Goal: Information Seeking & Learning: Find specific fact

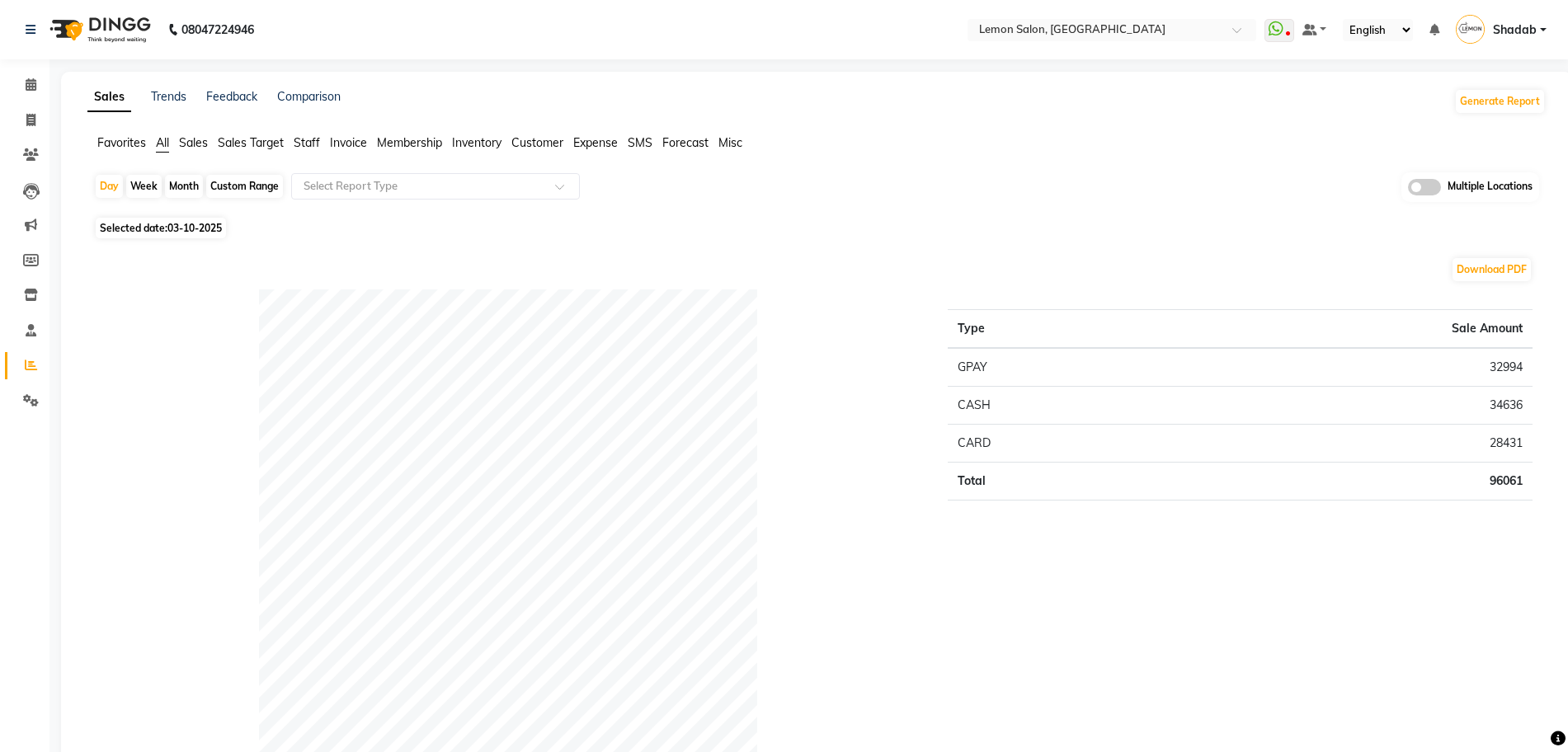
drag, startPoint x: 0, startPoint y: 0, endPoint x: 0, endPoint y: 144, distance: 144.0
click at [0, 175] on li "Leads" at bounding box center [24, 190] width 50 height 35
drag, startPoint x: 0, startPoint y: 143, endPoint x: 1583, endPoint y: 746, distance: 1694.0
click at [1073, 36] on input "text" at bounding box center [1095, 32] width 239 height 16
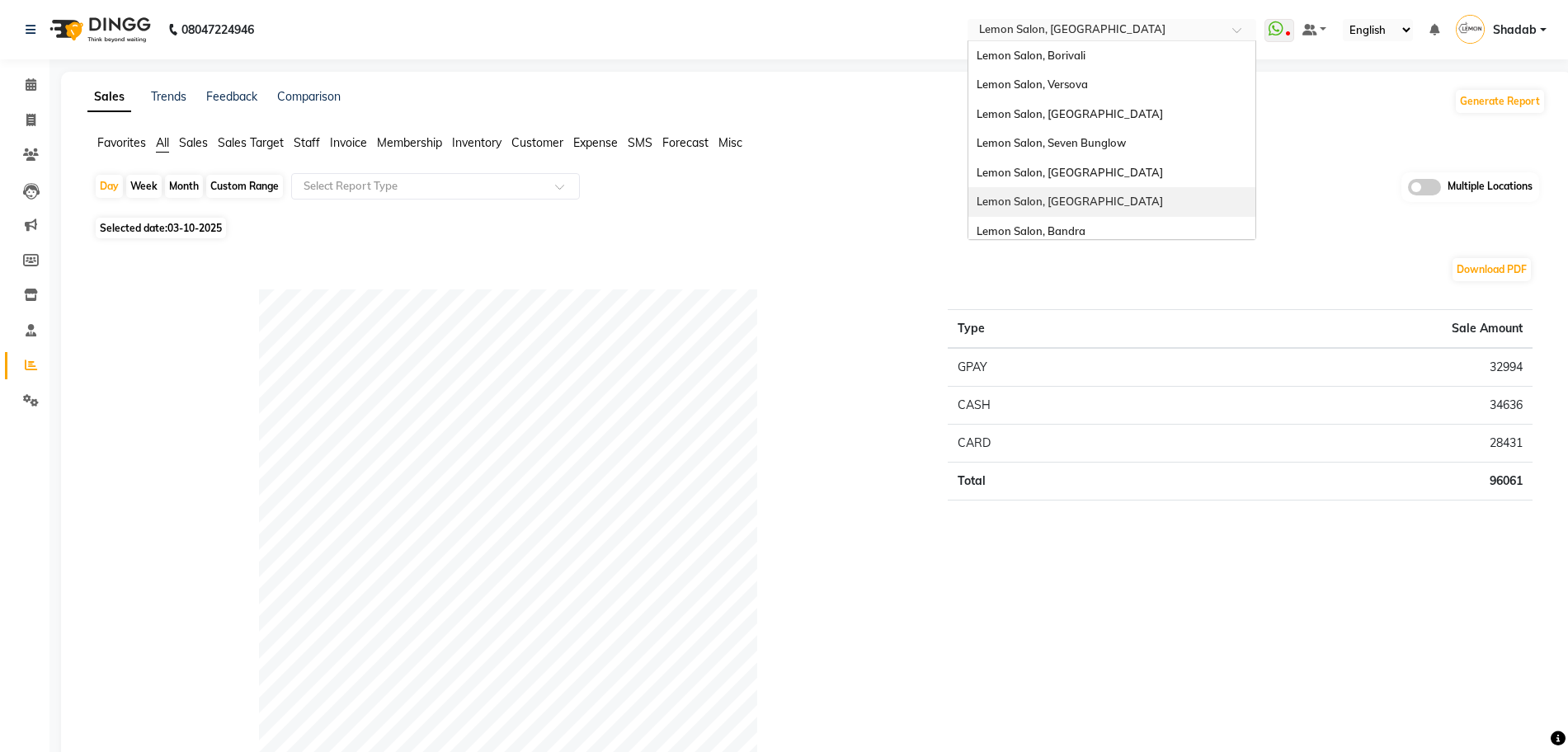
scroll to position [153, 0]
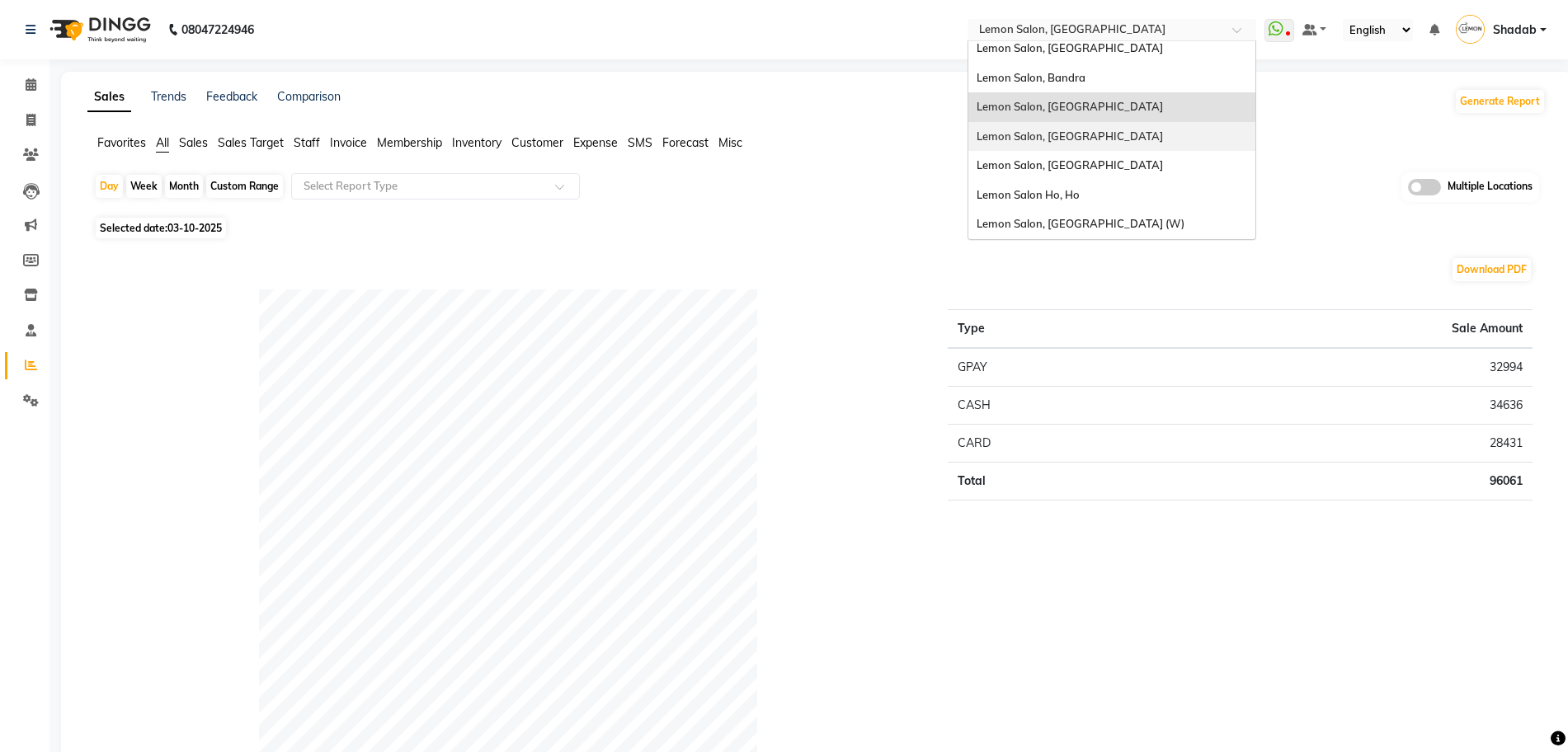
click at [1072, 130] on span "Lemon Salon, Lokhandwala" at bounding box center [1069, 136] width 187 height 14
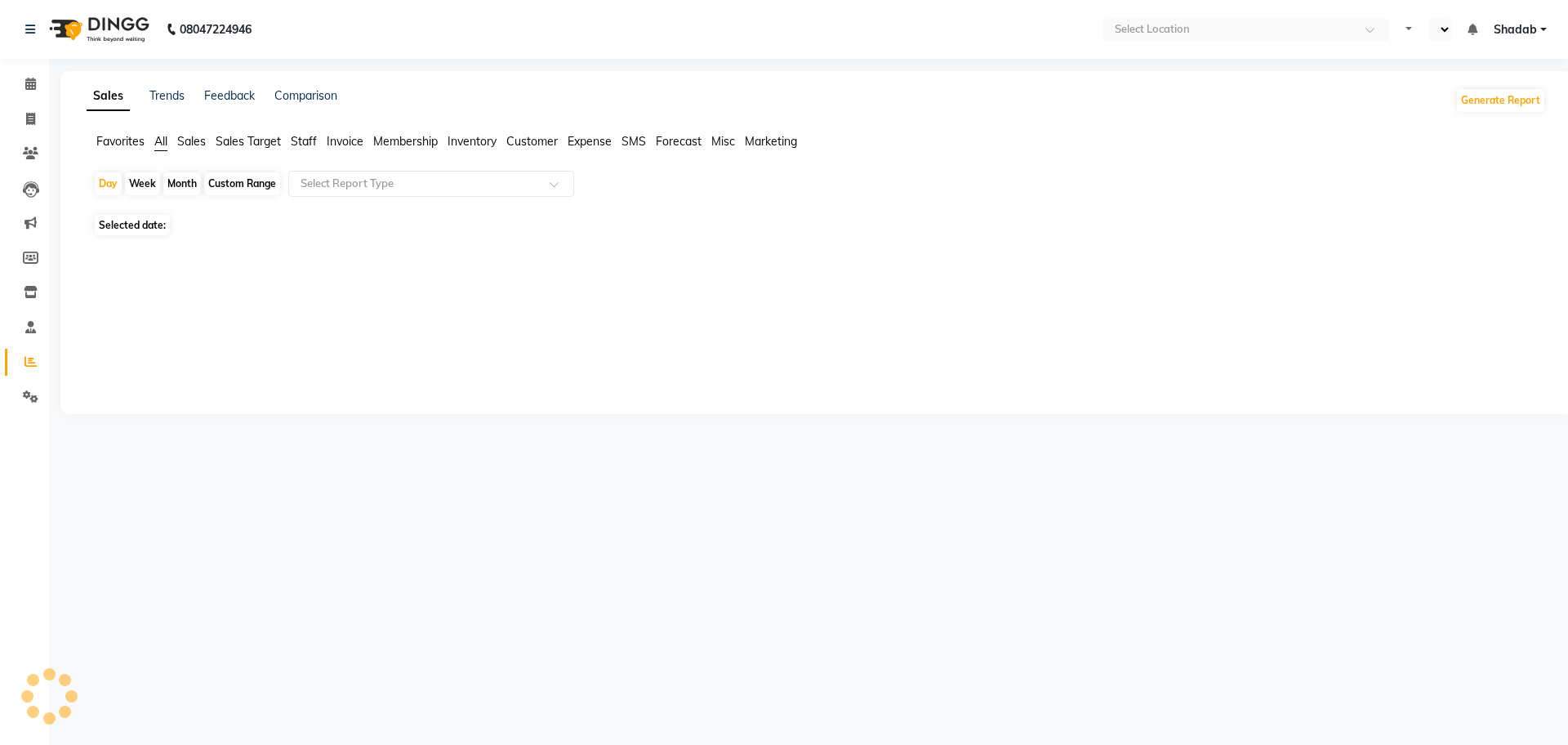
select select "en"
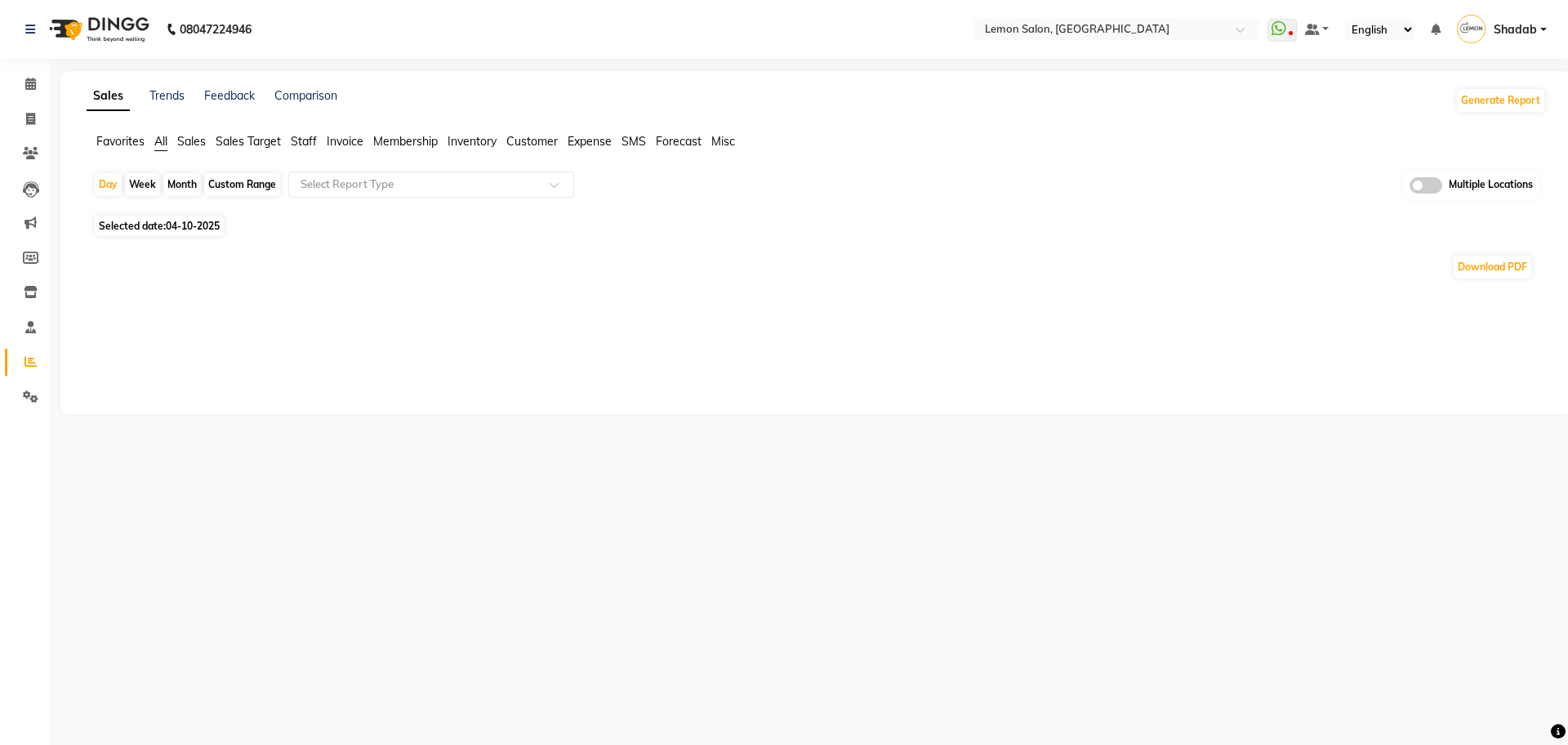
click at [176, 189] on div "Month" at bounding box center [182, 185] width 38 height 23
select select "10"
select select "2025"
click at [101, 257] on div "Download PDF" at bounding box center [805, 267] width 1424 height 26
click at [172, 187] on div "Month" at bounding box center [182, 185] width 38 height 23
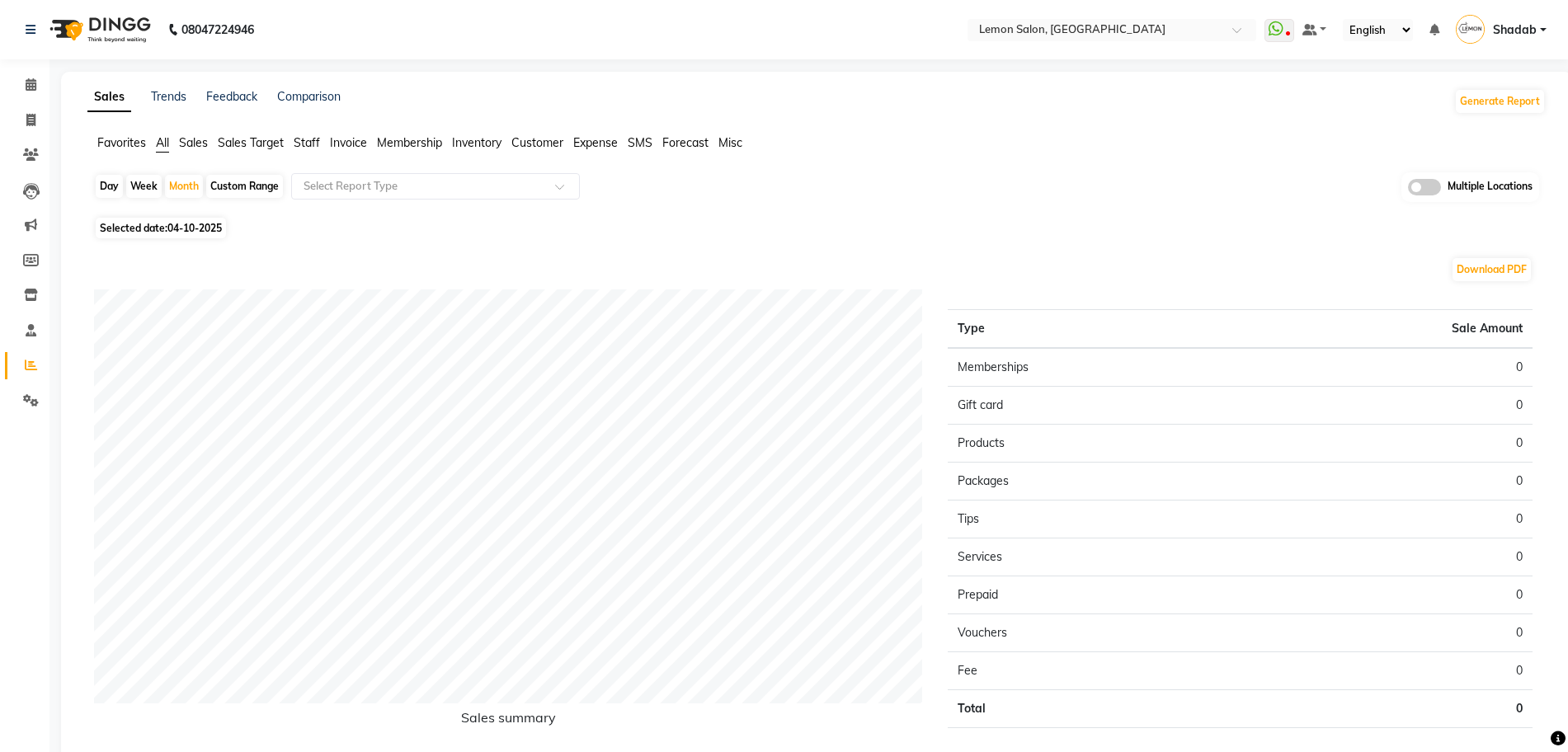
select select "10"
select select "2025"
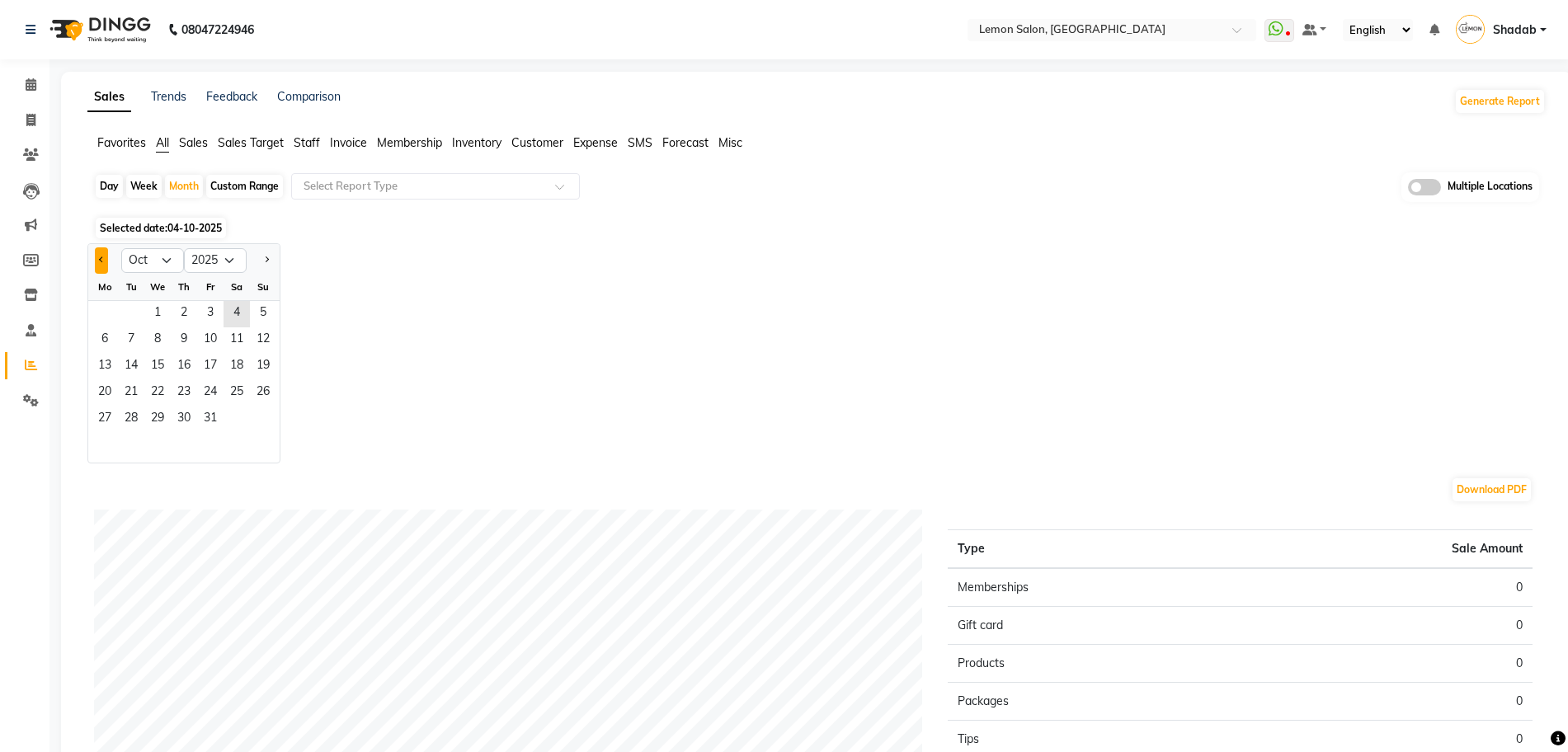
click at [105, 261] on button "Previous month" at bounding box center [101, 260] width 14 height 26
select select "9"
click at [113, 305] on span "1" at bounding box center [105, 314] width 26 height 26
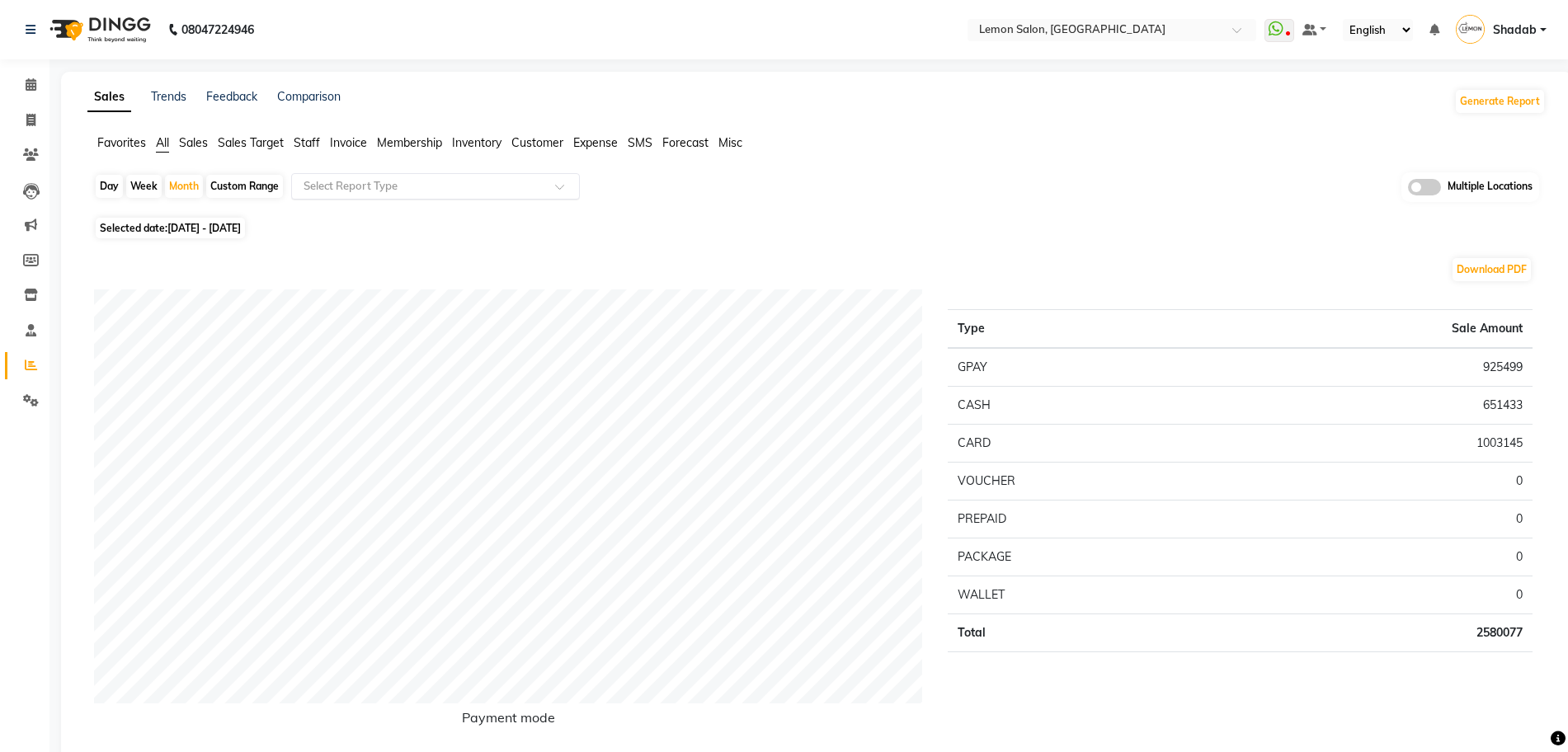
click at [342, 184] on input "text" at bounding box center [418, 187] width 237 height 16
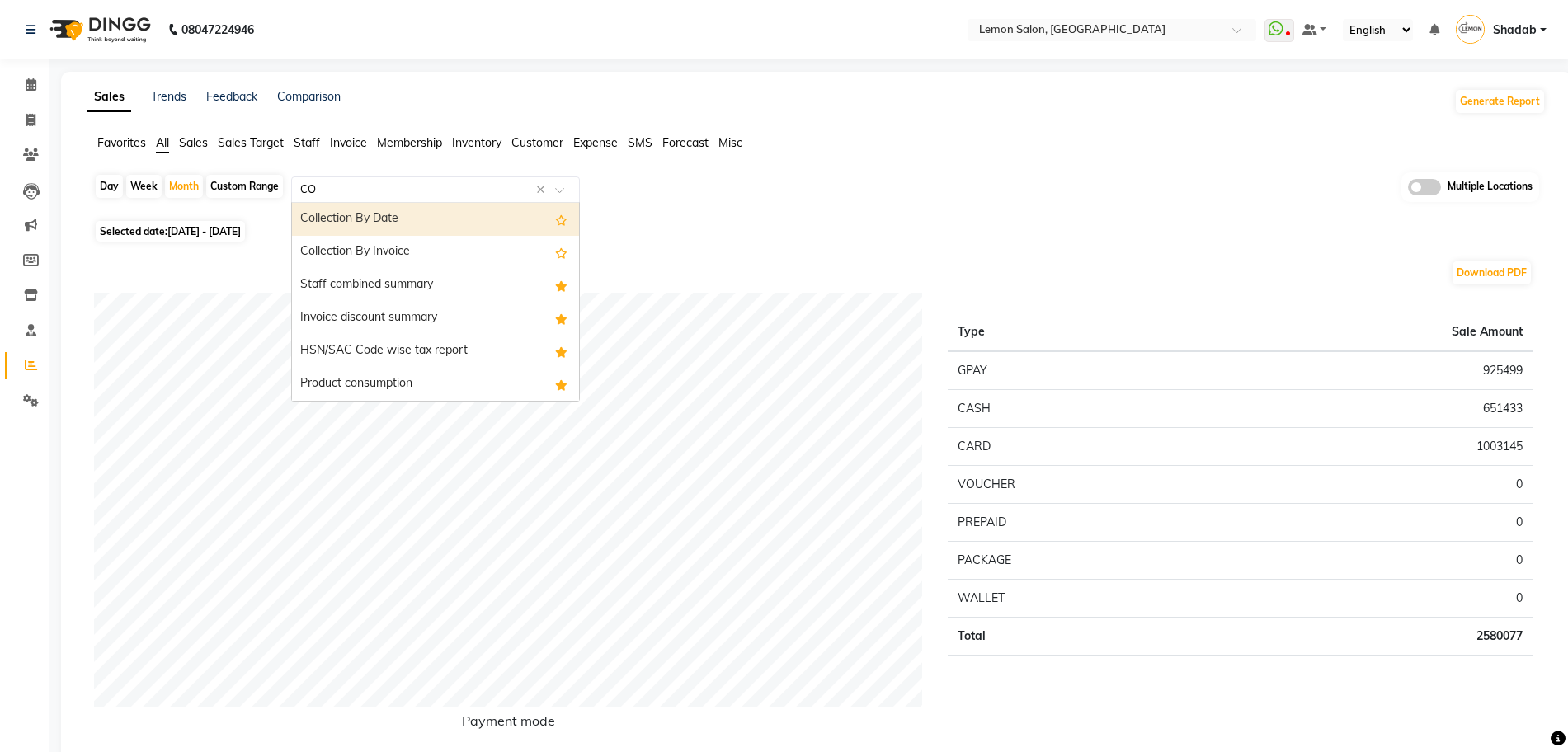
type input "C"
type input "SERVICE"
click at [353, 228] on div "Service sales" at bounding box center [436, 219] width 287 height 33
select select "full_report"
select select "csv"
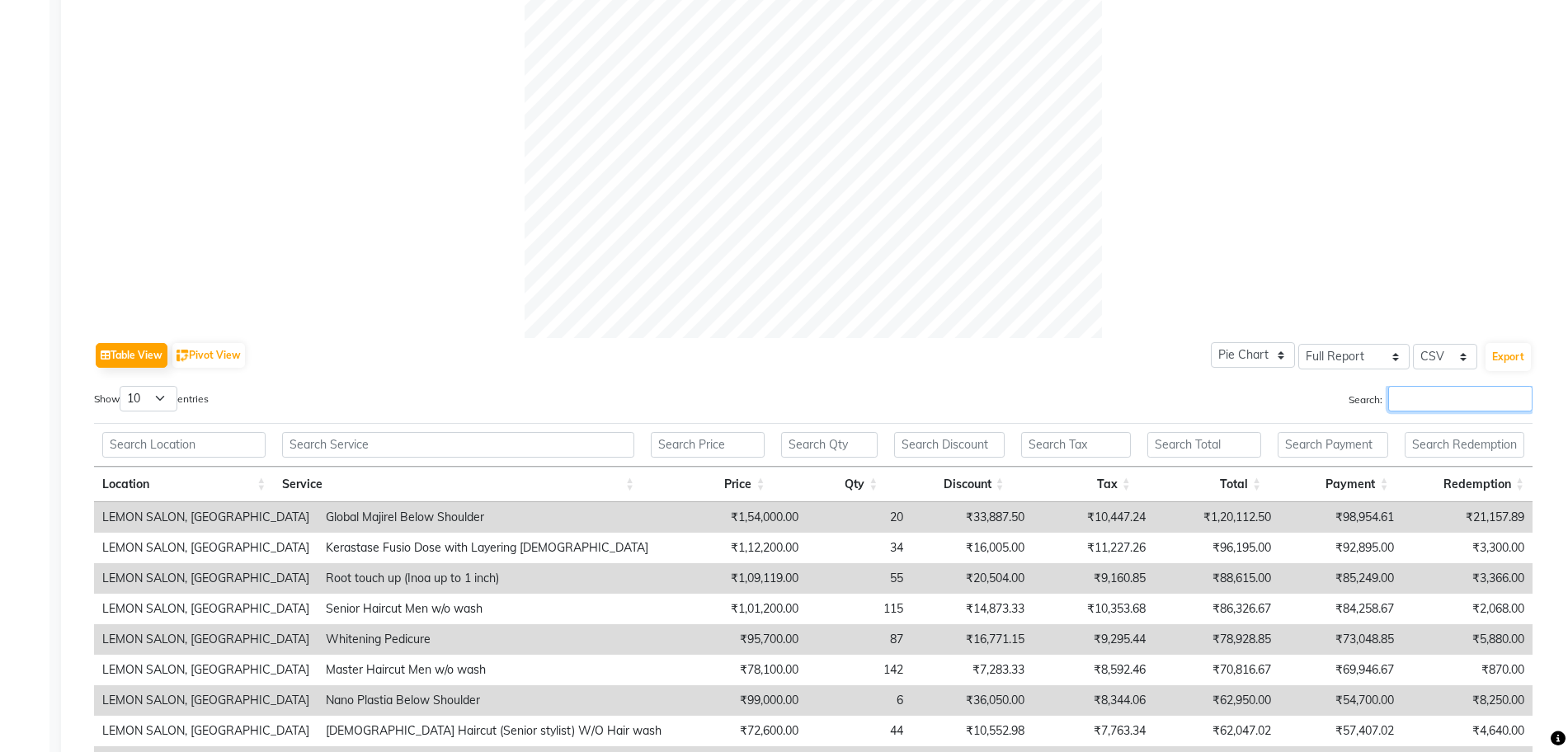
click at [1439, 401] on input "Search:" at bounding box center [1461, 399] width 144 height 25
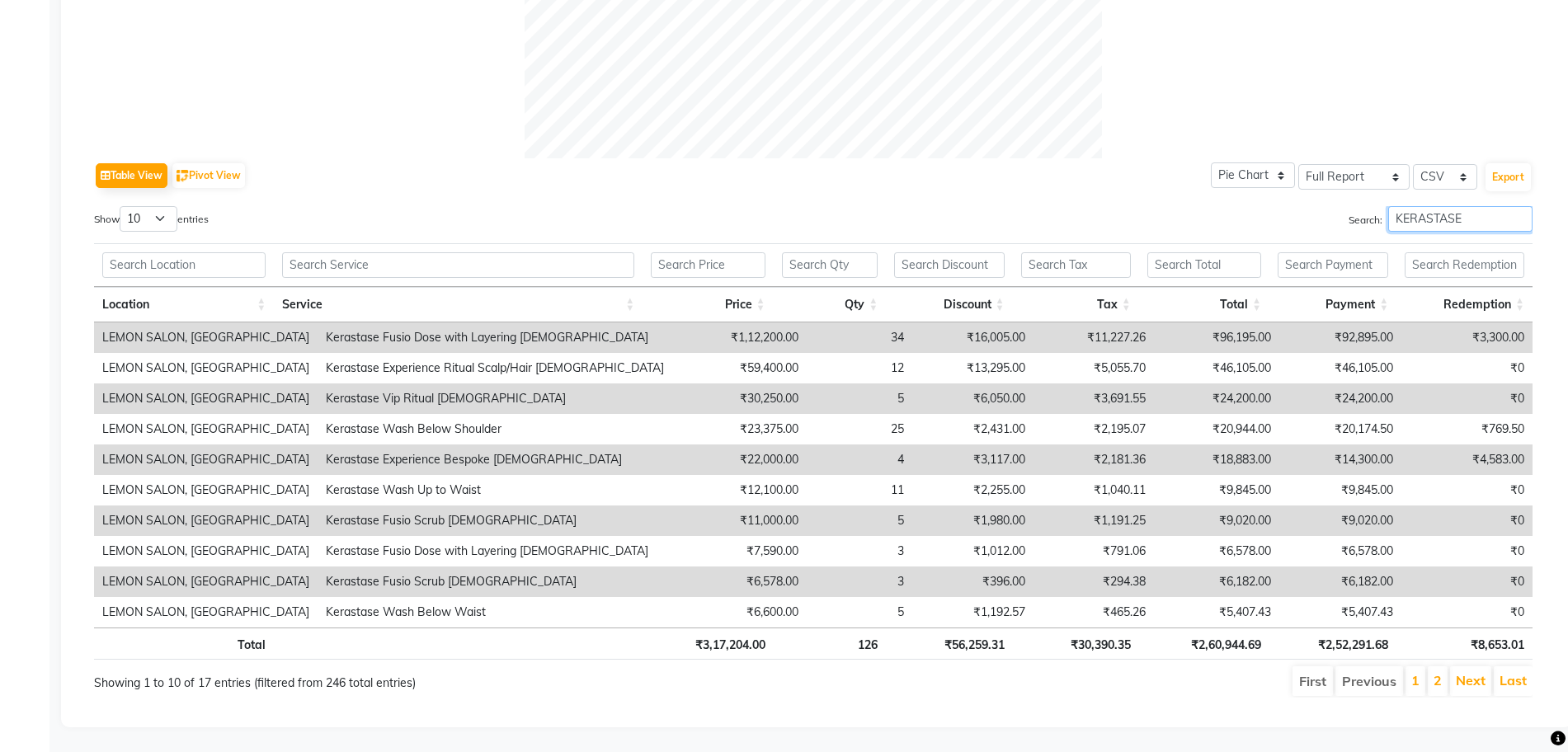
scroll to position [0, 13]
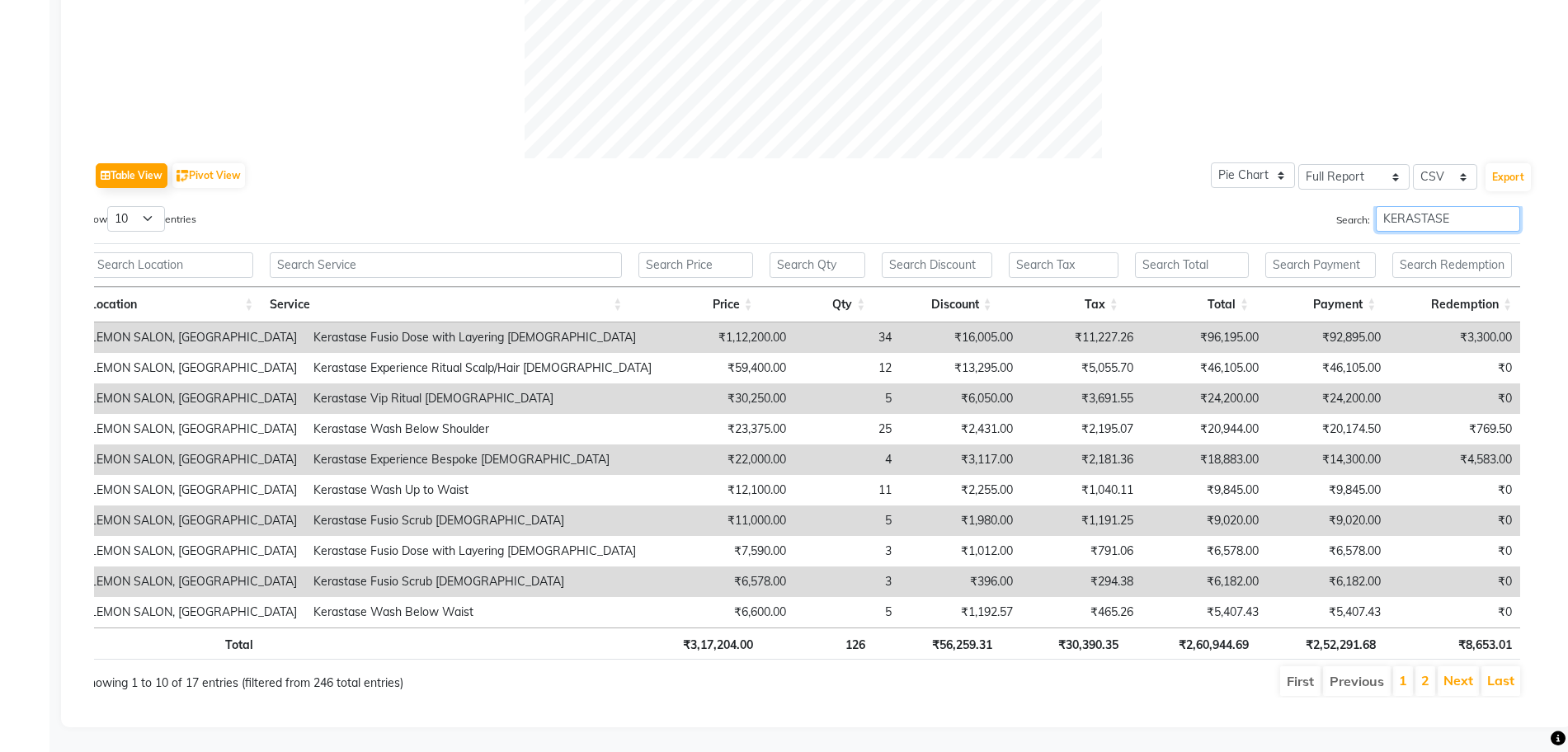
type input "KERASTASE"
drag, startPoint x: 1257, startPoint y: 632, endPoint x: 1186, endPoint y: 628, distance: 71.1
click at [1186, 628] on tr "Total ₹3,17,204.00 126 ₹56,259.31 ₹30,390.35 ₹2,60,944.69 ₹2,52,291.68 ₹8,653.01" at bounding box center [801, 644] width 1438 height 32
copy th "2,60,944.69"
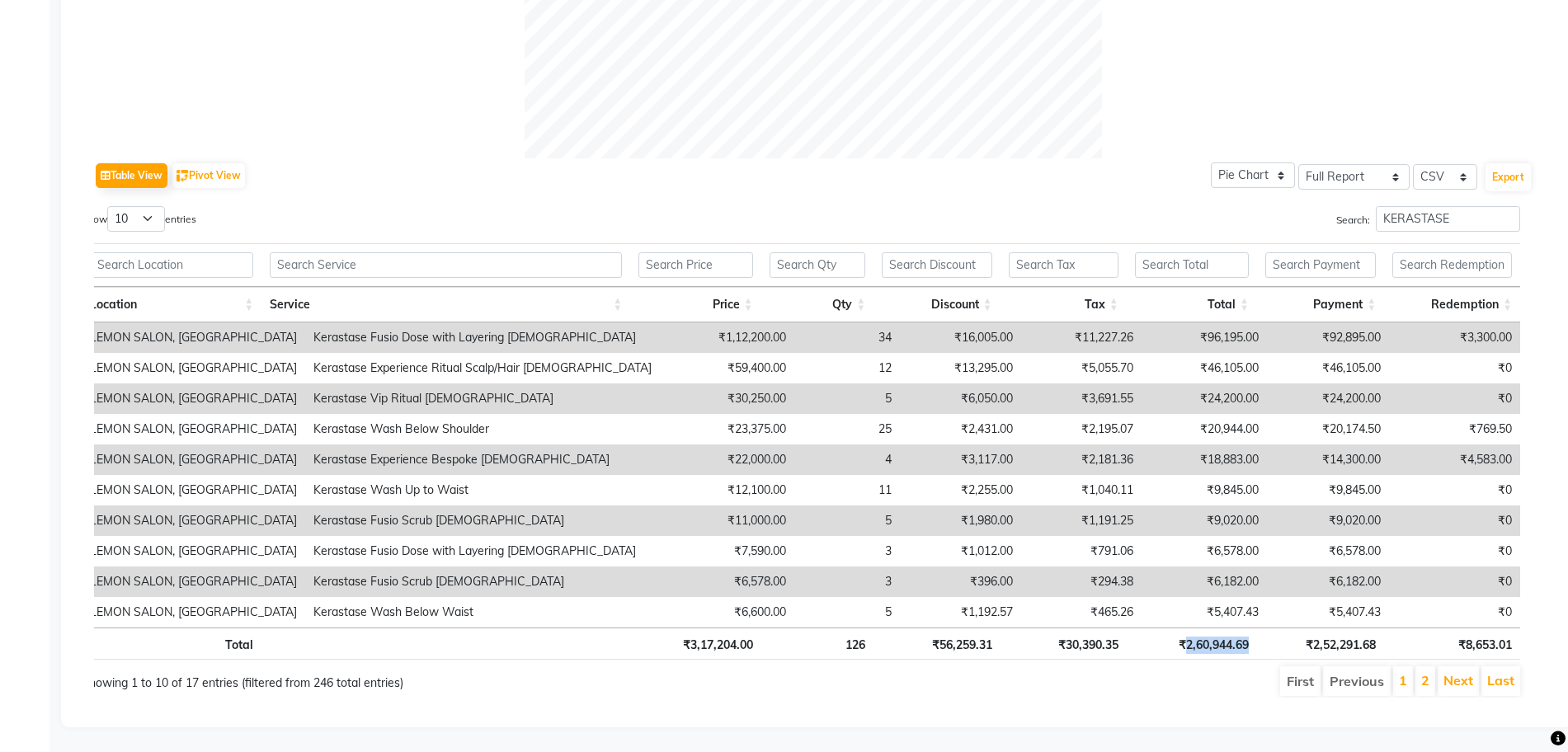
click at [936, 208] on div "Search: KERASTASE" at bounding box center [1167, 223] width 707 height 32
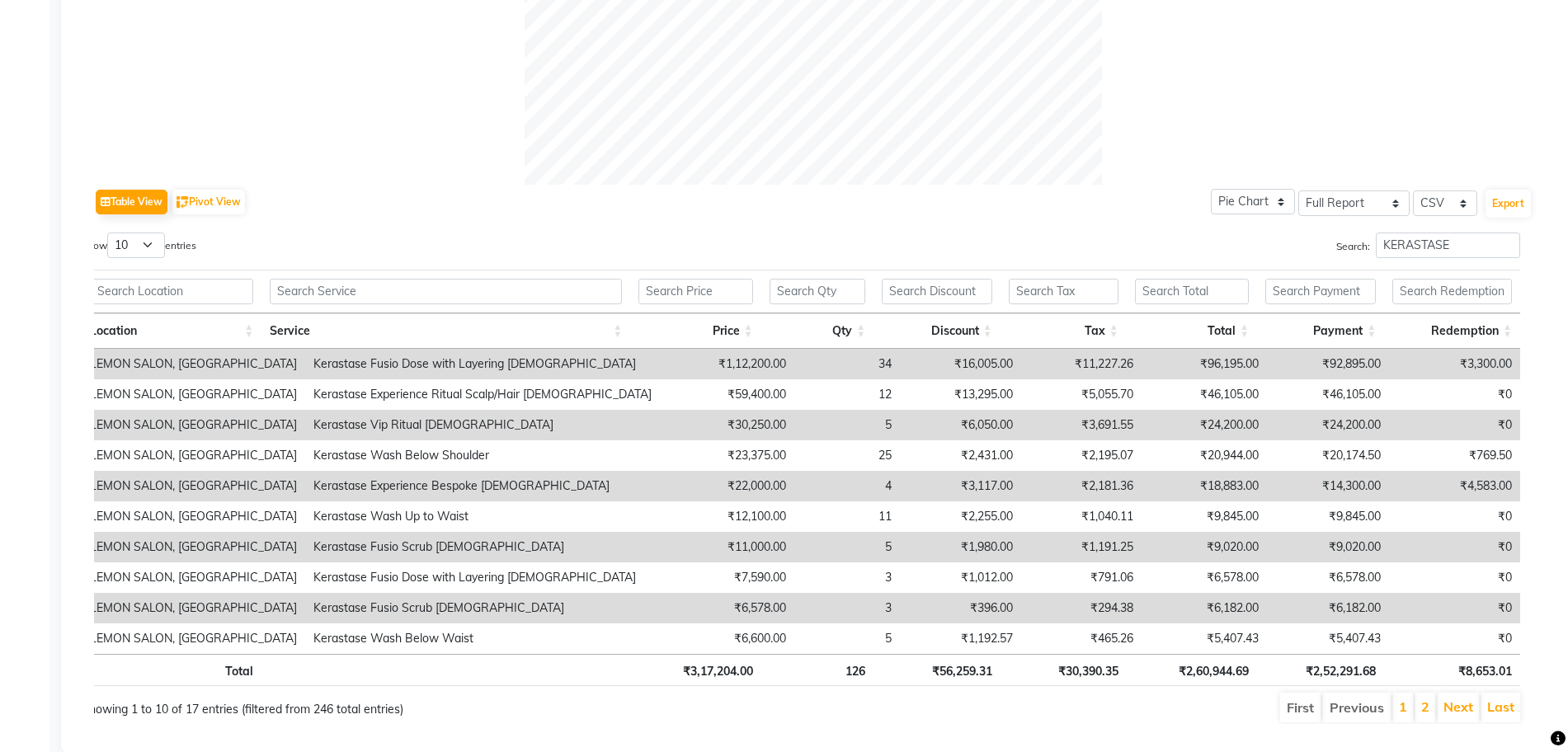
scroll to position [711, 0]
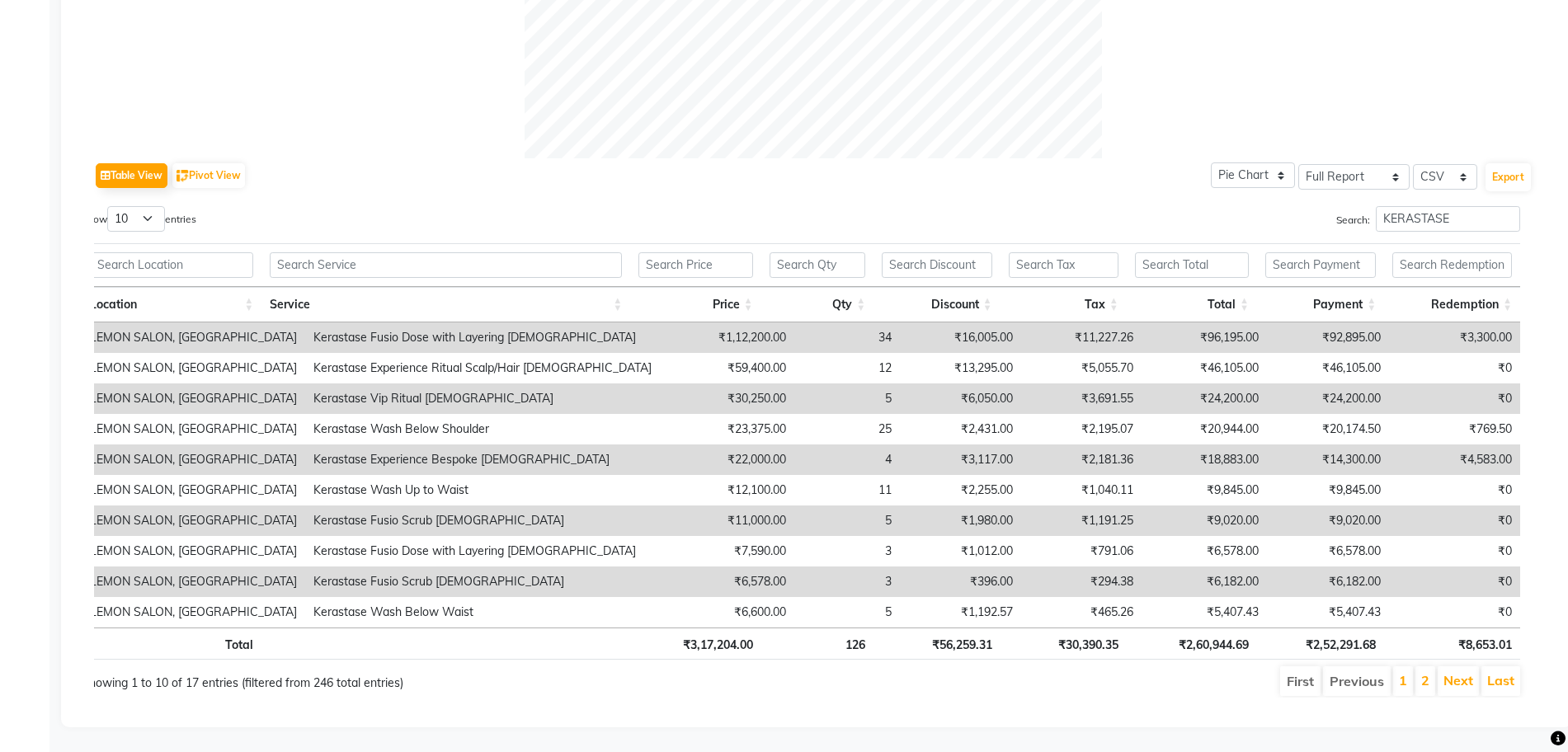
click at [1233, 629] on th "₹2,60,944.69" at bounding box center [1192, 644] width 131 height 32
copy th "2,60,944.69"
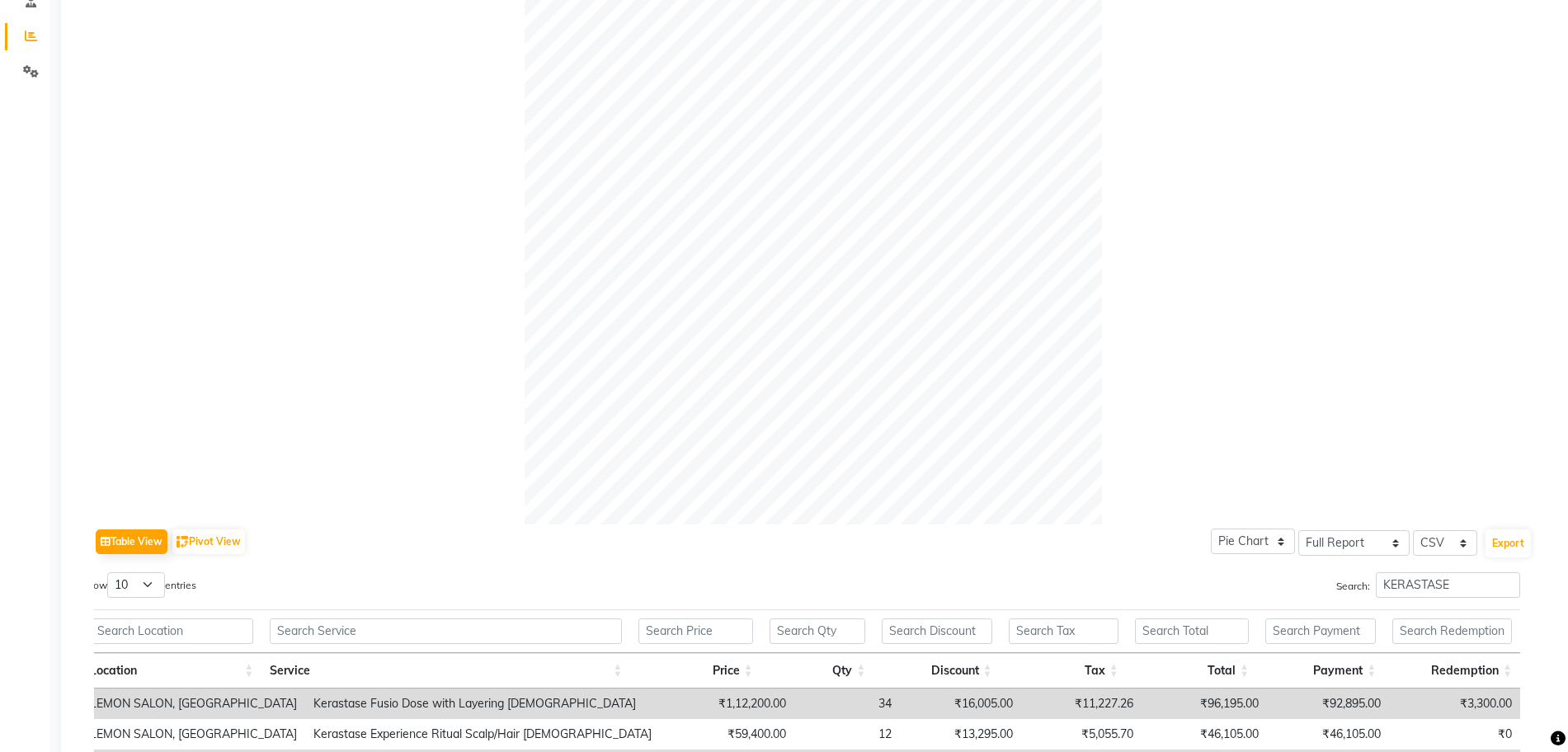
scroll to position [0, 0]
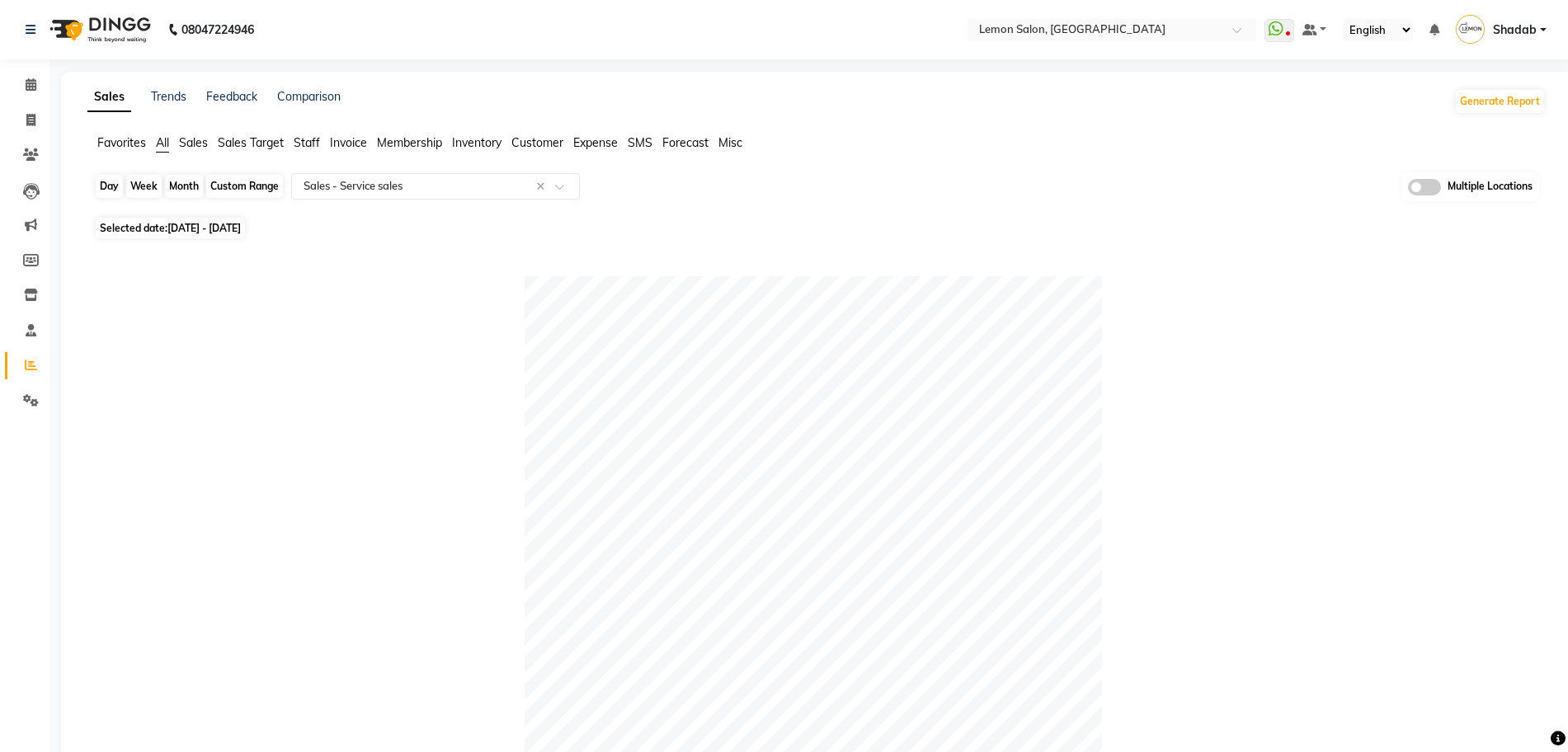
click at [182, 177] on div "Month" at bounding box center [184, 187] width 38 height 23
select select "9"
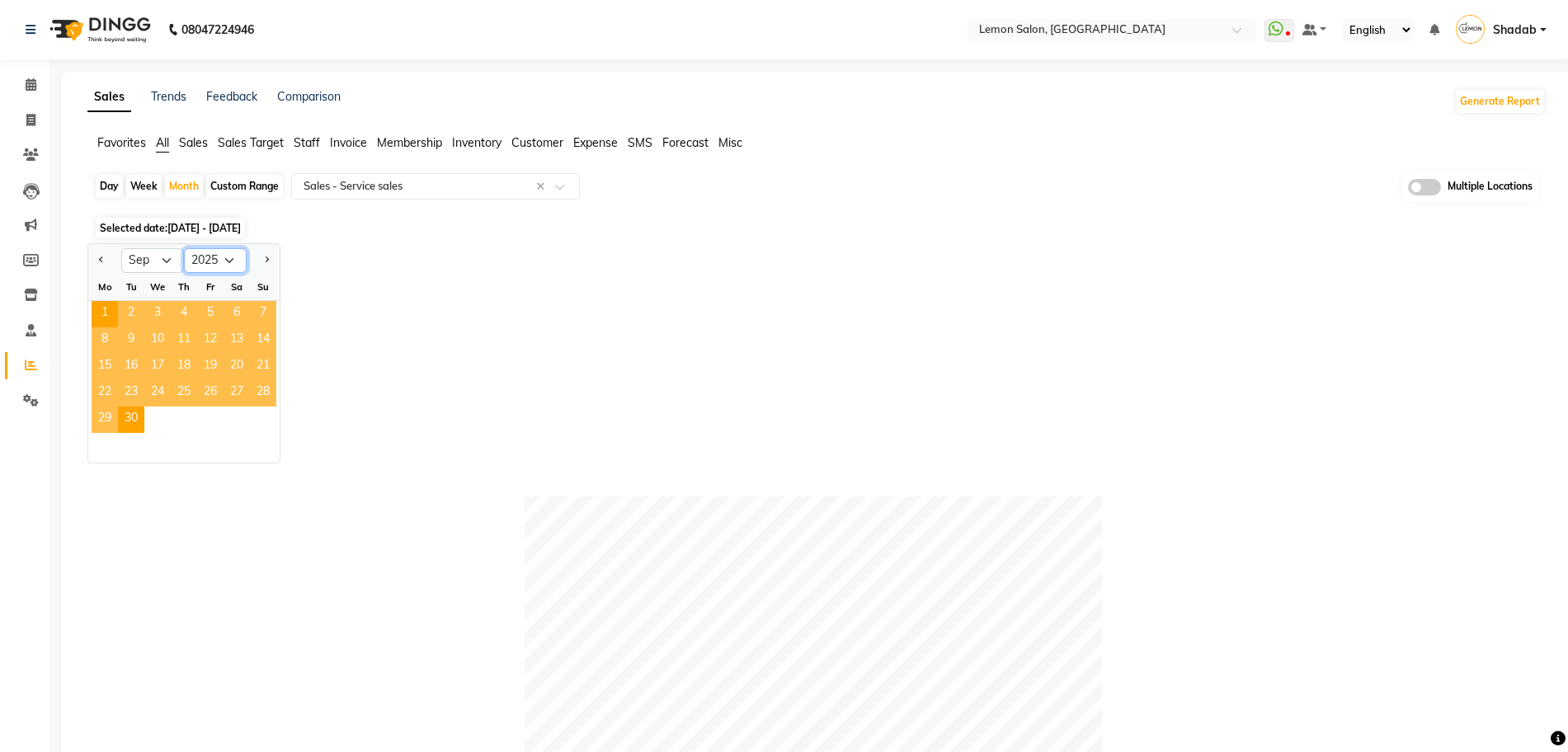
click at [227, 264] on select "2015 2016 2017 2018 2019 2020 2021 2022 2023 2024 2025 2026 2027 2028 2029 2030…" at bounding box center [215, 260] width 63 height 24
select select "2024"
click at [184, 248] on select "2015 2016 2017 2018 2019 2020 2021 2022 2023 2024 2025 2026 2027 2028 2029 2030…" at bounding box center [215, 260] width 63 height 24
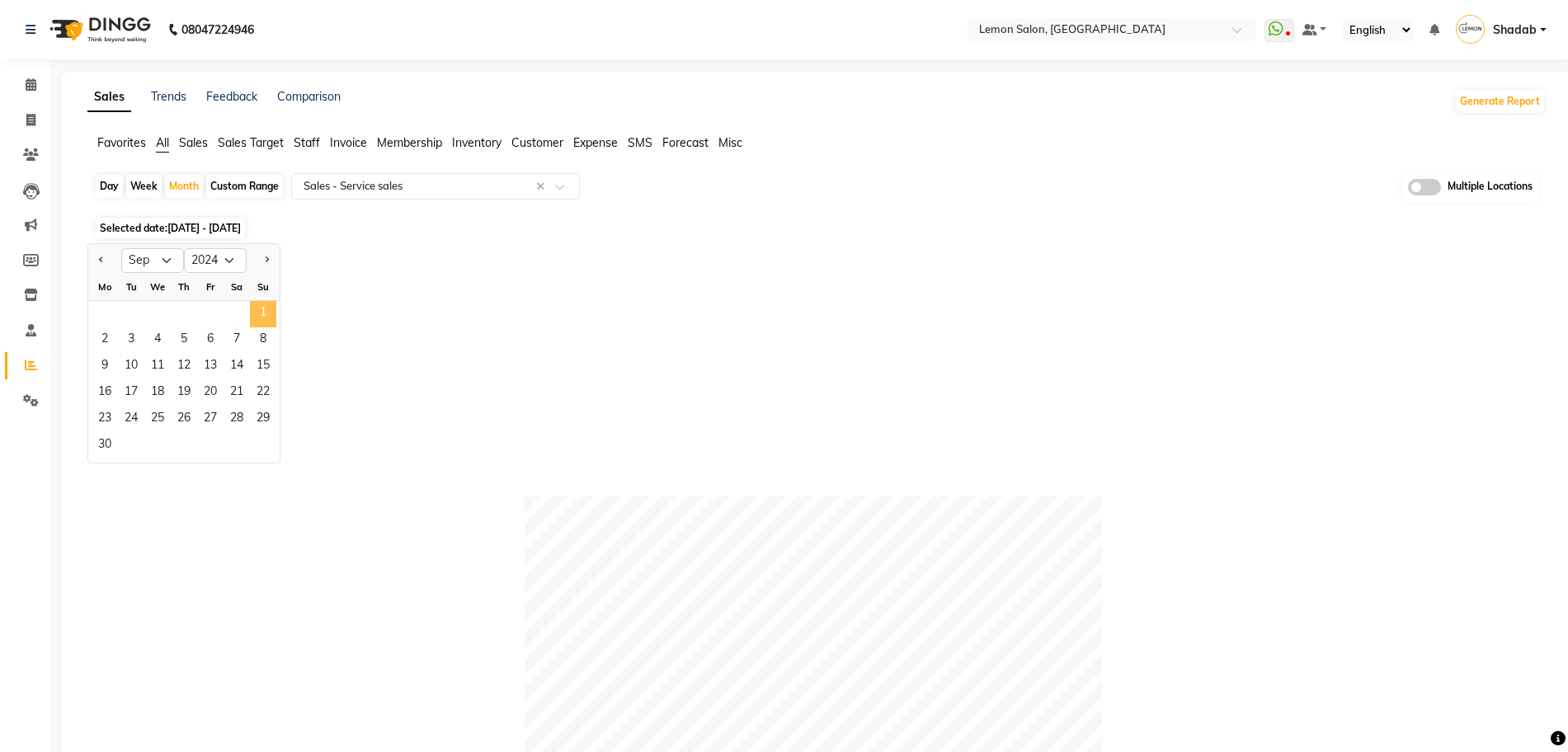
click at [264, 324] on span "1" at bounding box center [262, 314] width 26 height 26
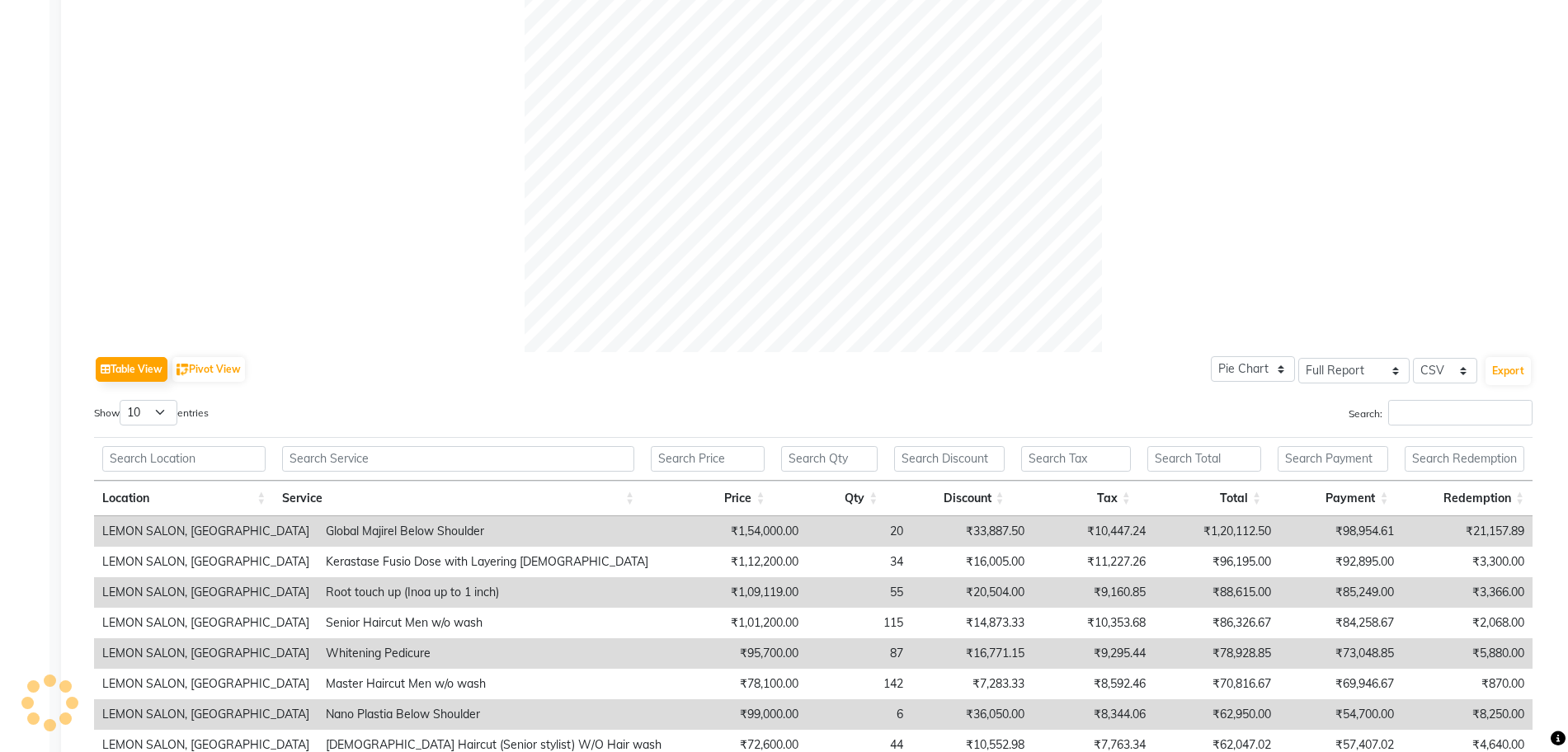
scroll to position [711, 0]
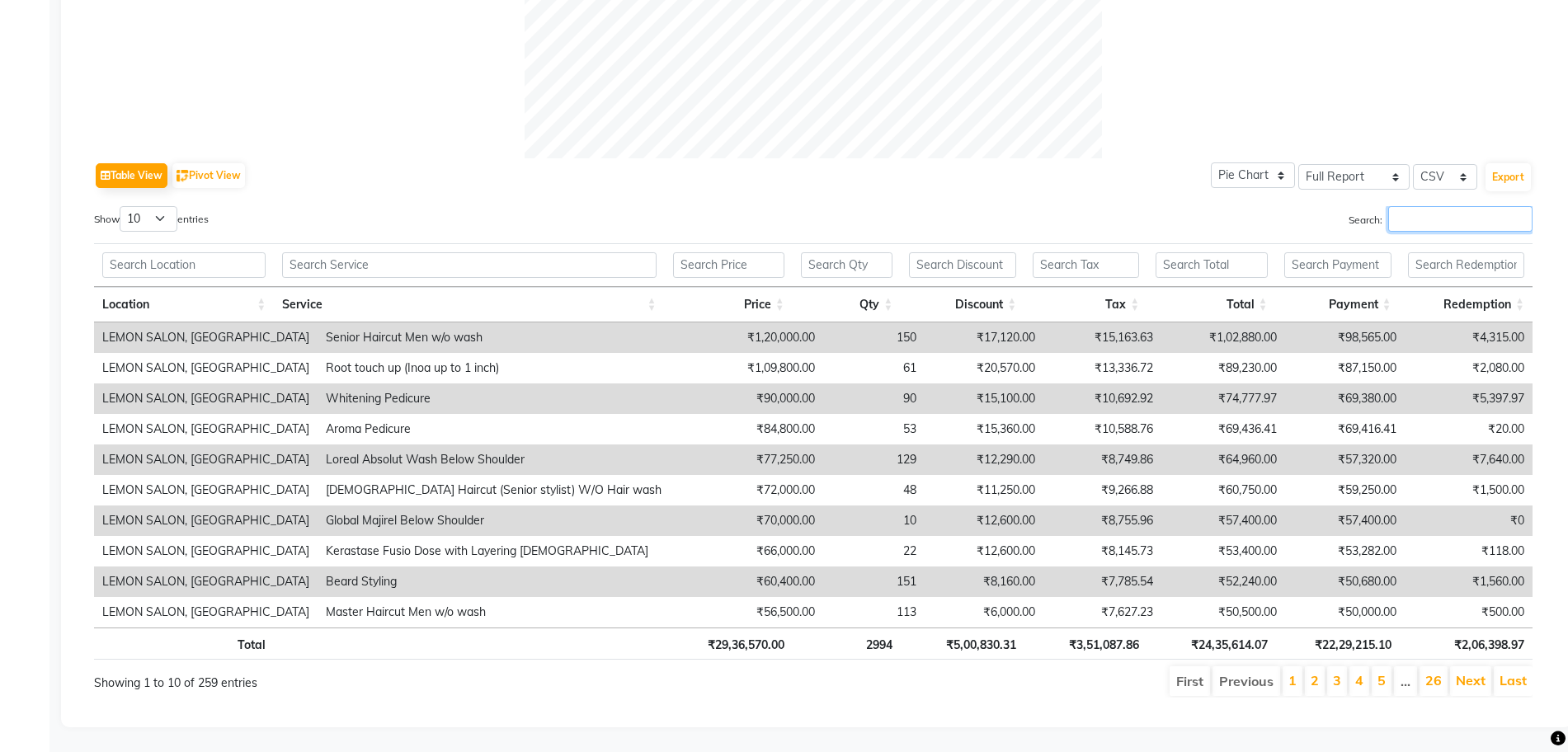
click at [1437, 208] on input "Search:" at bounding box center [1461, 219] width 144 height 25
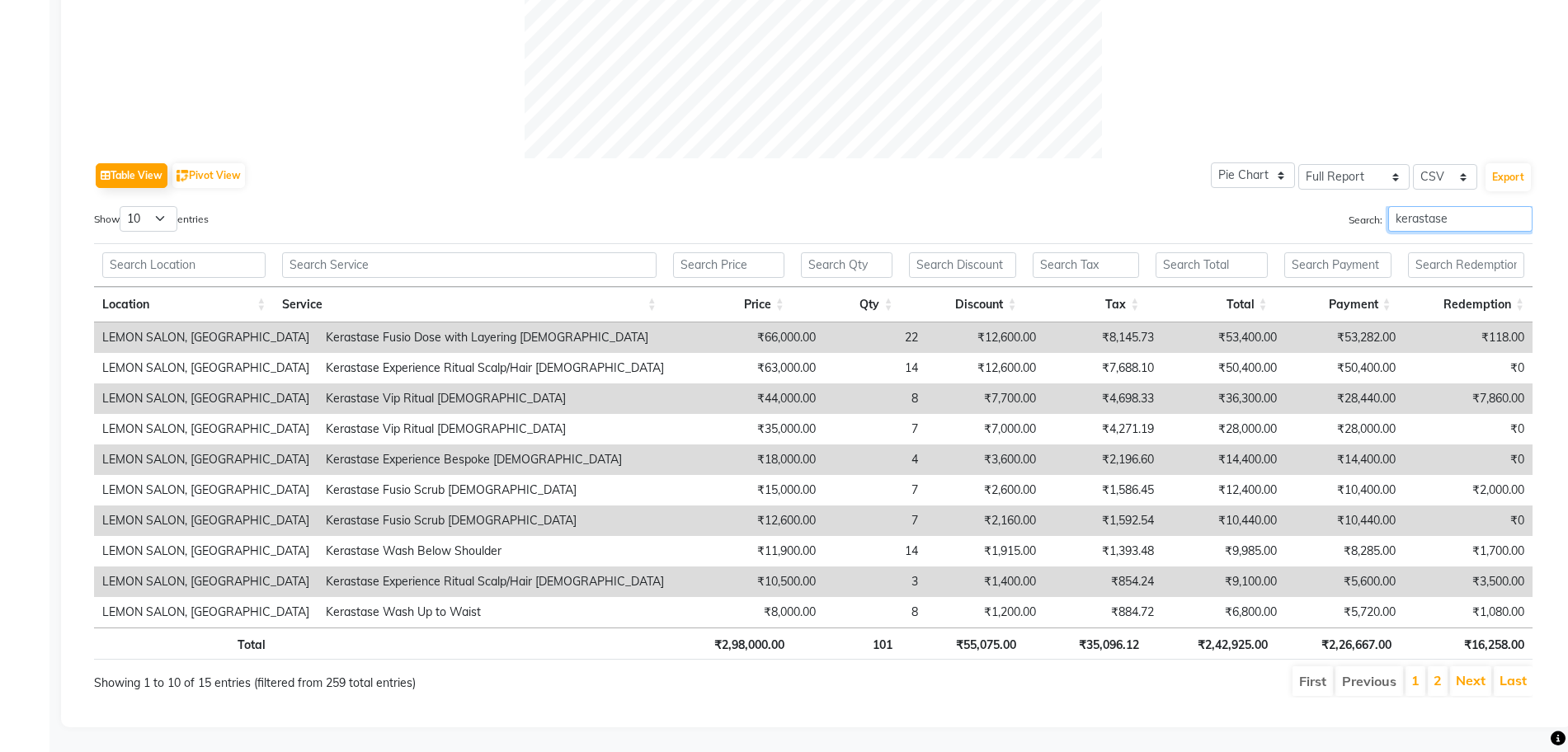
type input "kerastase"
drag, startPoint x: 1288, startPoint y: 634, endPoint x: 1200, endPoint y: 634, distance: 88.0
click at [1200, 634] on tr "Total ₹2,98,000.00 101 ₹55,075.00 ₹35,096.12 ₹2,42,925.00 ₹2,26,667.00 ₹16,258.…" at bounding box center [812, 644] width 1438 height 32
copy th "2,42,925.00"
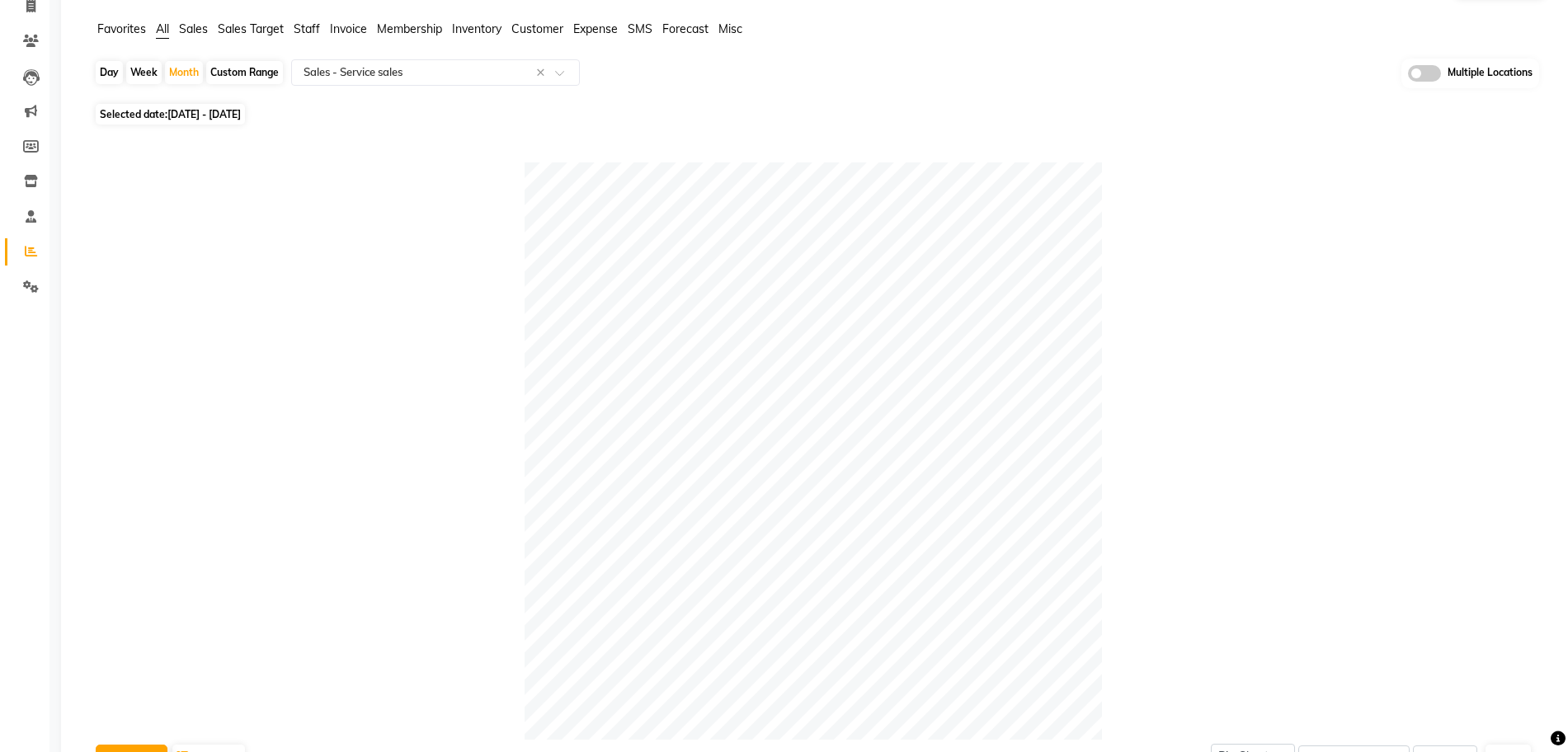
scroll to position [0, 0]
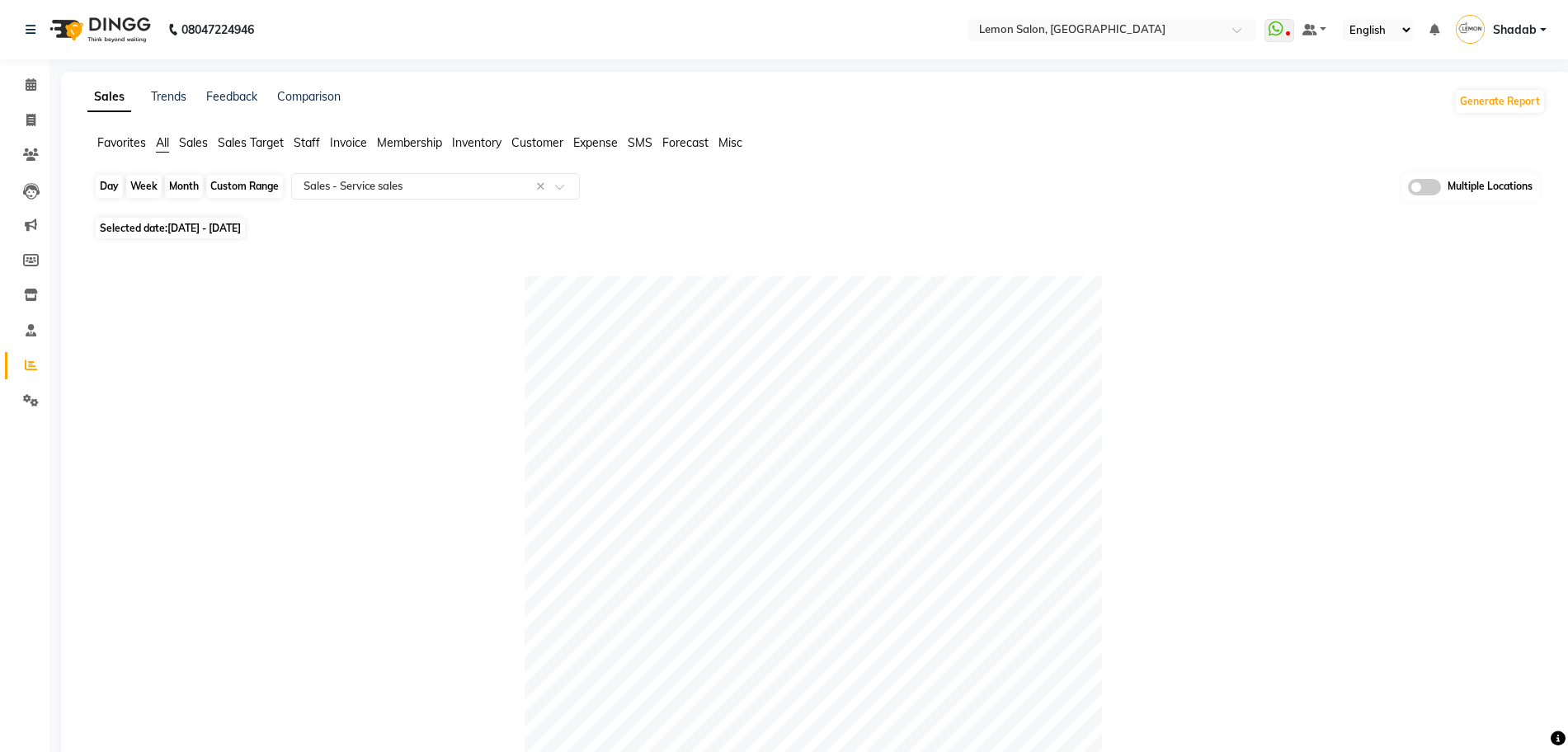
click at [169, 184] on div "Month" at bounding box center [184, 187] width 38 height 23
select select "9"
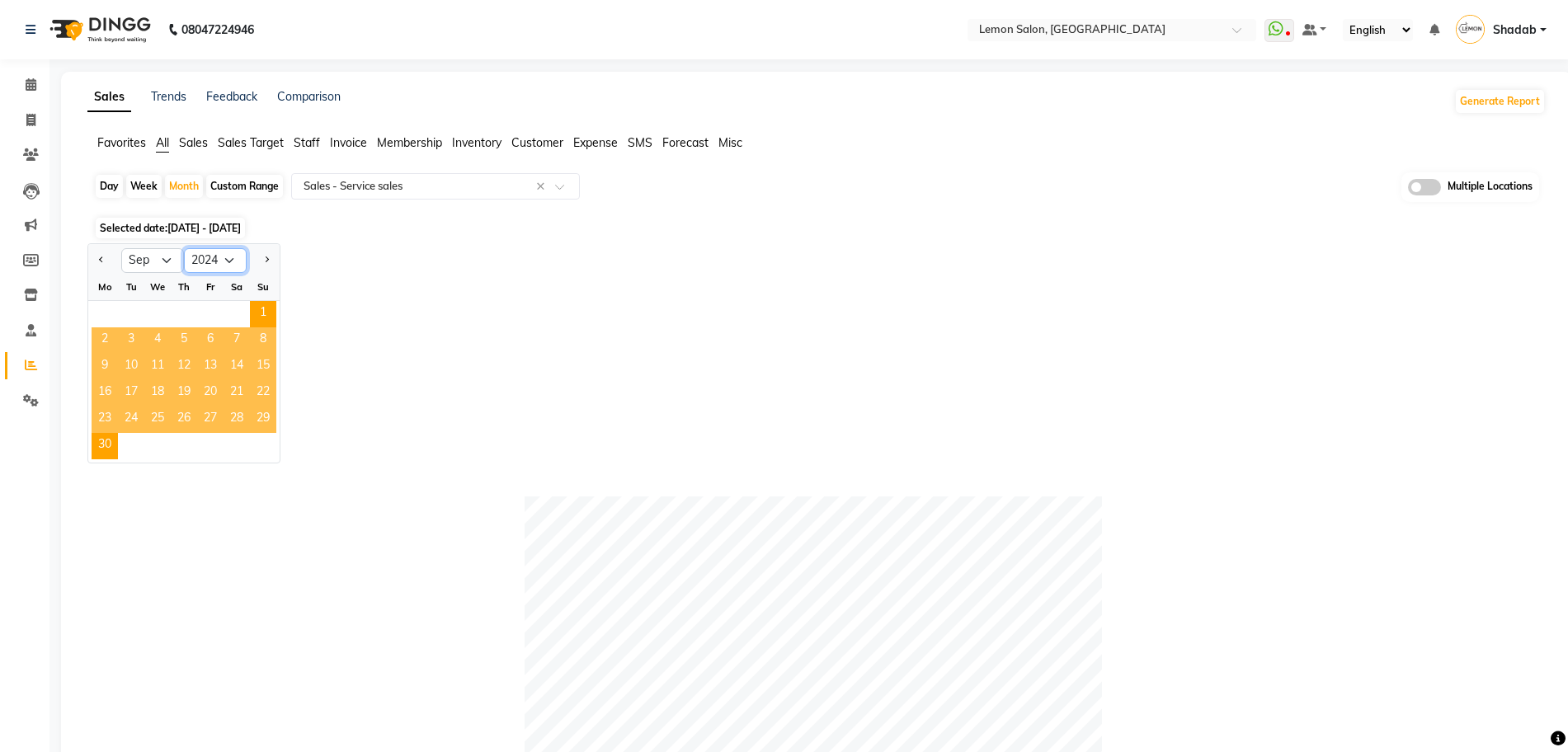
click at [231, 260] on select "2014 2015 2016 2017 2018 2019 2020 2021 2022 2023 2024 2025 2026 2027 2028 2029…" at bounding box center [215, 260] width 63 height 24
select select "2025"
click at [184, 248] on select "2014 2015 2016 2017 2018 2019 2020 2021 2022 2023 2024 2025 2026 2027 2028 2029…" at bounding box center [215, 260] width 63 height 24
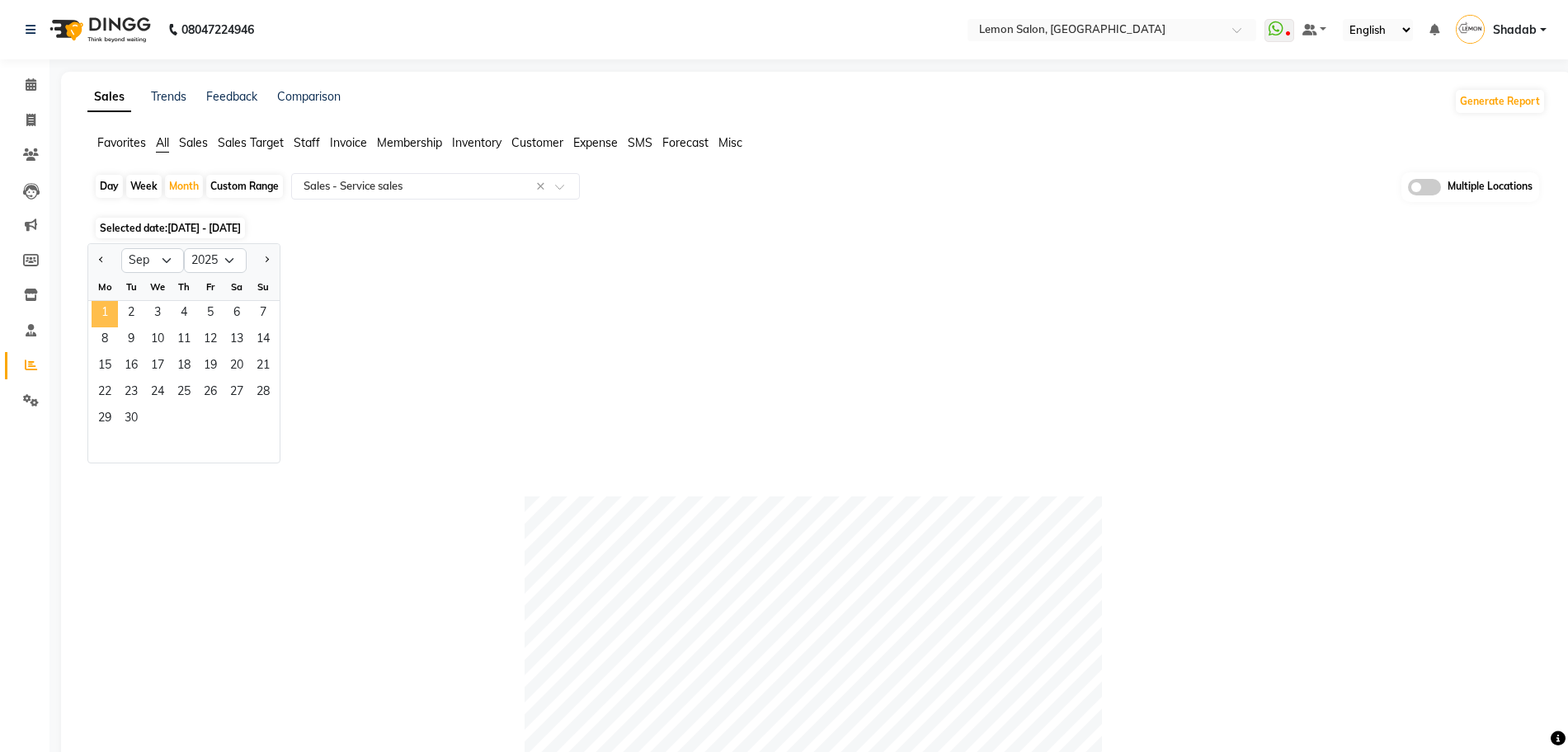
click at [102, 317] on span "1" at bounding box center [105, 314] width 26 height 26
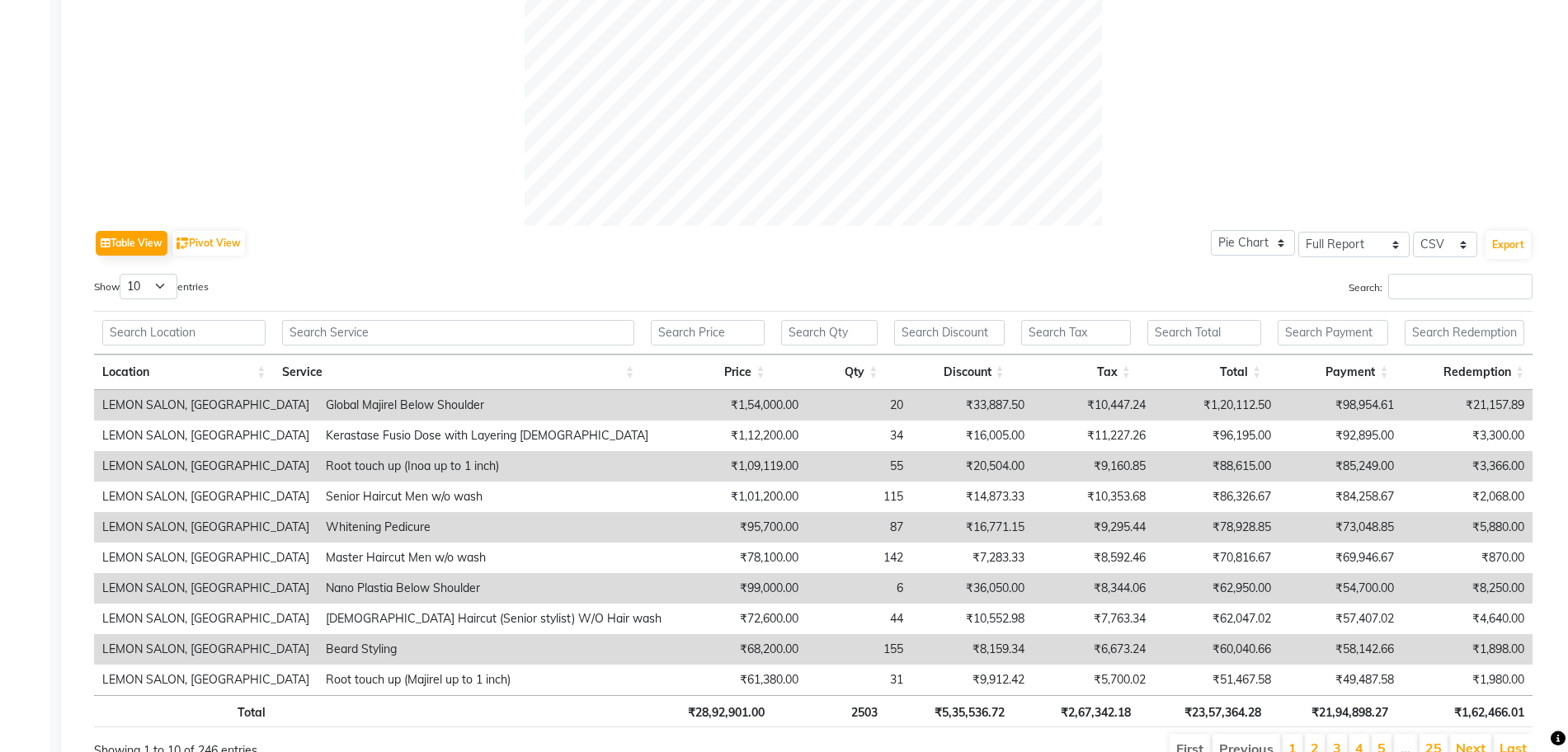
scroll to position [711, 0]
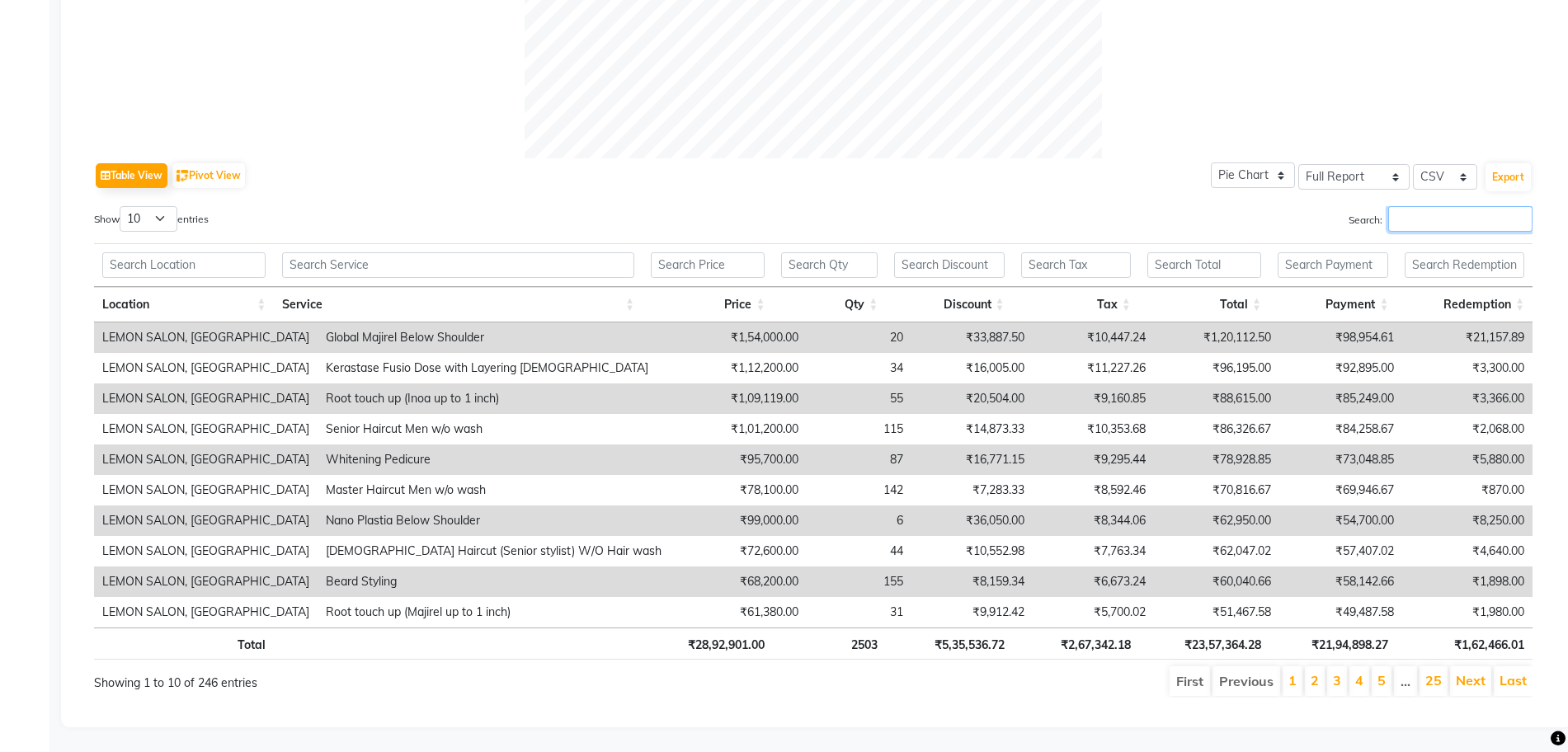
click at [1490, 206] on input "Search:" at bounding box center [1461, 219] width 144 height 25
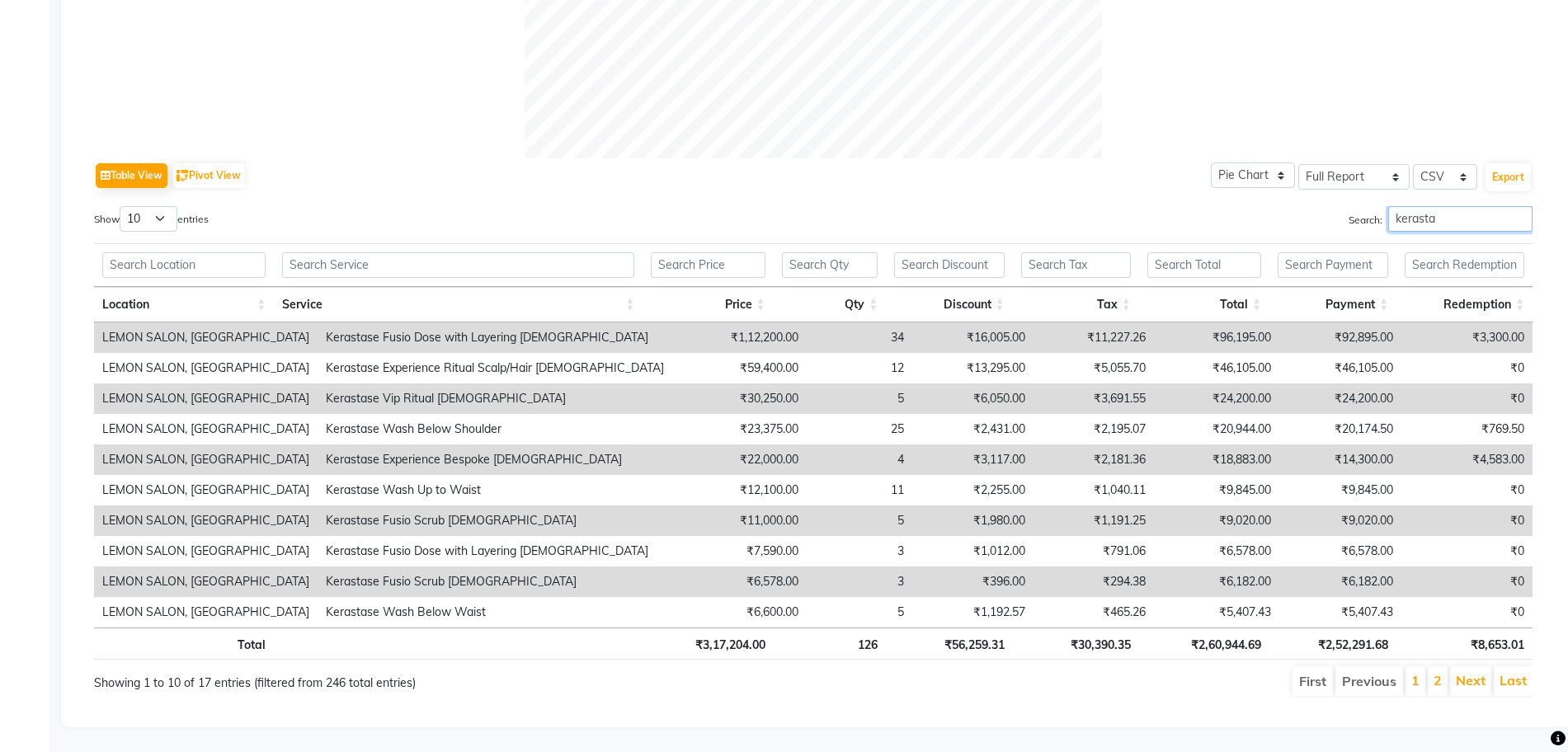
type input "kerasta"
drag, startPoint x: 1234, startPoint y: 633, endPoint x: 1197, endPoint y: 633, distance: 37.0
click at [1197, 633] on tr "Total ₹3,17,204.00 126 ₹56,259.31 ₹30,390.35 ₹2,60,944.69 ₹2,52,291.68 ₹8,653.01" at bounding box center [812, 644] width 1438 height 32
copy th "2,60,944.69"
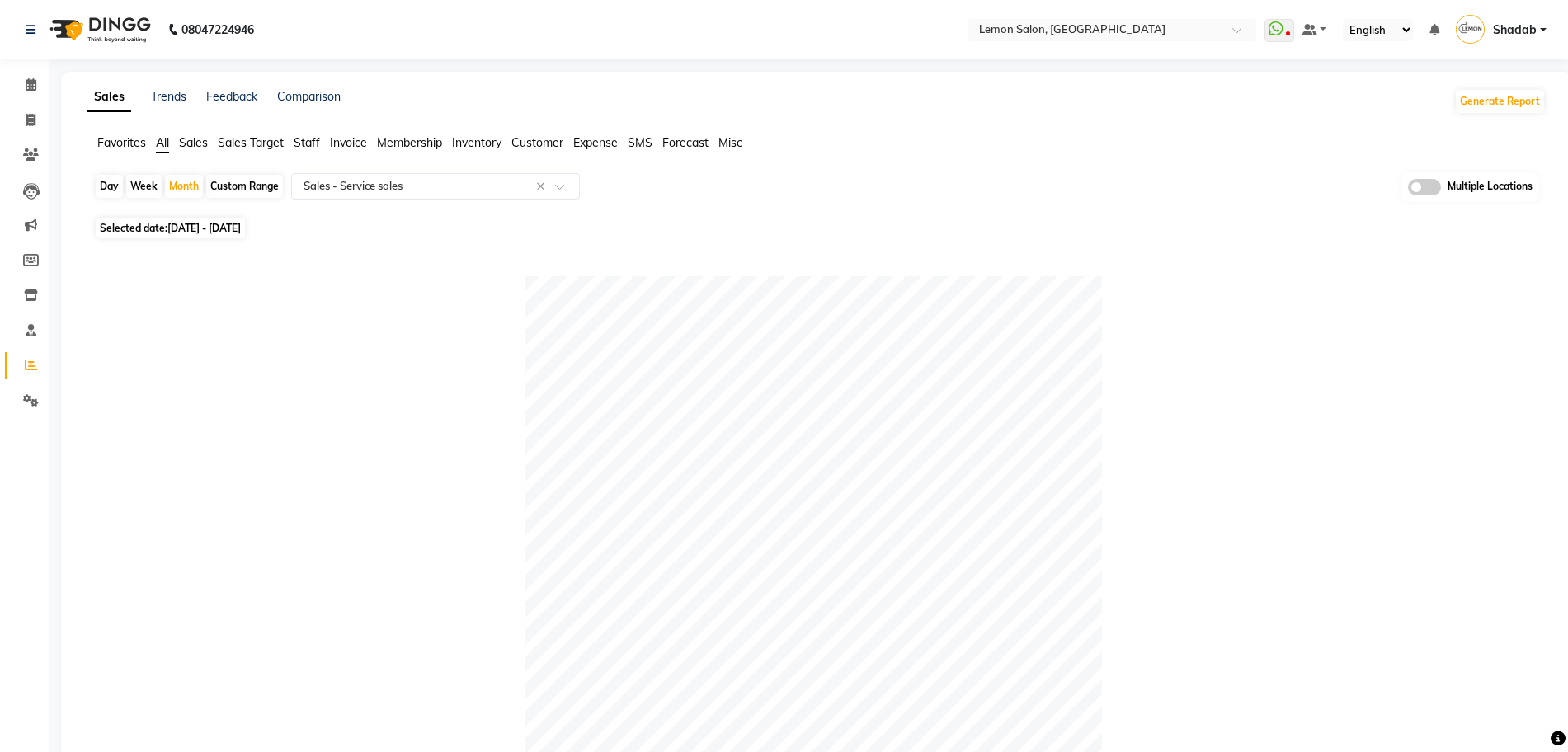
scroll to position [0, 0]
click at [1064, 27] on input "text" at bounding box center [1095, 32] width 239 height 16
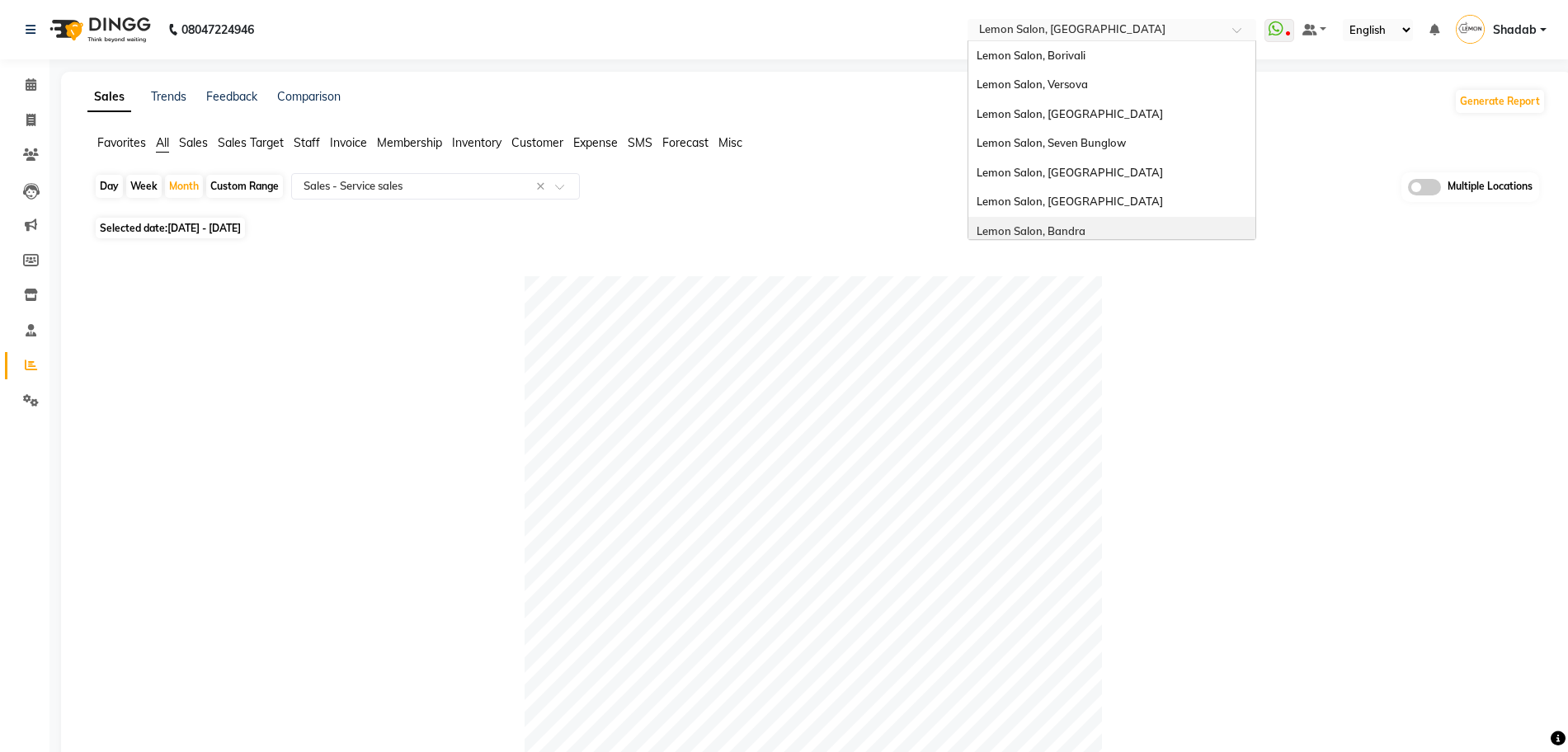
scroll to position [153, 0]
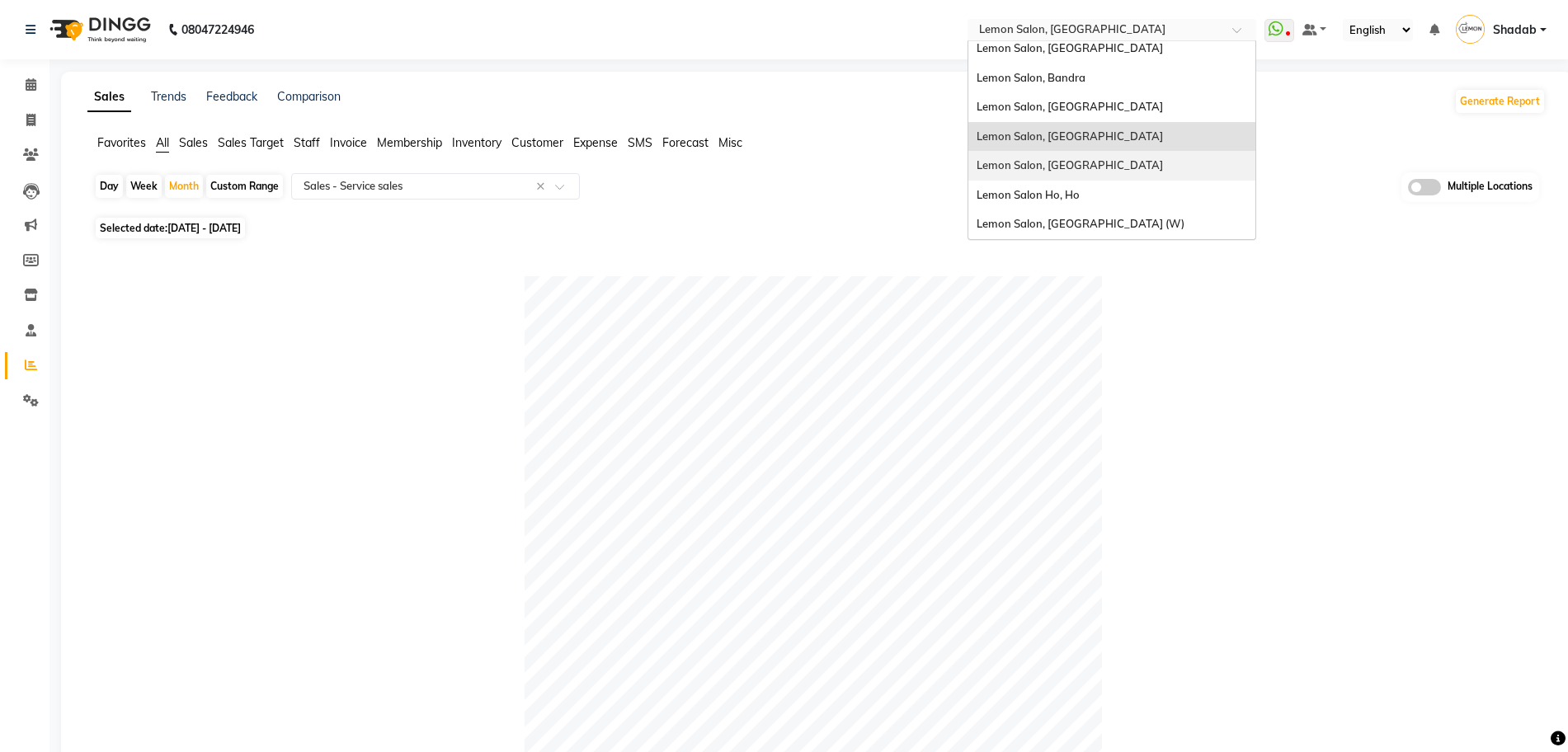
click at [1083, 175] on div "Lemon Salon, [GEOGRAPHIC_DATA]" at bounding box center [1112, 165] width 287 height 30
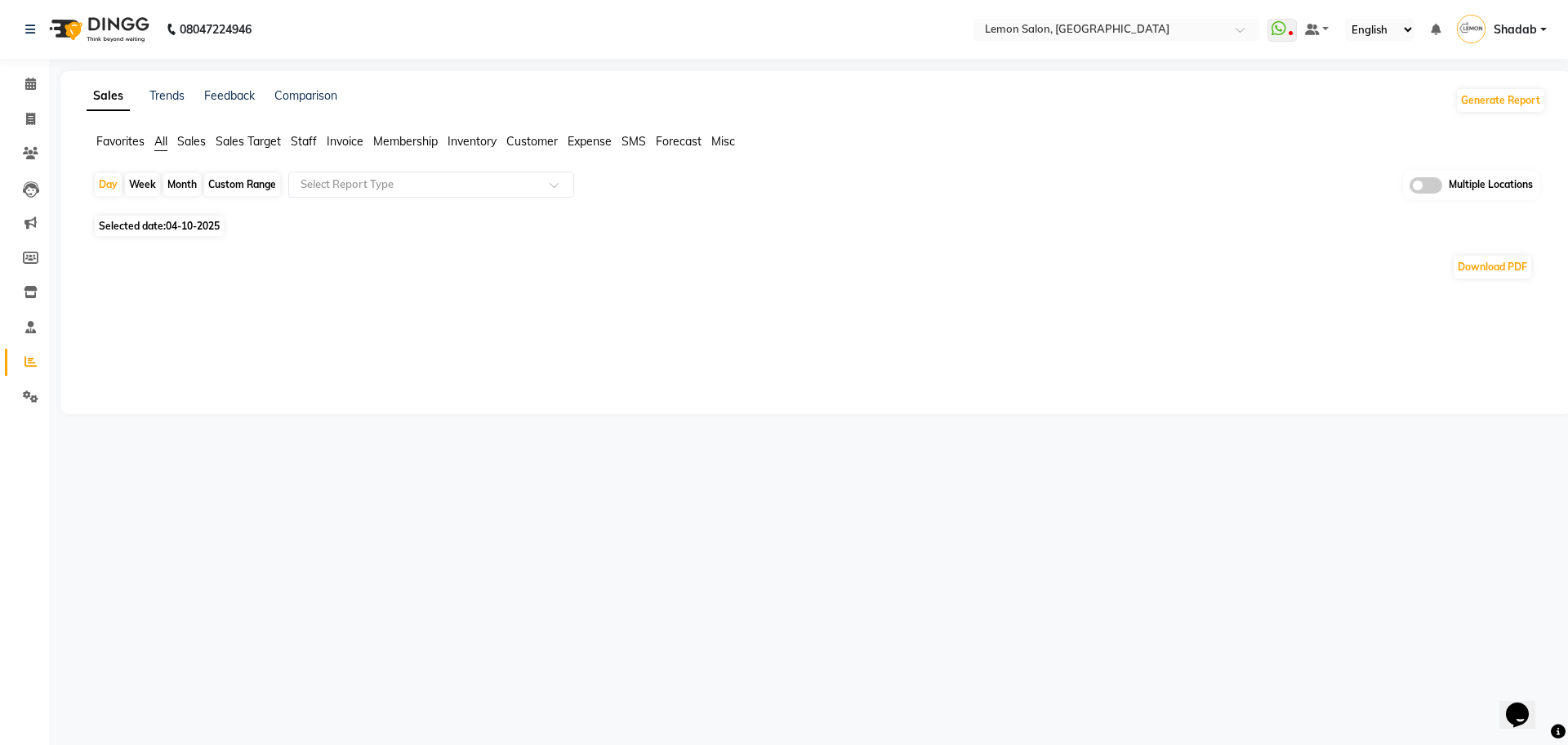
drag, startPoint x: 173, startPoint y: 185, endPoint x: 196, endPoint y: 239, distance: 58.7
click at [175, 185] on div "Month" at bounding box center [182, 185] width 38 height 23
select select "10"
select select "2025"
click at [99, 256] on div "Download PDF" at bounding box center [805, 267] width 1424 height 26
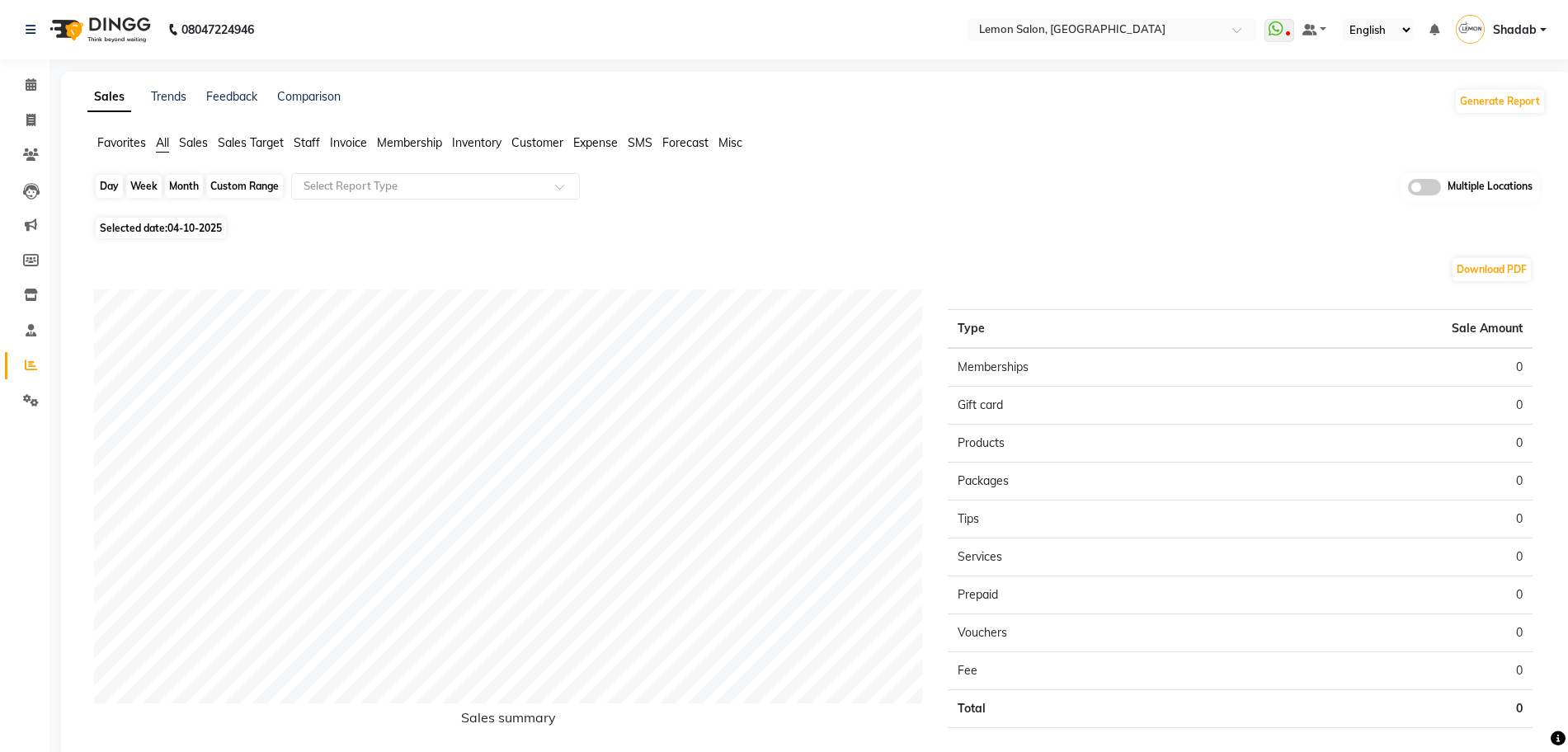
click at [179, 182] on div "Month" at bounding box center [184, 187] width 38 height 23
select select "10"
select select "2025"
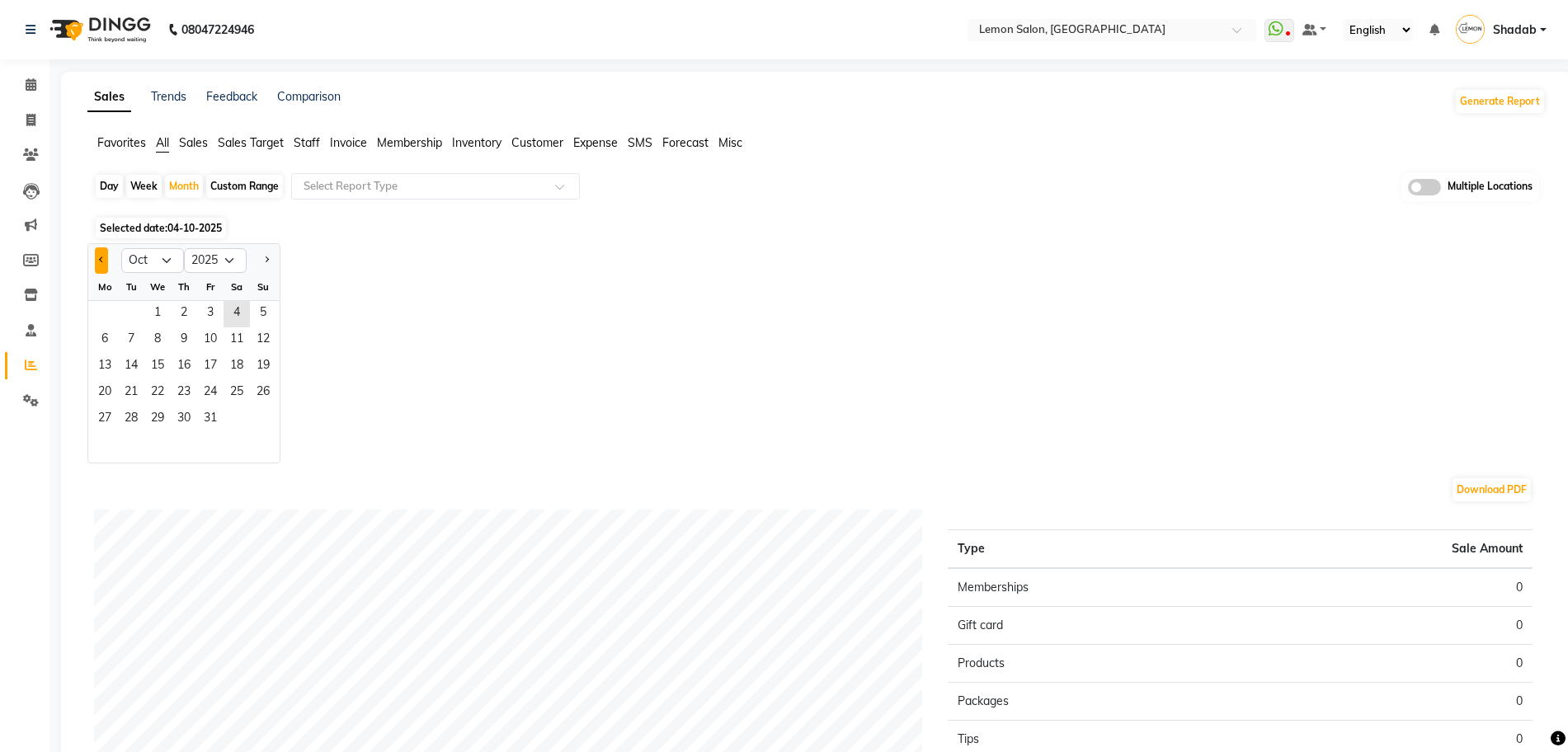
click at [102, 261] on span "Previous month" at bounding box center [102, 260] width 5 height 5
select select "9"
click at [108, 311] on span "1" at bounding box center [105, 314] width 26 height 26
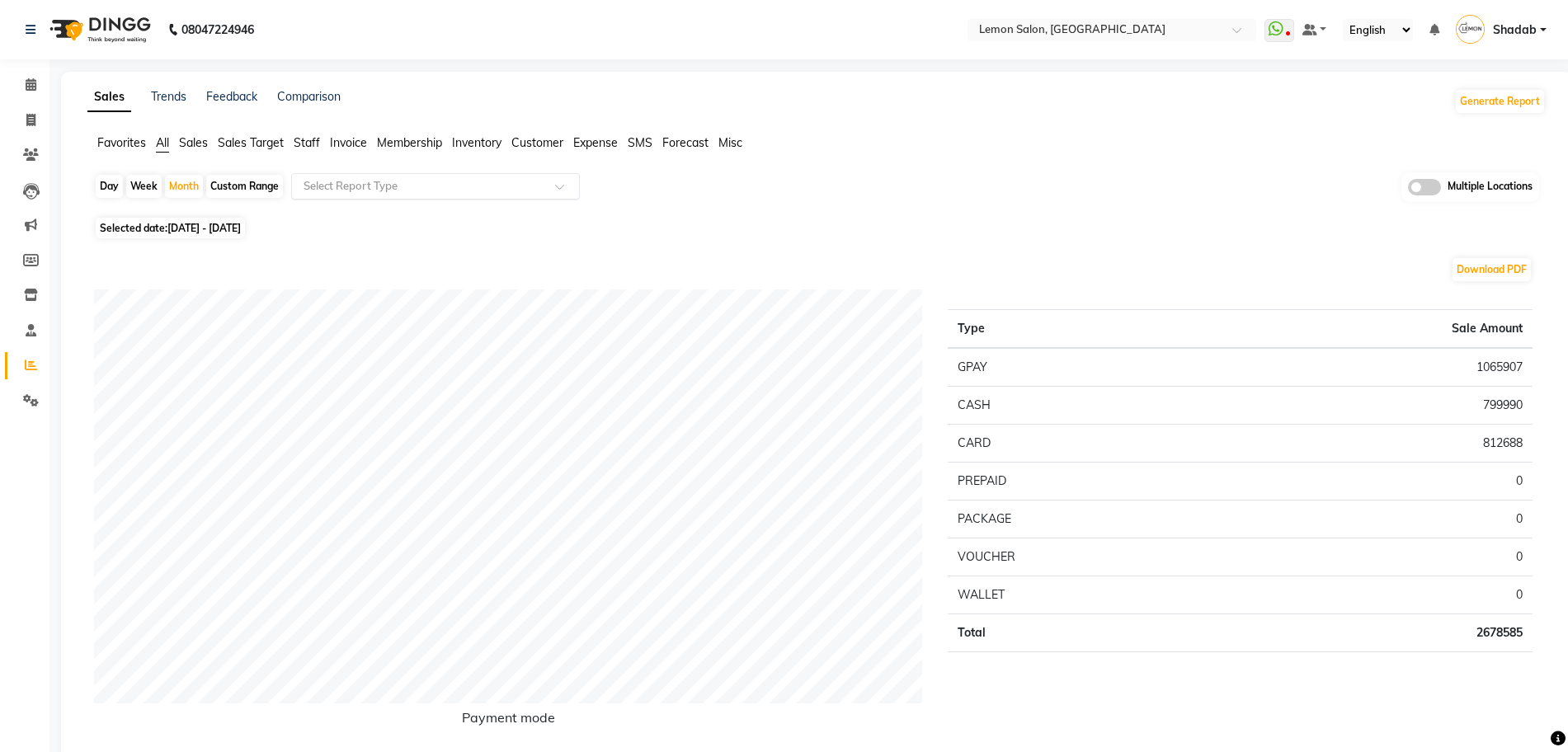
click at [405, 185] on input "text" at bounding box center [418, 187] width 237 height 16
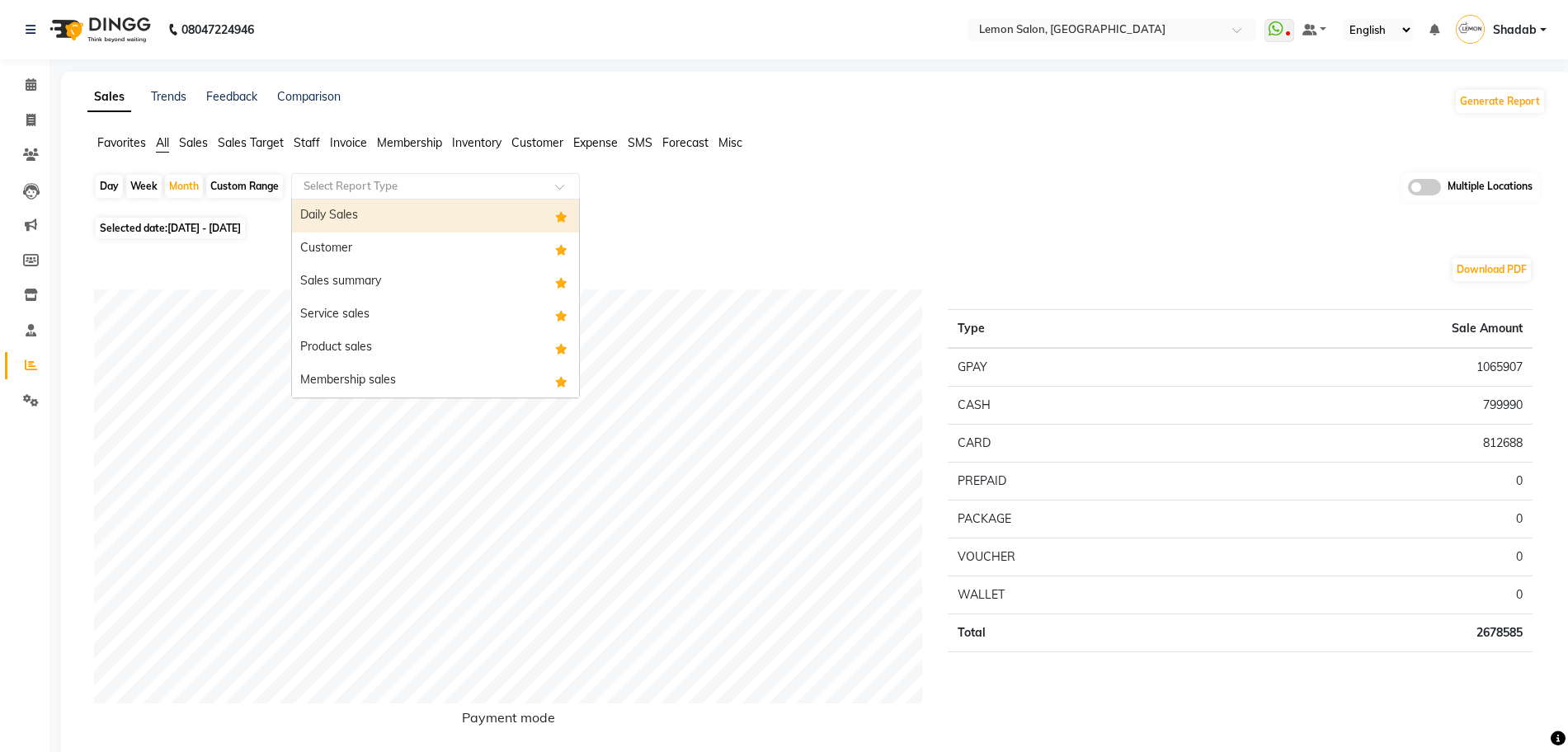
click at [1234, 271] on div "Download PDF" at bounding box center [812, 270] width 1438 height 26
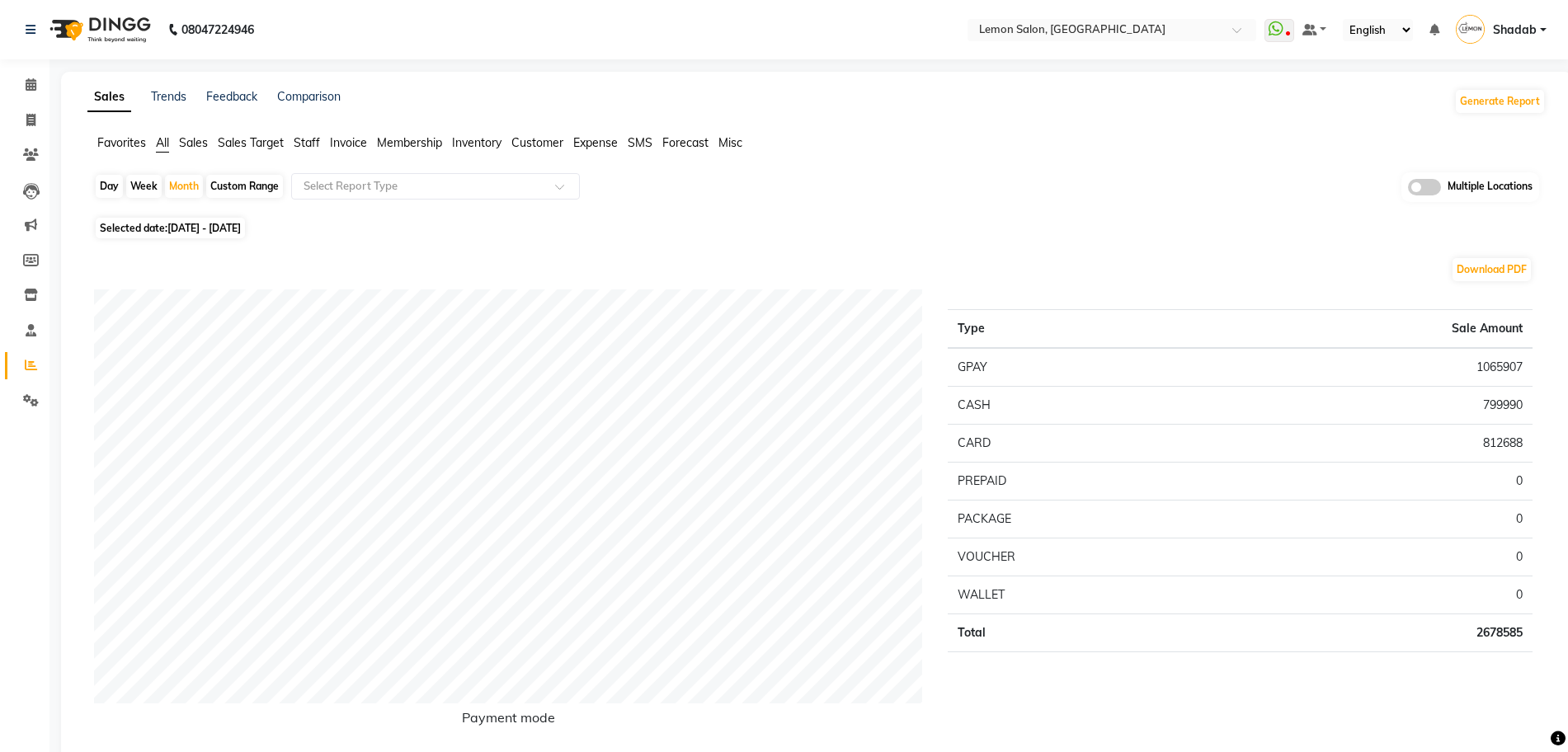
click at [1501, 636] on td "2678585" at bounding box center [1374, 633] width 315 height 38
copy td "2678585"
click at [412, 184] on input "text" at bounding box center [418, 187] width 237 height 16
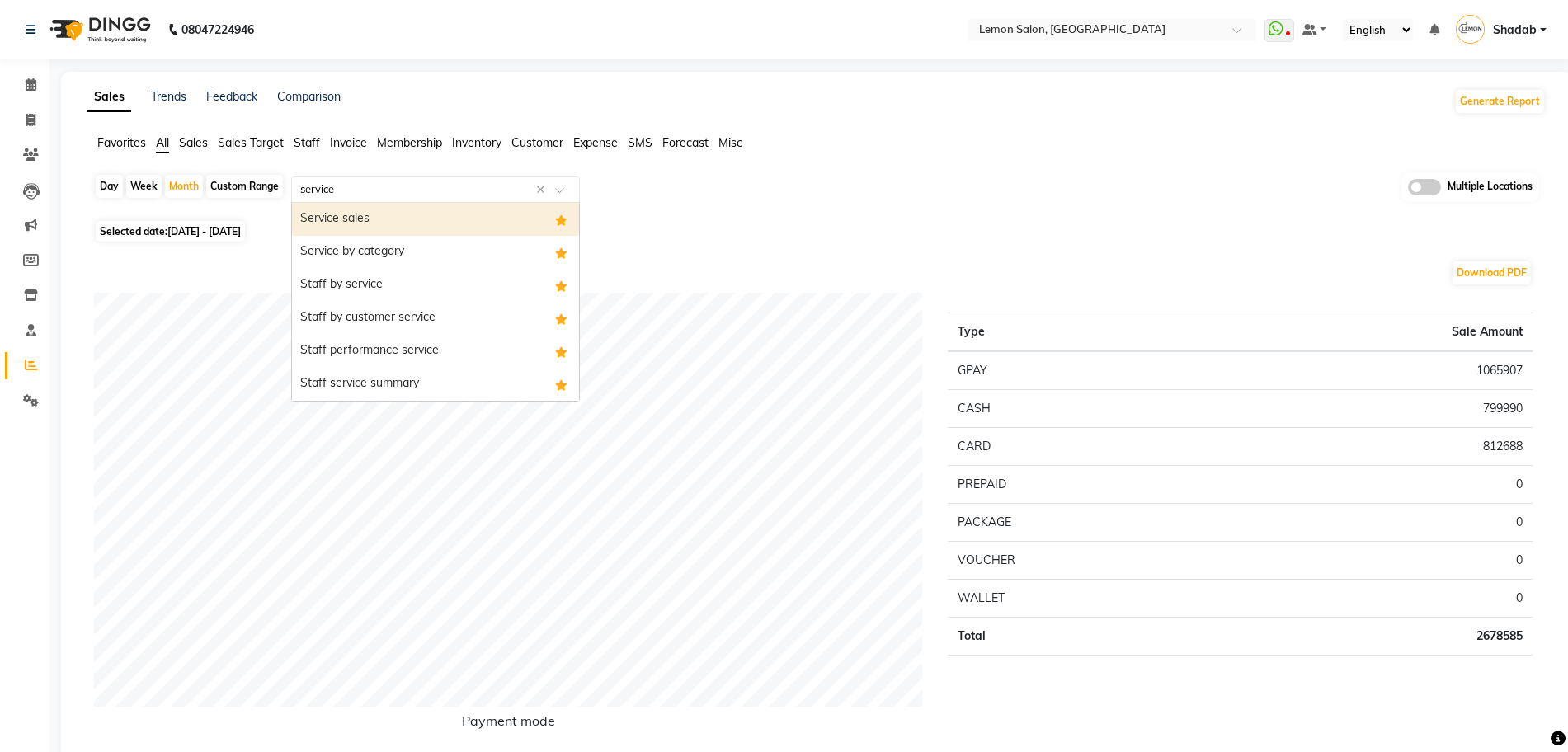
type input "service"
click at [431, 221] on div "Service sales" at bounding box center [436, 219] width 287 height 33
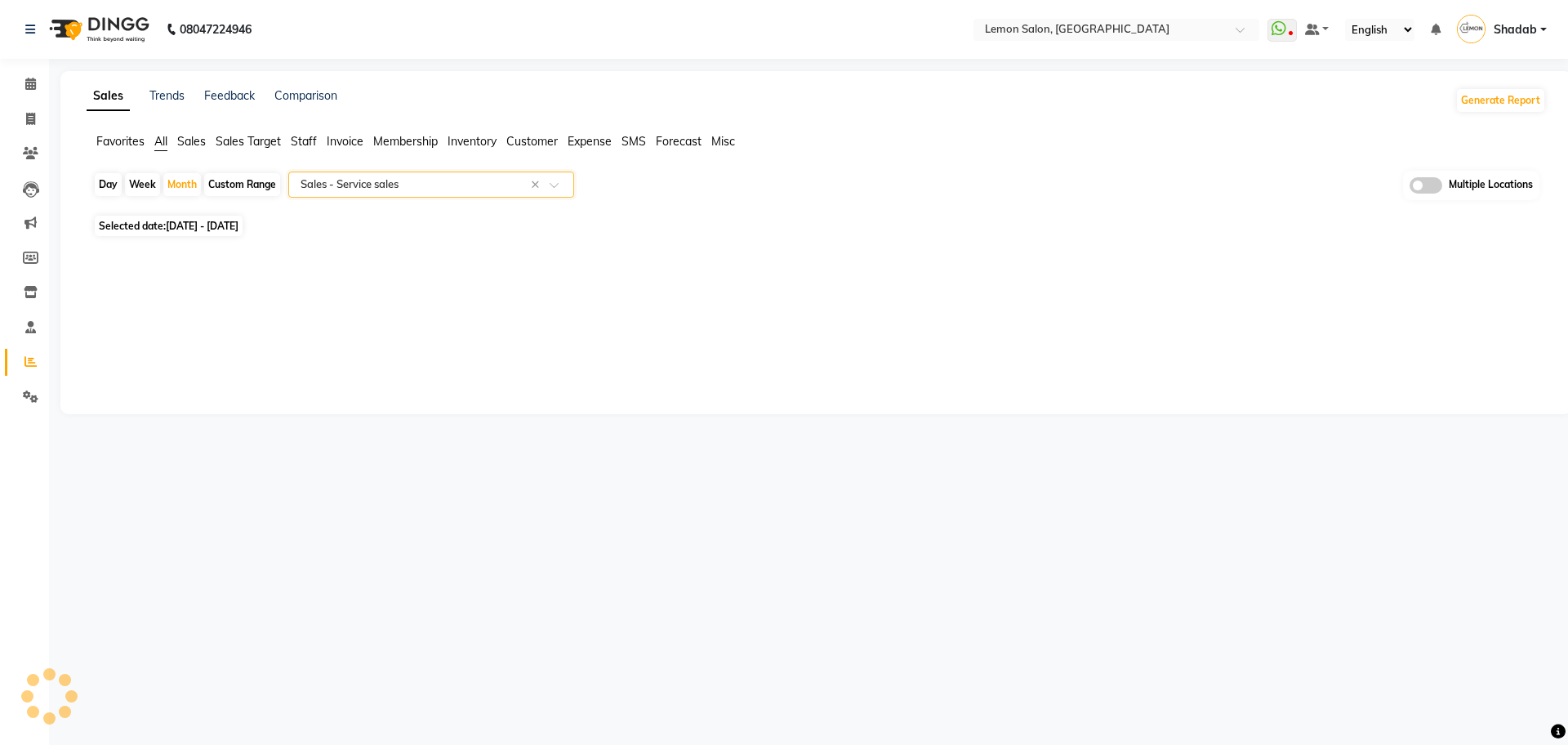
select select "full_report"
select select "csv"
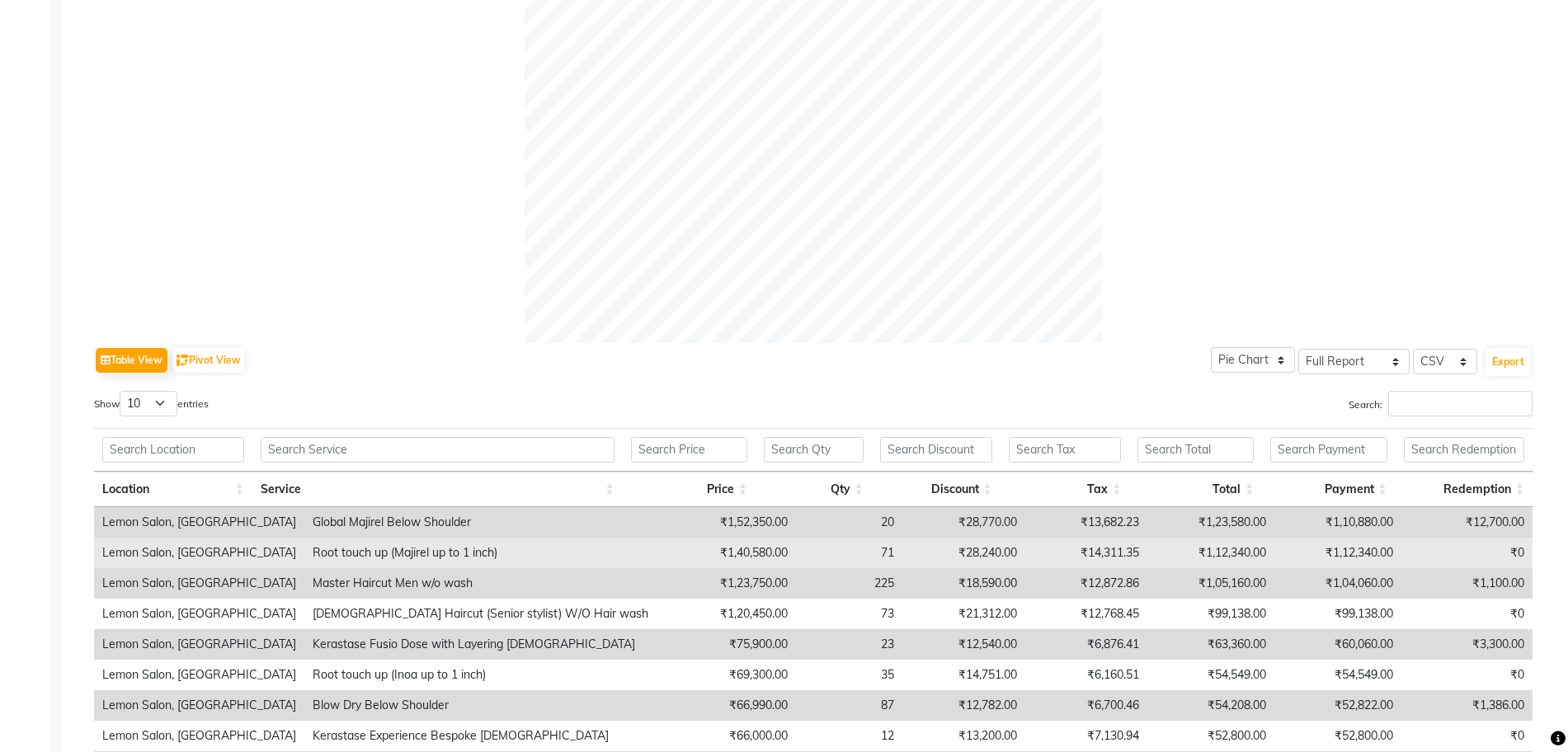
scroll to position [711, 0]
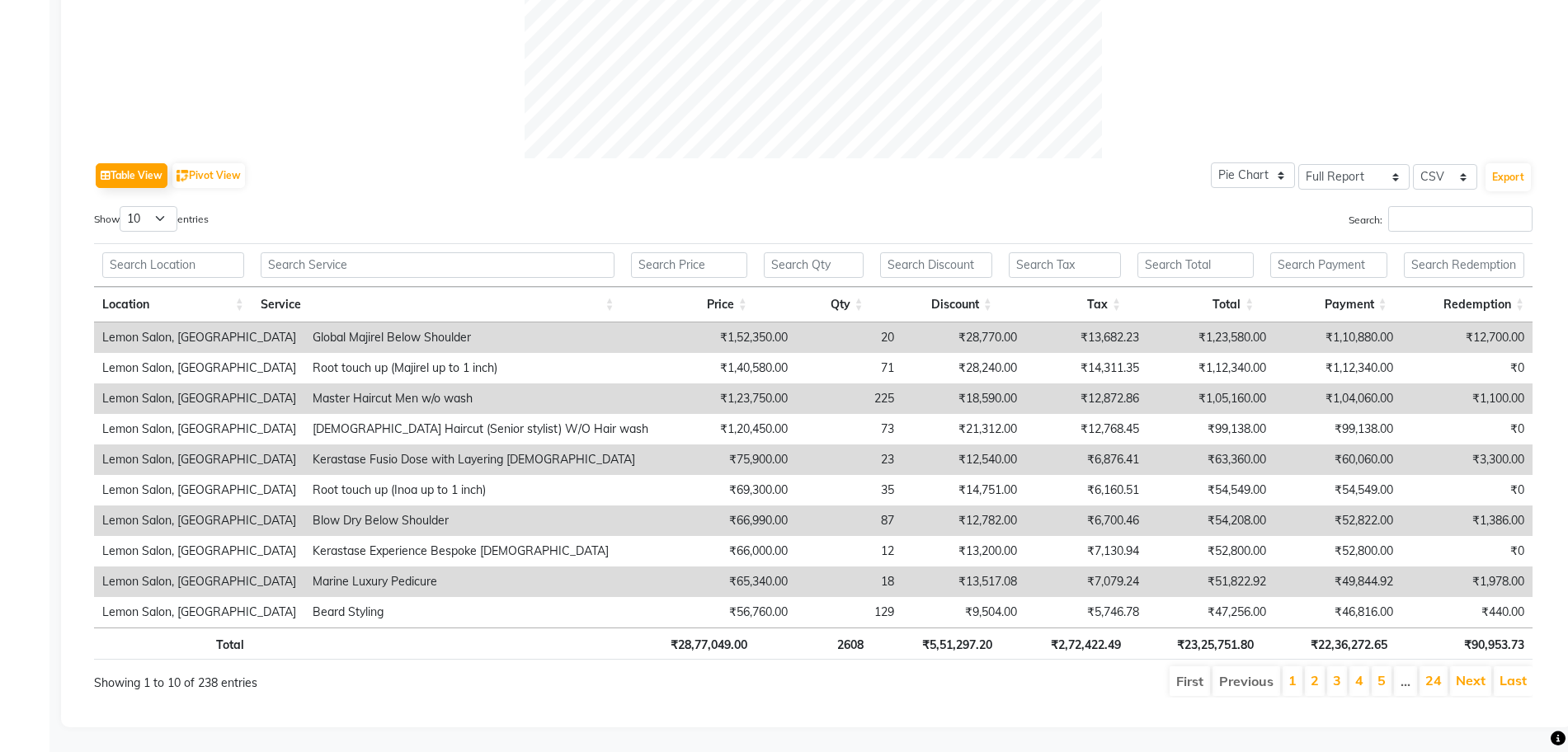
click at [1429, 183] on div "Table View Pivot View Pie Chart Bar Chart Select Full Report Filtered Report Se…" at bounding box center [812, 428] width 1438 height 539
click at [1429, 215] on input "Search:" at bounding box center [1461, 219] width 144 height 25
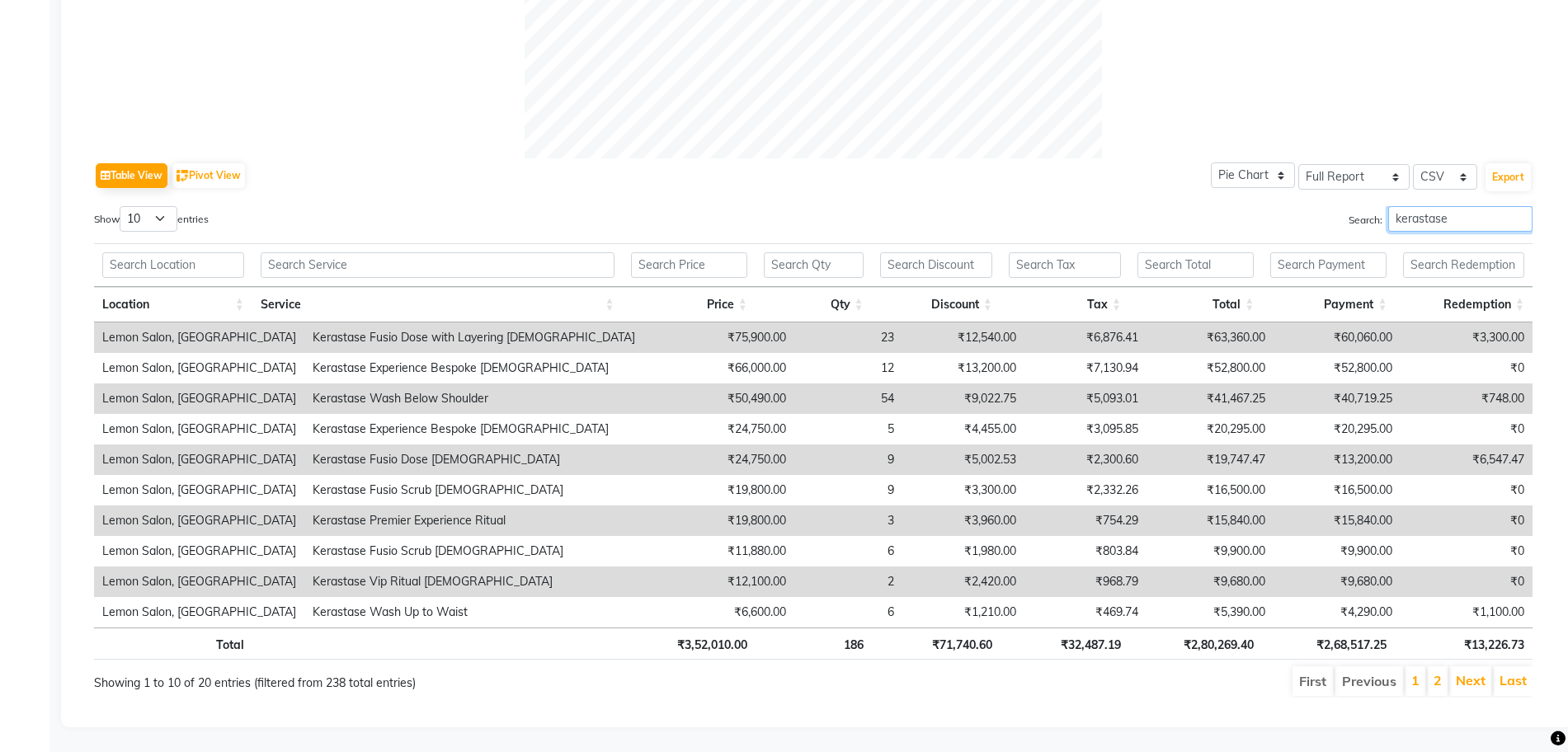
type input "kerastase"
click at [1376, 628] on th "₹2,68,517.25" at bounding box center [1328, 644] width 133 height 32
click at [1235, 629] on th "₹2,80,269.40" at bounding box center [1195, 644] width 133 height 32
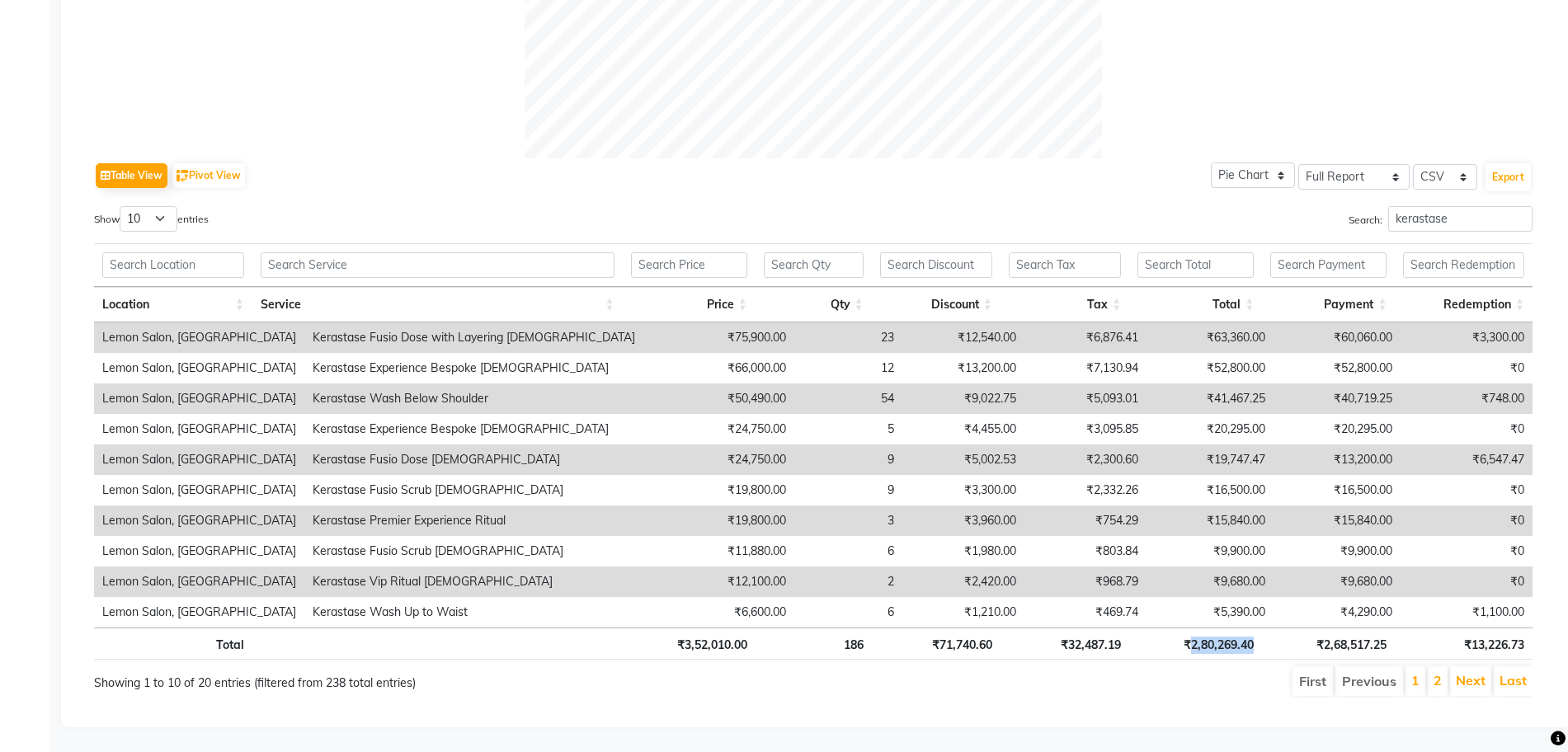
copy th "2,80,269.40"
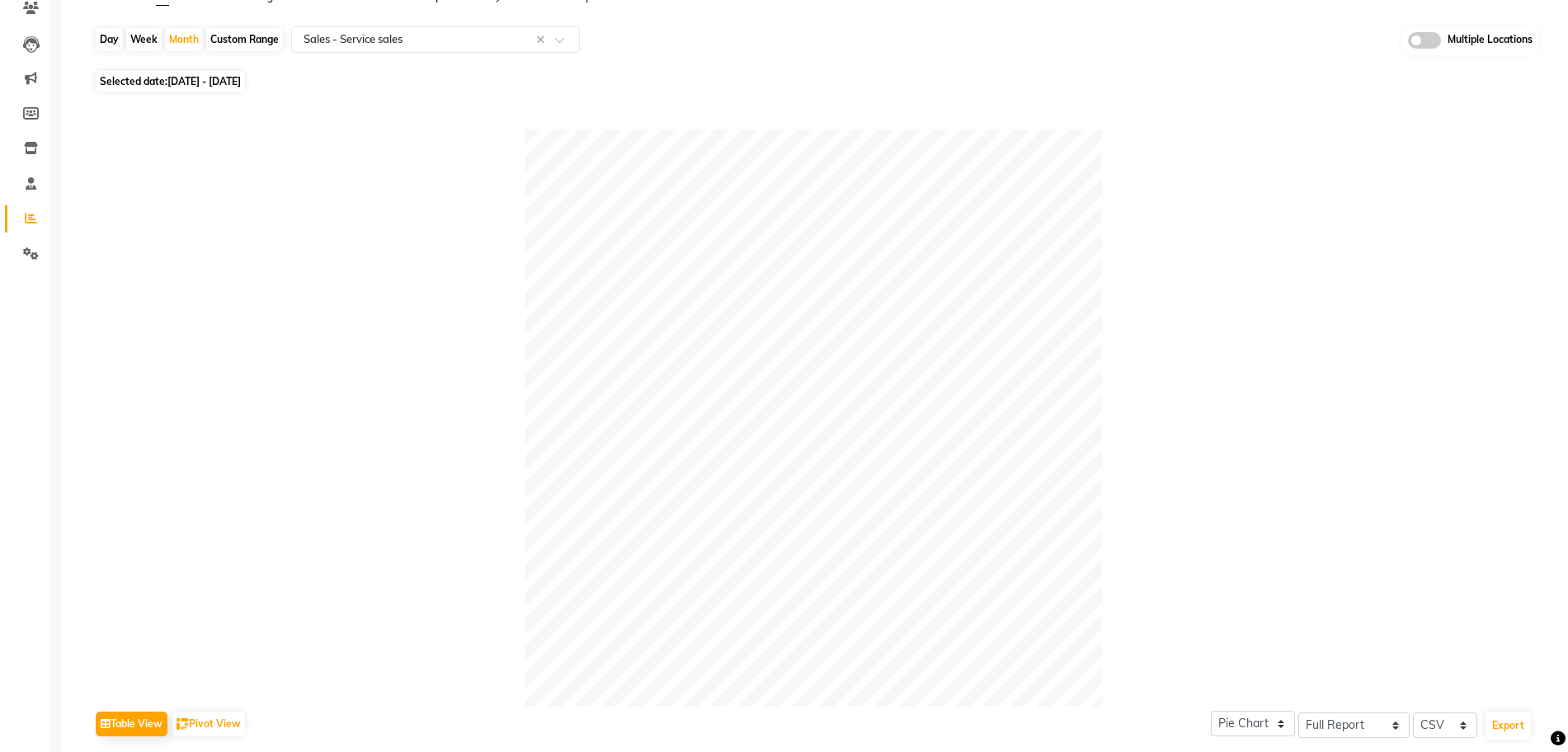
scroll to position [0, 0]
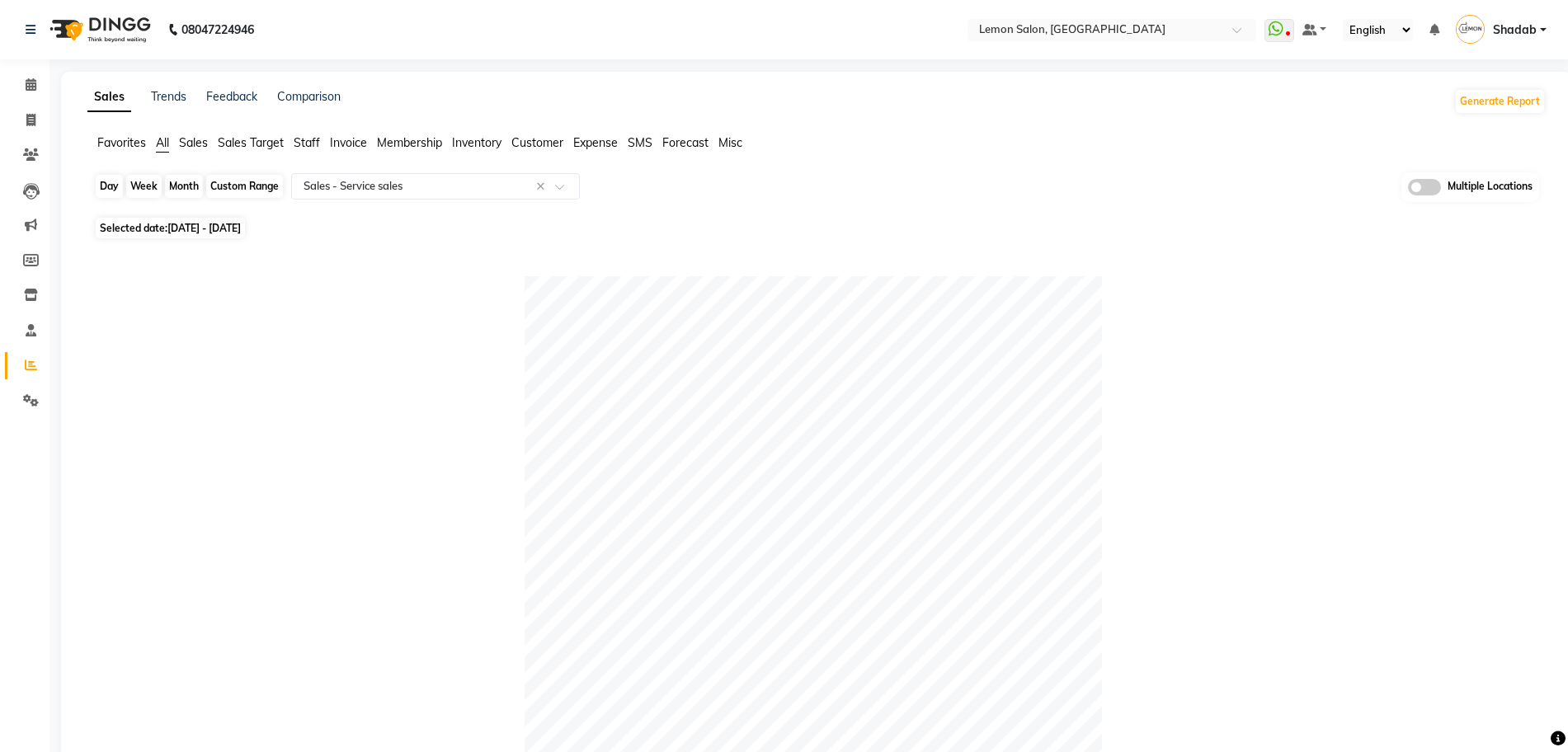
click at [188, 183] on div "Month" at bounding box center [184, 187] width 38 height 23
select select "9"
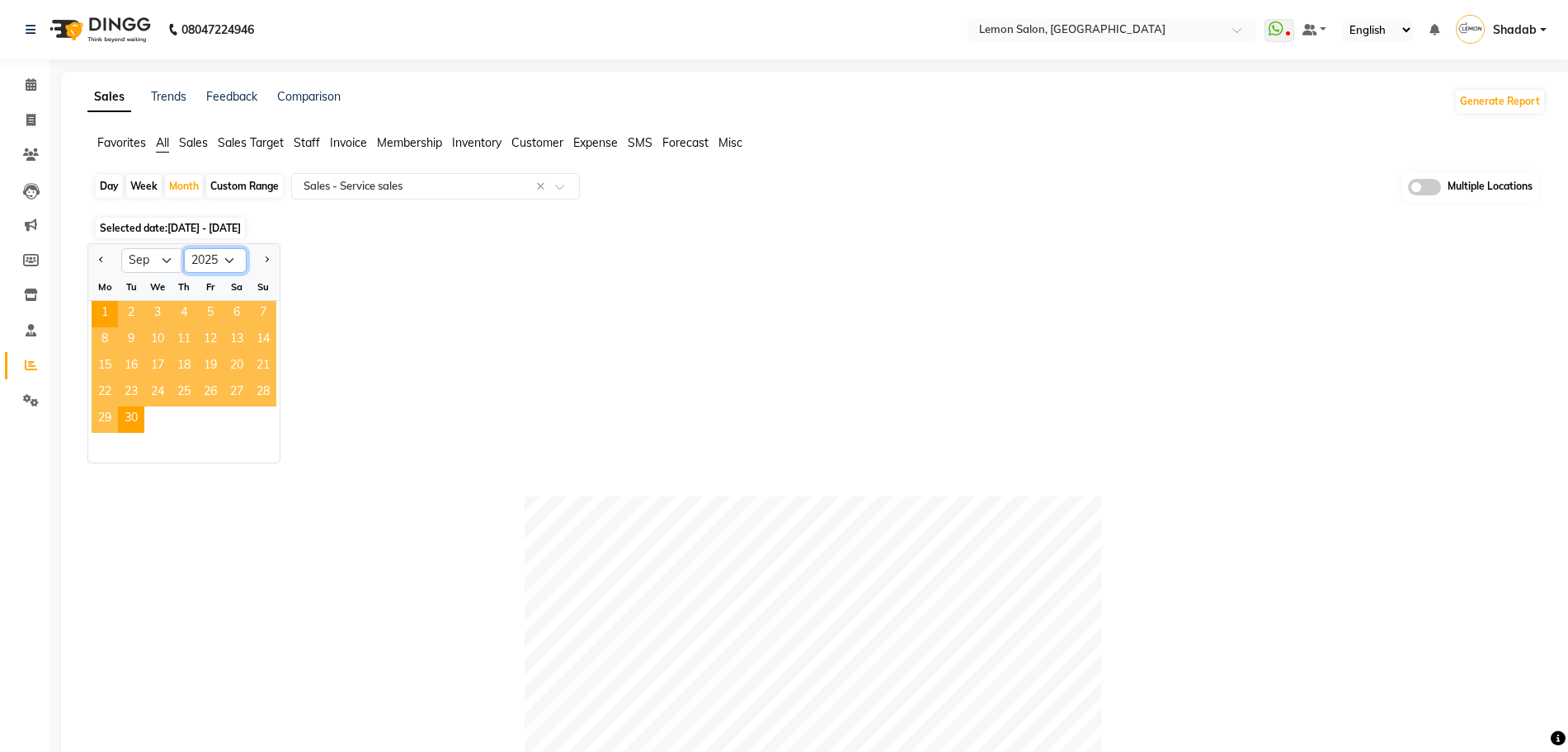
click at [226, 257] on select "2015 2016 2017 2018 2019 2020 2021 2022 2023 2024 2025 2026 2027 2028 2029 2030…" at bounding box center [215, 260] width 63 height 24
select select "2024"
click at [184, 248] on select "2015 2016 2017 2018 2019 2020 2021 2022 2023 2024 2025 2026 2027 2028 2029 2030…" at bounding box center [215, 260] width 63 height 24
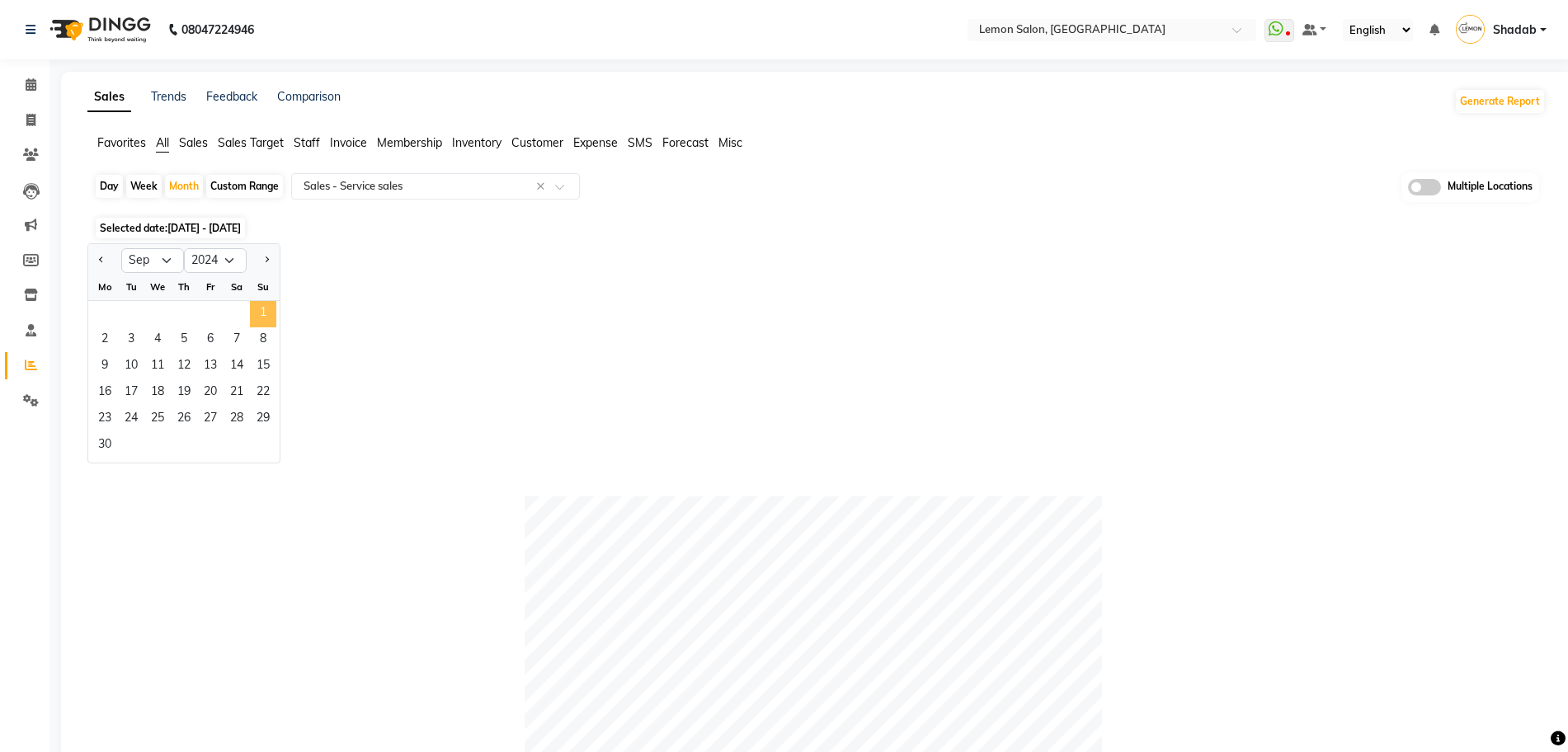
click at [254, 319] on span "1" at bounding box center [262, 314] width 26 height 26
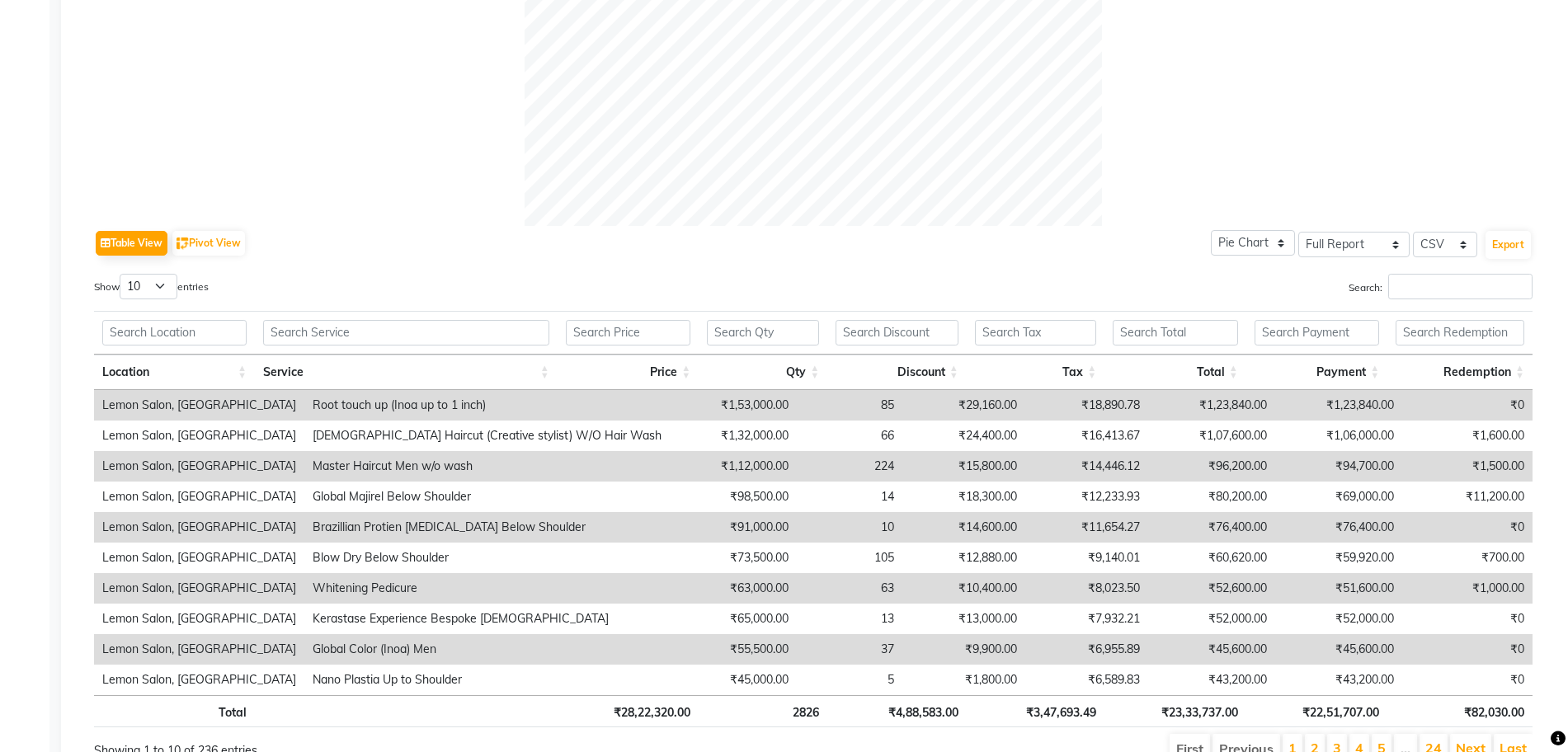
scroll to position [711, 0]
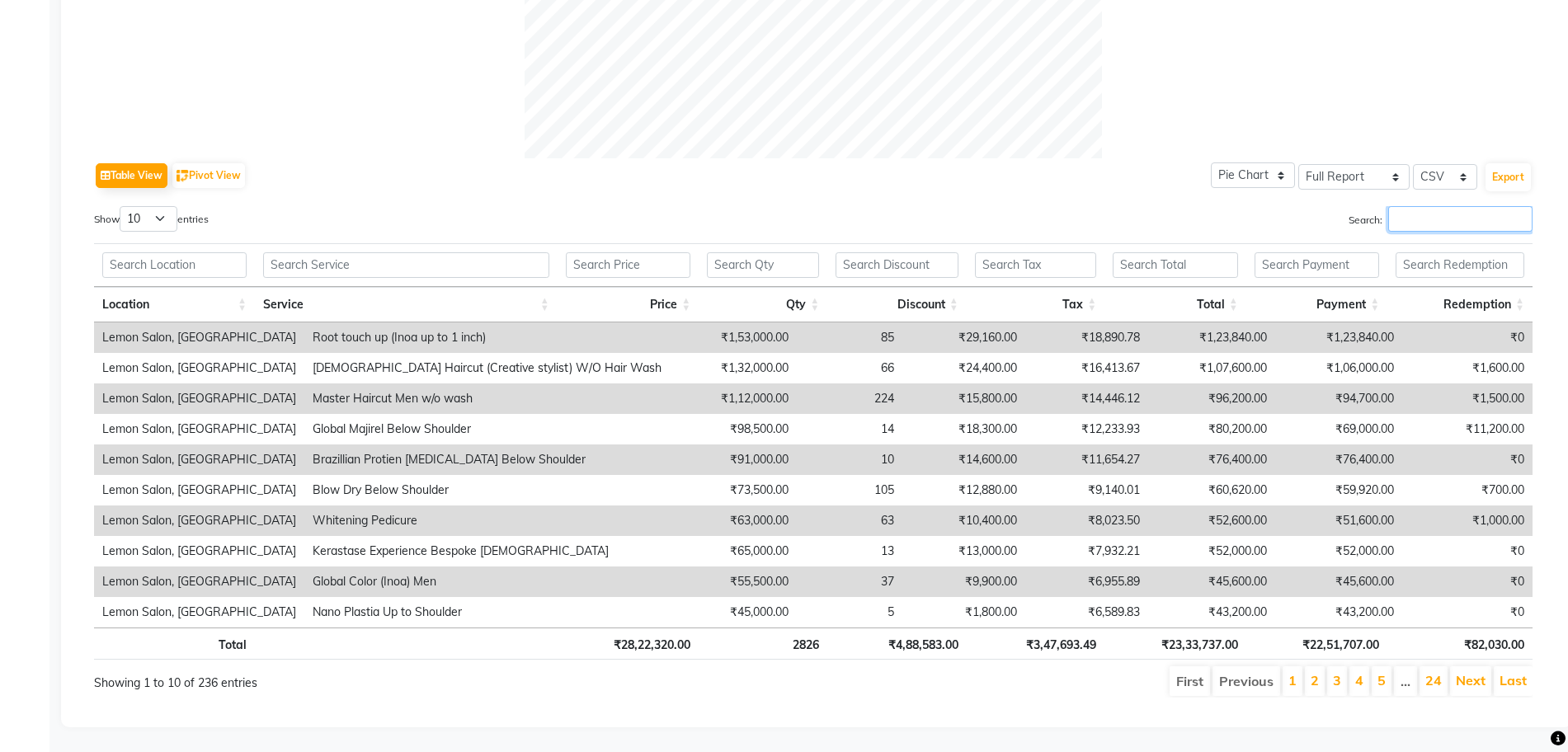
click at [1414, 213] on input "Search:" at bounding box center [1461, 219] width 144 height 25
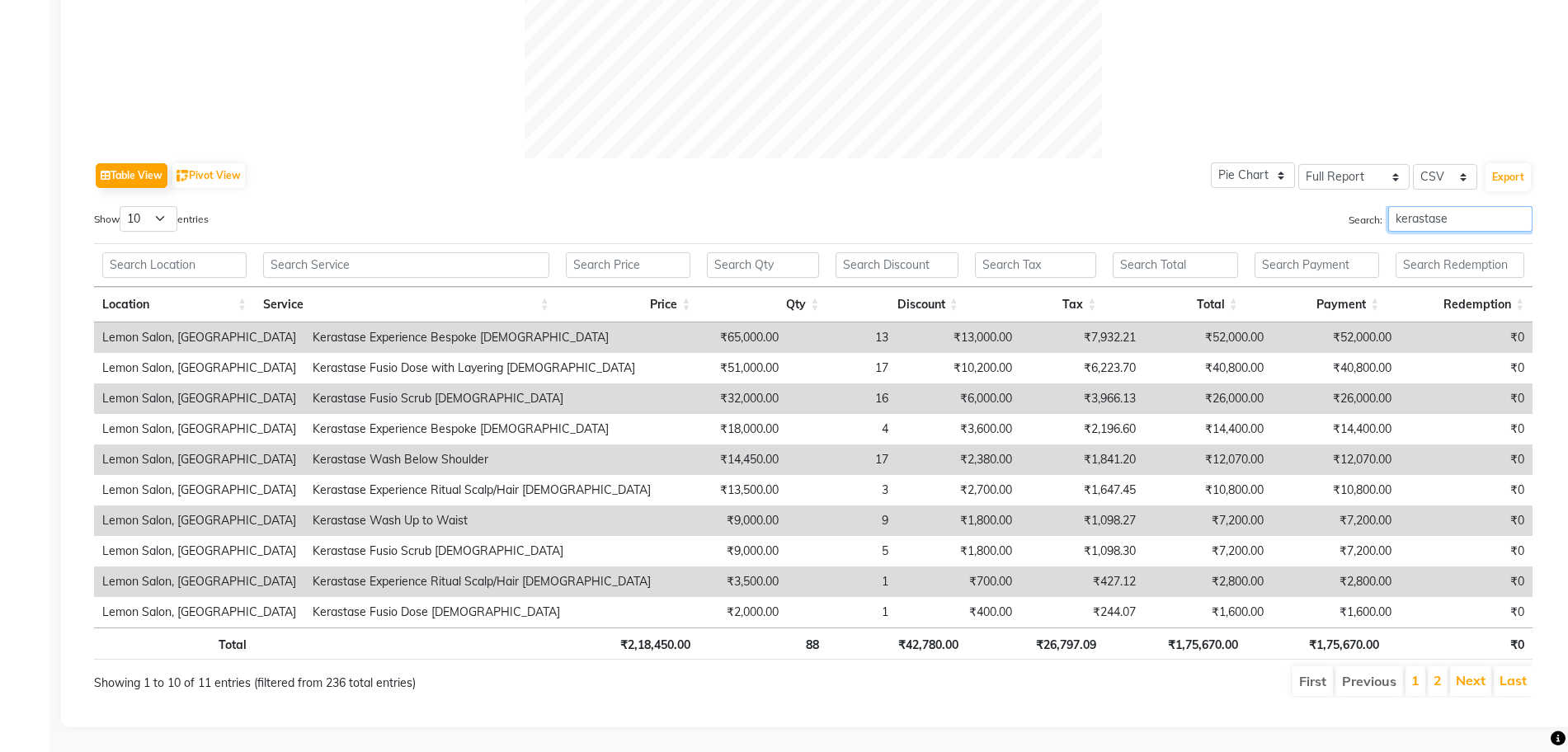
type input "kerastase"
click at [1355, 634] on th "₹1,75,670.00" at bounding box center [1316, 644] width 142 height 32
click at [1207, 628] on th "₹1,75,670.00" at bounding box center [1175, 644] width 142 height 32
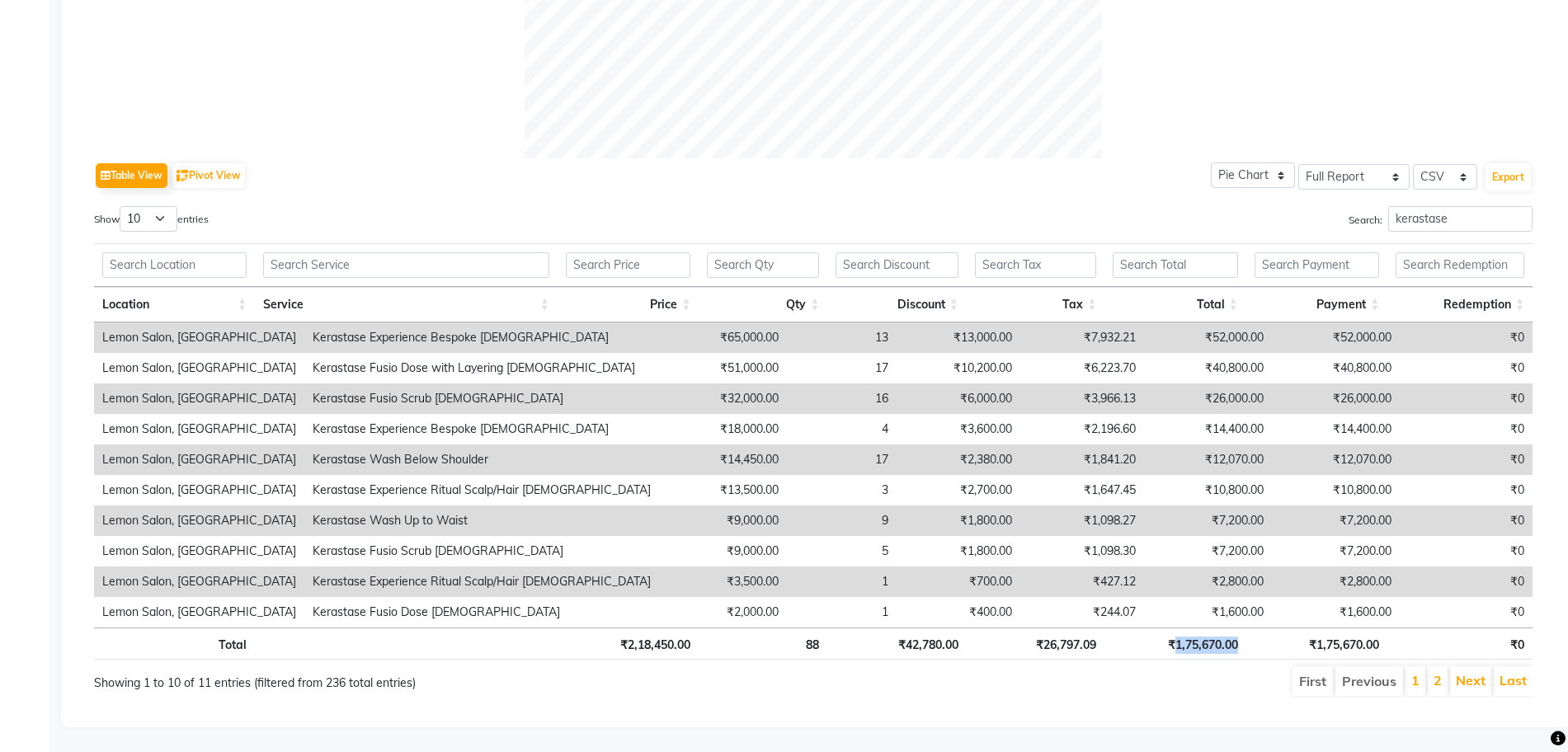
scroll to position [0, 13]
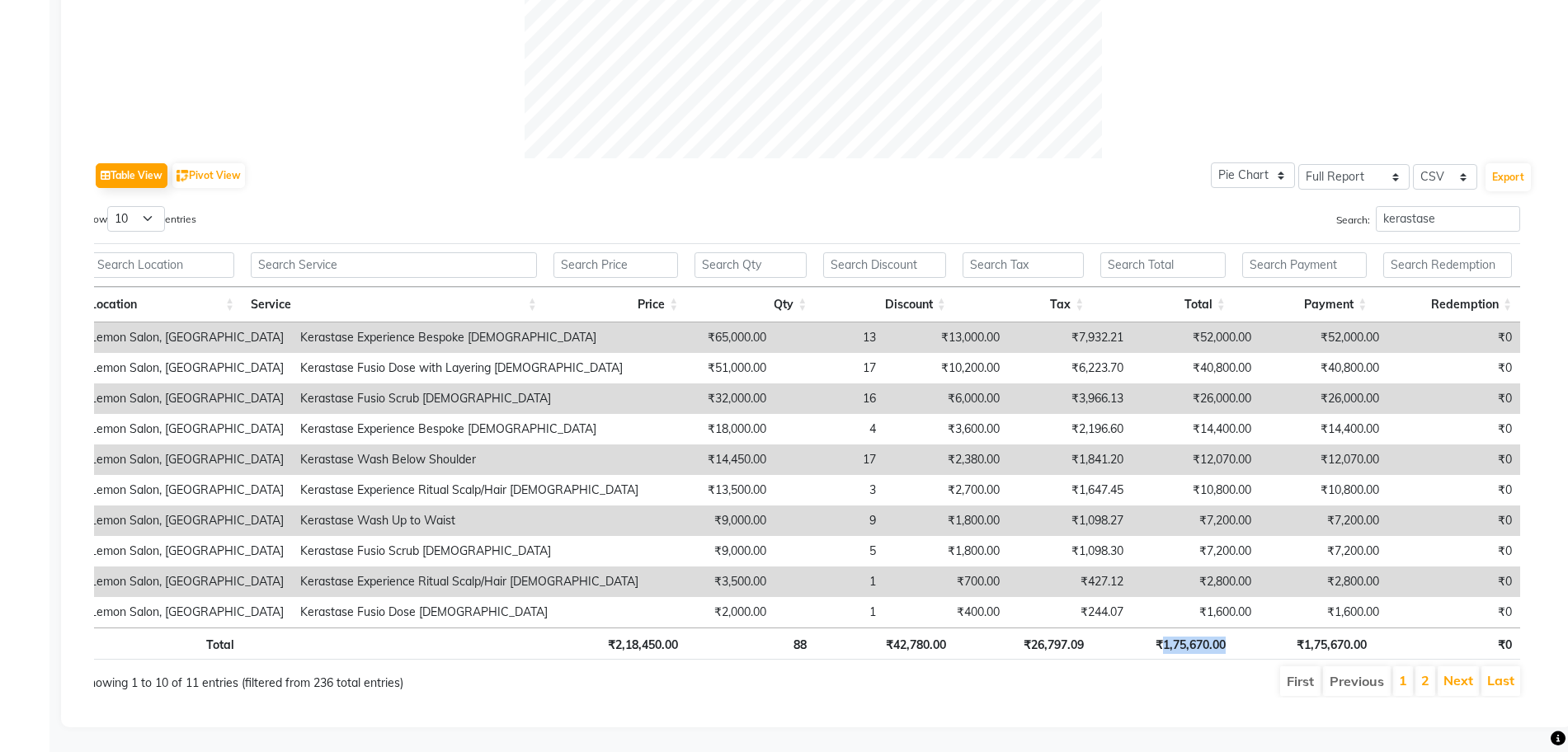
copy th "1,75,670.00"
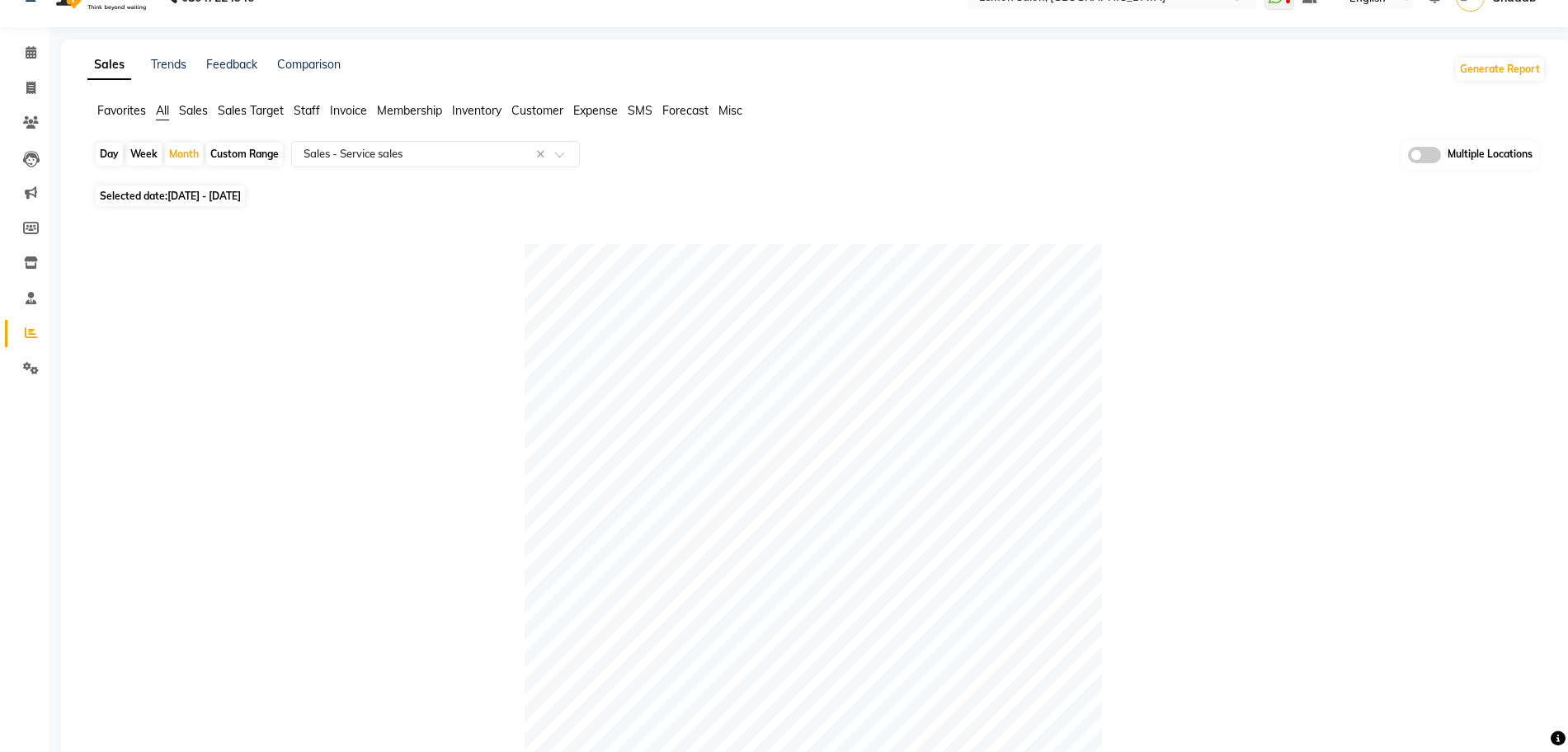
scroll to position [0, 0]
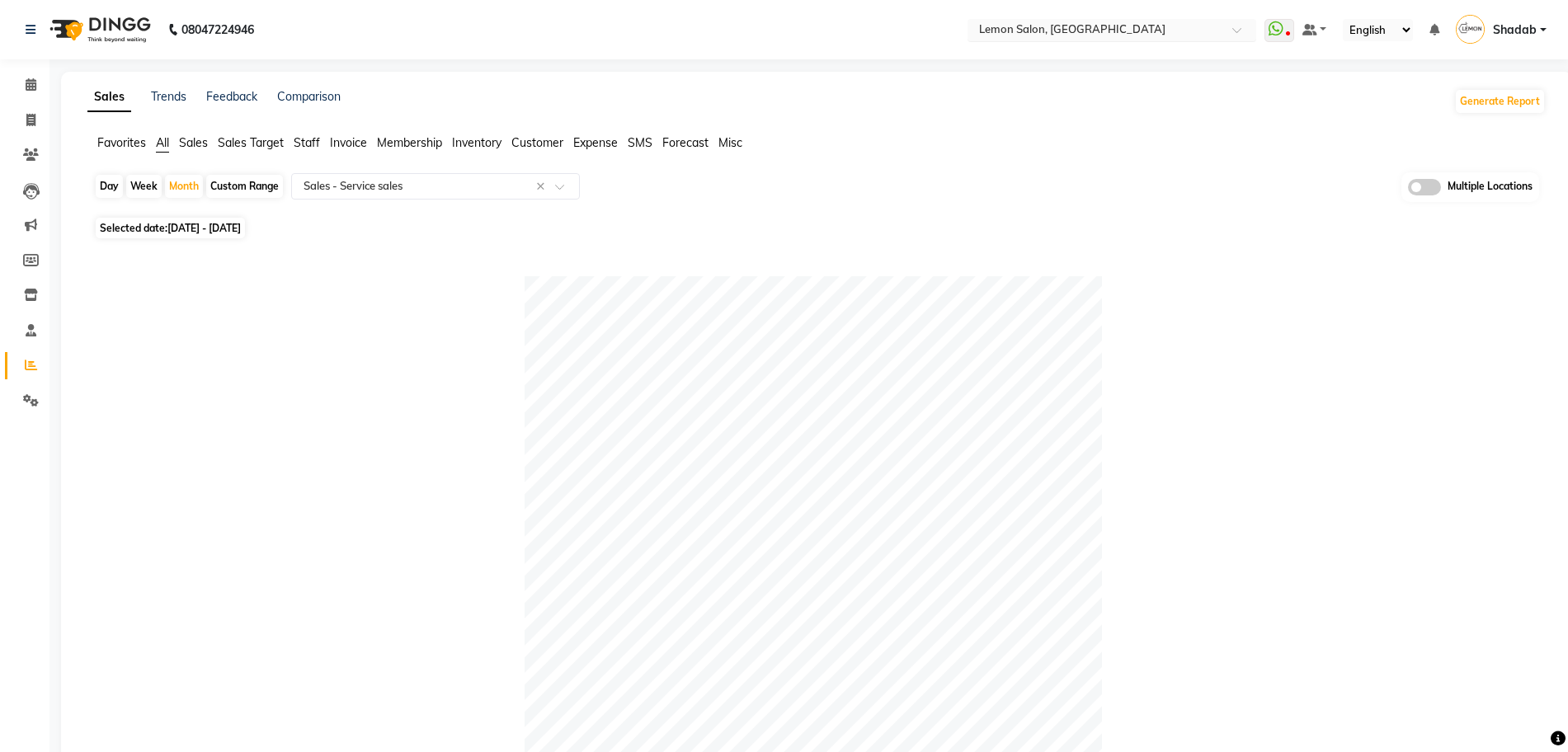
click at [1068, 36] on input "text" at bounding box center [1095, 32] width 239 height 16
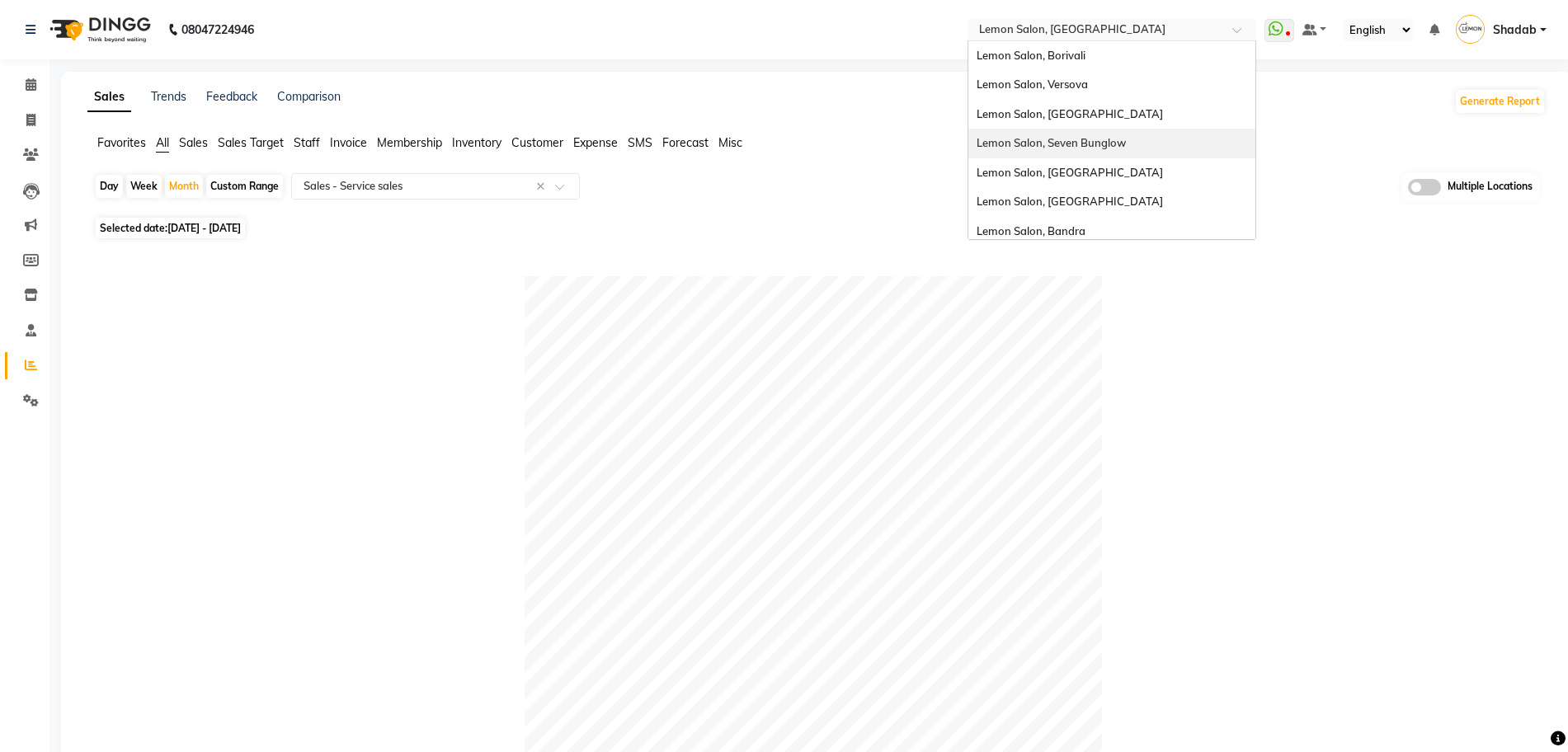
click at [1105, 151] on div "Lemon Salon, Seven Bunglow" at bounding box center [1112, 143] width 287 height 30
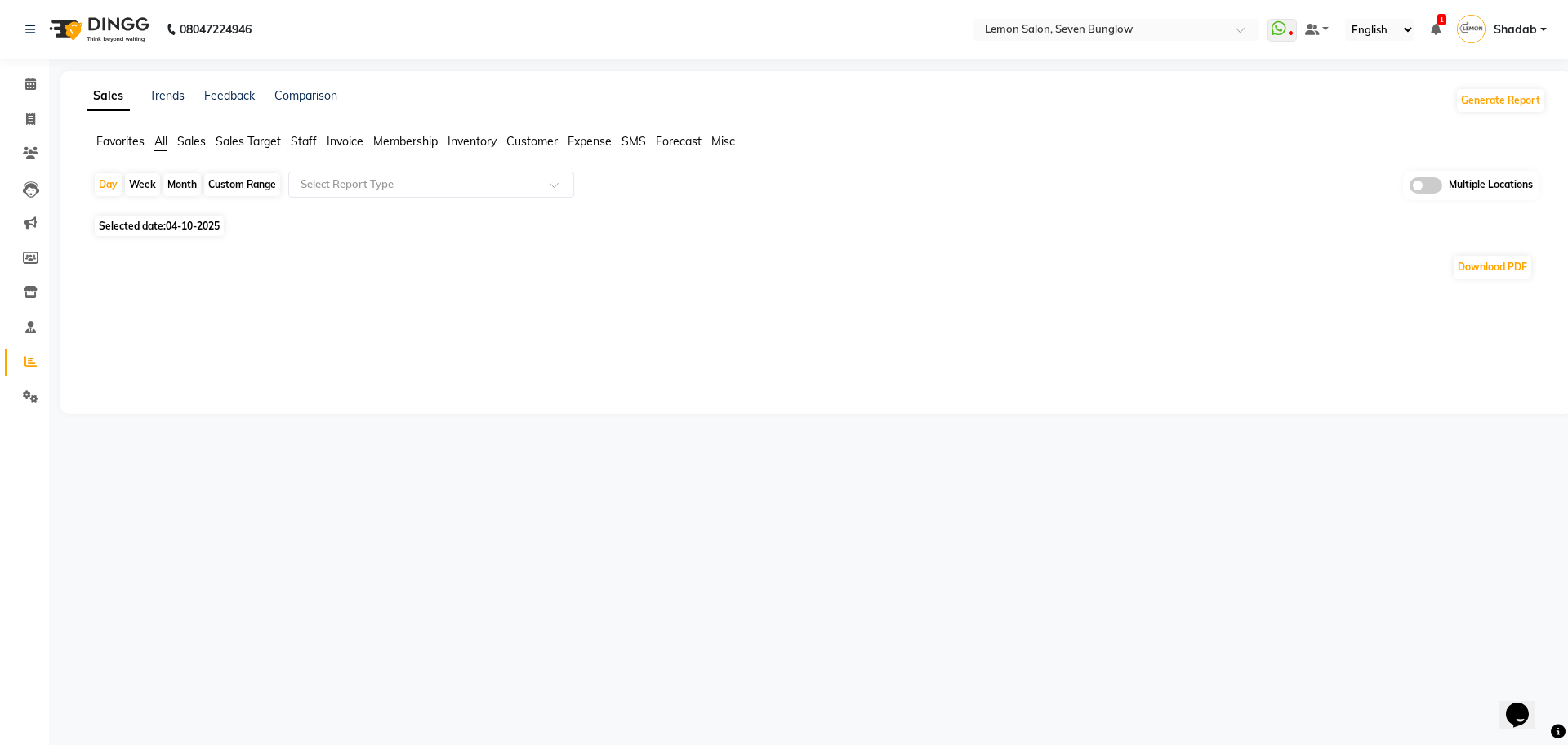
drag, startPoint x: 187, startPoint y: 180, endPoint x: 153, endPoint y: 223, distance: 54.8
click at [187, 180] on div "Month" at bounding box center [182, 185] width 38 height 23
click at [185, 183] on div "Month" at bounding box center [182, 185] width 38 height 23
select select "10"
select select "2025"
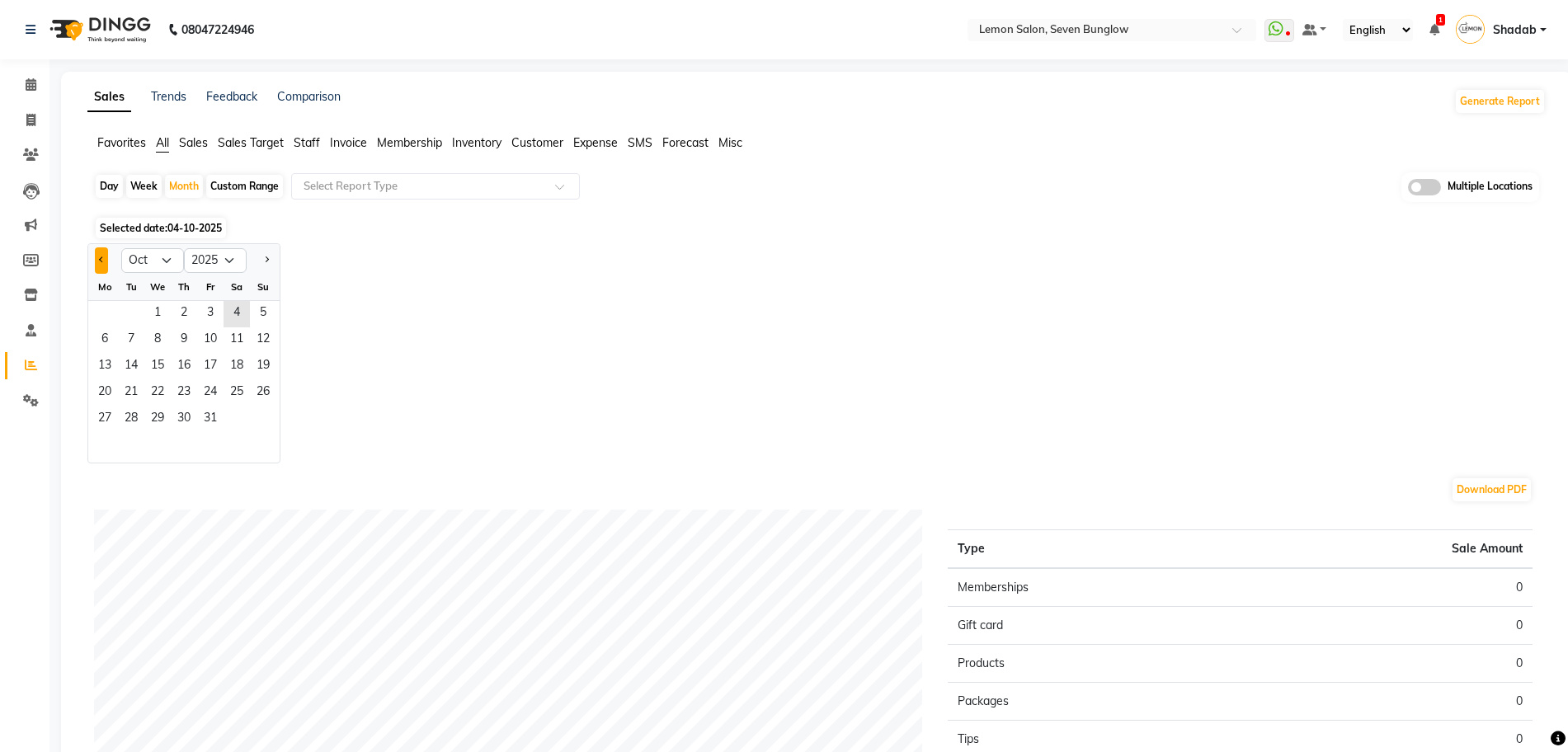
click at [95, 257] on div at bounding box center [105, 260] width 33 height 26
click at [104, 259] on span "Previous month" at bounding box center [102, 260] width 5 height 5
select select "9"
click at [115, 315] on span "1" at bounding box center [105, 314] width 26 height 26
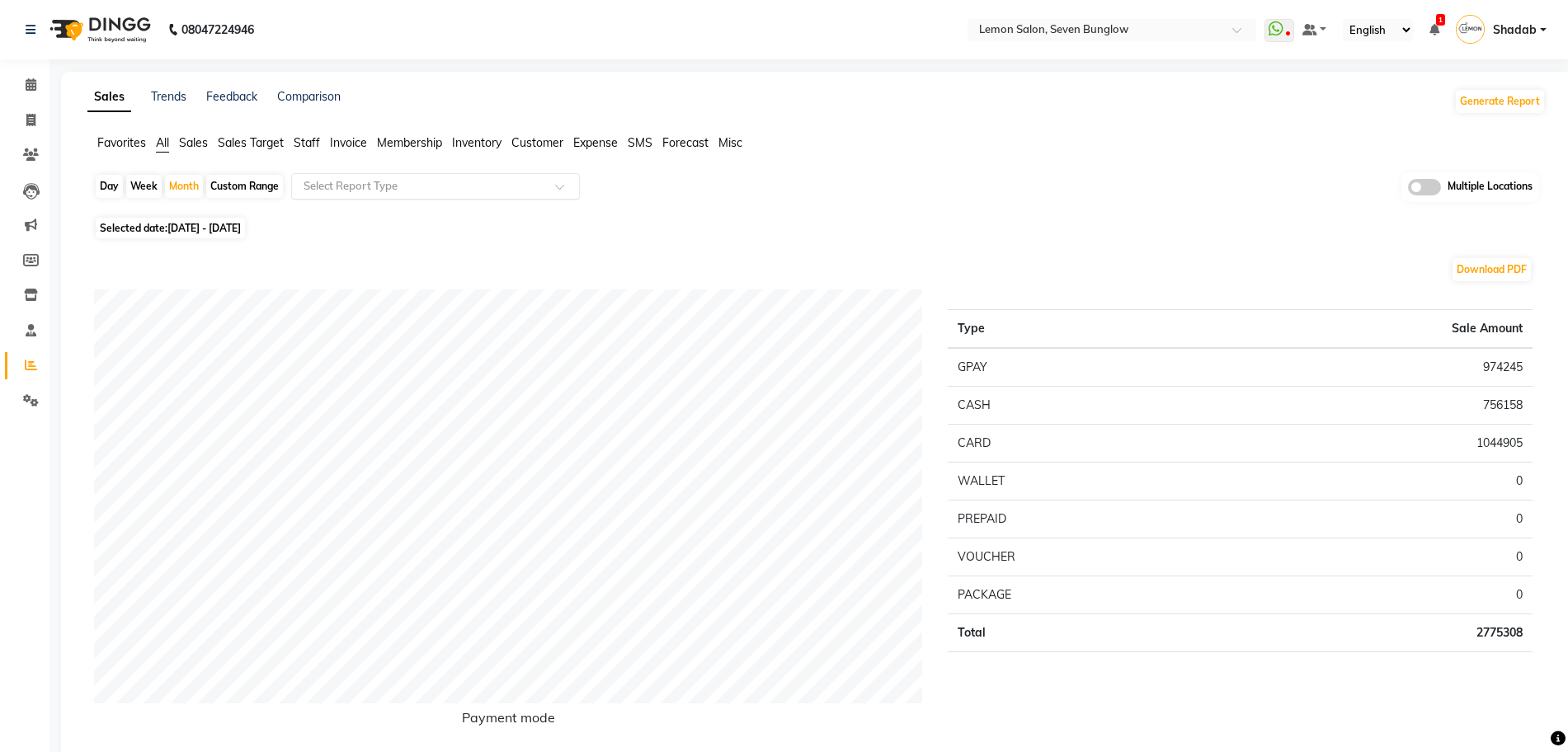
click at [404, 188] on input "text" at bounding box center [418, 187] width 237 height 16
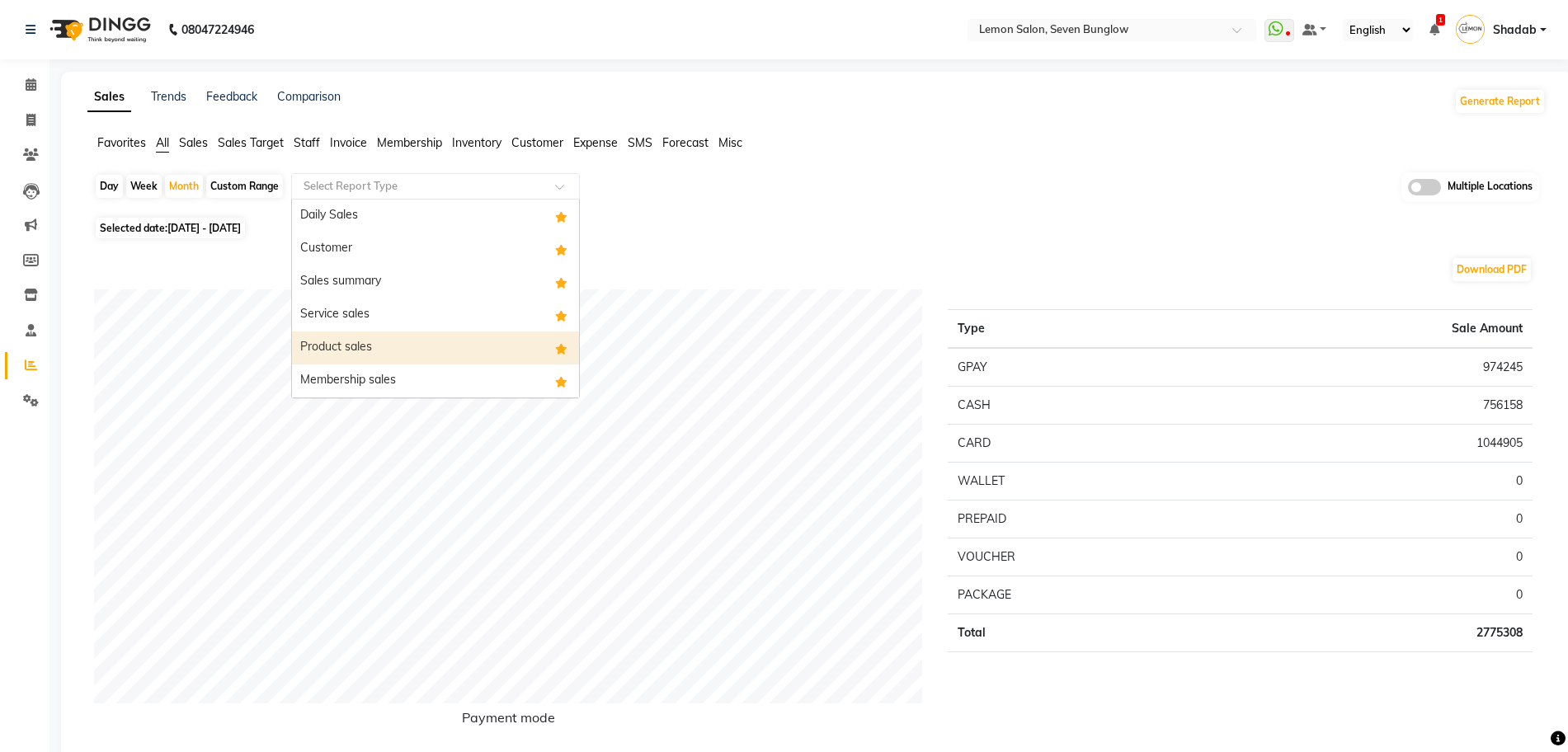
click at [972, 164] on div "Favorites All Sales Sales Target Staff Invoice Membership Inventory Customer Ex…" at bounding box center [816, 150] width 1483 height 32
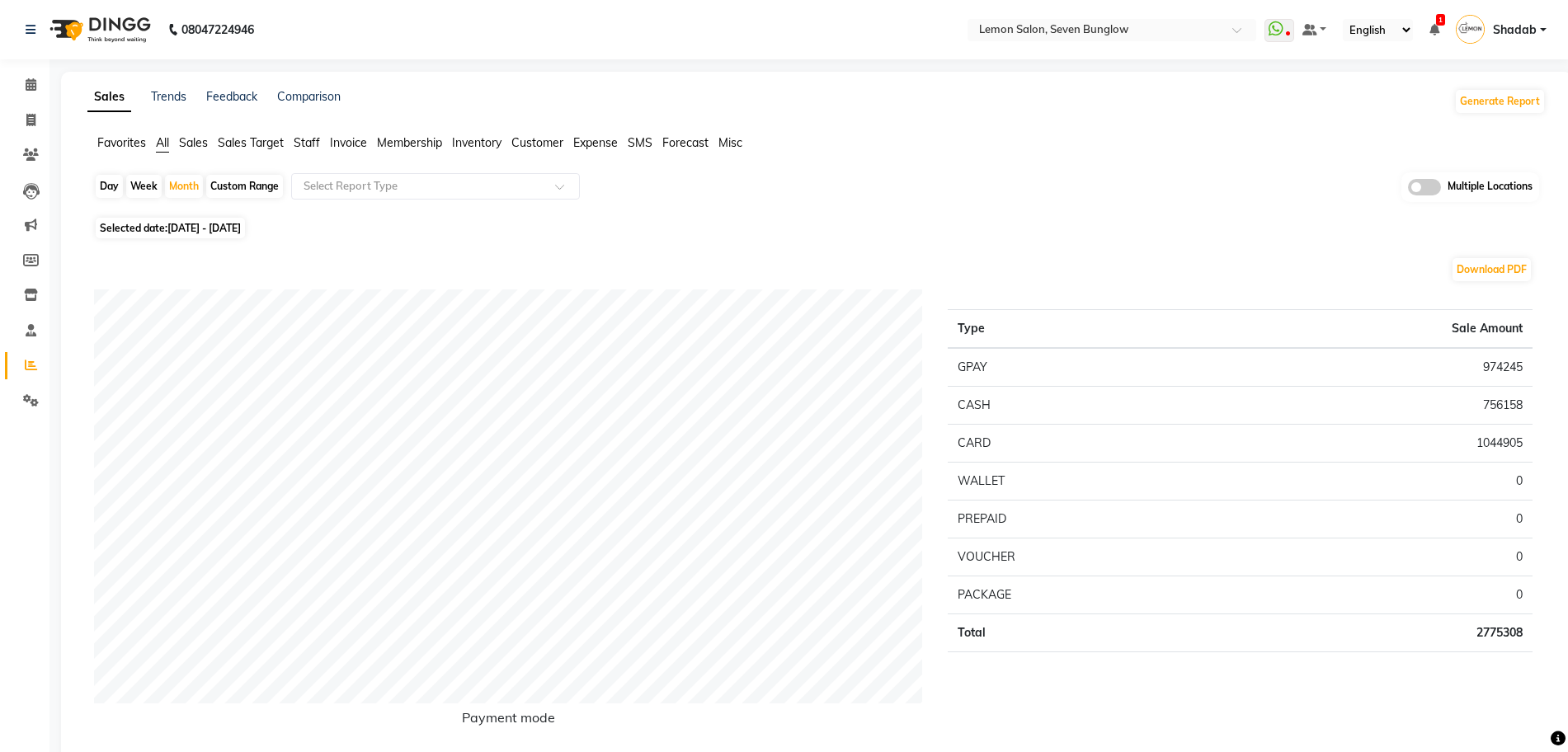
click at [1497, 626] on td "2775308" at bounding box center [1374, 633] width 315 height 38
copy td "2775308"
click at [421, 179] on input "text" at bounding box center [418, 187] width 237 height 16
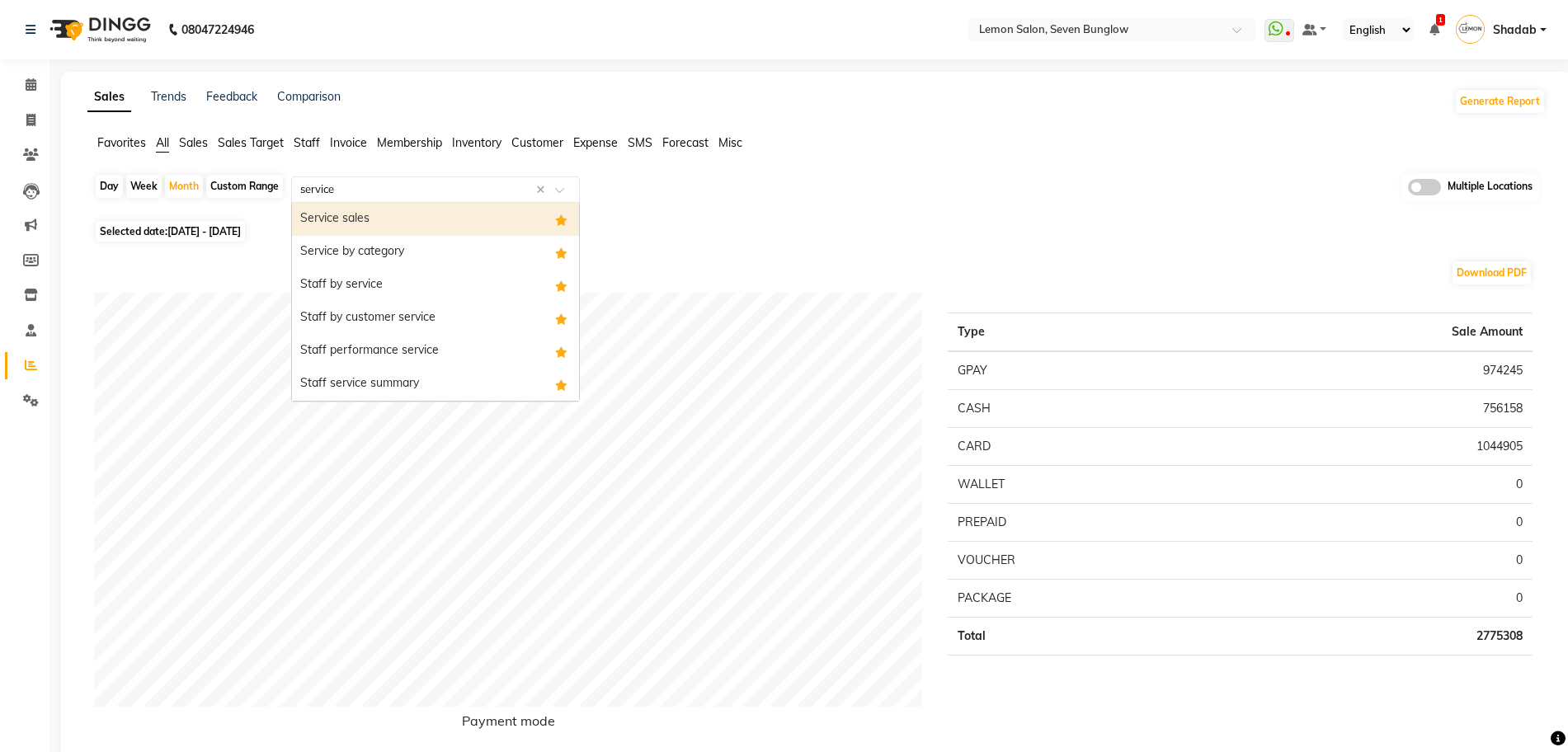
type input "service"
click at [415, 212] on div "Service sales" at bounding box center [436, 219] width 287 height 33
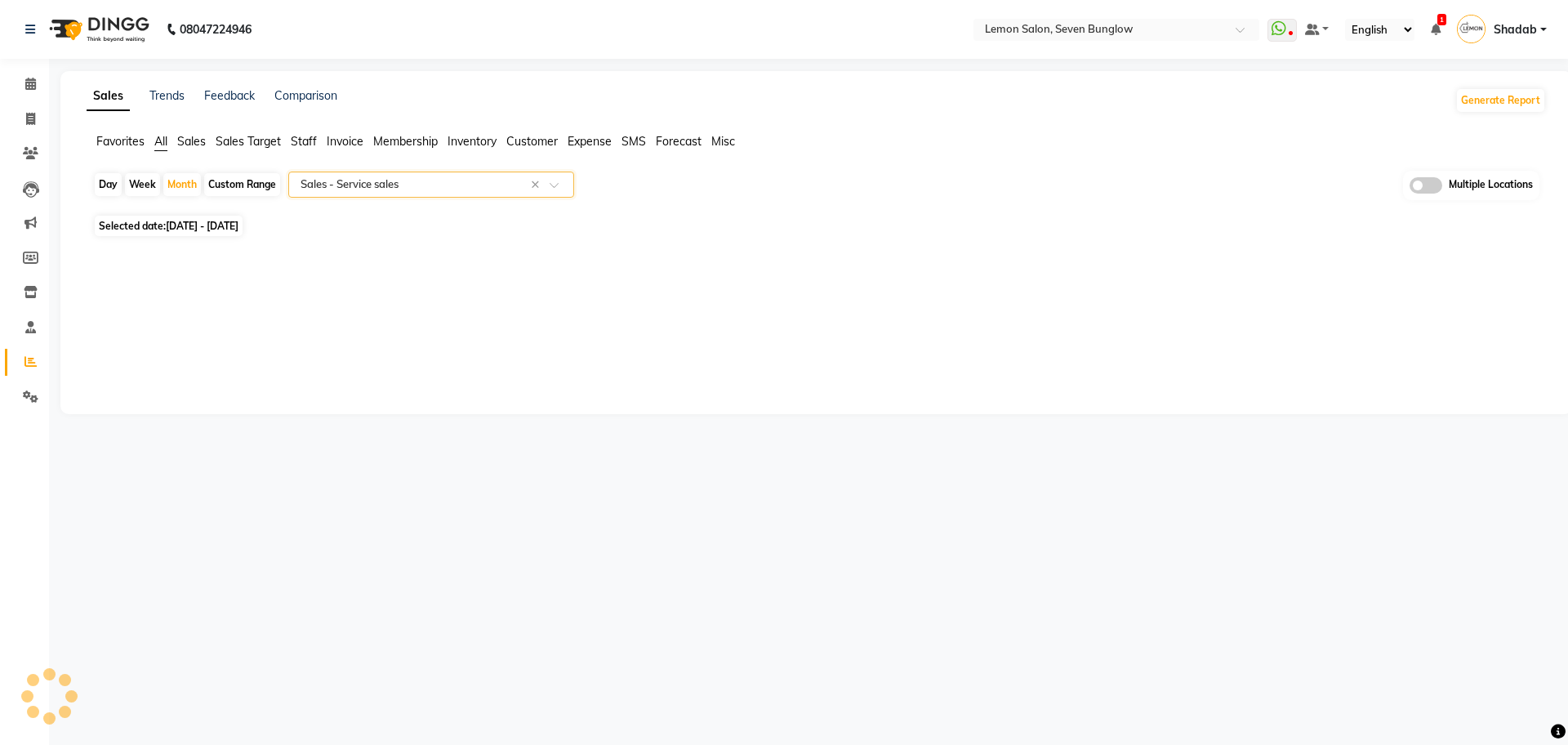
select select "full_report"
select select "csv"
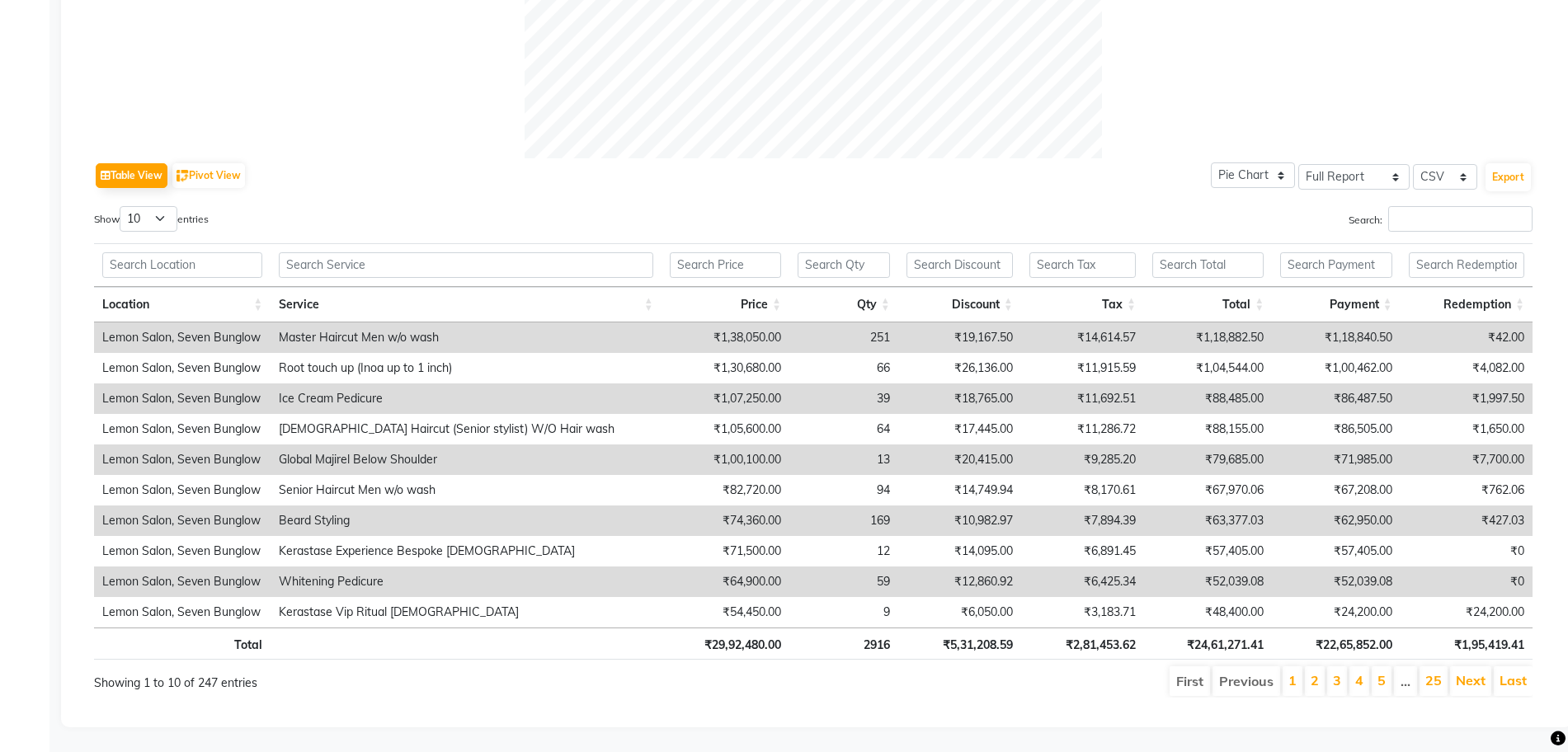
scroll to position [711, 0]
click at [1458, 206] on input "Search:" at bounding box center [1461, 219] width 144 height 25
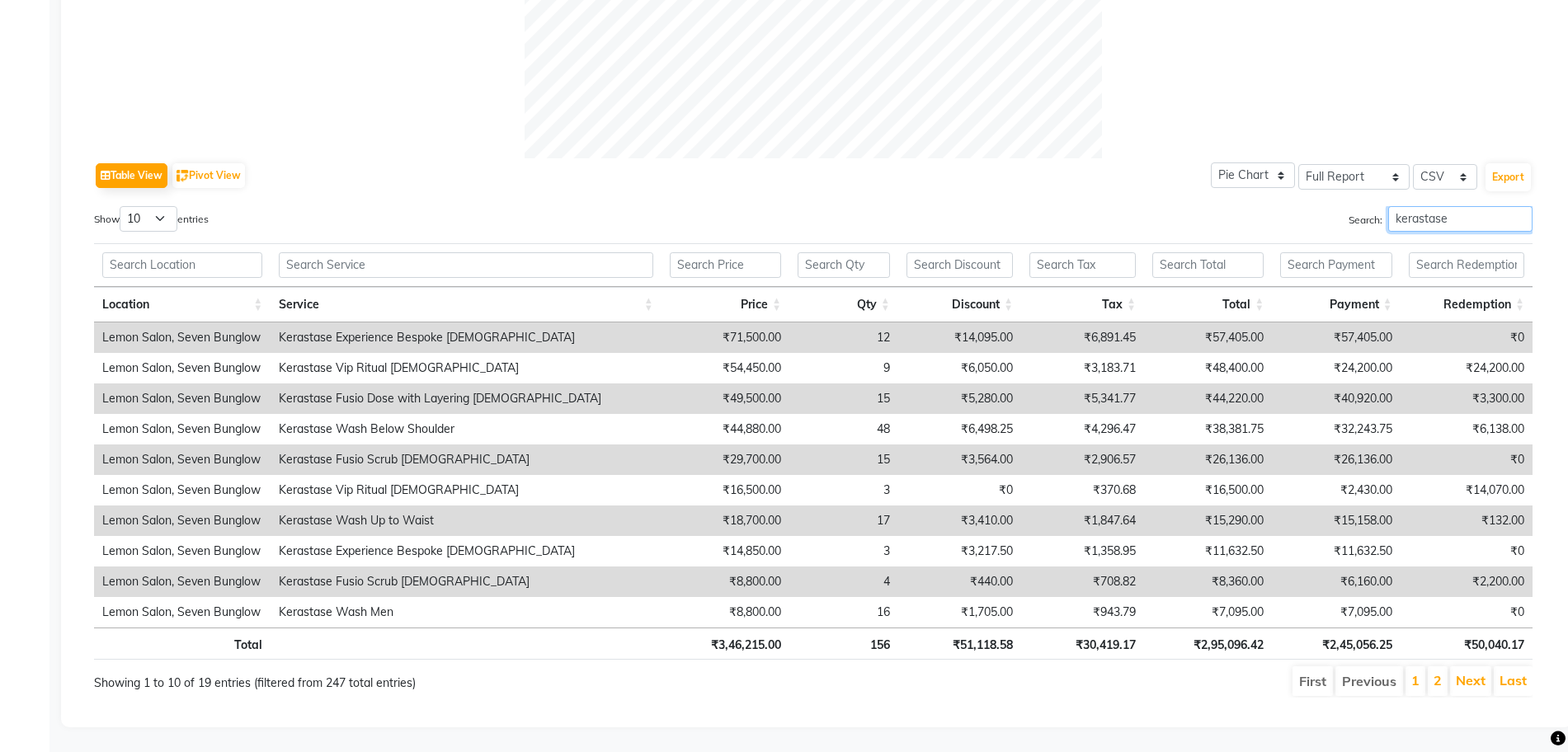
type input "kerastase"
click at [1235, 628] on th "₹2,95,096.42" at bounding box center [1208, 644] width 128 height 32
copy th "2,95,096.42"
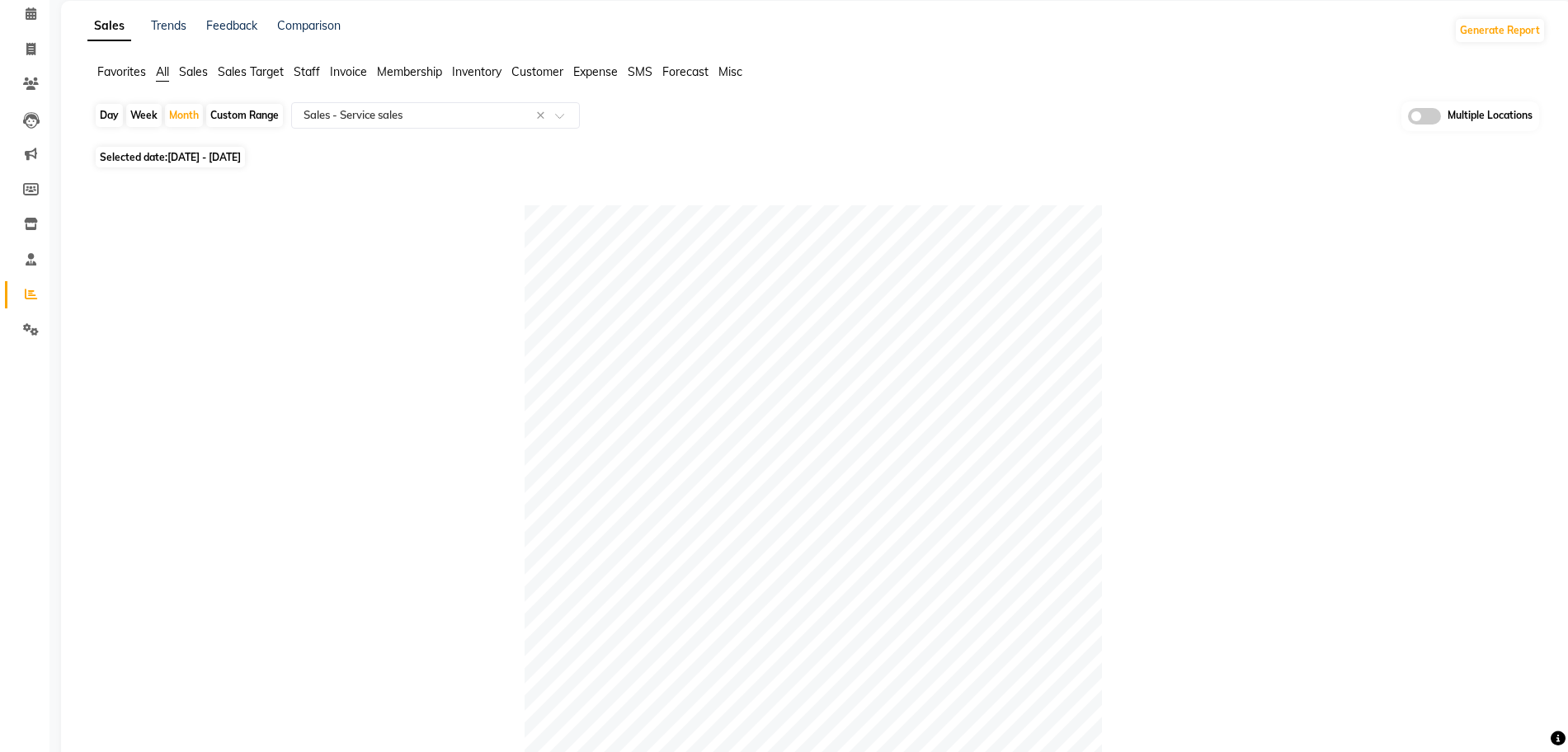
scroll to position [0, 0]
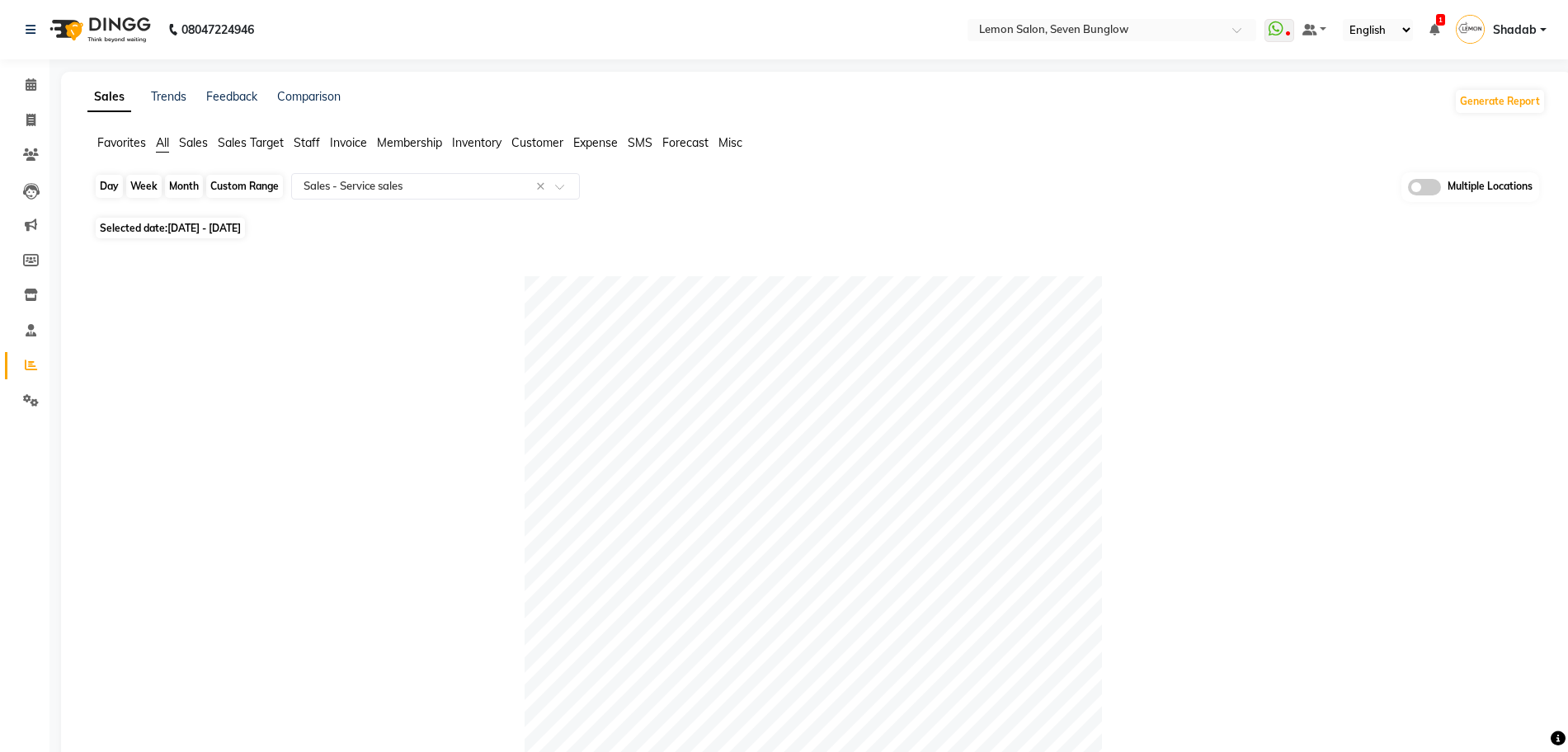
click at [189, 188] on div "Month" at bounding box center [184, 187] width 38 height 23
select select "9"
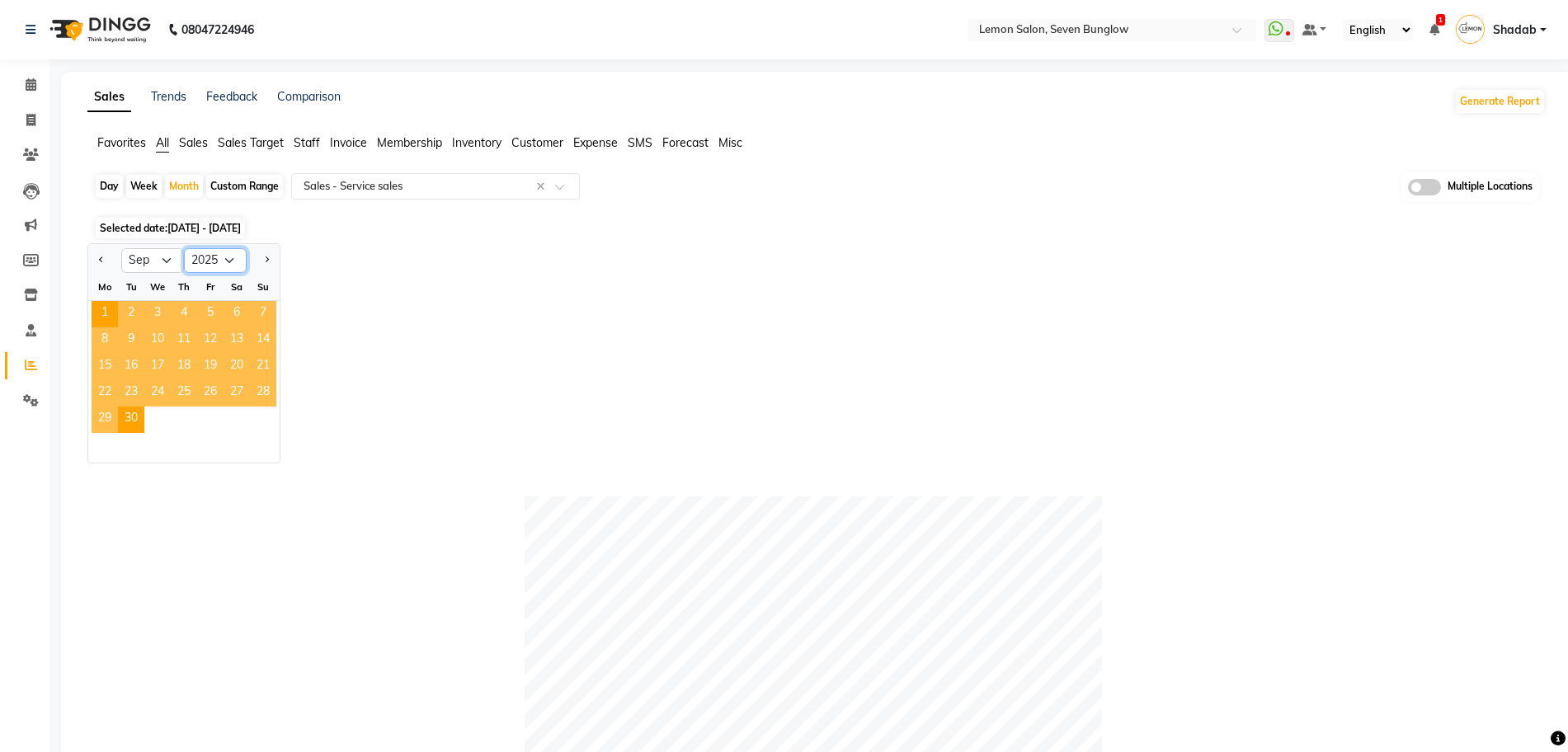
click at [240, 262] on select "2015 2016 2017 2018 2019 2020 2021 2022 2023 2024 2025 2026 2027 2028 2029 2030…" at bounding box center [215, 260] width 63 height 24
select select "2024"
click at [184, 248] on select "2015 2016 2017 2018 2019 2020 2021 2022 2023 2024 2025 2026 2027 2028 2029 2030…" at bounding box center [215, 260] width 63 height 24
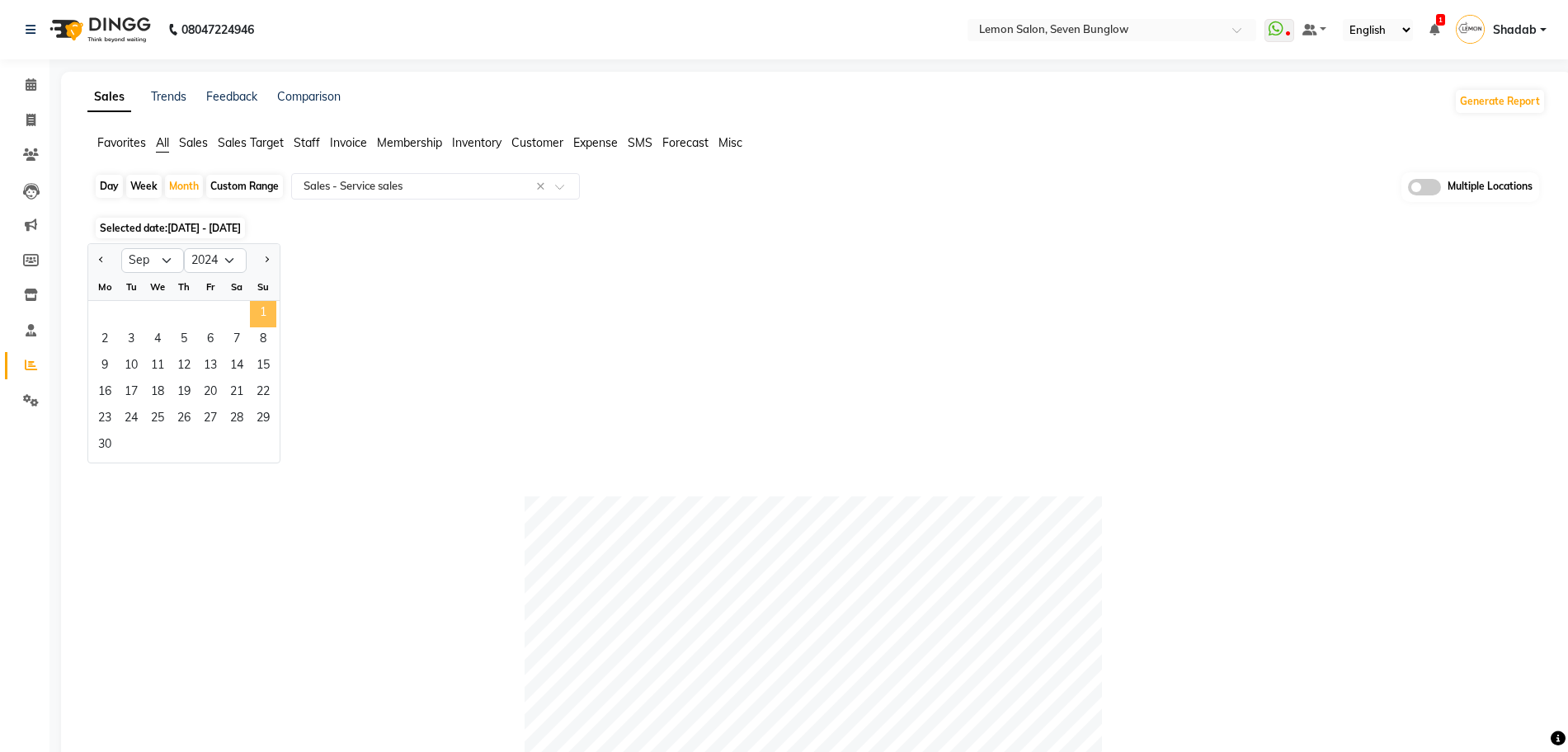
click at [271, 307] on span "1" at bounding box center [262, 314] width 26 height 26
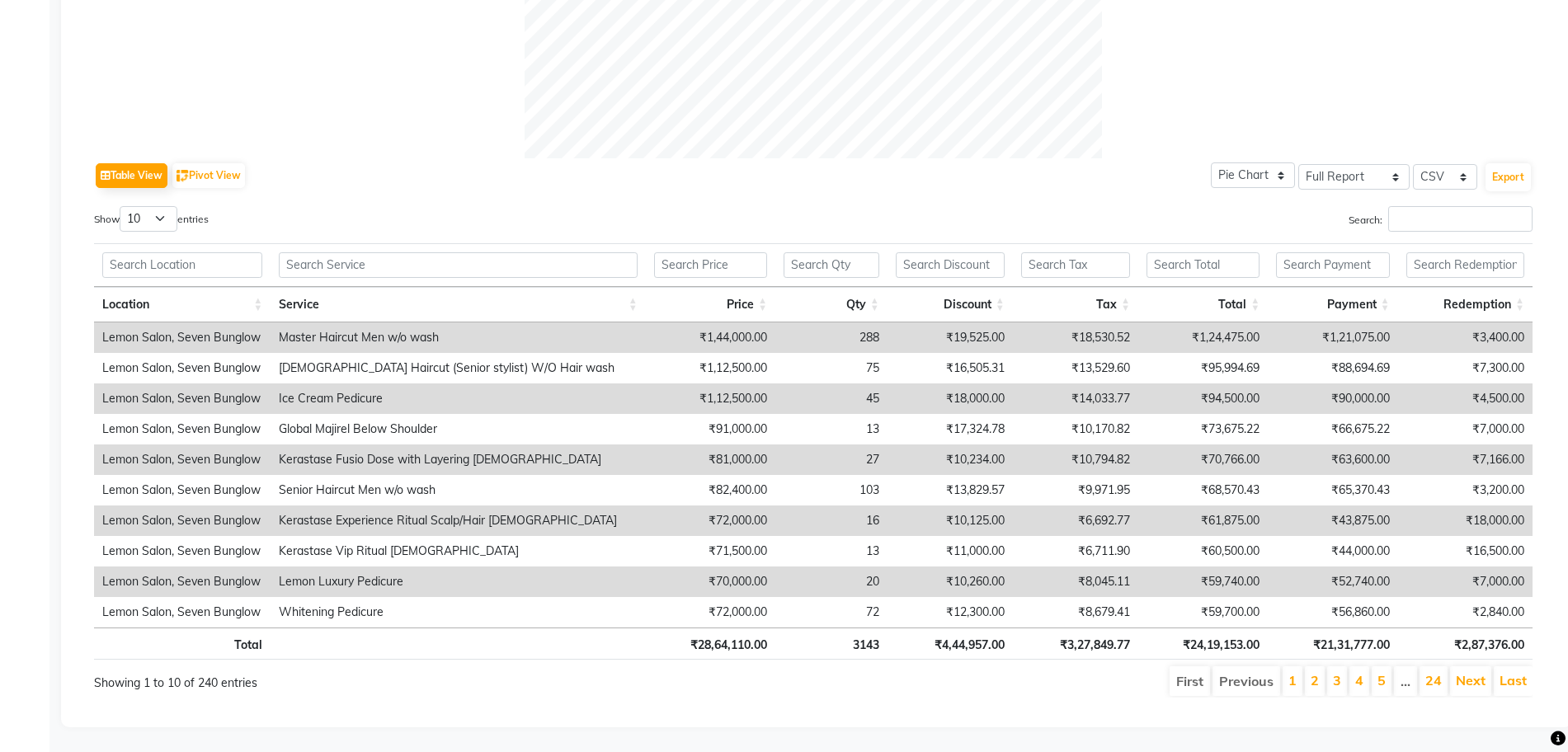
scroll to position [711, 0]
click at [1422, 206] on input "Search:" at bounding box center [1461, 219] width 144 height 25
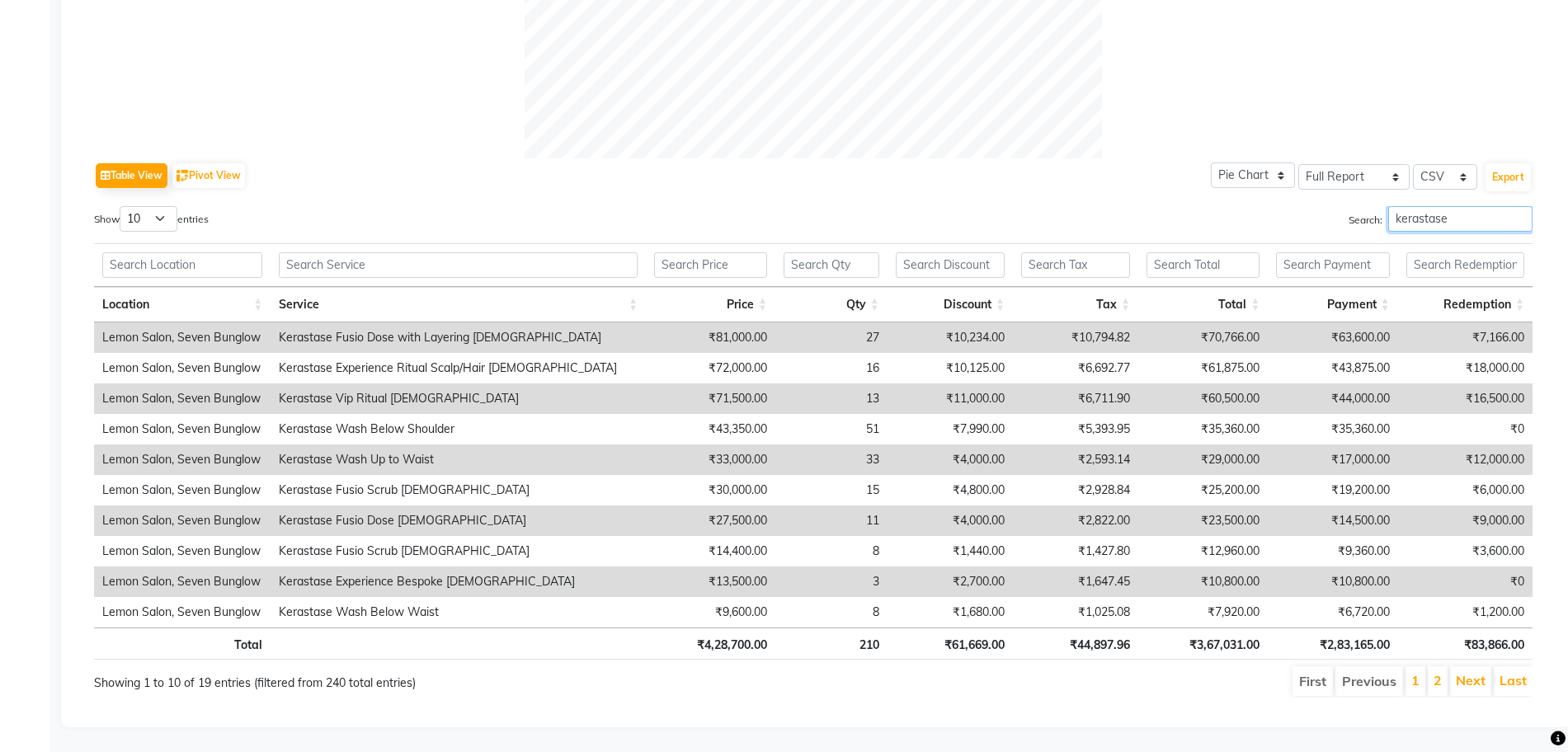
type input "kerastase"
click at [1244, 628] on th "₹3,67,031.00" at bounding box center [1203, 644] width 130 height 32
copy th "3,67,031.00"
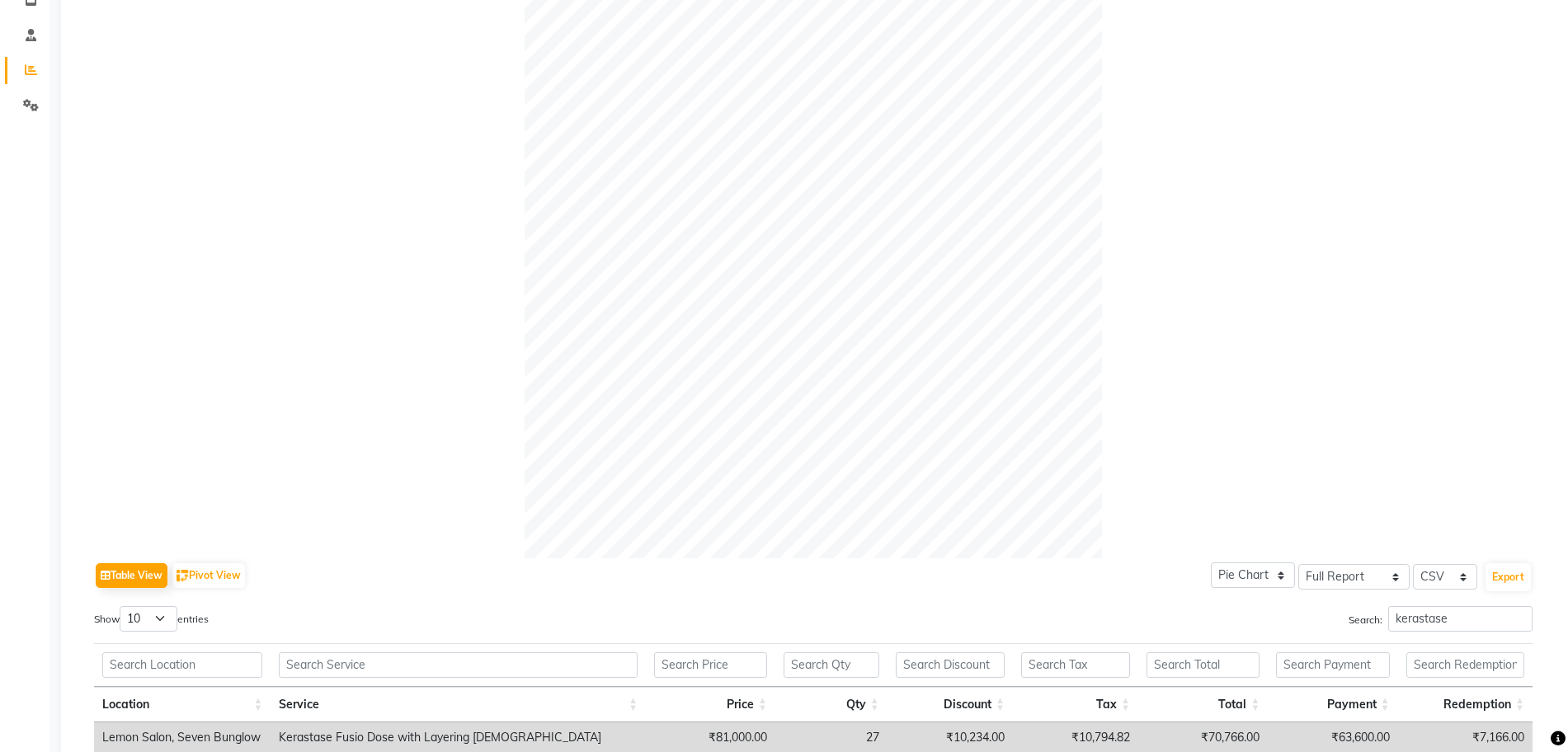
scroll to position [0, 0]
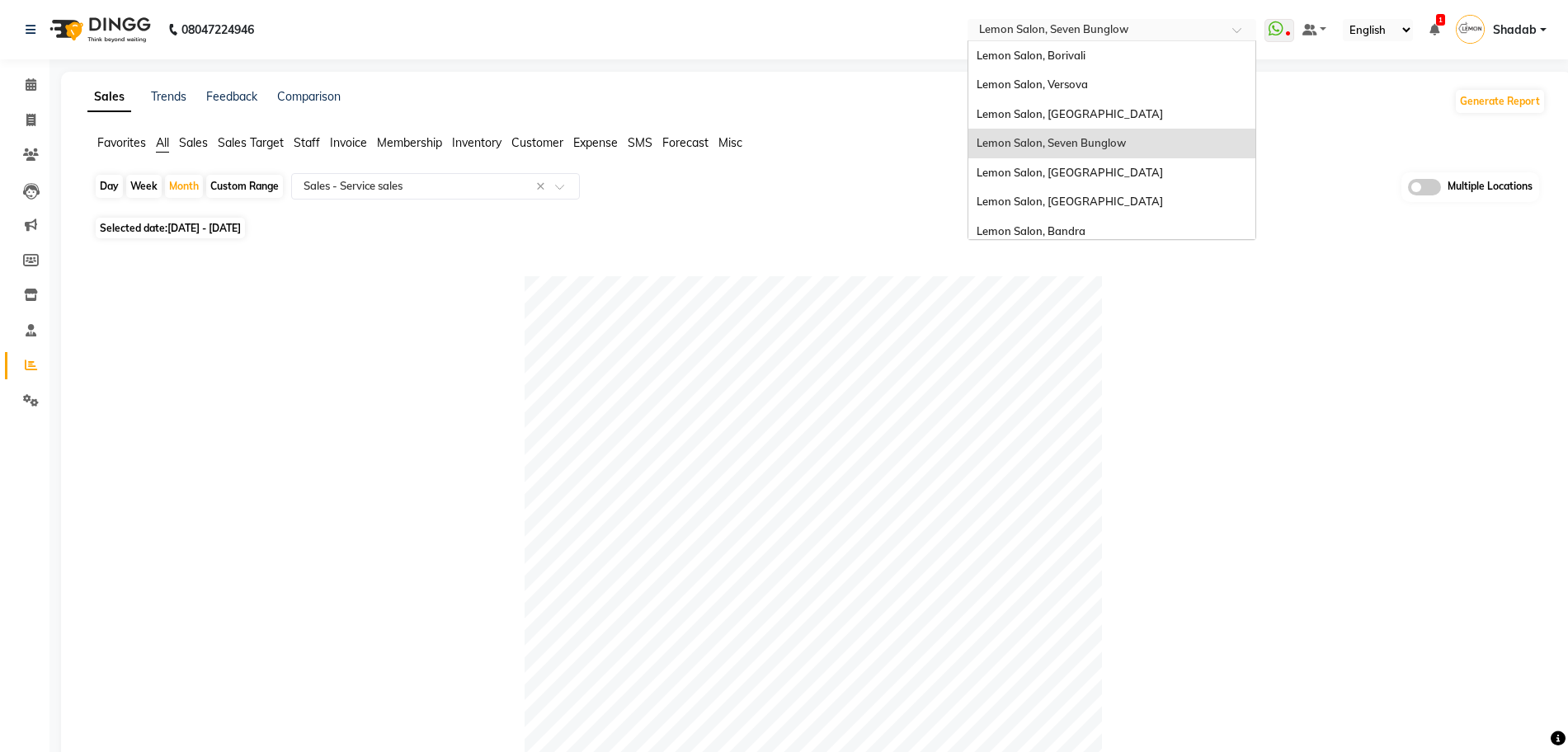
click at [1148, 24] on input "text" at bounding box center [1095, 32] width 239 height 16
click at [1108, 84] on div "Lemon Salon, Versova" at bounding box center [1112, 85] width 287 height 30
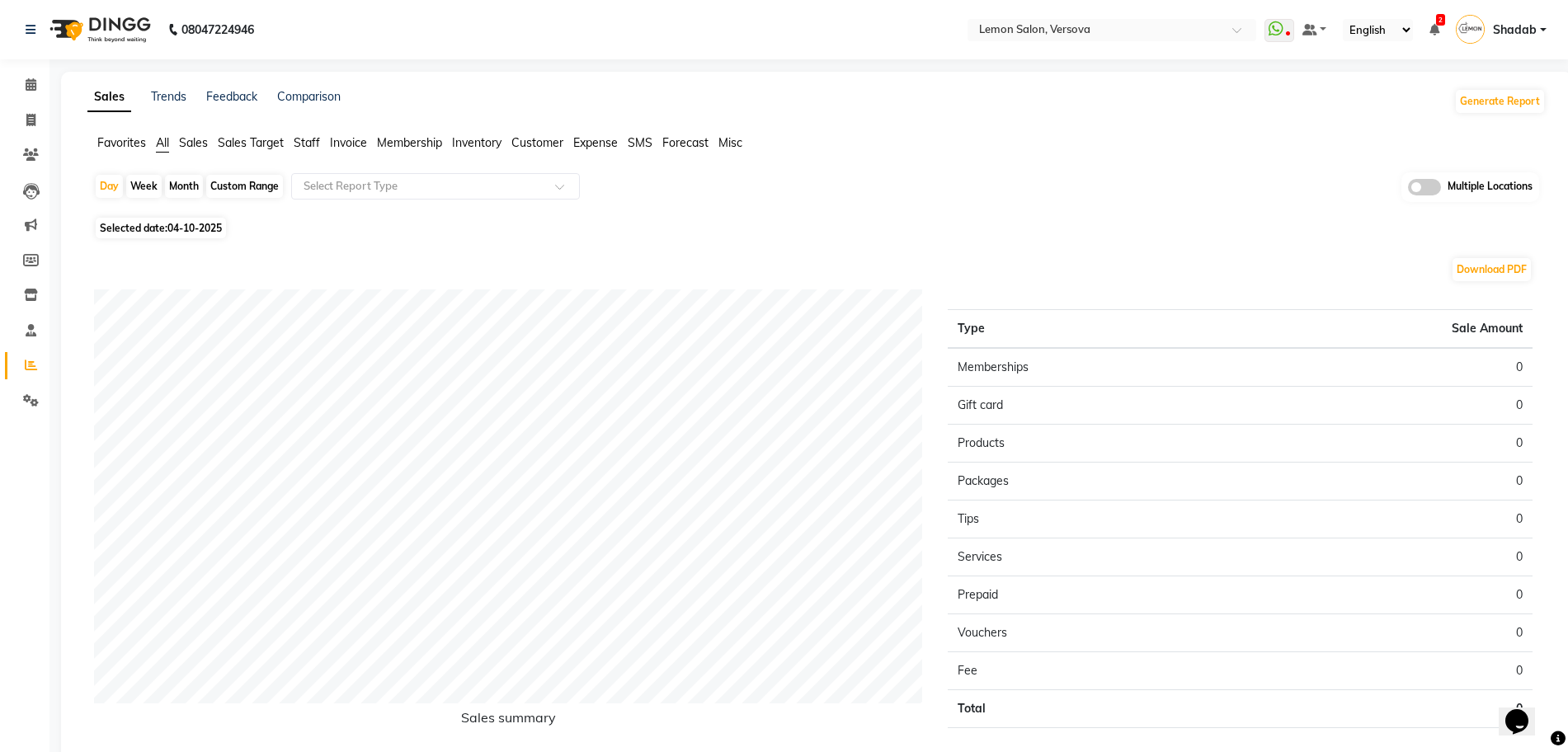
click at [184, 183] on div "Month" at bounding box center [184, 187] width 38 height 23
select select "10"
select select "2025"
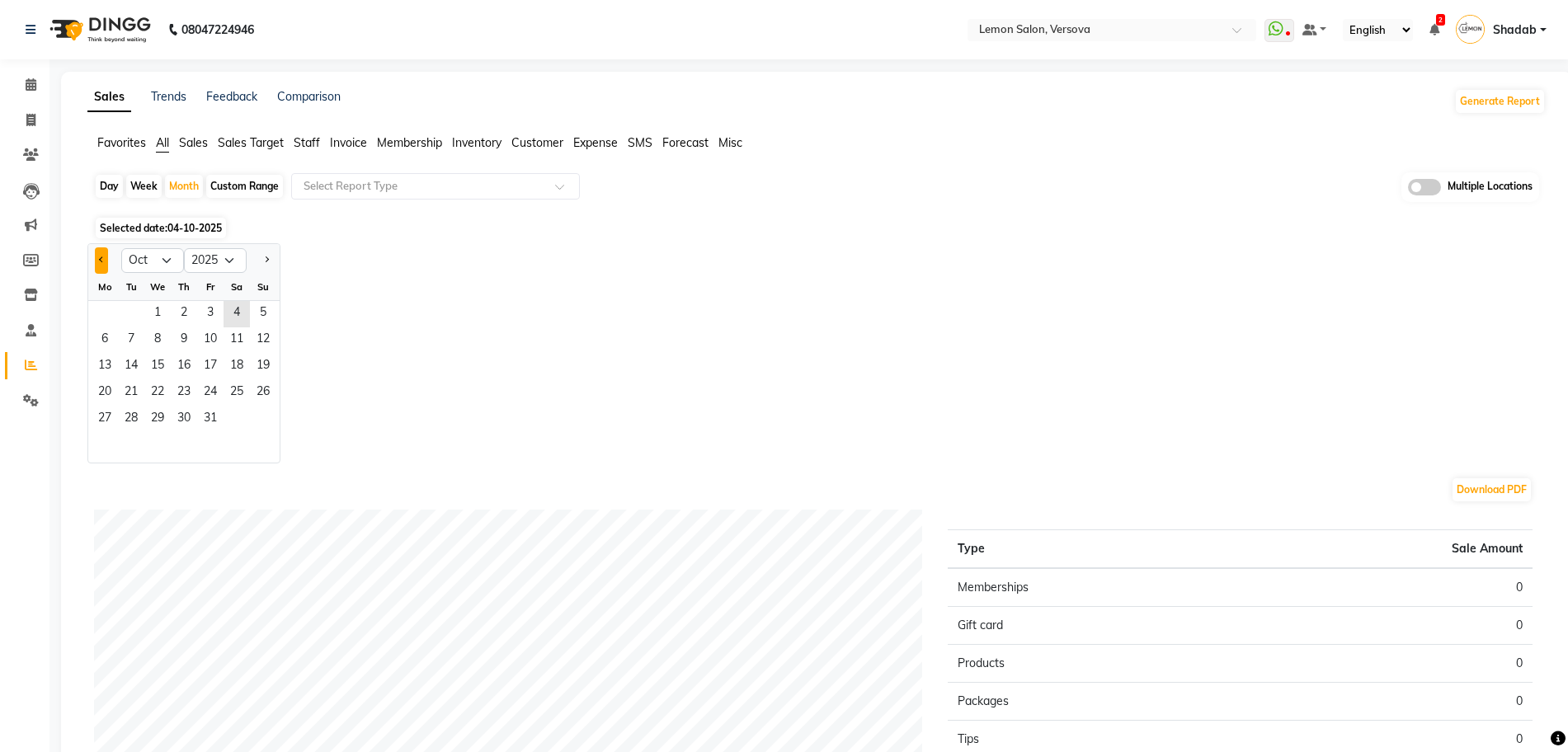
click at [105, 265] on button "Previous month" at bounding box center [101, 260] width 14 height 26
select select "9"
click at [108, 307] on span "1" at bounding box center [105, 314] width 26 height 26
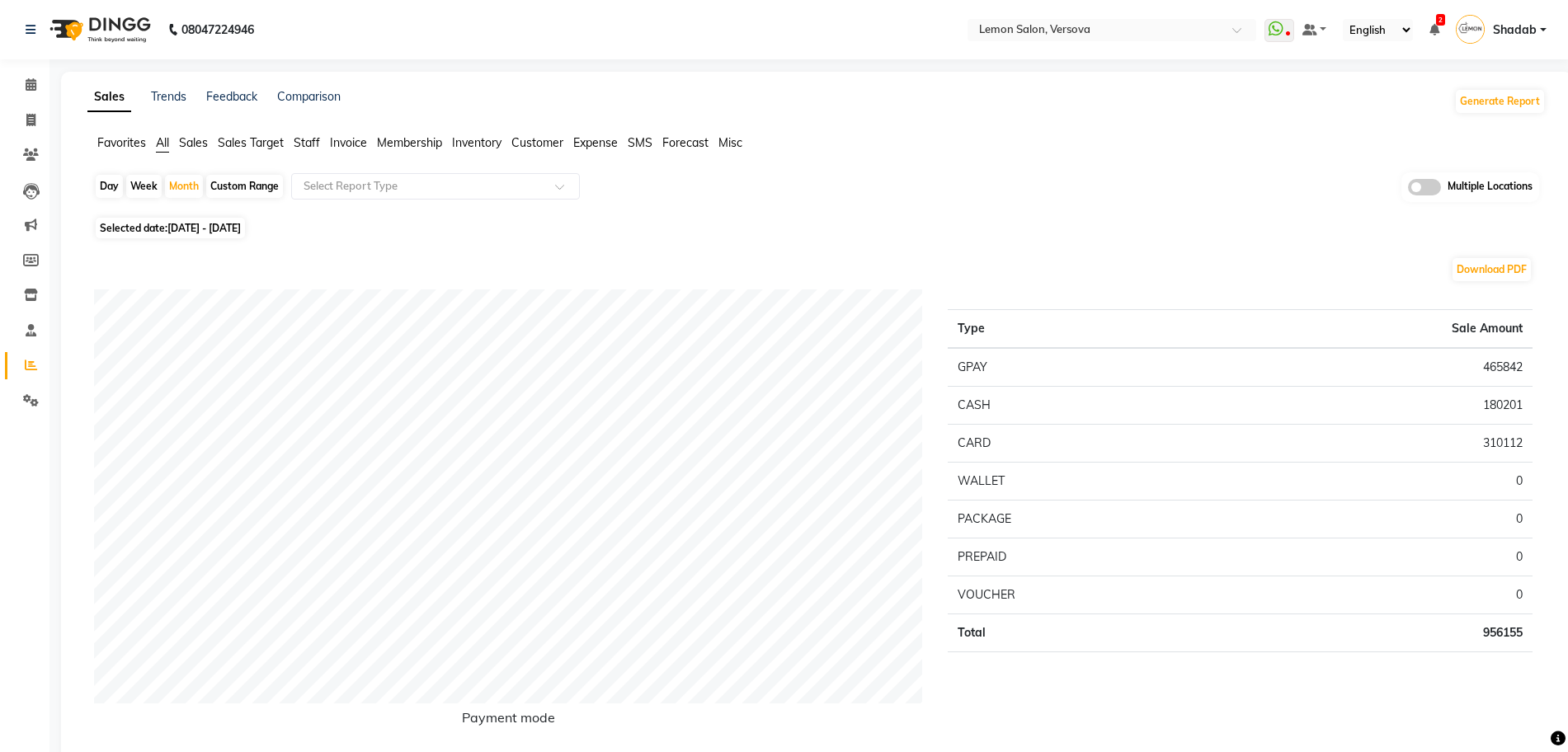
click at [1507, 636] on td "956155" at bounding box center [1374, 633] width 315 height 38
copy td "956155"
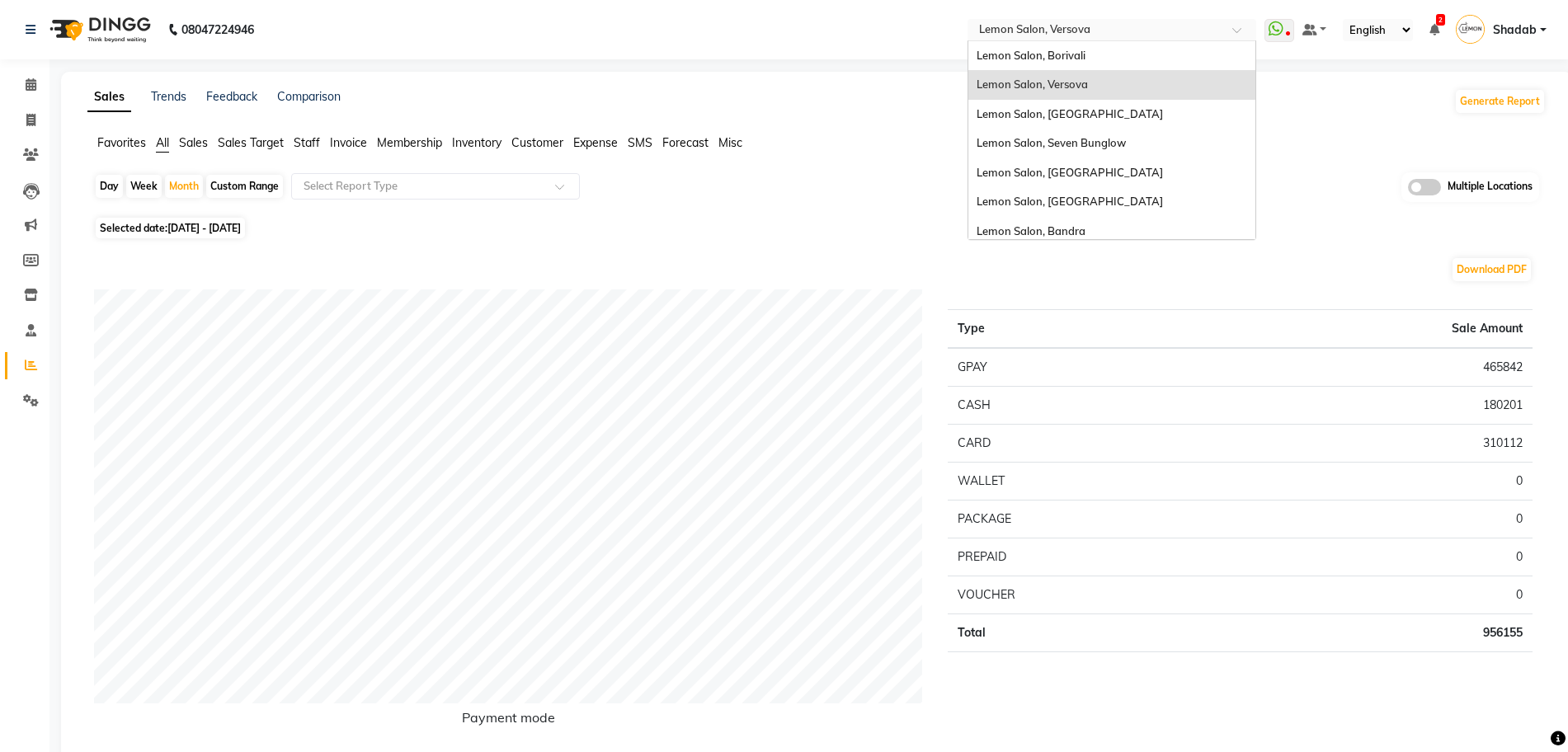
click at [1068, 31] on input "text" at bounding box center [1095, 32] width 239 height 16
click at [1120, 62] on div "Lemon Salon, Borivali" at bounding box center [1112, 56] width 287 height 30
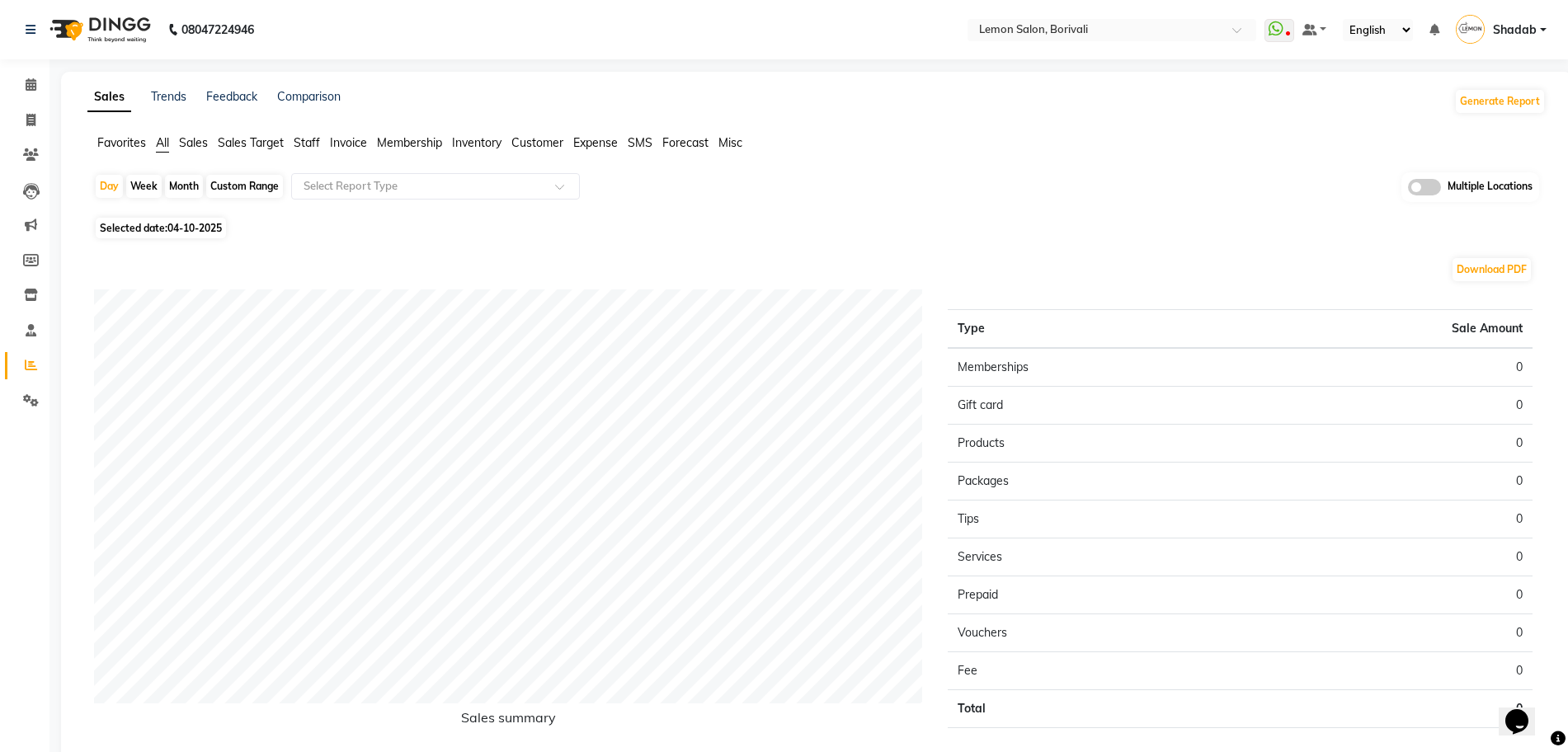
click at [190, 192] on div "Month" at bounding box center [184, 187] width 38 height 23
select select "10"
select select "2025"
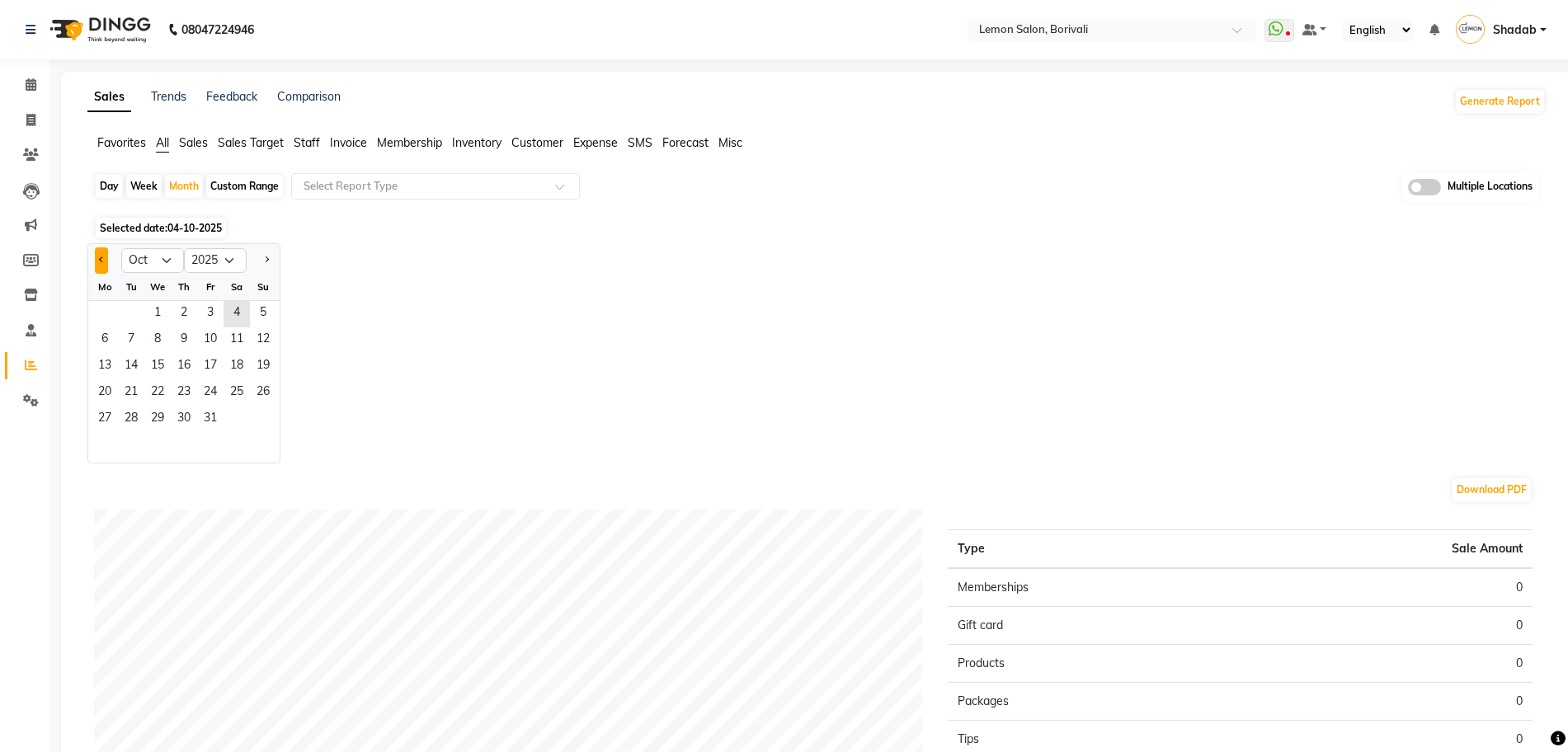
click at [101, 258] on span "Previous month" at bounding box center [102, 260] width 5 height 5
select select "9"
click at [114, 312] on span "1" at bounding box center [105, 314] width 26 height 26
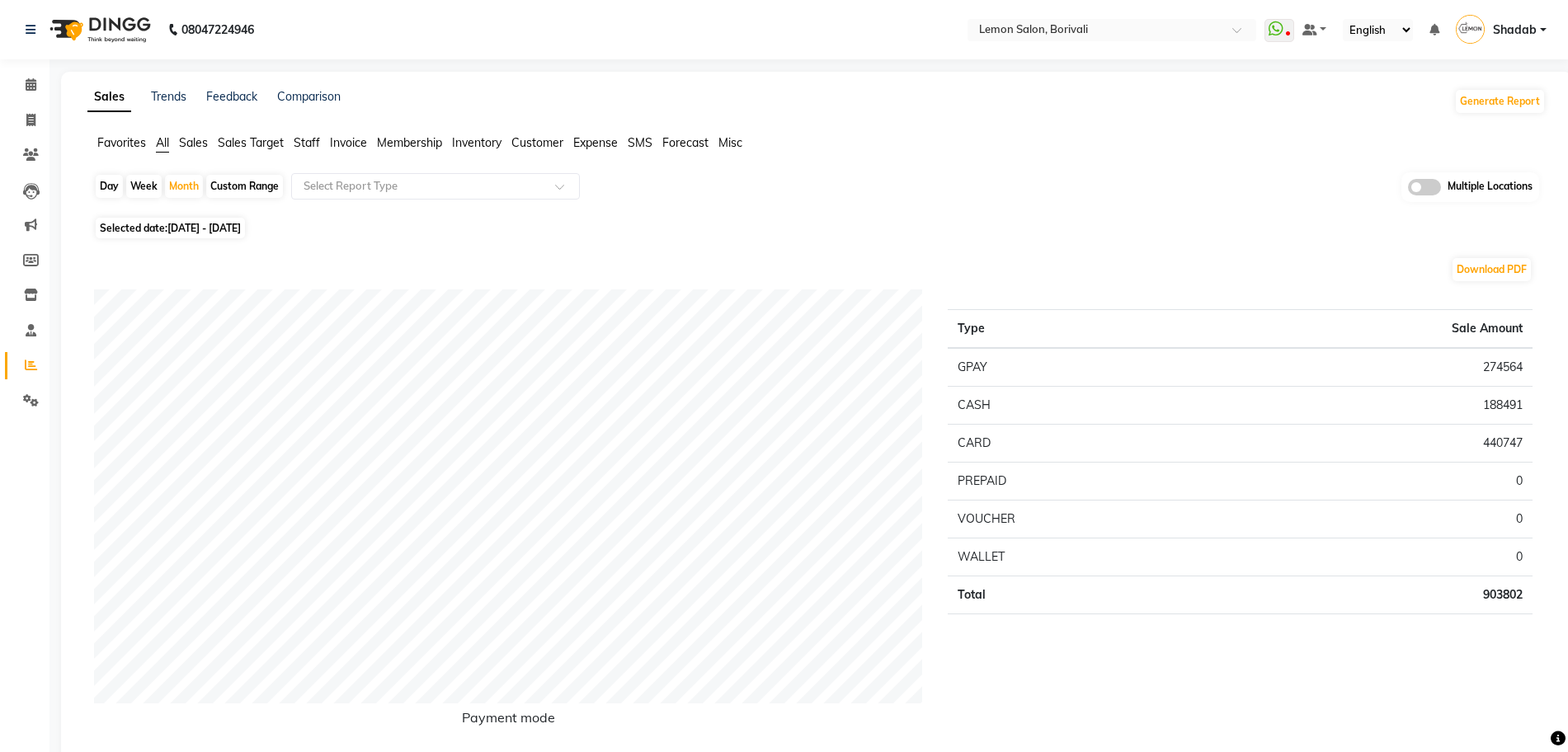
click at [1499, 599] on td "903802" at bounding box center [1374, 595] width 315 height 38
drag, startPoint x: 1499, startPoint y: 600, endPoint x: 1491, endPoint y: 592, distance: 11.3
click at [1491, 592] on td "903802" at bounding box center [1374, 595] width 315 height 38
click at [1510, 599] on td "903802" at bounding box center [1374, 595] width 315 height 38
click at [1509, 598] on td "903802" at bounding box center [1374, 595] width 315 height 38
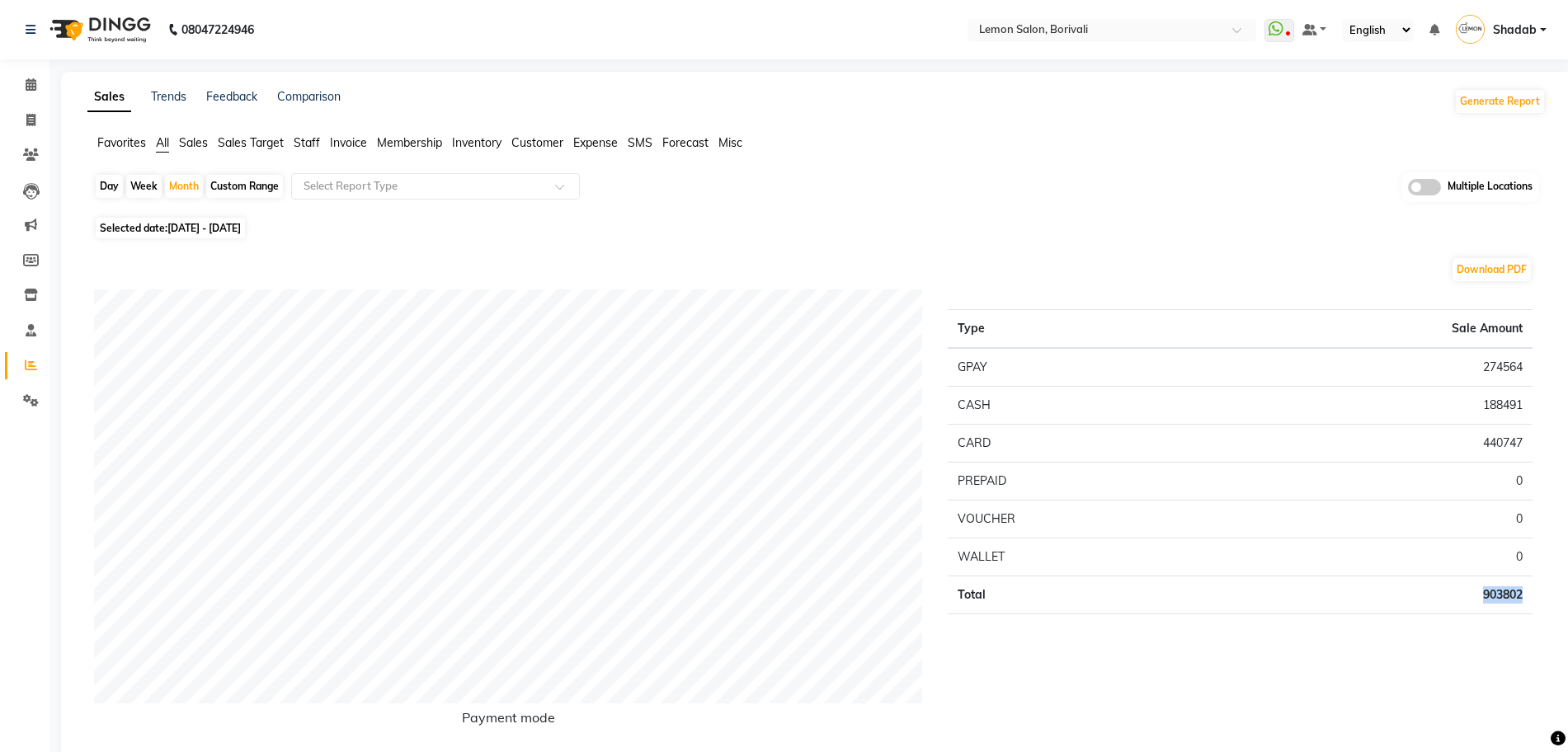
copy td "903802"
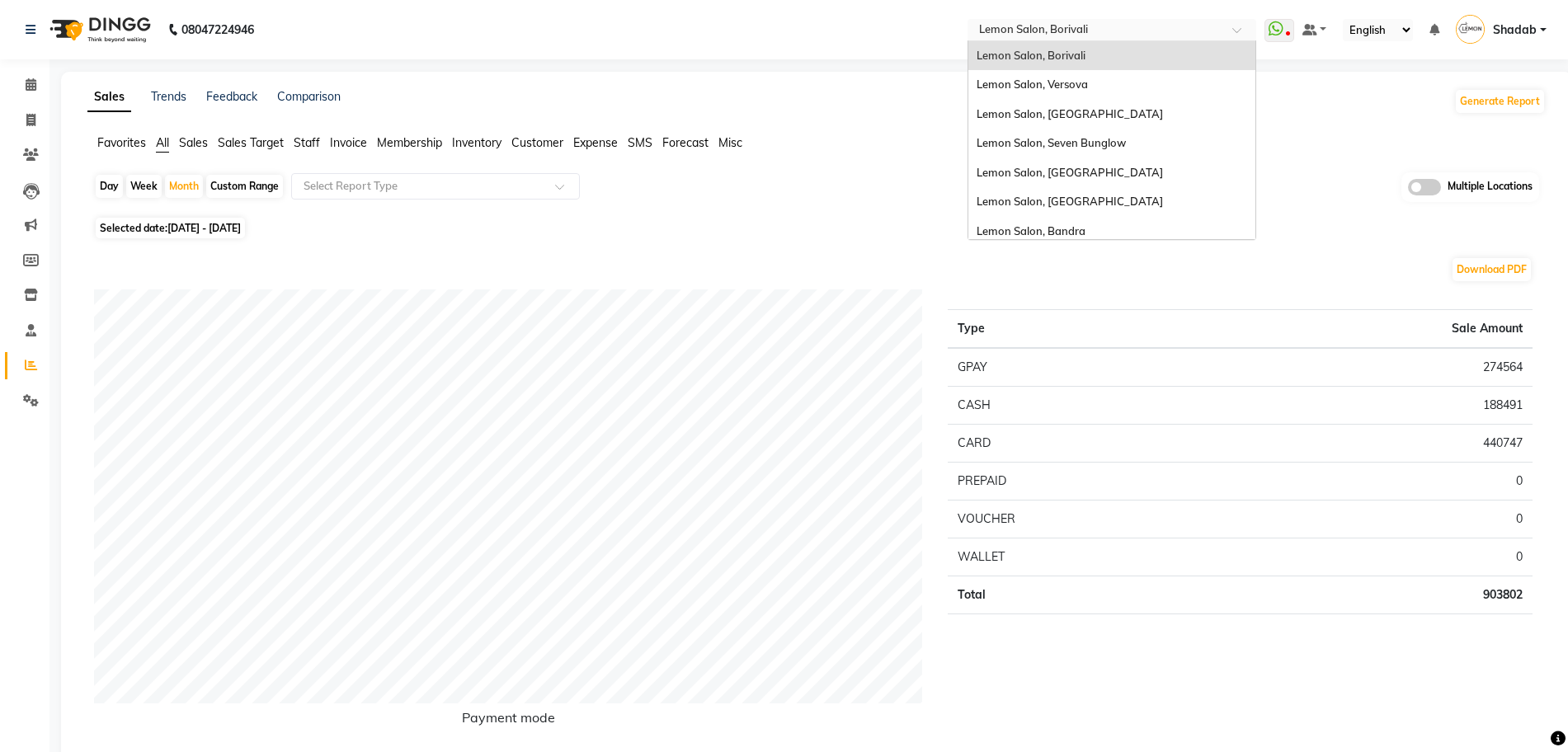
click at [1086, 30] on input "text" at bounding box center [1095, 32] width 239 height 16
click at [1087, 115] on span "Lemon Salon, [GEOGRAPHIC_DATA]" at bounding box center [1069, 114] width 187 height 14
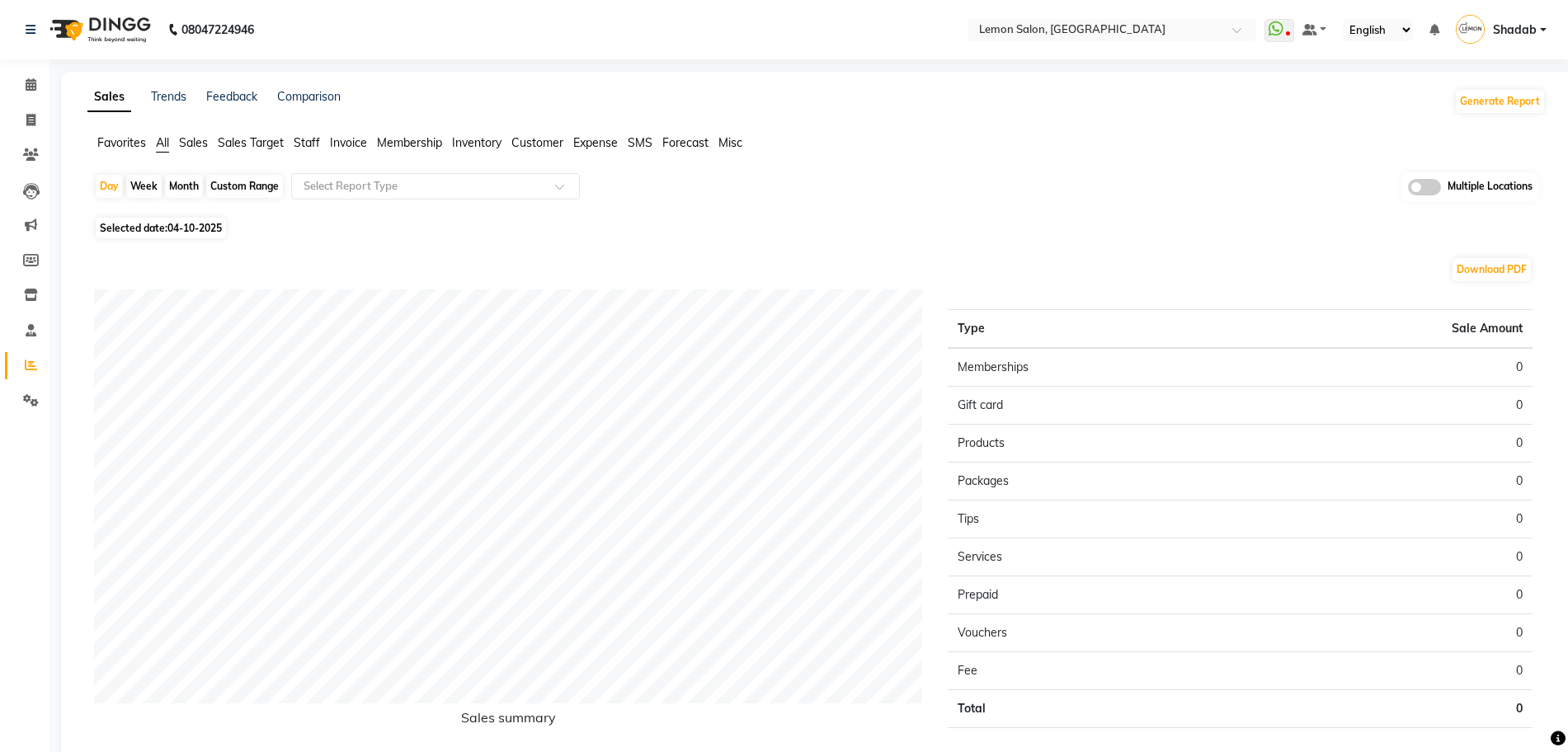
click at [184, 184] on div "Month" at bounding box center [184, 187] width 38 height 23
select select "10"
select select "2025"
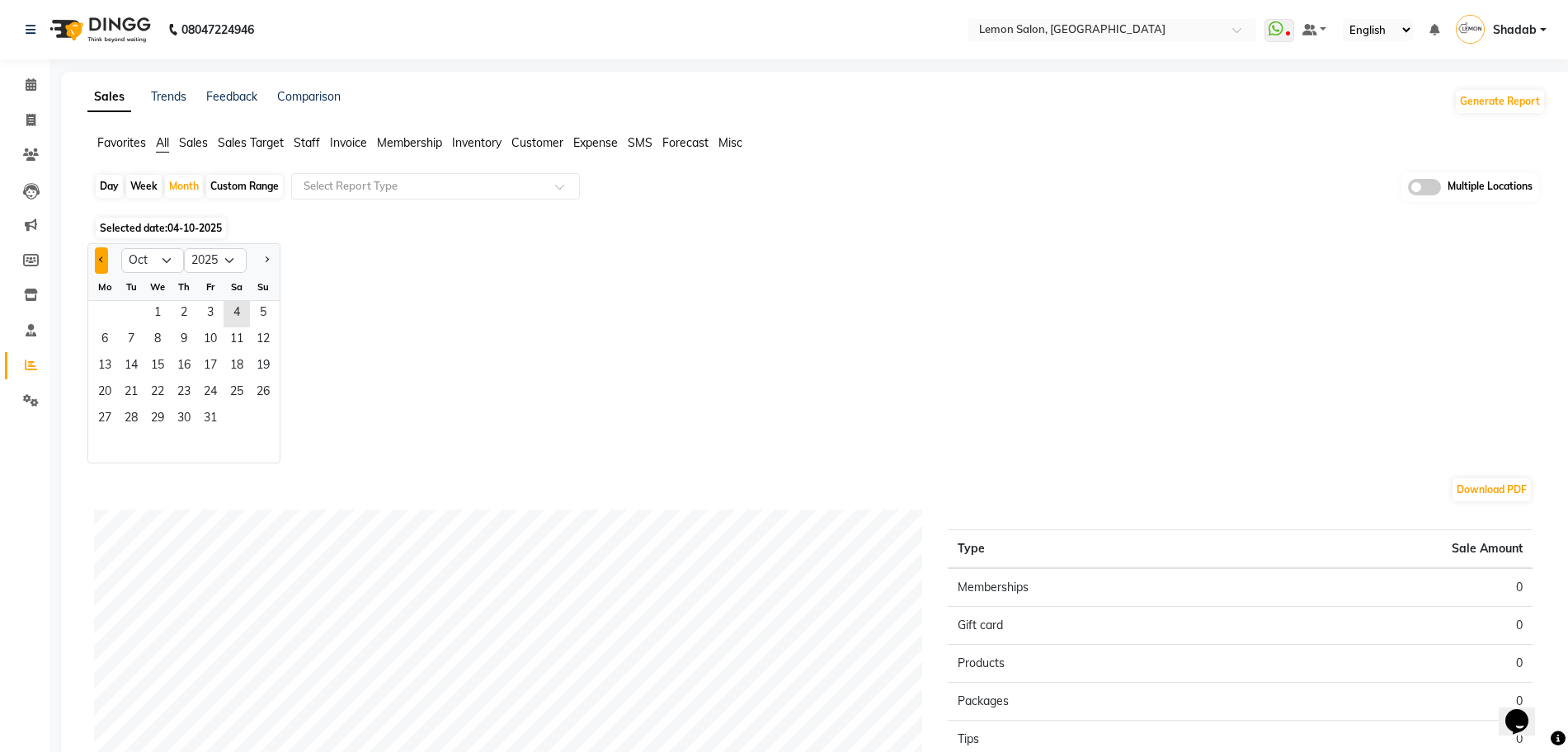
click at [102, 259] on span "Previous month" at bounding box center [102, 260] width 5 height 5
select select "9"
click at [99, 308] on span "1" at bounding box center [105, 314] width 26 height 26
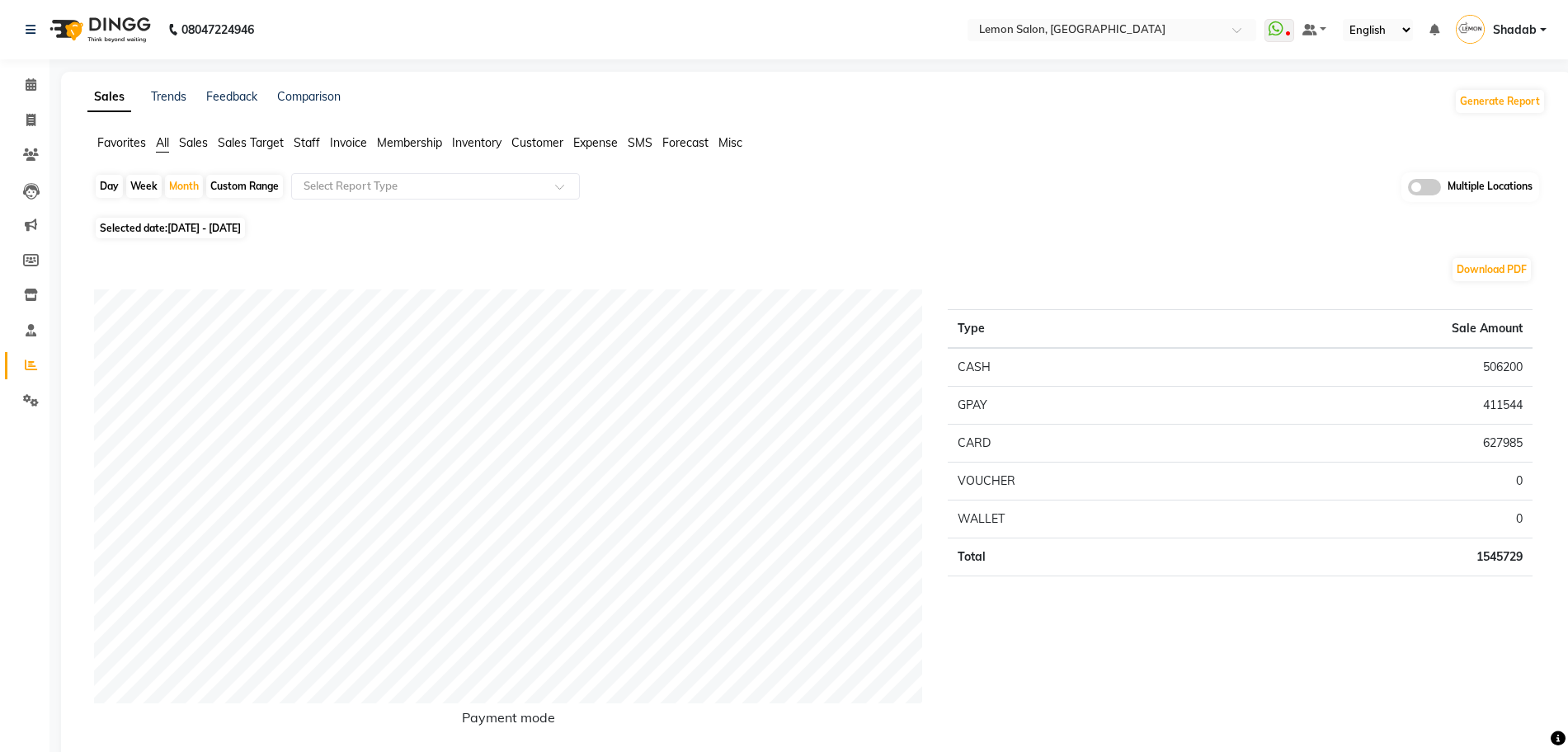
scroll to position [103, 0]
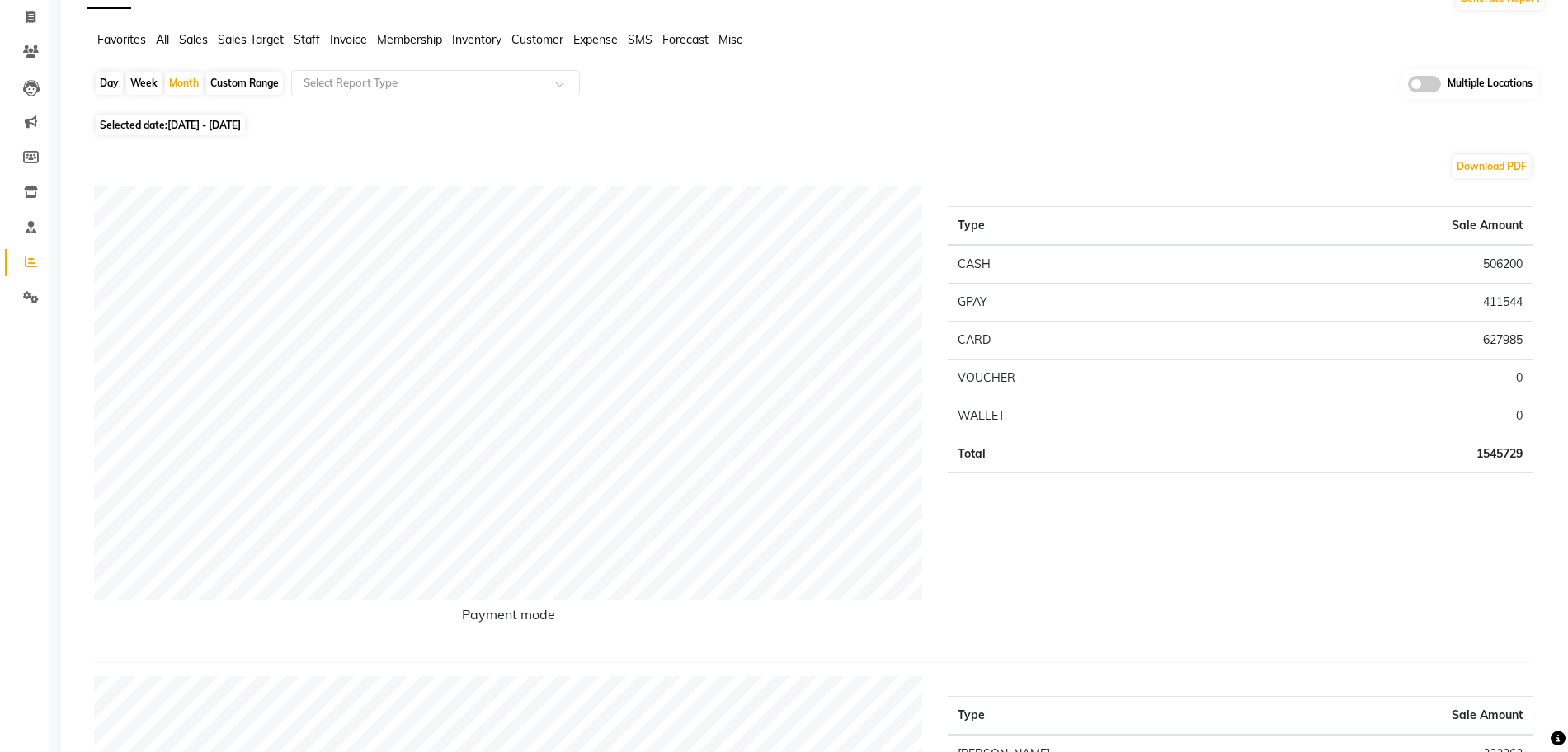
click at [1508, 460] on td "1545729" at bounding box center [1374, 454] width 315 height 38
copy td "1545729"
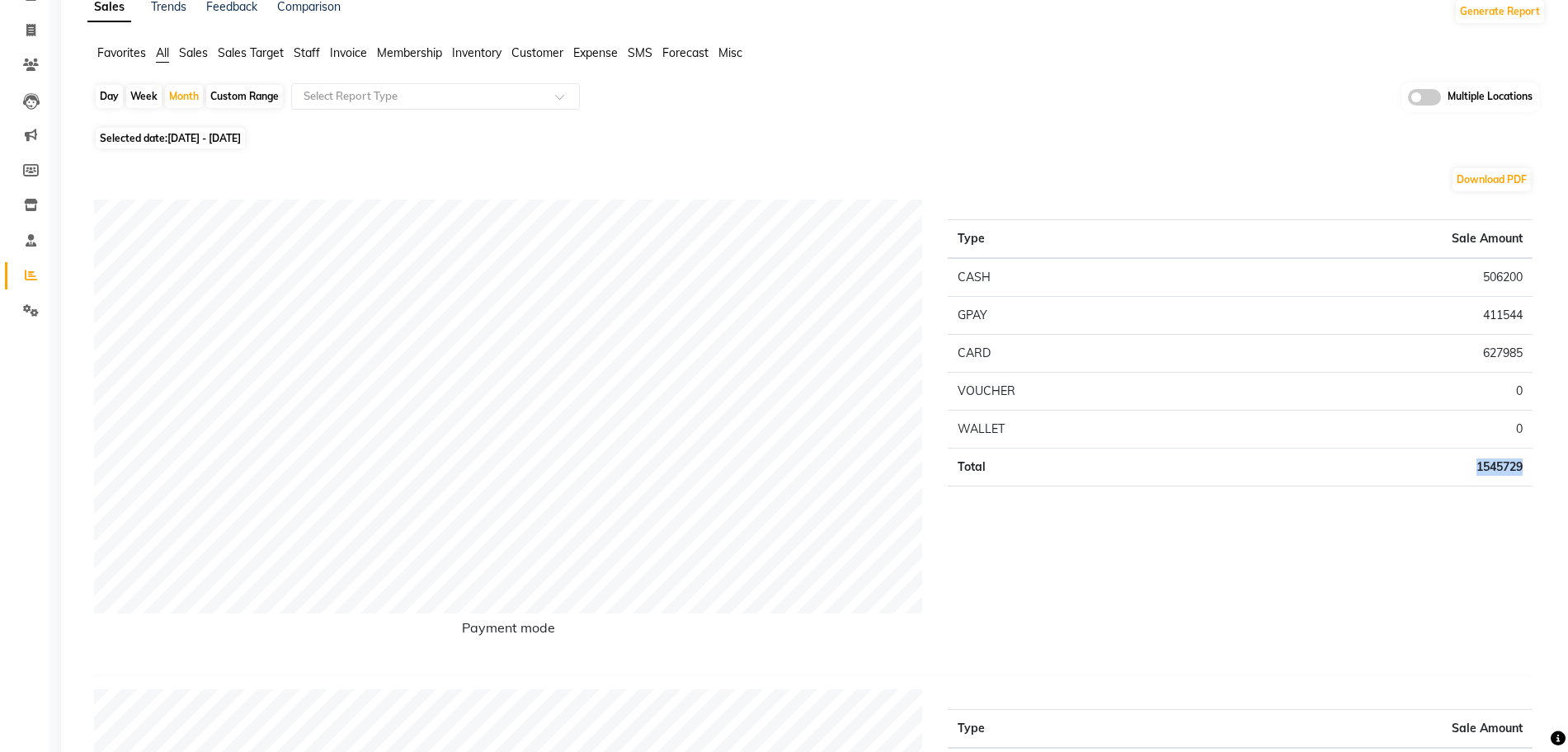
scroll to position [0, 0]
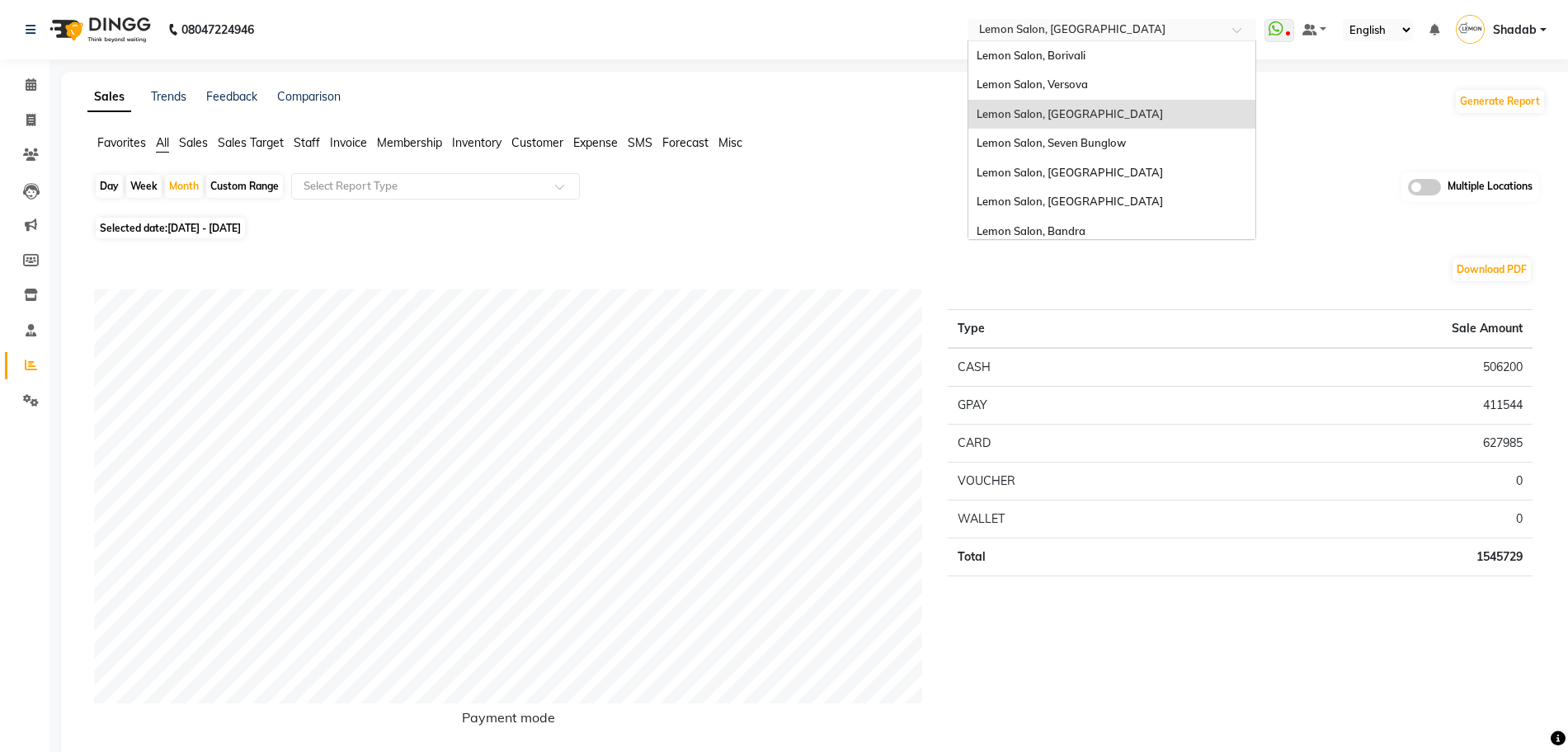
click at [1077, 23] on input "text" at bounding box center [1095, 32] width 239 height 16
click at [420, 188] on input "text" at bounding box center [418, 187] width 237 height 16
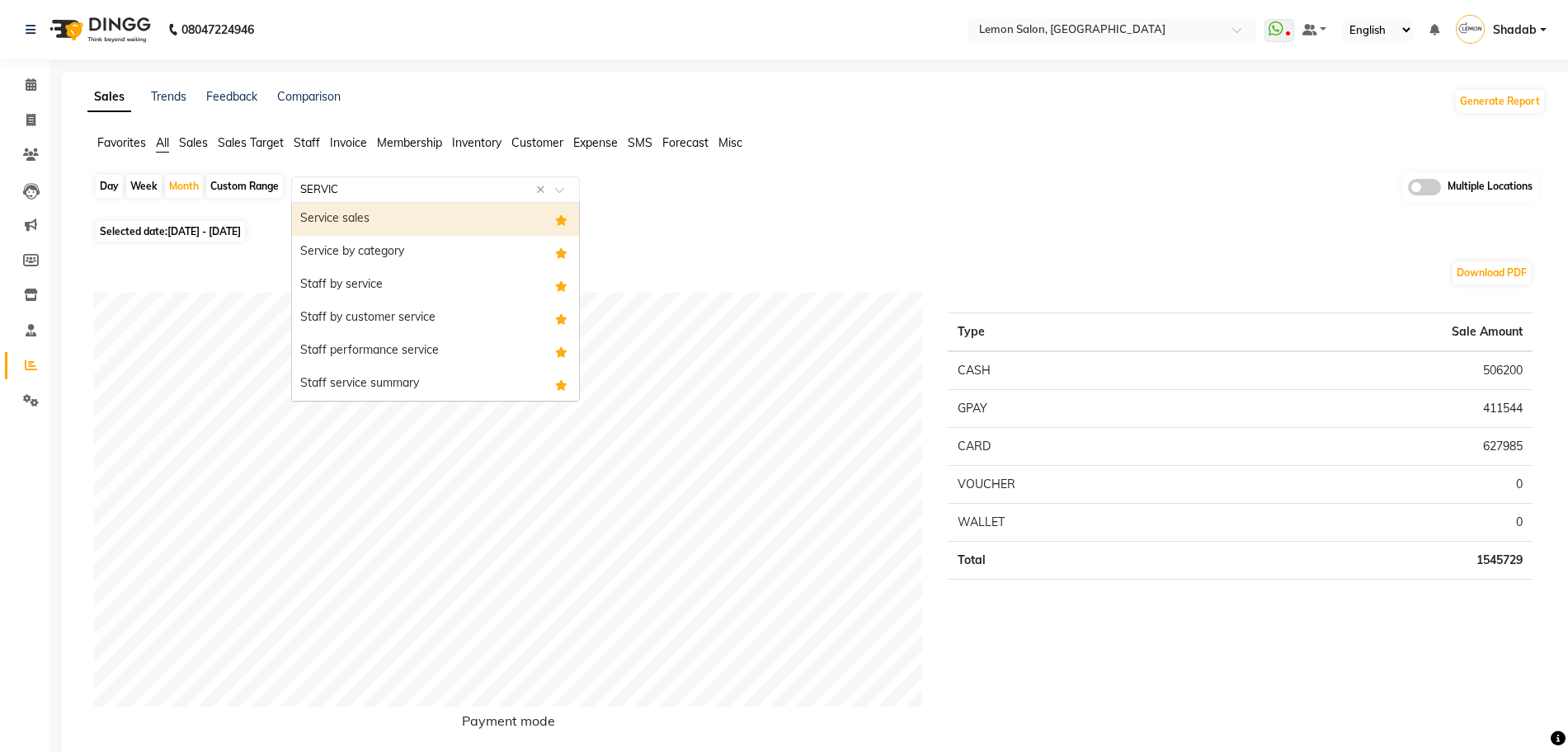
type input "SERVICE"
click at [443, 216] on div "Service sales" at bounding box center [436, 219] width 287 height 33
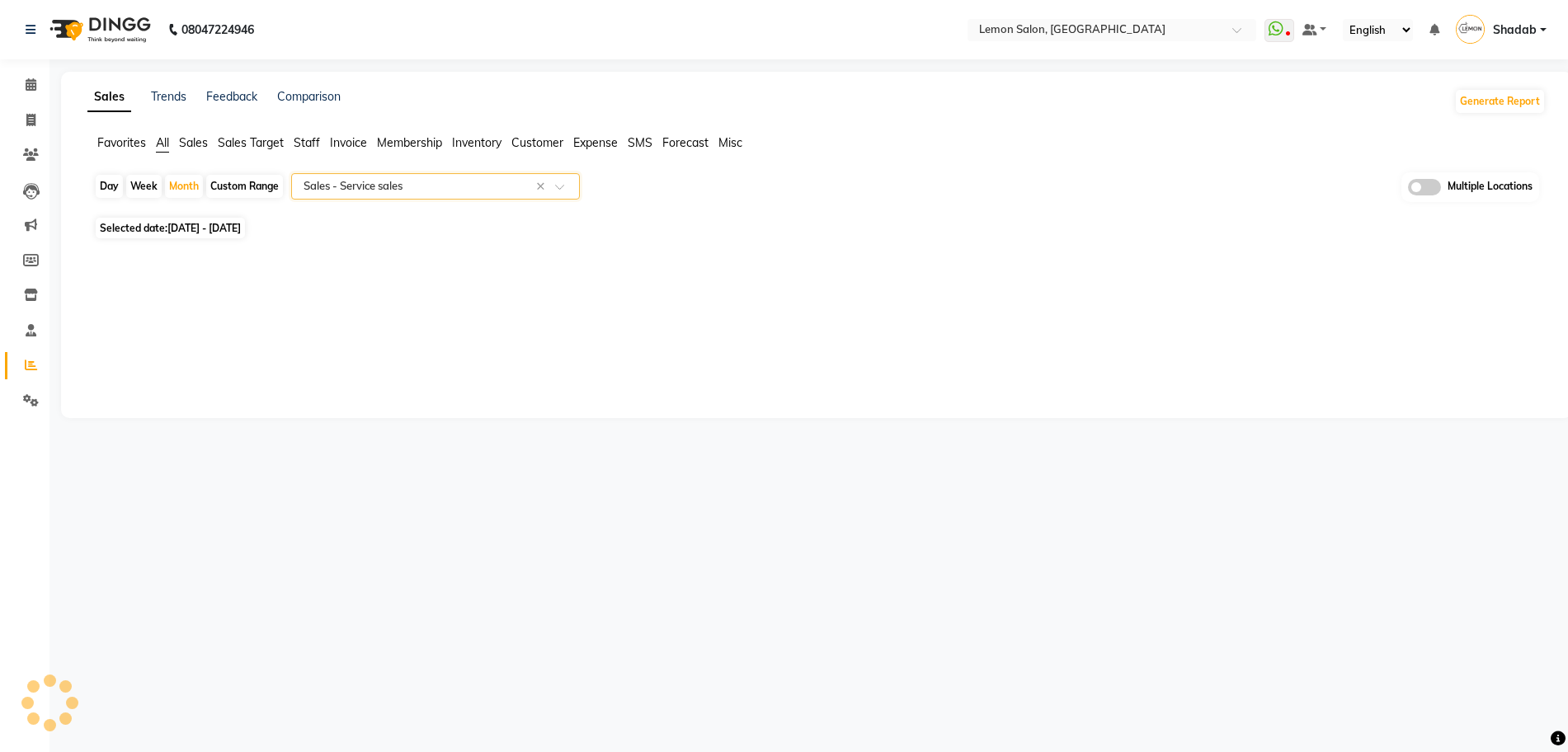
select select "full_report"
select select "csv"
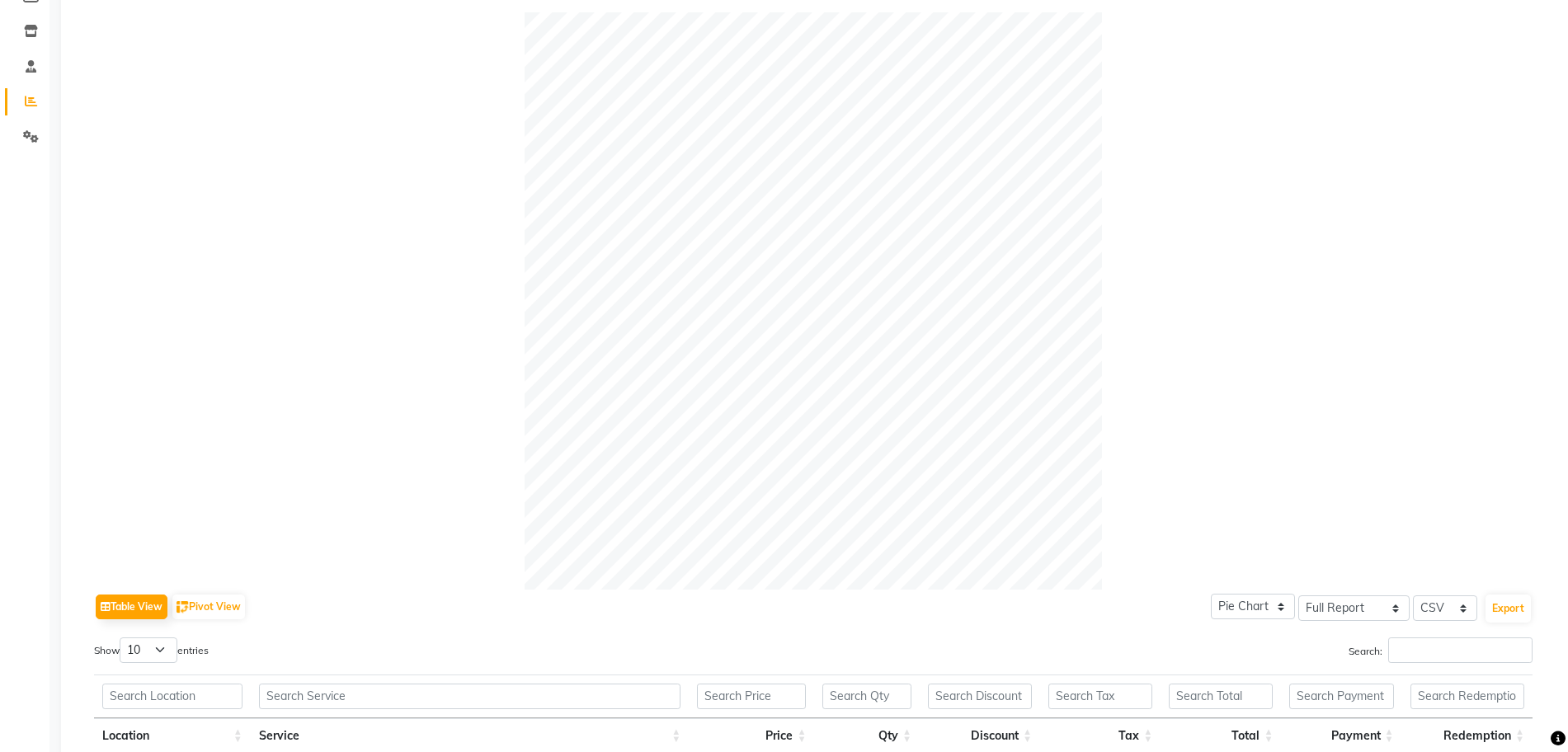
scroll to position [516, 0]
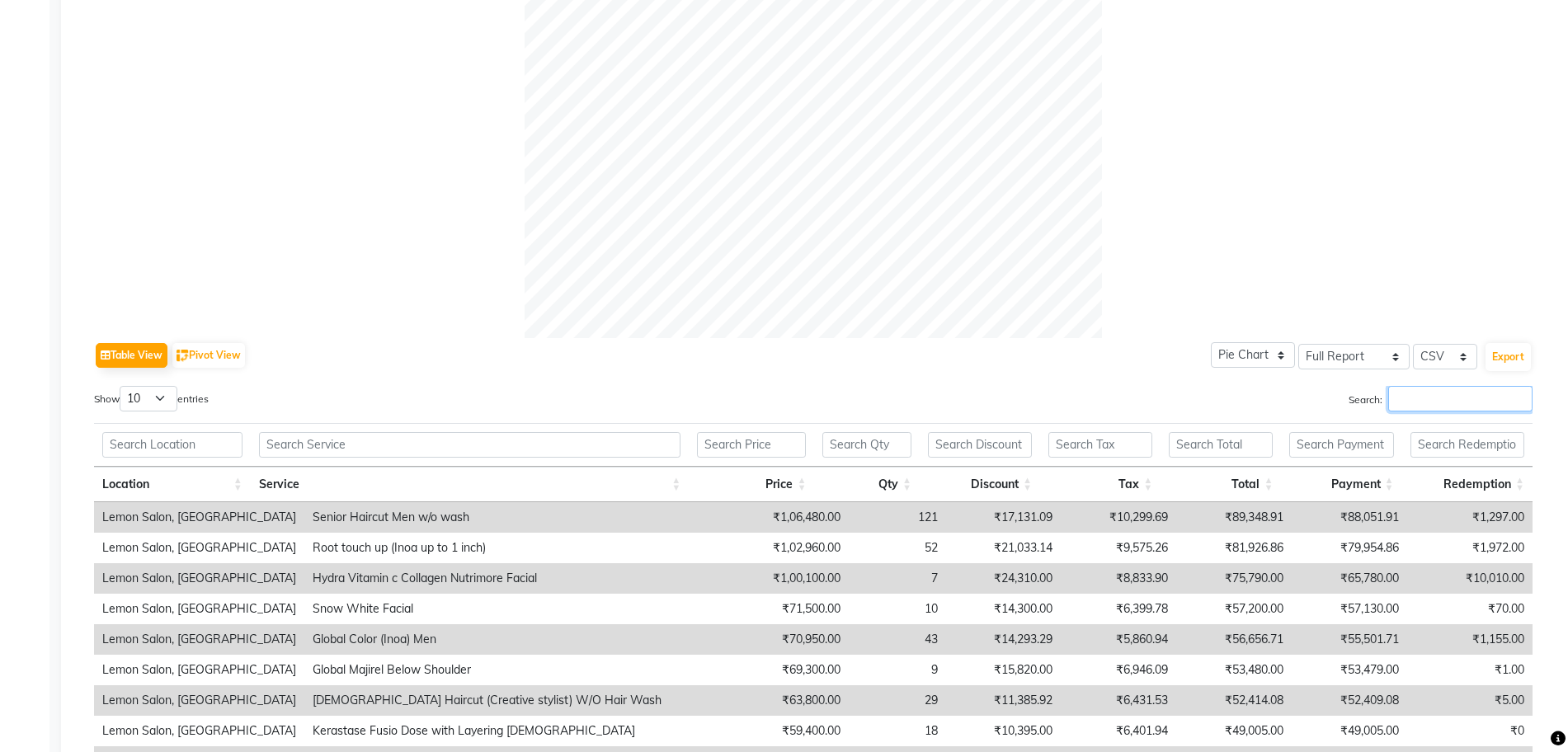
click at [1449, 404] on input "Search:" at bounding box center [1461, 399] width 144 height 25
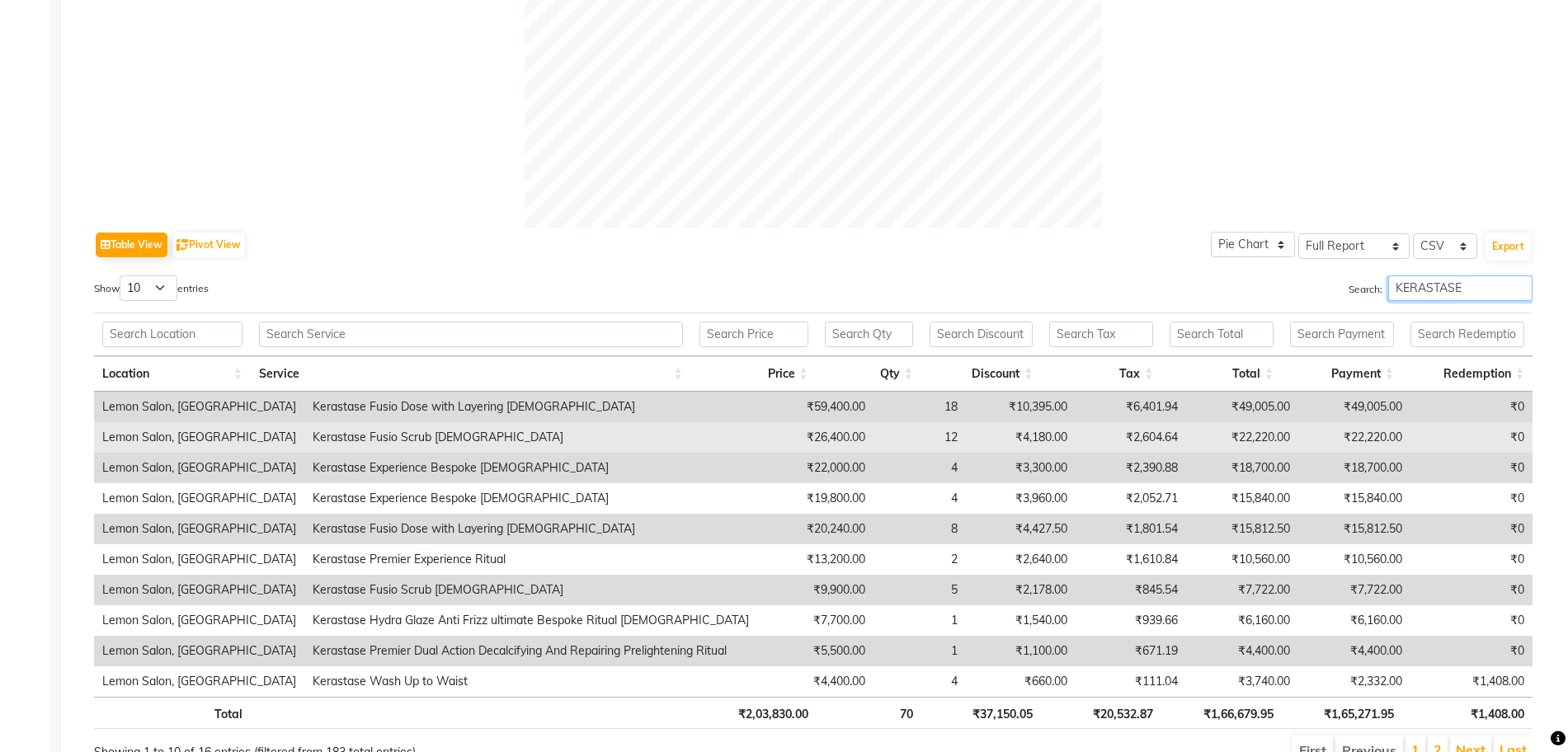
scroll to position [711, 0]
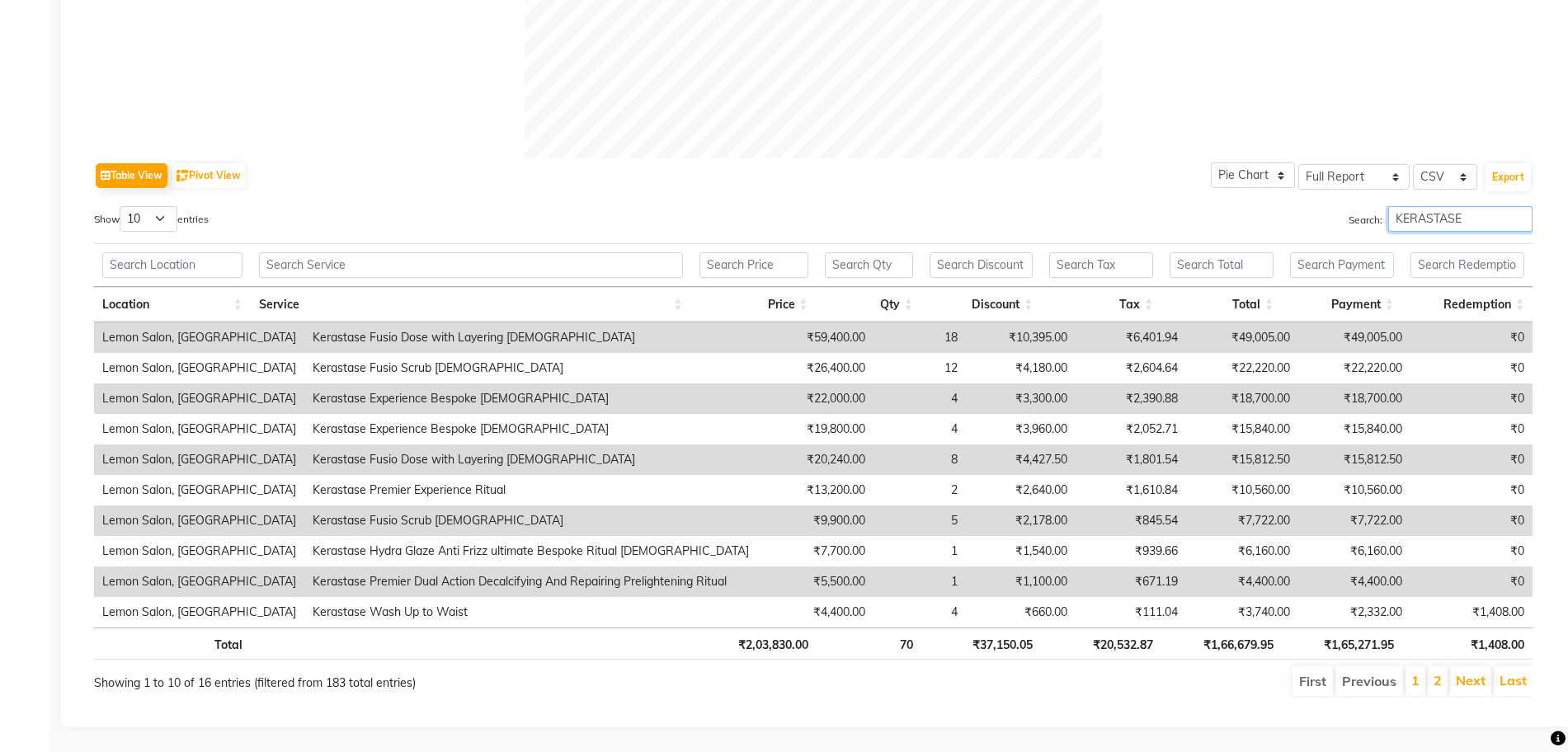
type input "KERASTASE"
click at [1234, 632] on th "₹1,66,679.95" at bounding box center [1222, 644] width 121 height 32
copy th "1,66,679.95"
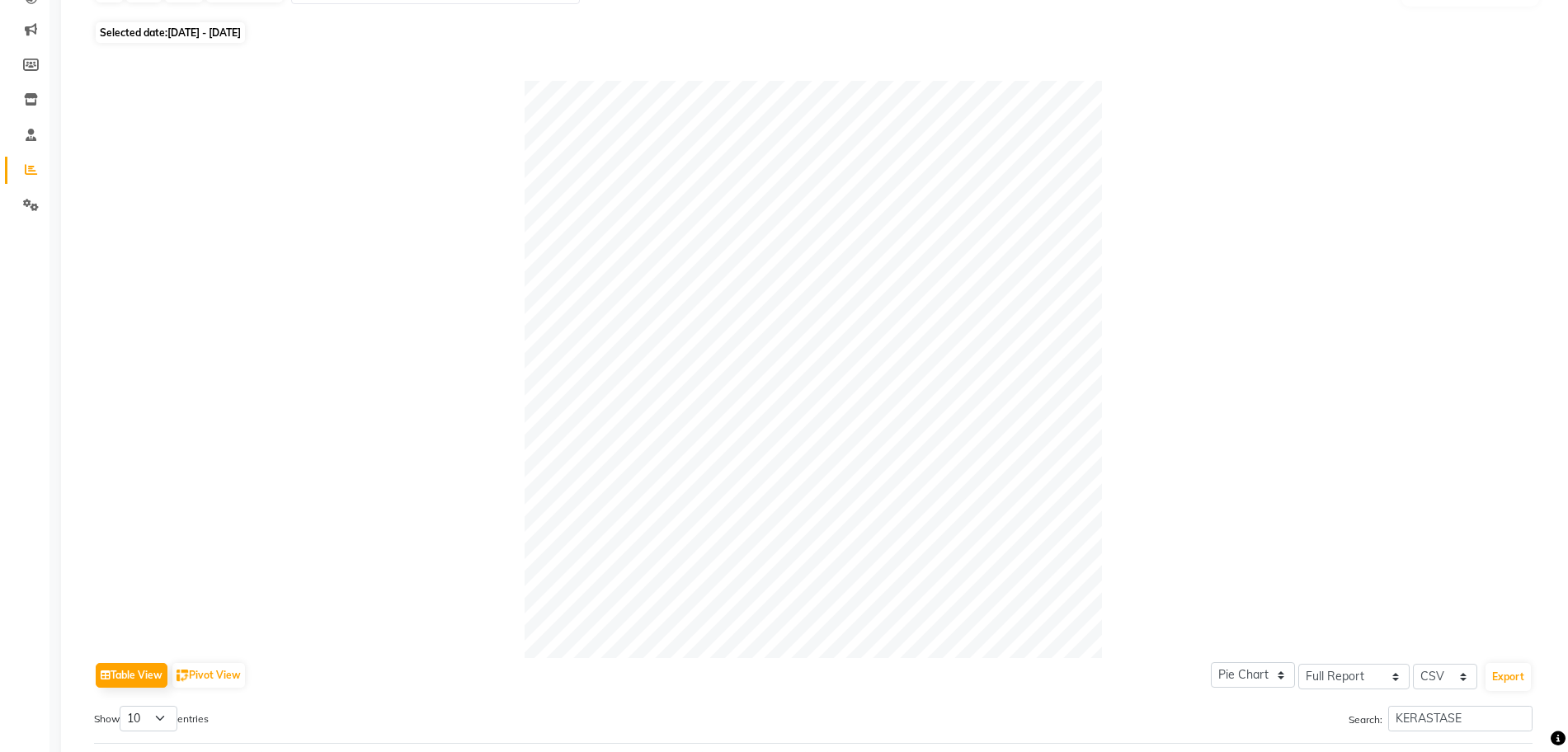
scroll to position [0, 0]
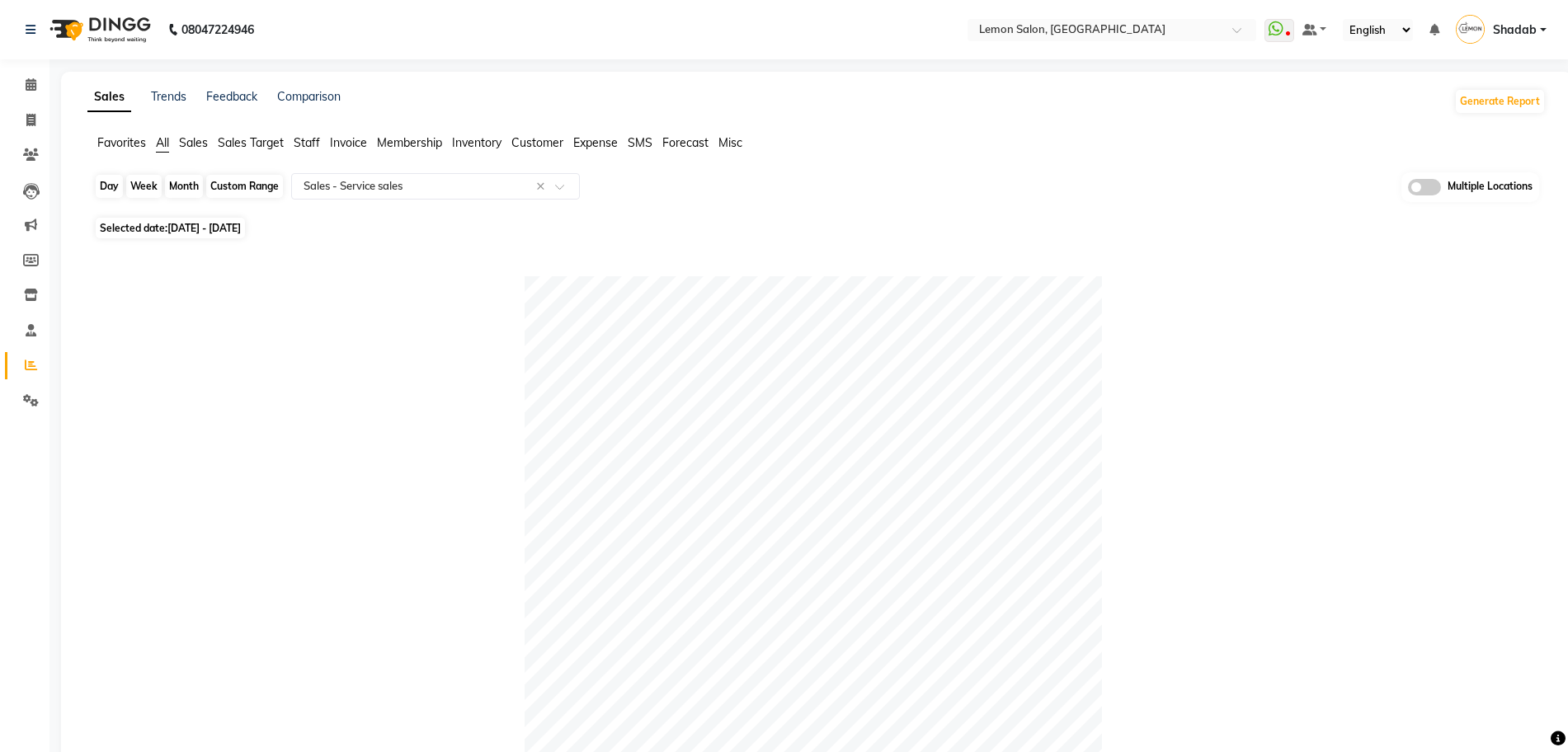
click at [179, 186] on div "Month" at bounding box center [184, 187] width 38 height 23
select select "9"
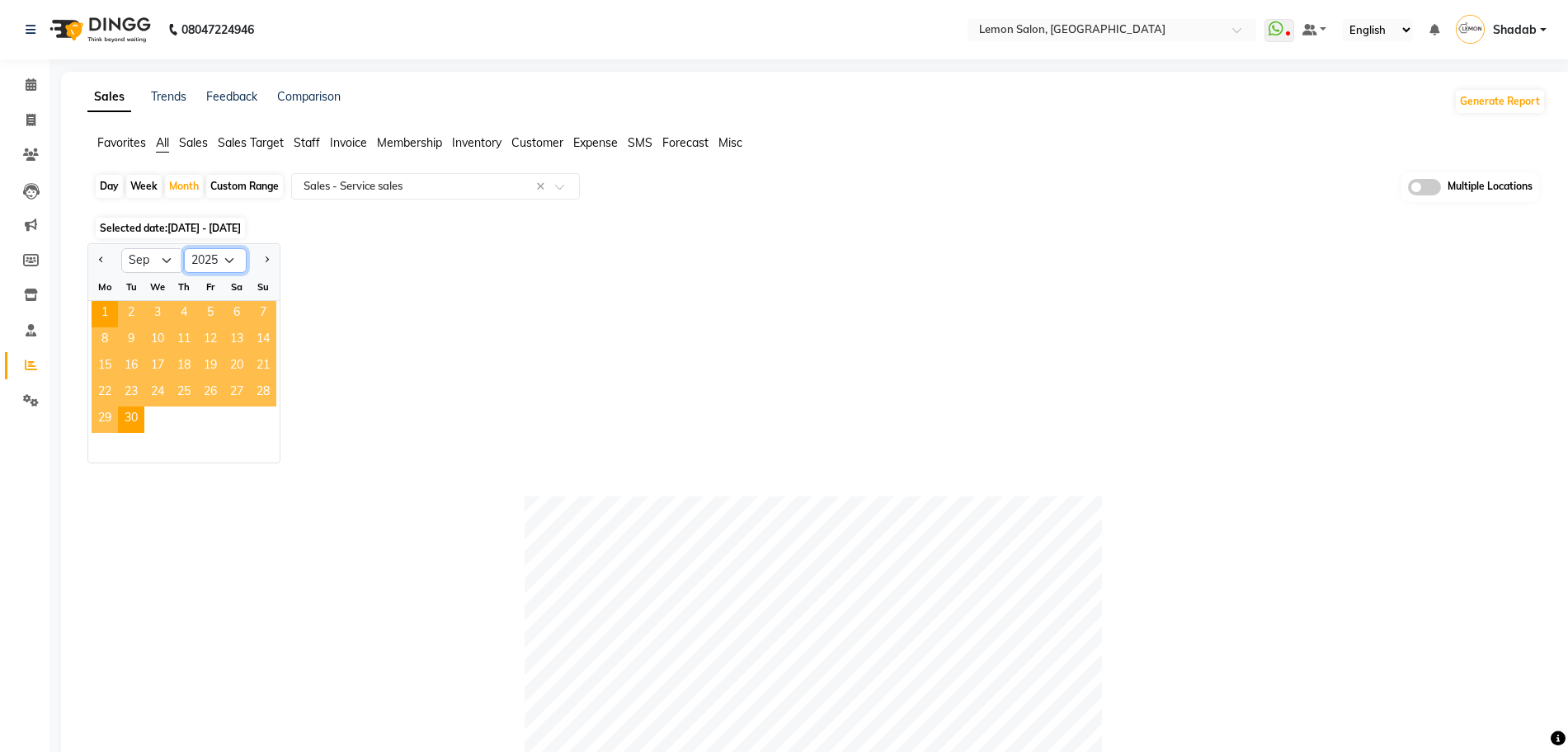
drag, startPoint x: 227, startPoint y: 257, endPoint x: 227, endPoint y: 271, distance: 14.0
click at [227, 257] on select "2015 2016 2017 2018 2019 2020 2021 2022 2023 2024 2025 2026 2027 2028 2029 2030…" at bounding box center [215, 260] width 63 height 24
select select "2024"
click at [184, 248] on select "2015 2016 2017 2018 2019 2020 2021 2022 2023 2024 2025 2026 2027 2028 2029 2030…" at bounding box center [215, 260] width 63 height 24
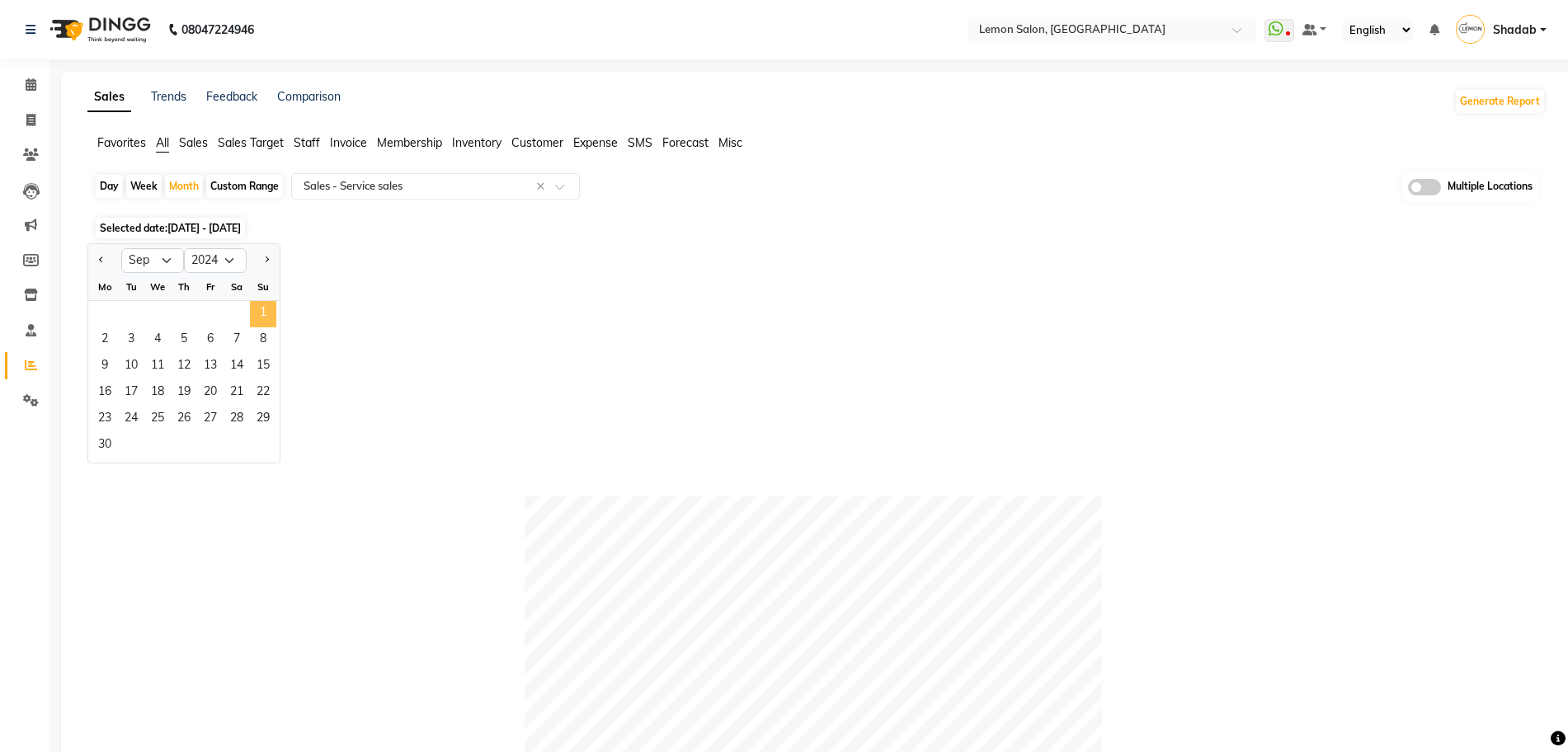
click at [261, 308] on span "1" at bounding box center [262, 314] width 26 height 26
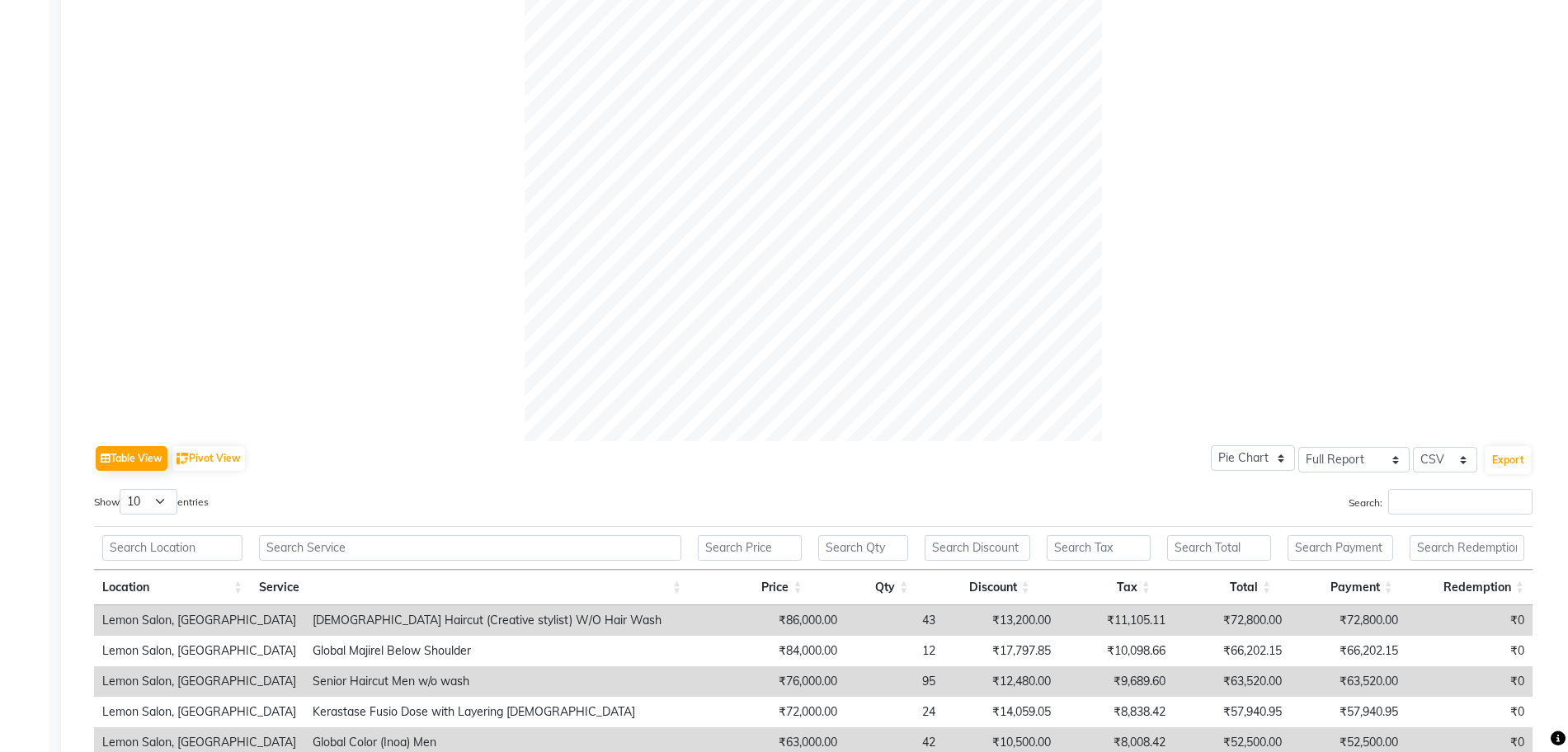
scroll to position [711, 0]
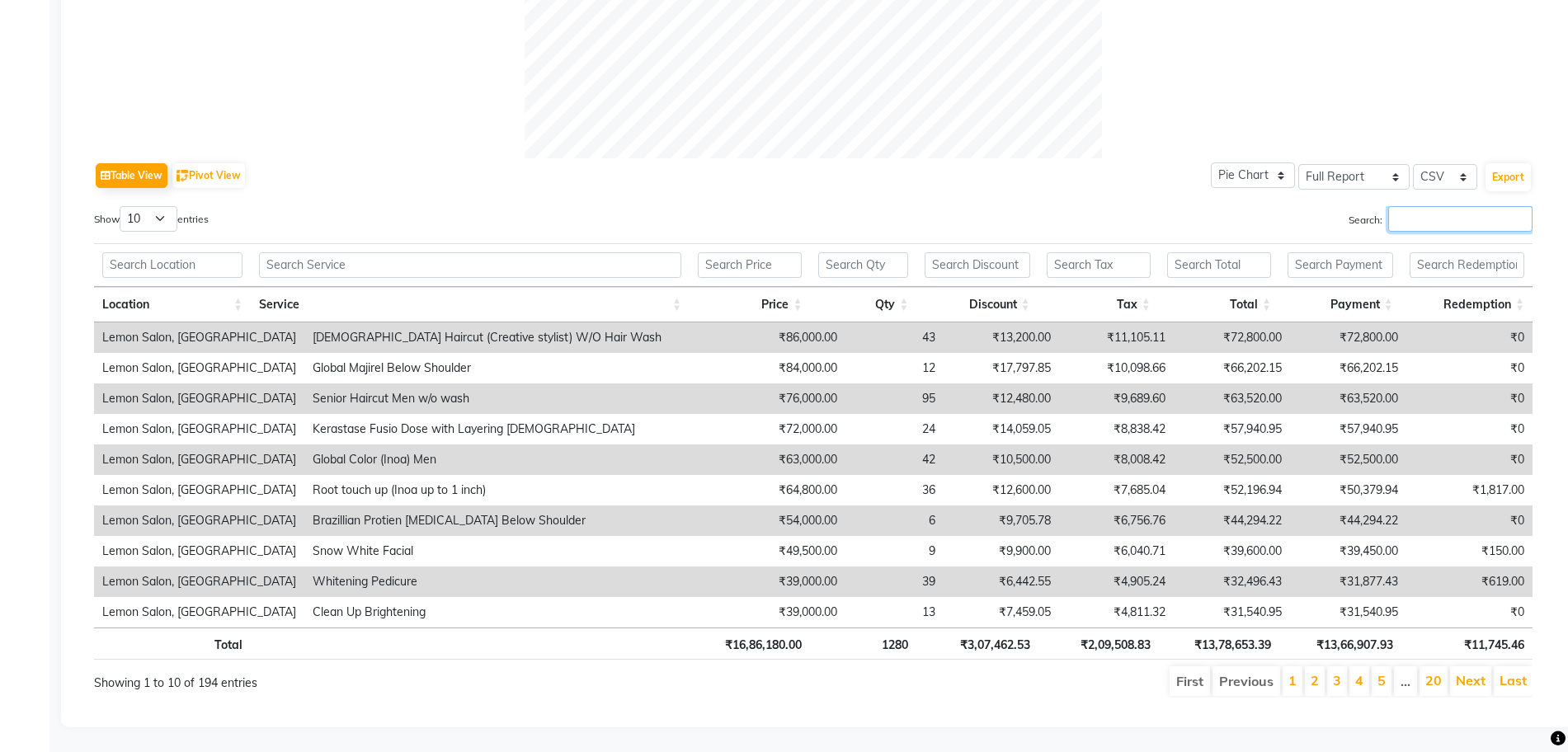
click at [1442, 209] on input "Search:" at bounding box center [1461, 219] width 144 height 25
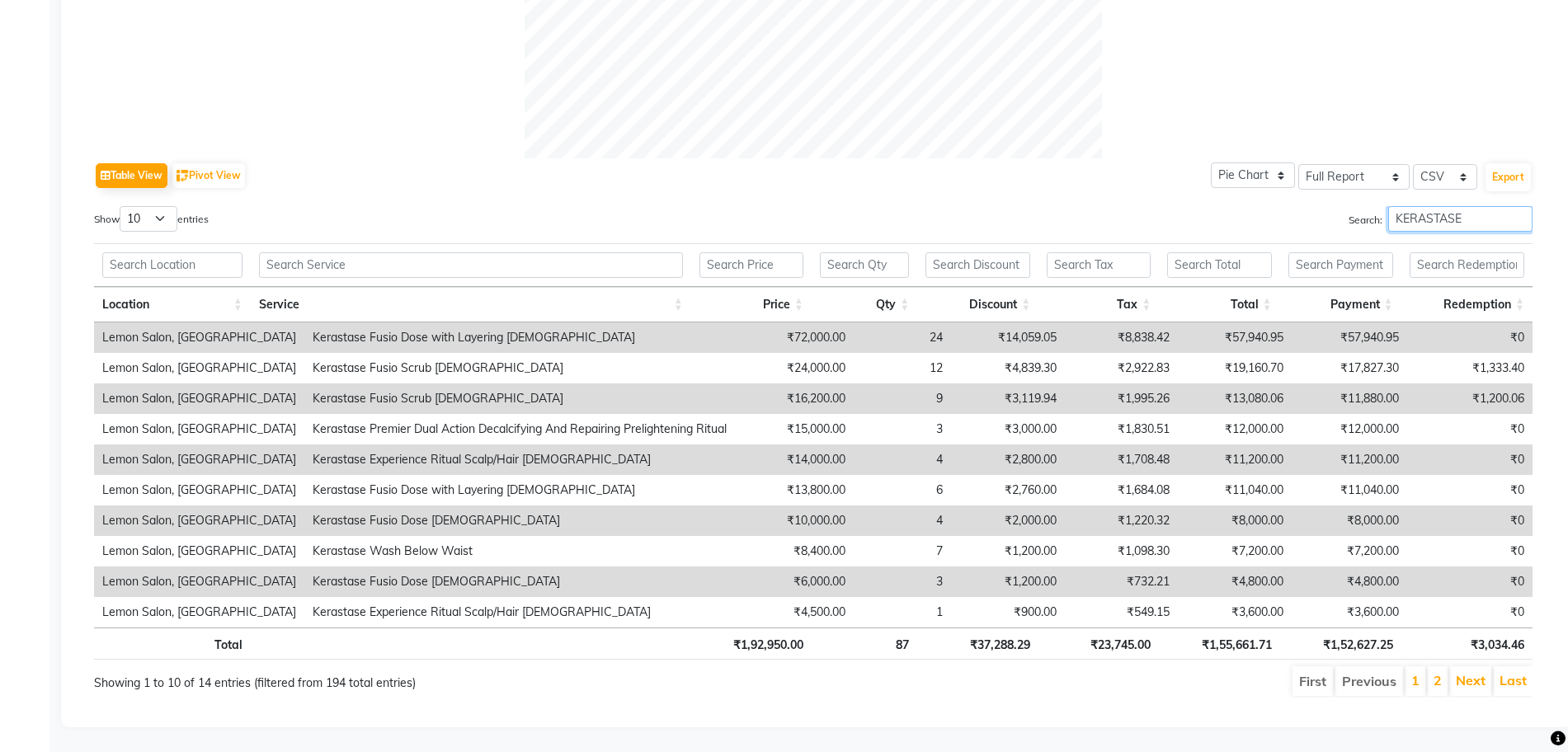
type input "KERASTASE"
click at [1241, 628] on th "₹1,55,661.71" at bounding box center [1219, 644] width 121 height 32
copy th "1,55,661.71"
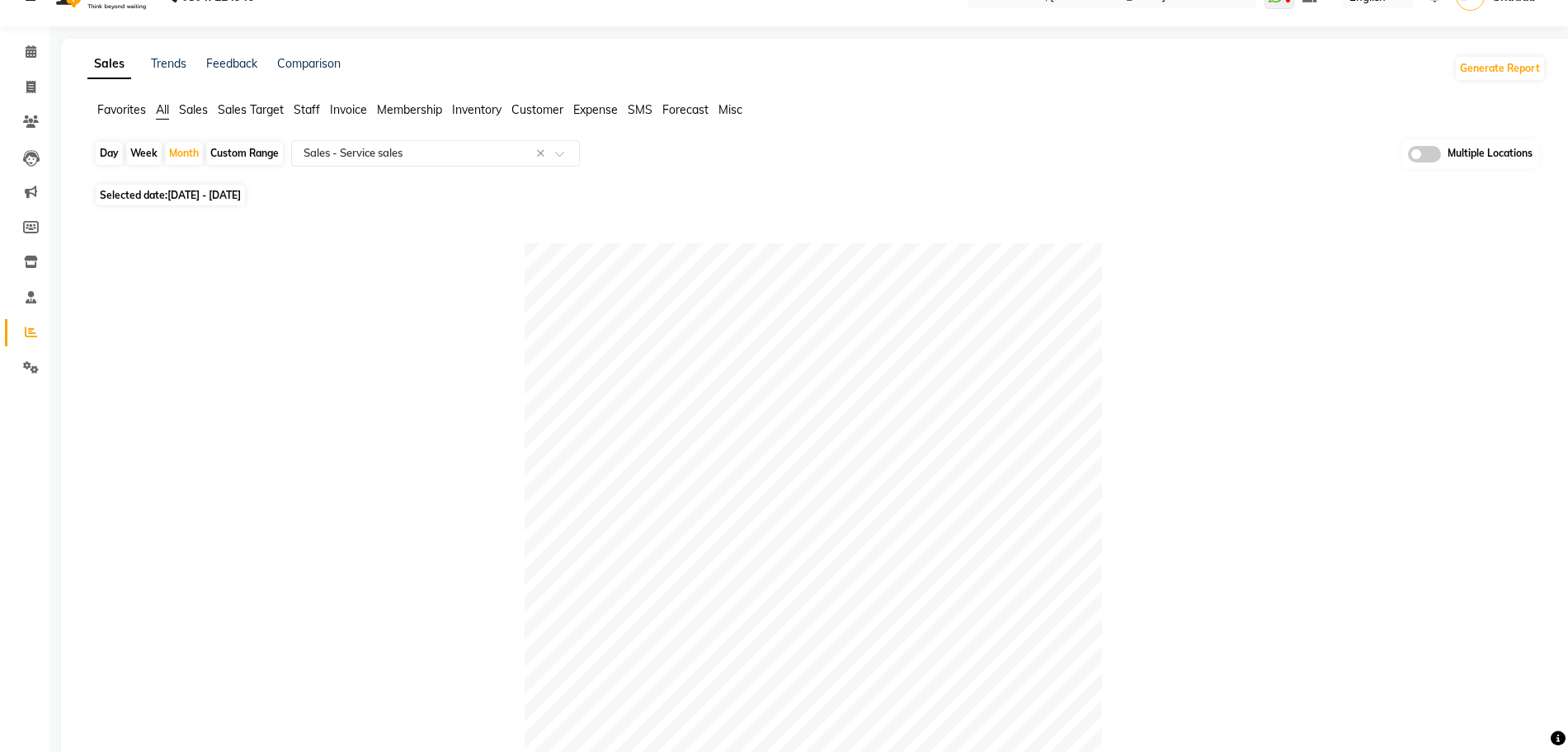
scroll to position [0, 0]
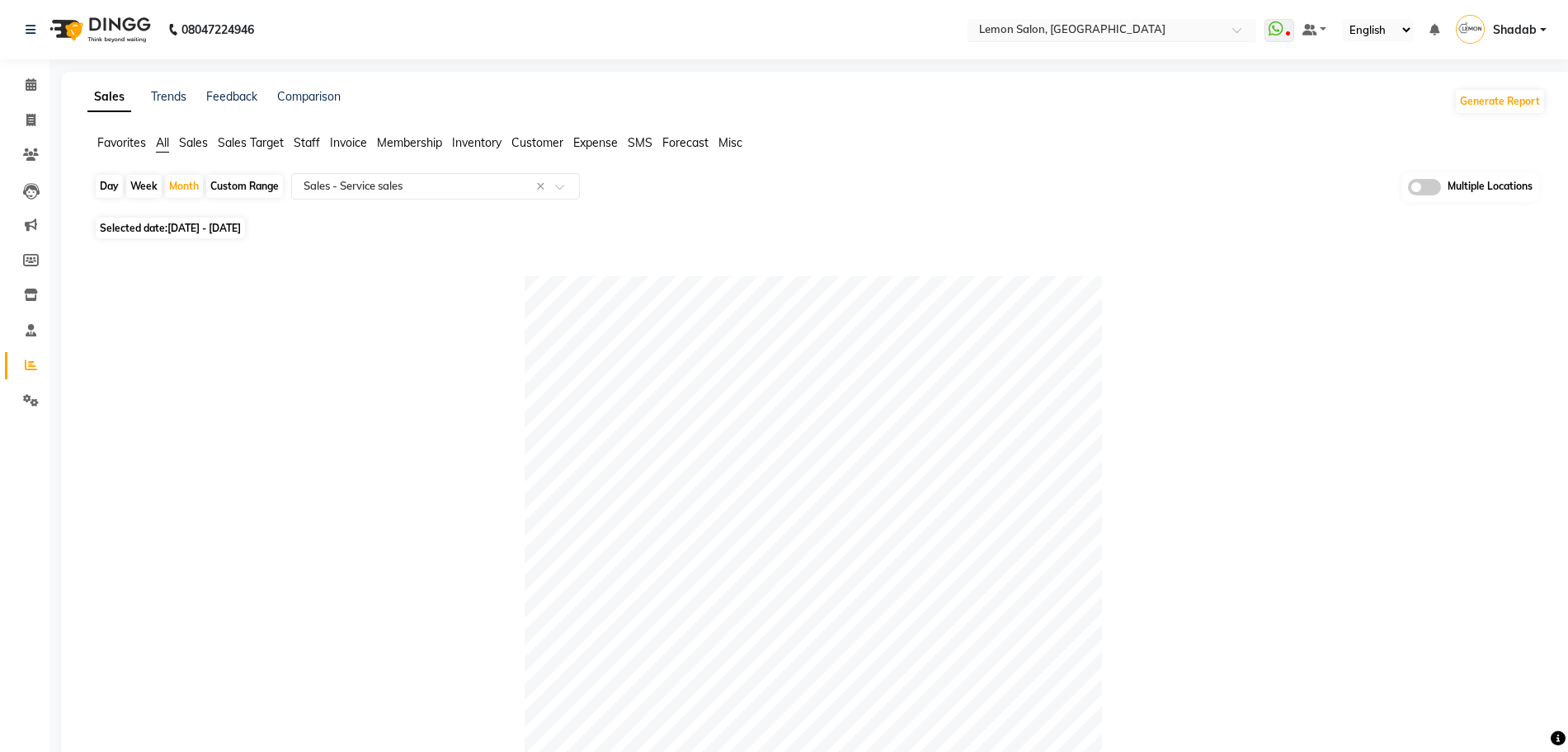
click at [1056, 31] on input "text" at bounding box center [1095, 32] width 239 height 16
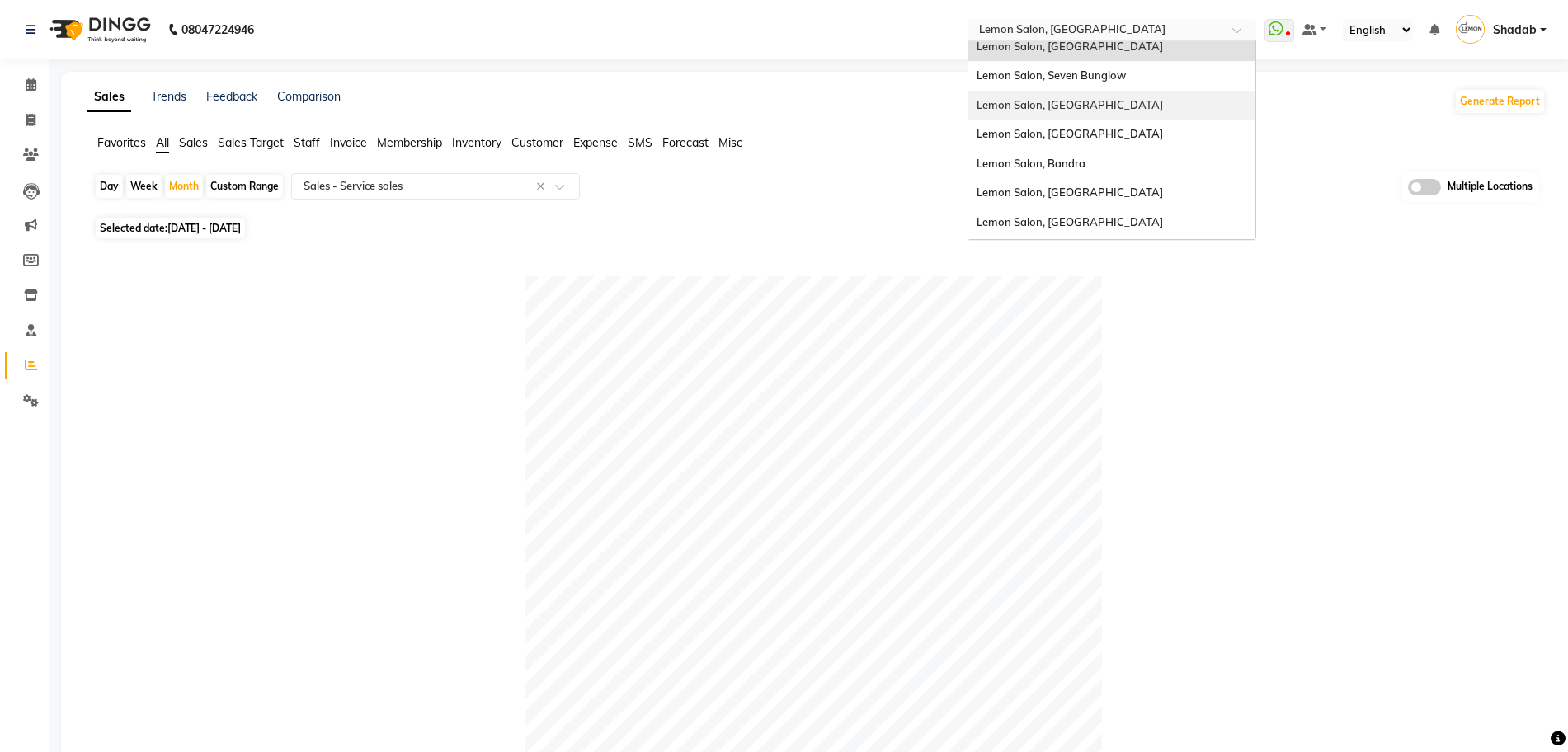
scroll to position [103, 0]
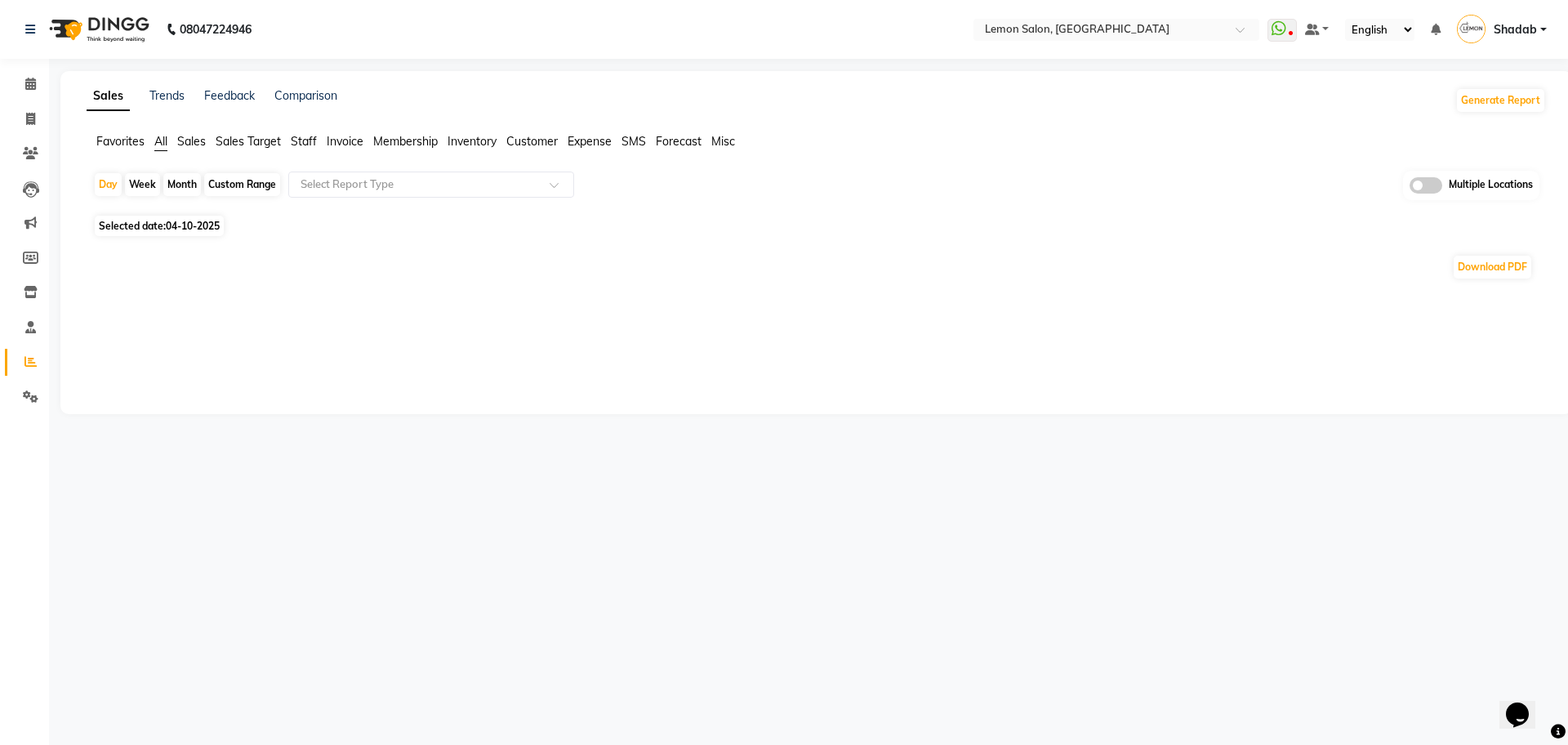
click at [179, 183] on div "Month" at bounding box center [182, 185] width 38 height 23
select select "10"
select select "2025"
click at [179, 178] on div "Month" at bounding box center [182, 185] width 38 height 23
select select "10"
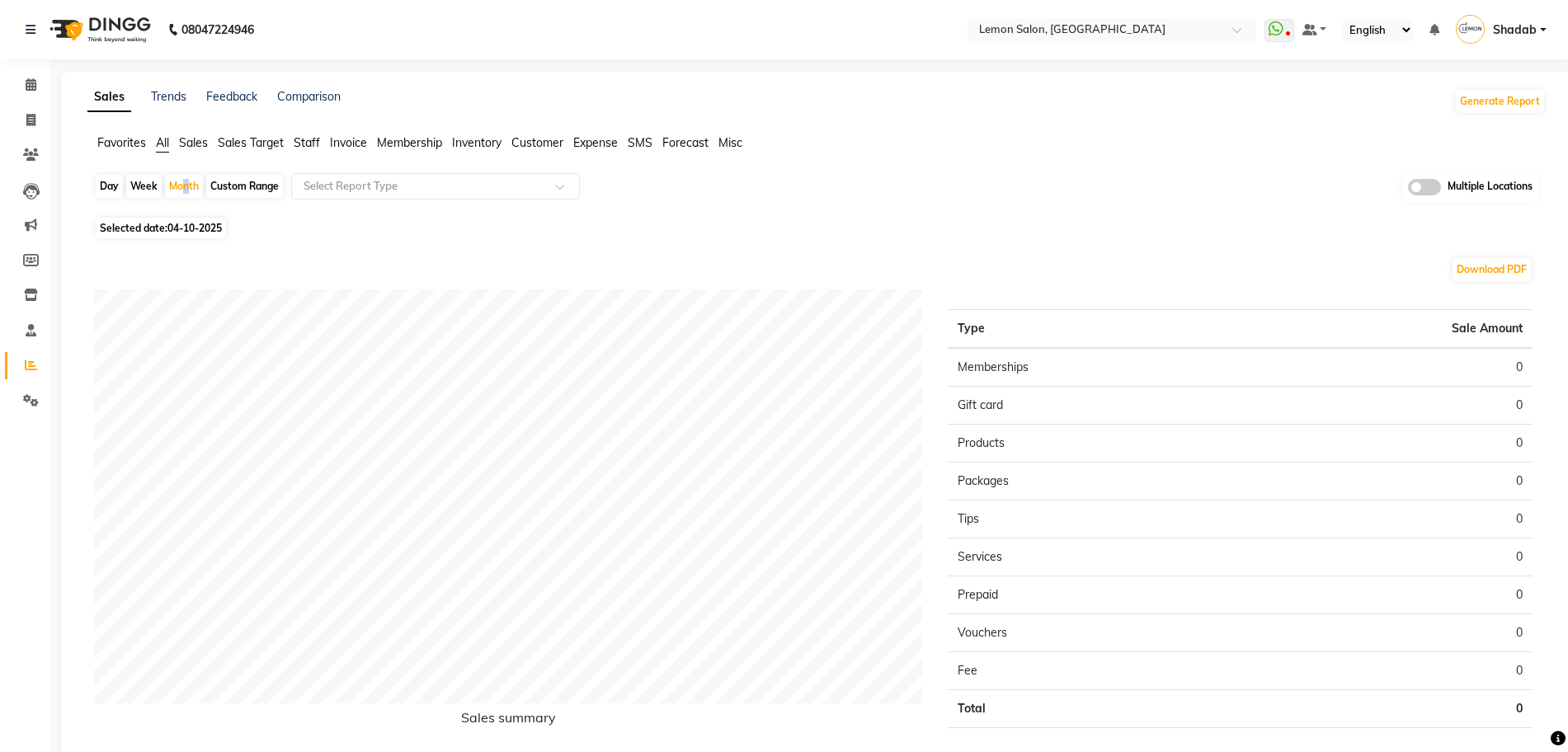
select select "2025"
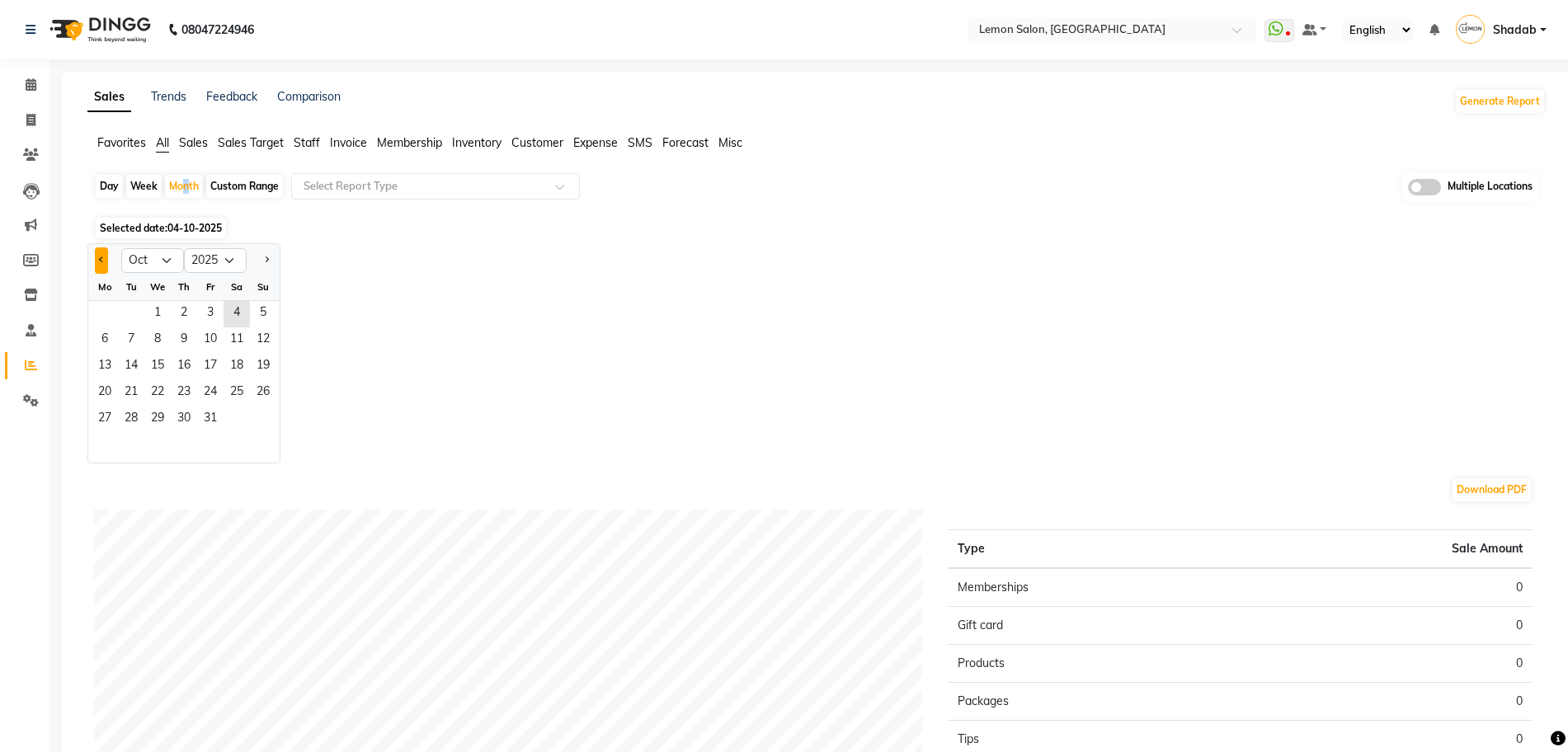
click at [103, 262] on button "Previous month" at bounding box center [101, 260] width 14 height 26
select select "9"
click at [112, 318] on span "1" at bounding box center [105, 314] width 26 height 26
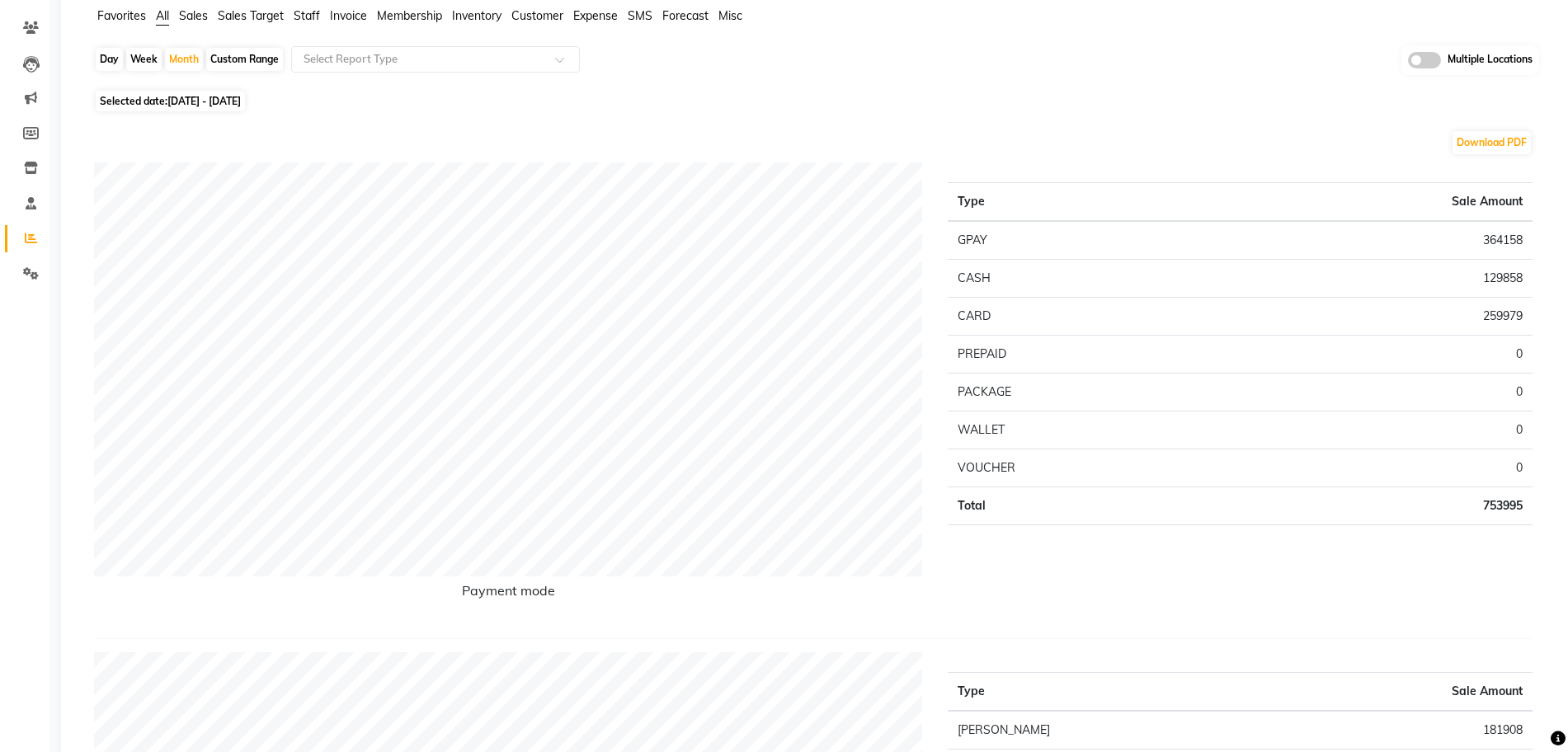
scroll to position [309, 0]
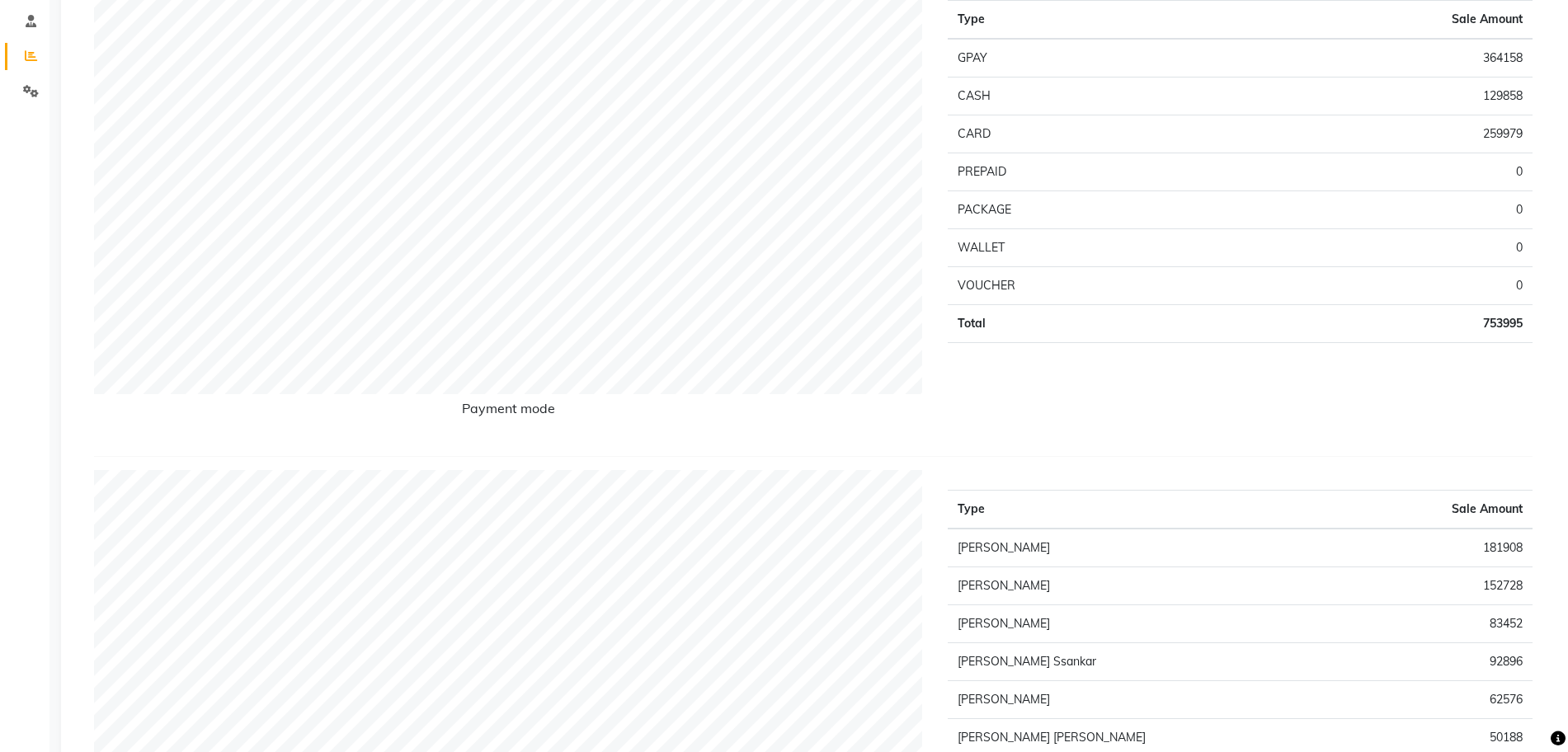
click at [1491, 314] on td "753995" at bounding box center [1374, 324] width 315 height 38
copy td "753995"
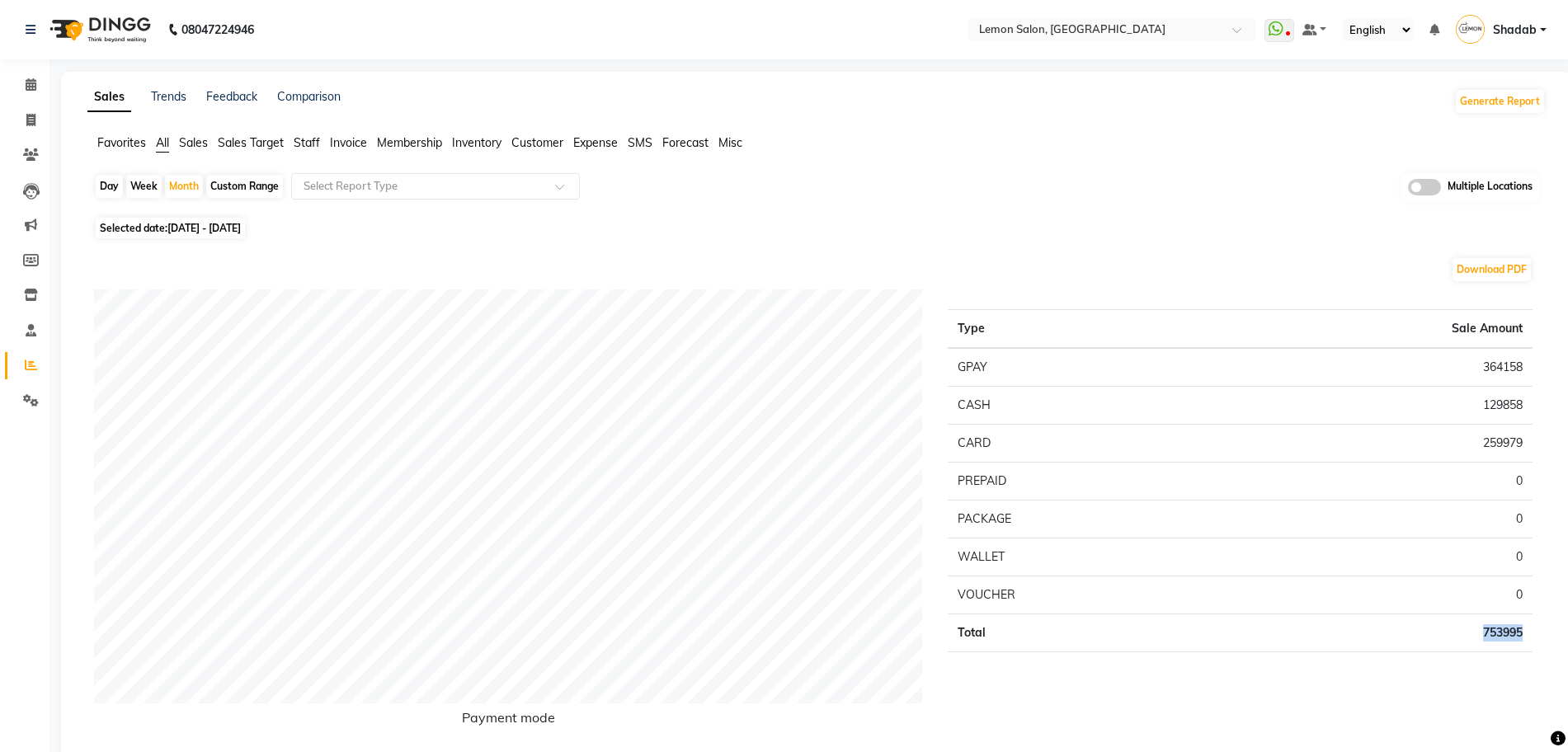
copy td "753995"
click at [477, 174] on div "Select Report Type" at bounding box center [436, 186] width 289 height 26
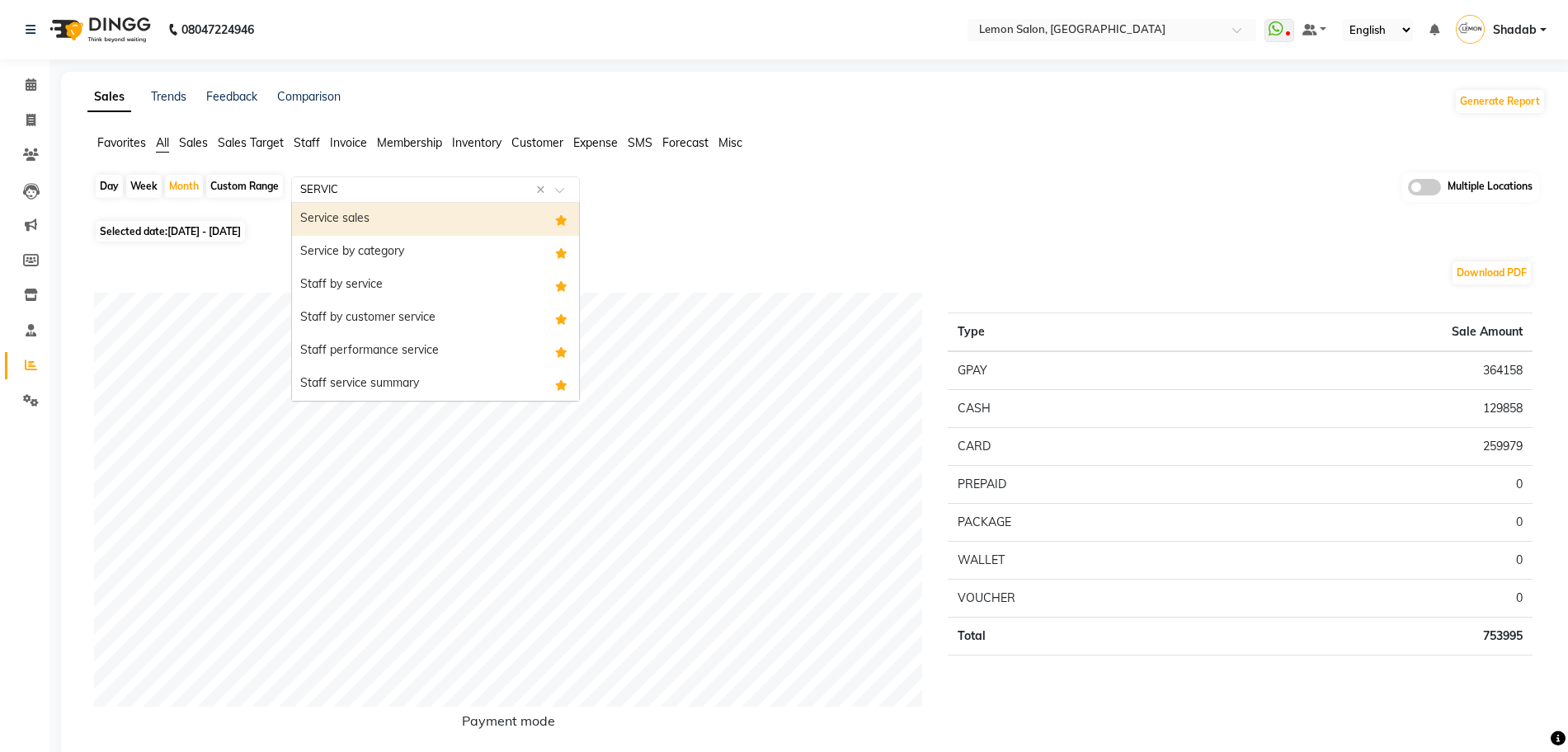
type input "SERVICE"
click at [387, 216] on div "Service sales" at bounding box center [436, 219] width 287 height 33
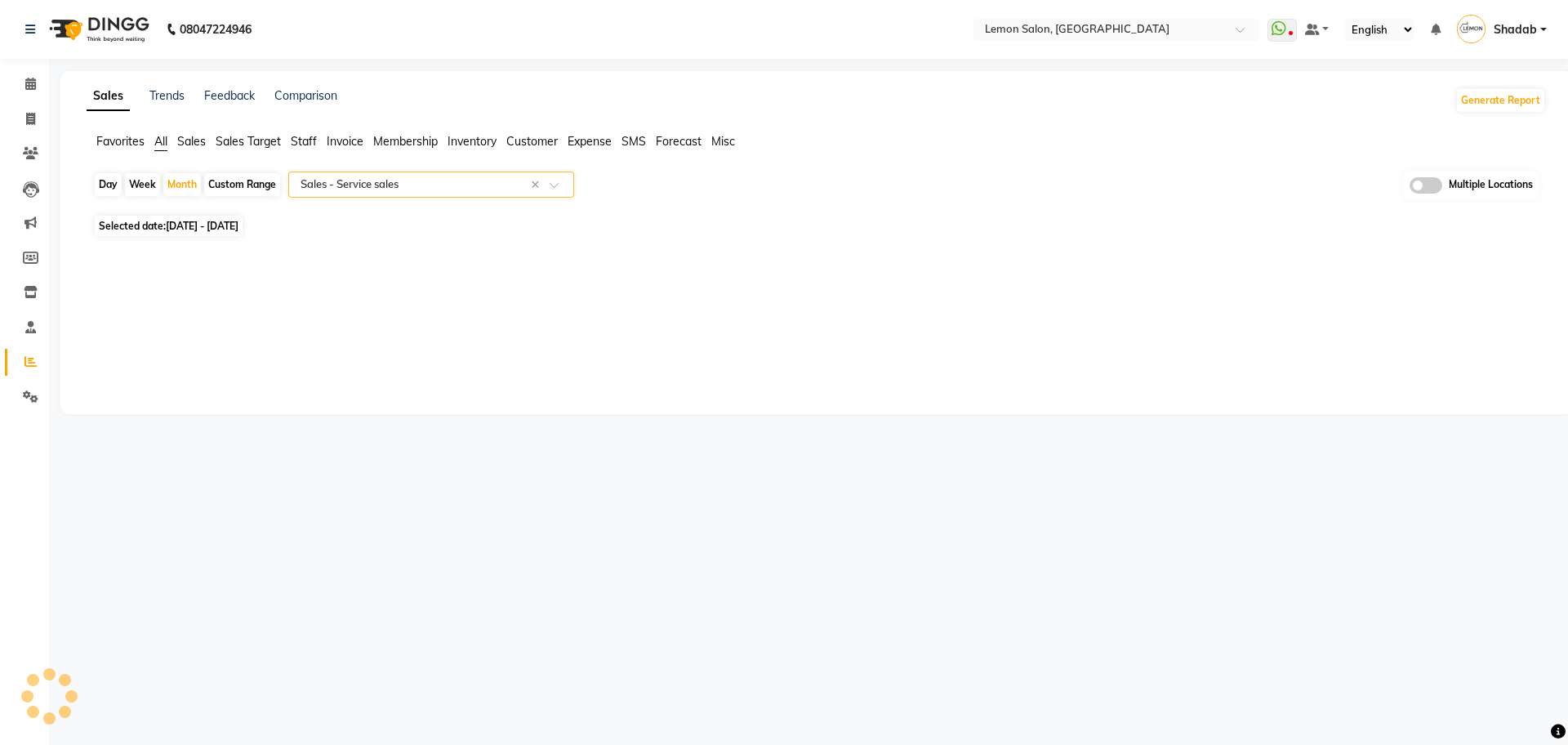
select select "filtered_report"
select select "csv"
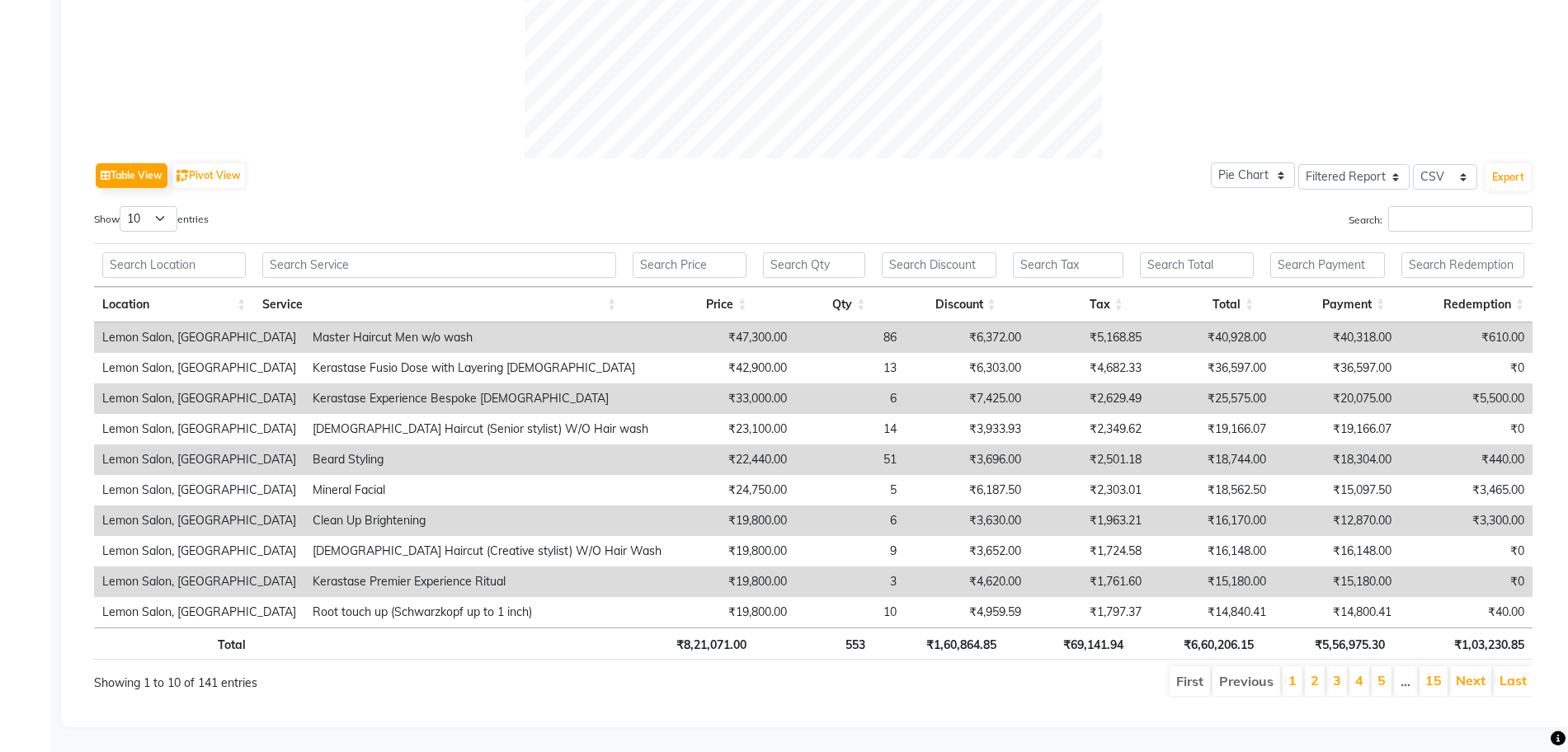
scroll to position [711, 0]
click at [1419, 206] on input "Search:" at bounding box center [1461, 219] width 144 height 25
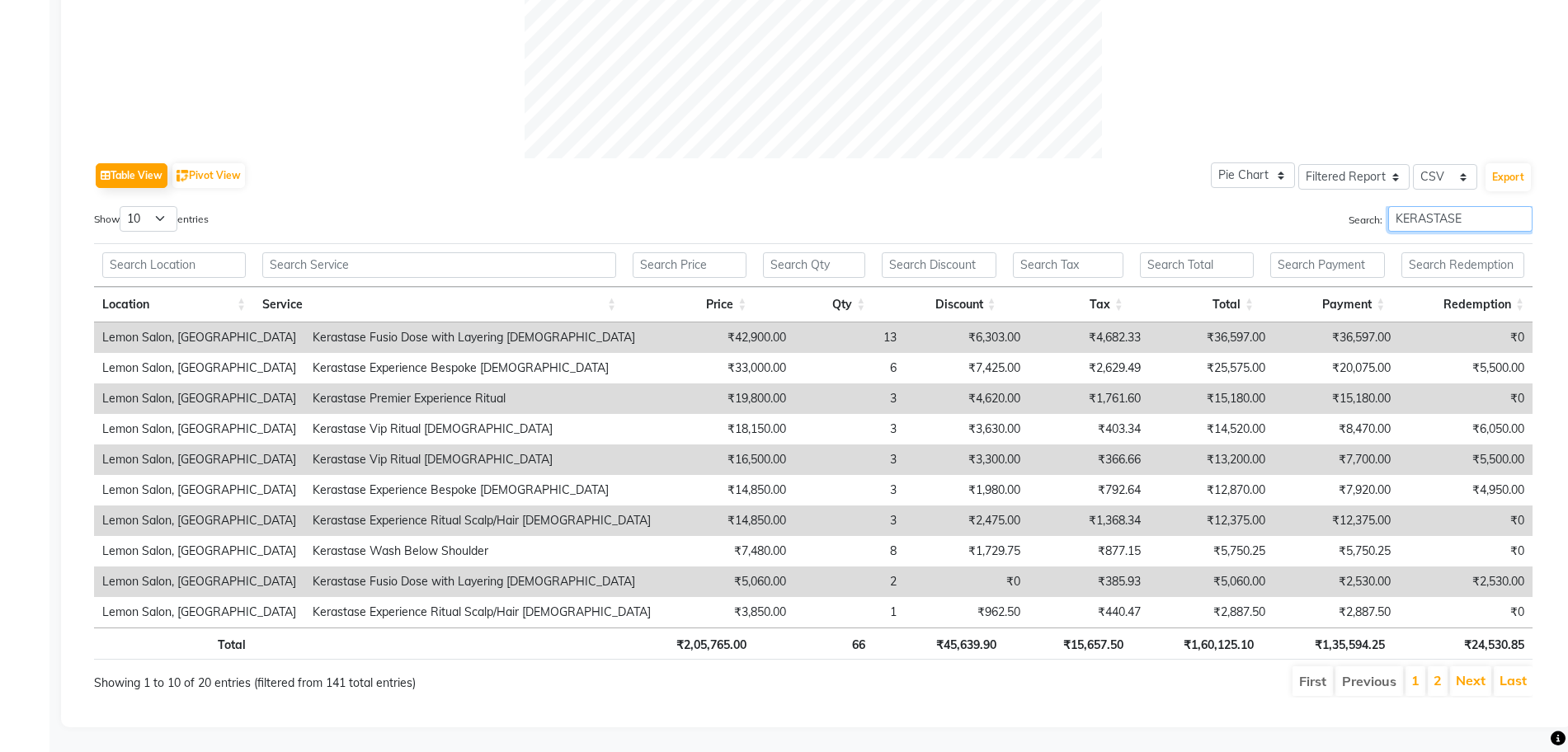
scroll to position [0, 13]
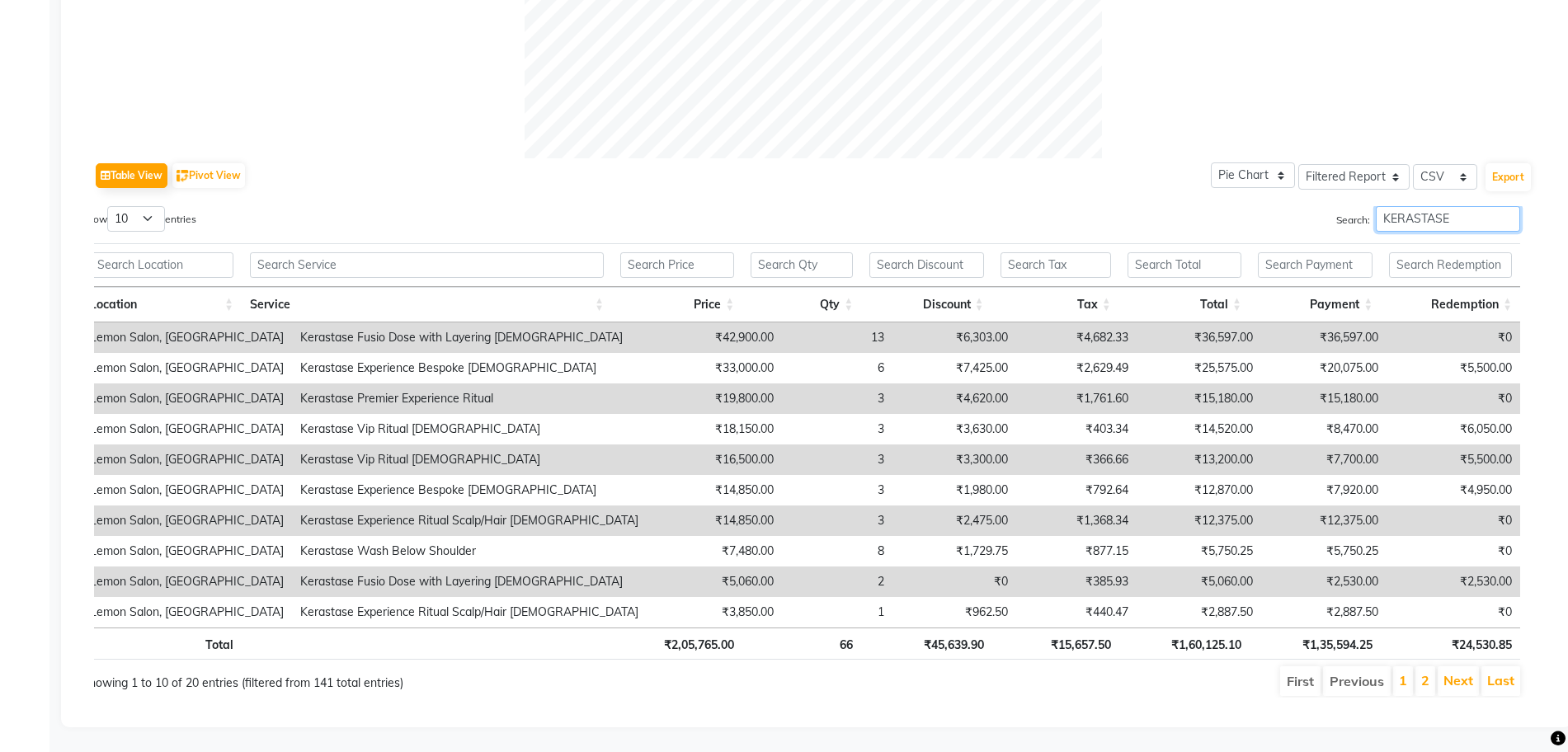
type input "KERASTASE"
click at [1192, 632] on th "₹1,60,125.10" at bounding box center [1184, 644] width 131 height 32
copy th "1,60,125.10"
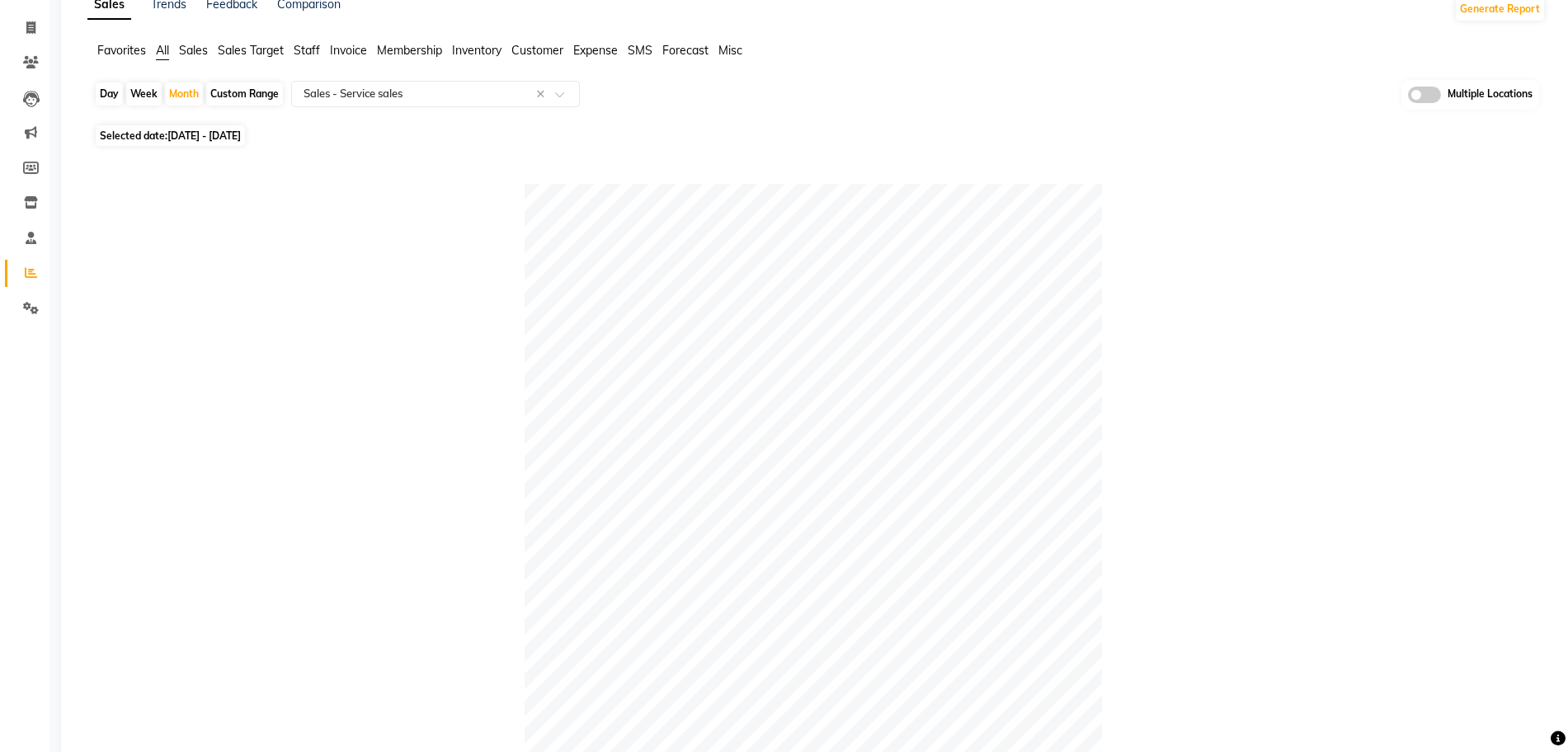
scroll to position [0, 0]
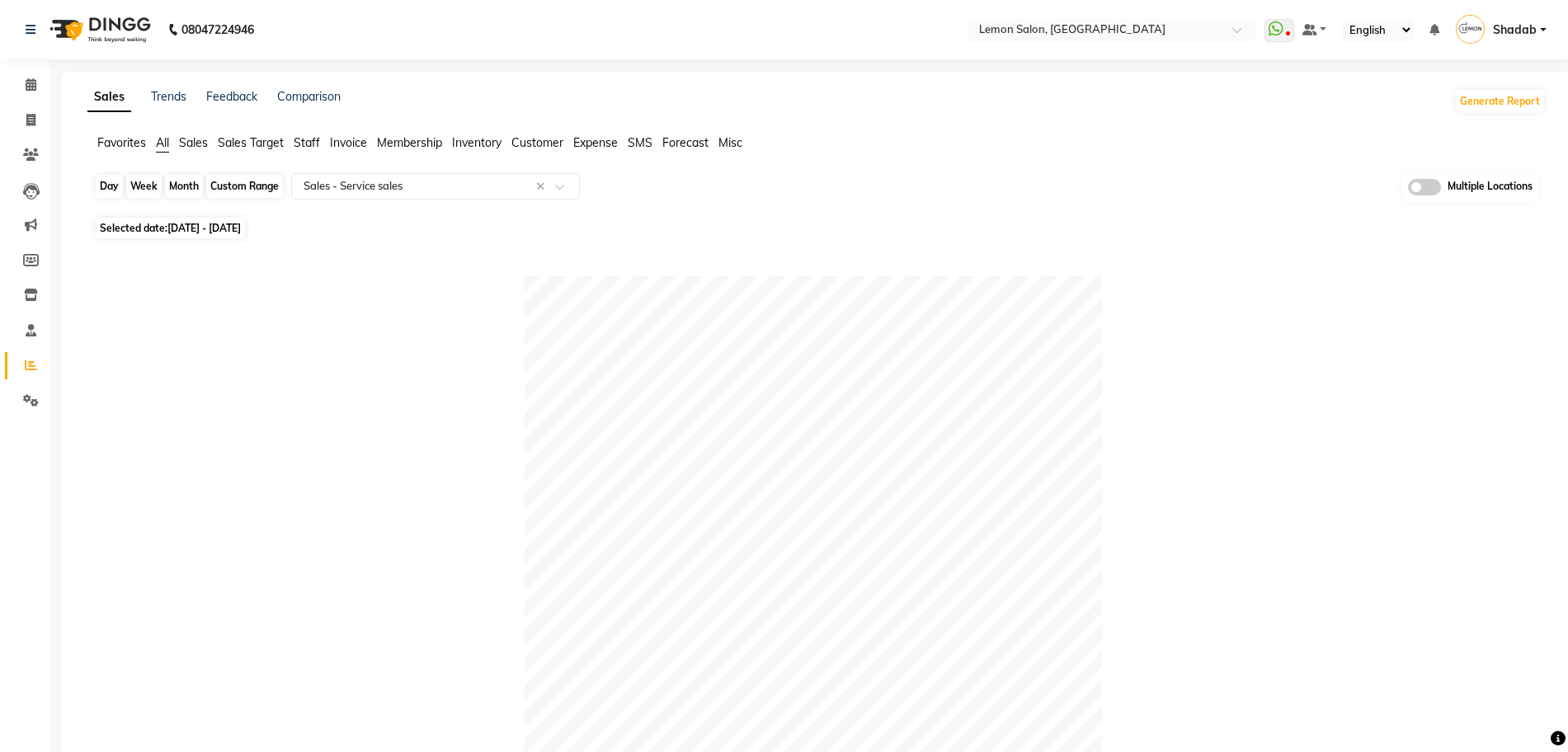
click at [195, 179] on div "Month" at bounding box center [184, 187] width 38 height 23
select select "9"
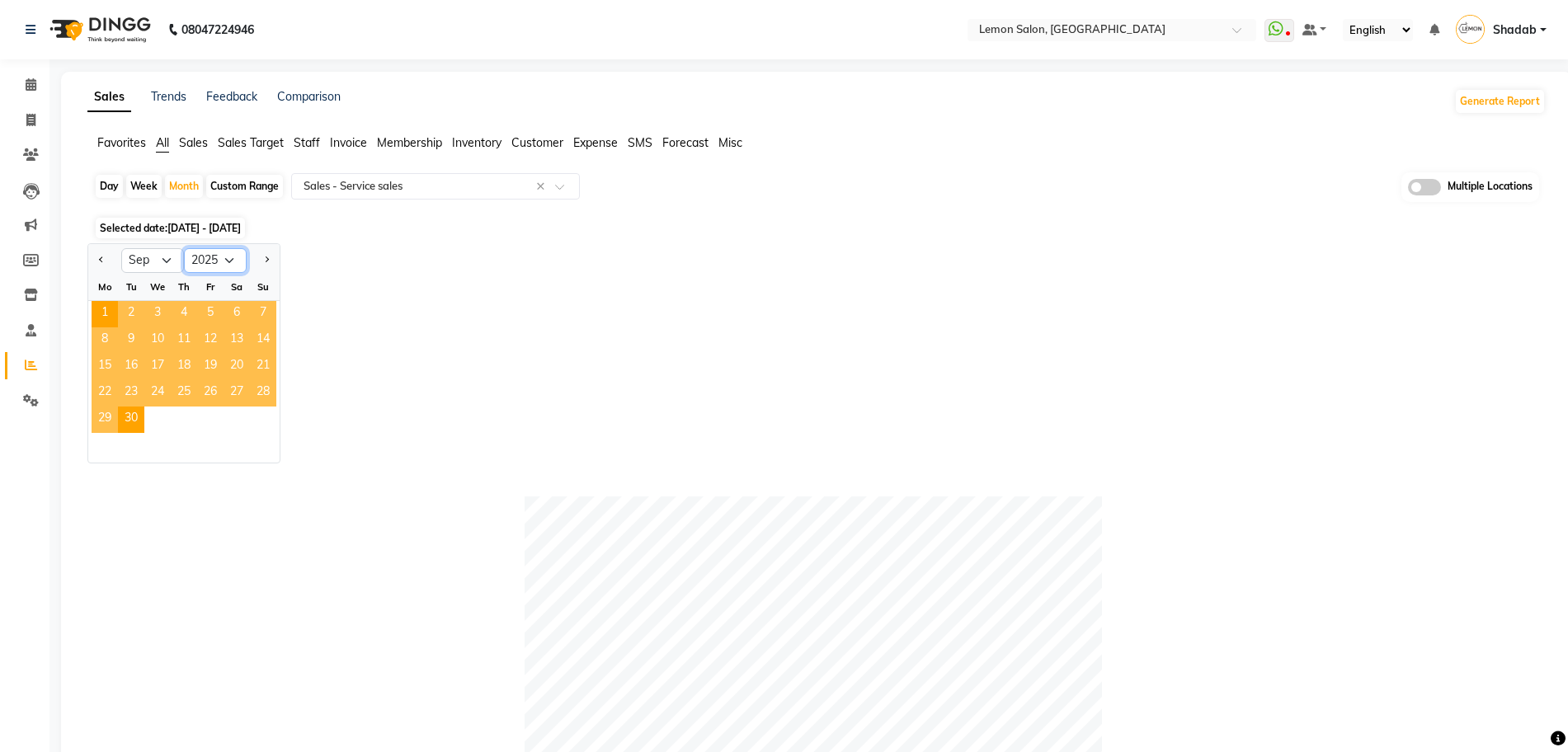
click at [231, 257] on select "2015 2016 2017 2018 2019 2020 2021 2022 2023 2024 2025 2026 2027 2028 2029 2030…" at bounding box center [215, 260] width 63 height 24
select select "2024"
click at [184, 248] on select "2015 2016 2017 2018 2019 2020 2021 2022 2023 2024 2025 2026 2027 2028 2029 2030…" at bounding box center [215, 260] width 63 height 24
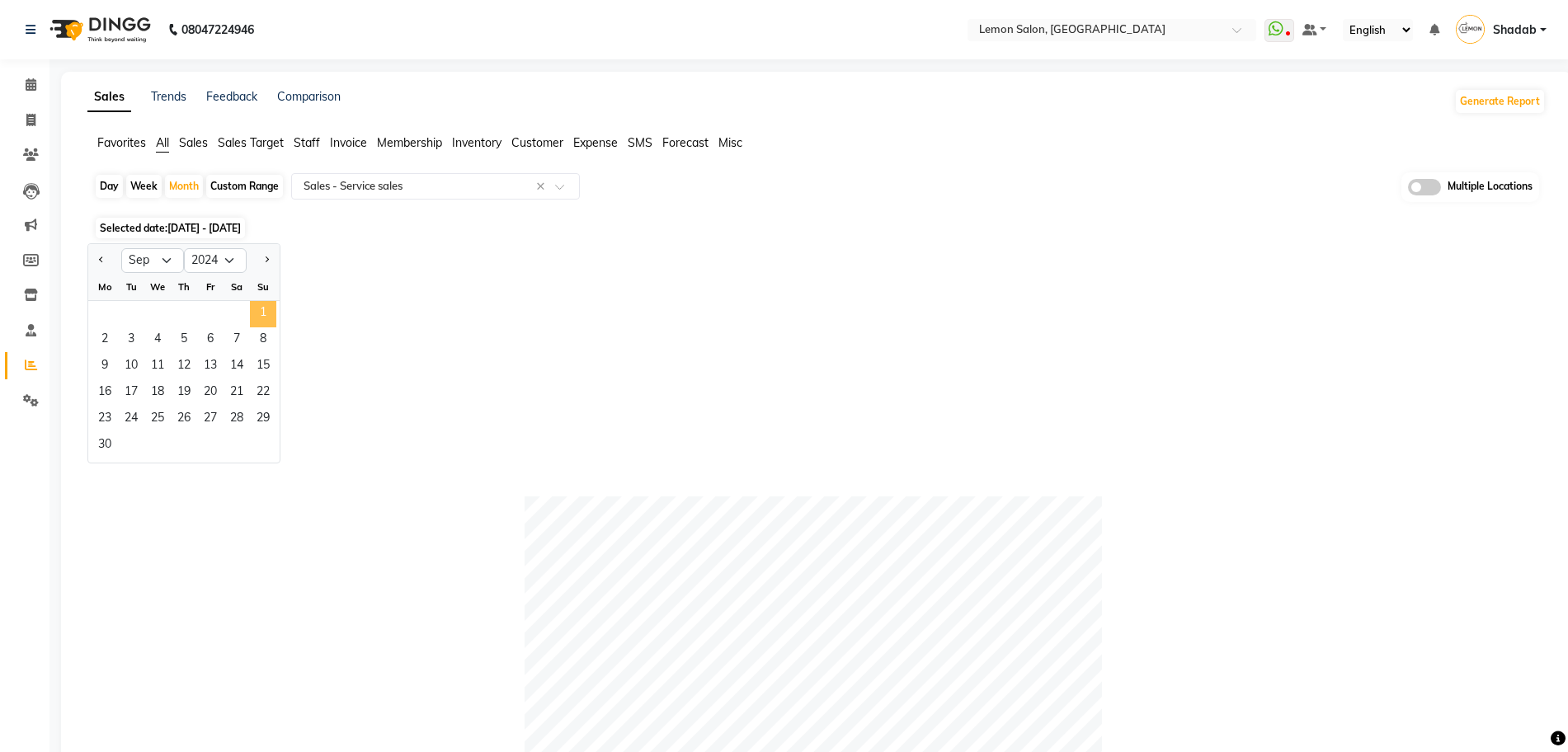
click at [256, 306] on span "1" at bounding box center [262, 314] width 26 height 26
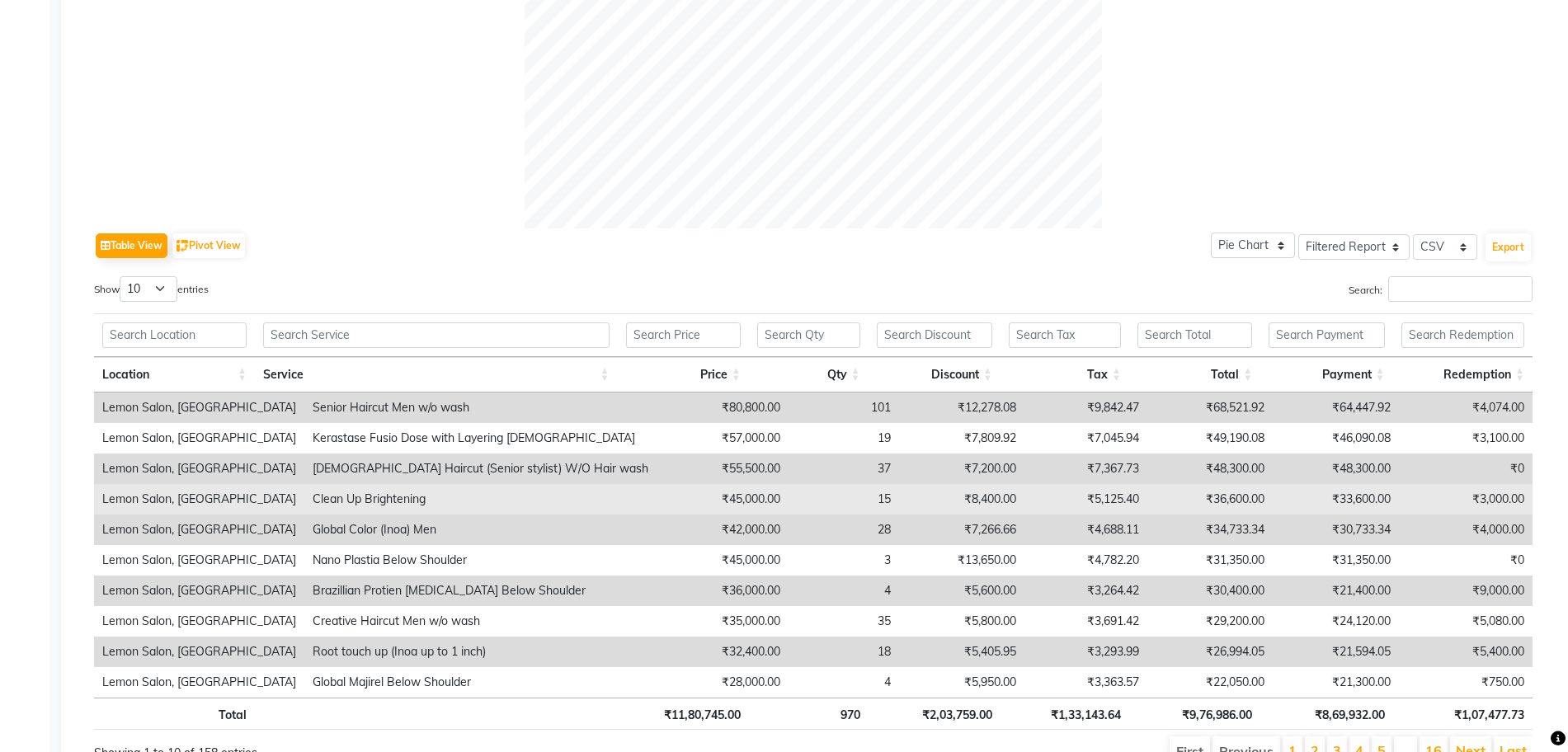
scroll to position [711, 0]
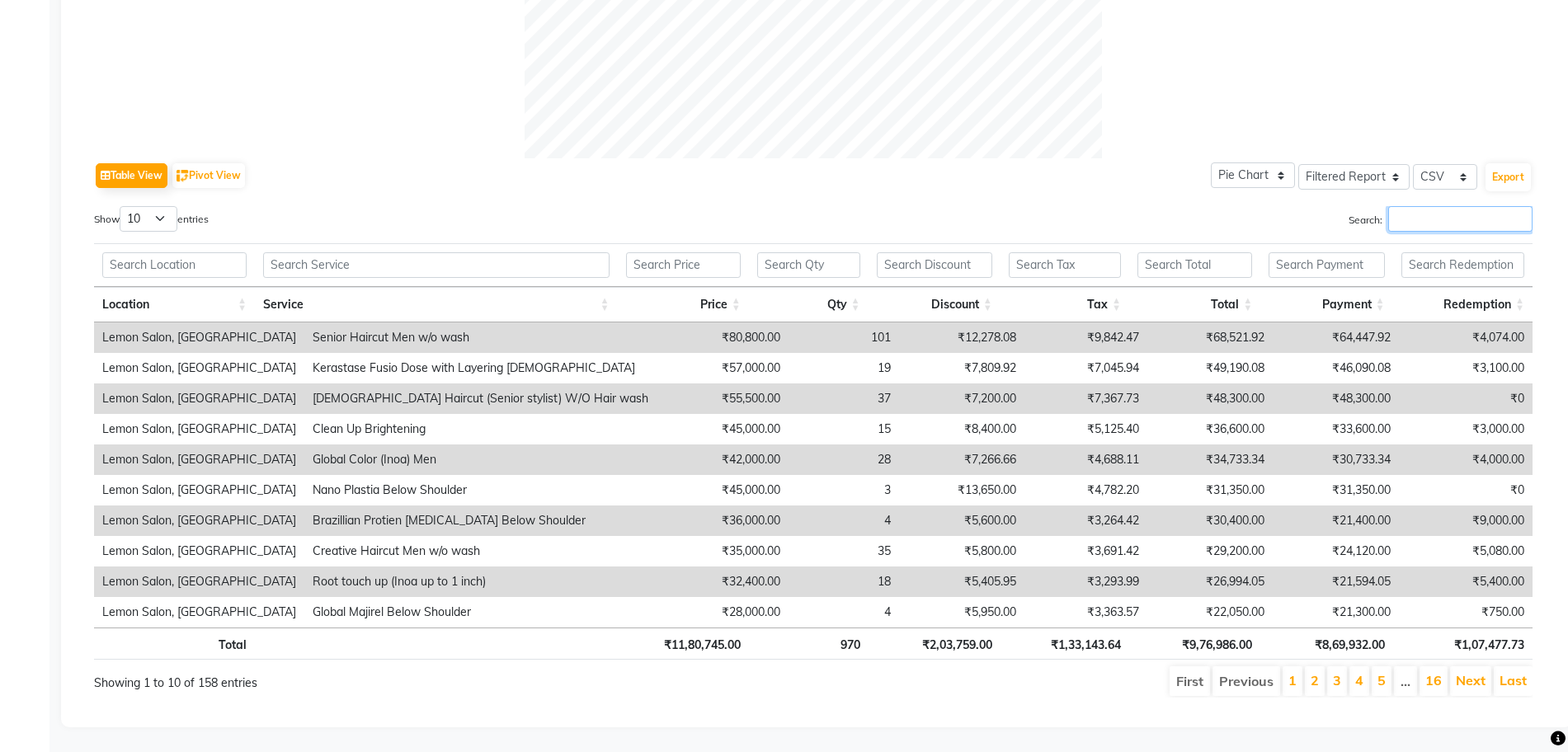
click at [1479, 206] on input "Search:" at bounding box center [1461, 219] width 144 height 25
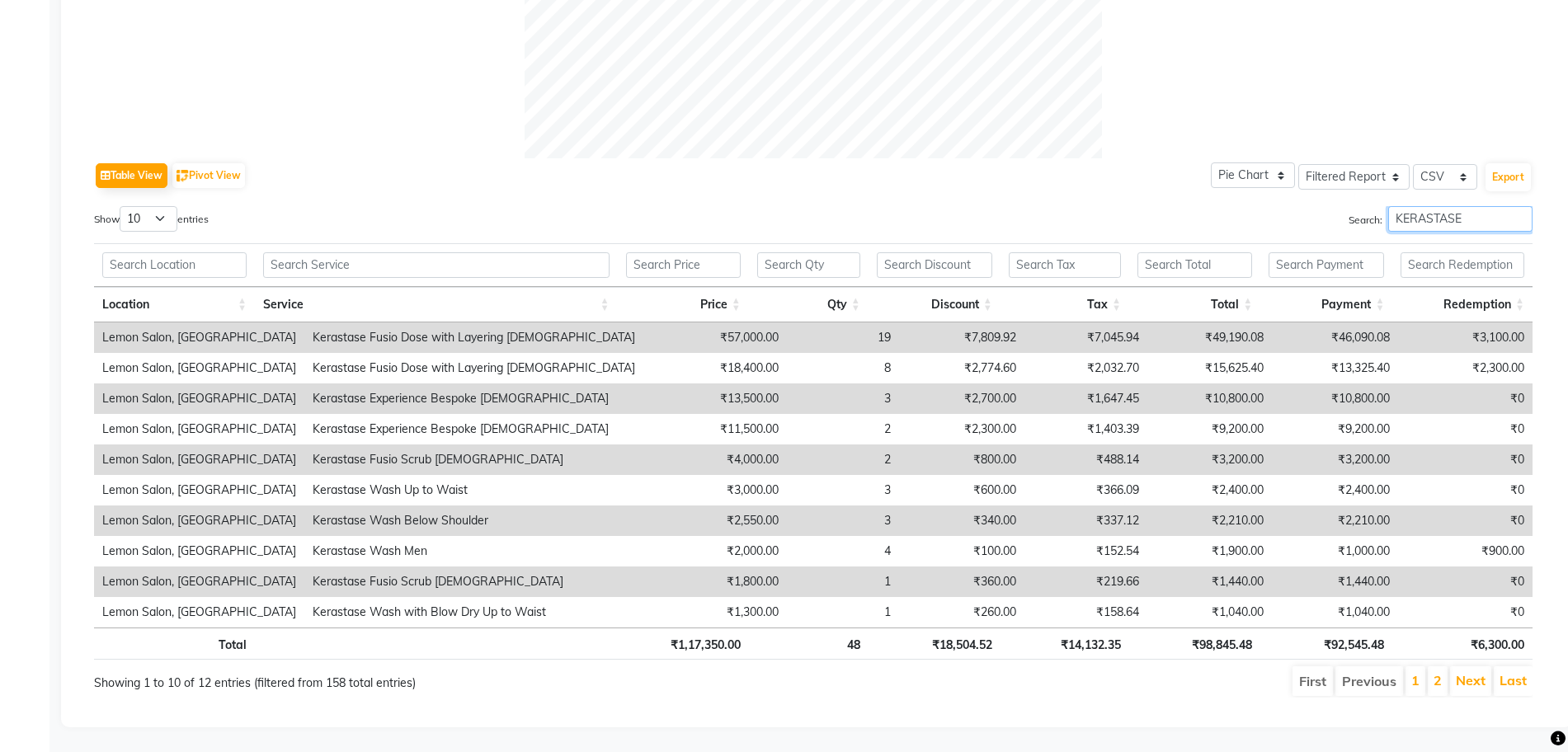
type input "KERASTASE"
click at [1210, 644] on div "Total ₹1,17,350.00 48 ₹18,504.52 ₹14,132.35 ₹98,845.48 ₹92,545.48 ₹6,300.00" at bounding box center [812, 646] width 1438 height 37
click at [1232, 628] on th "₹98,845.48" at bounding box center [1194, 644] width 131 height 32
copy th "98,845.48"
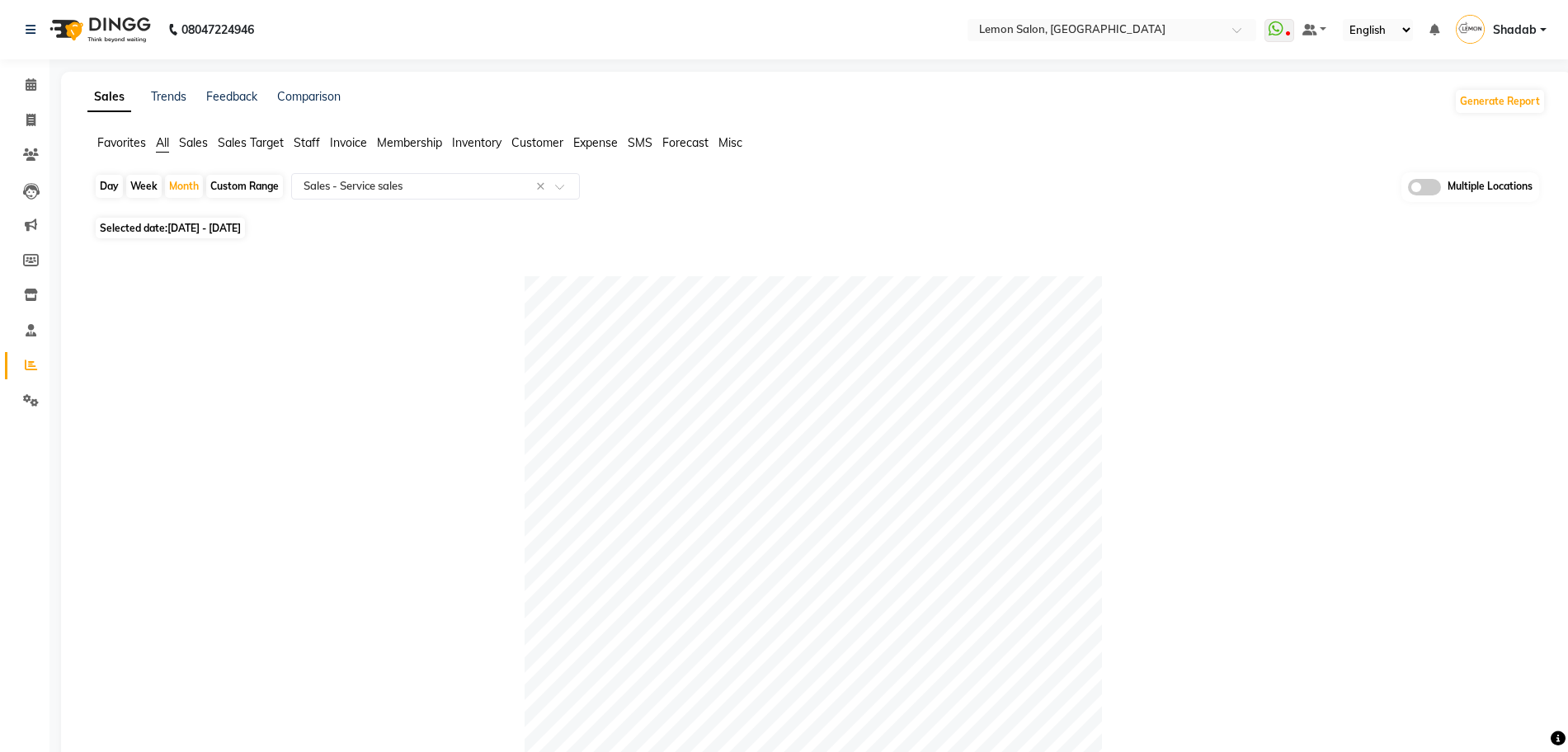
scroll to position [0, 0]
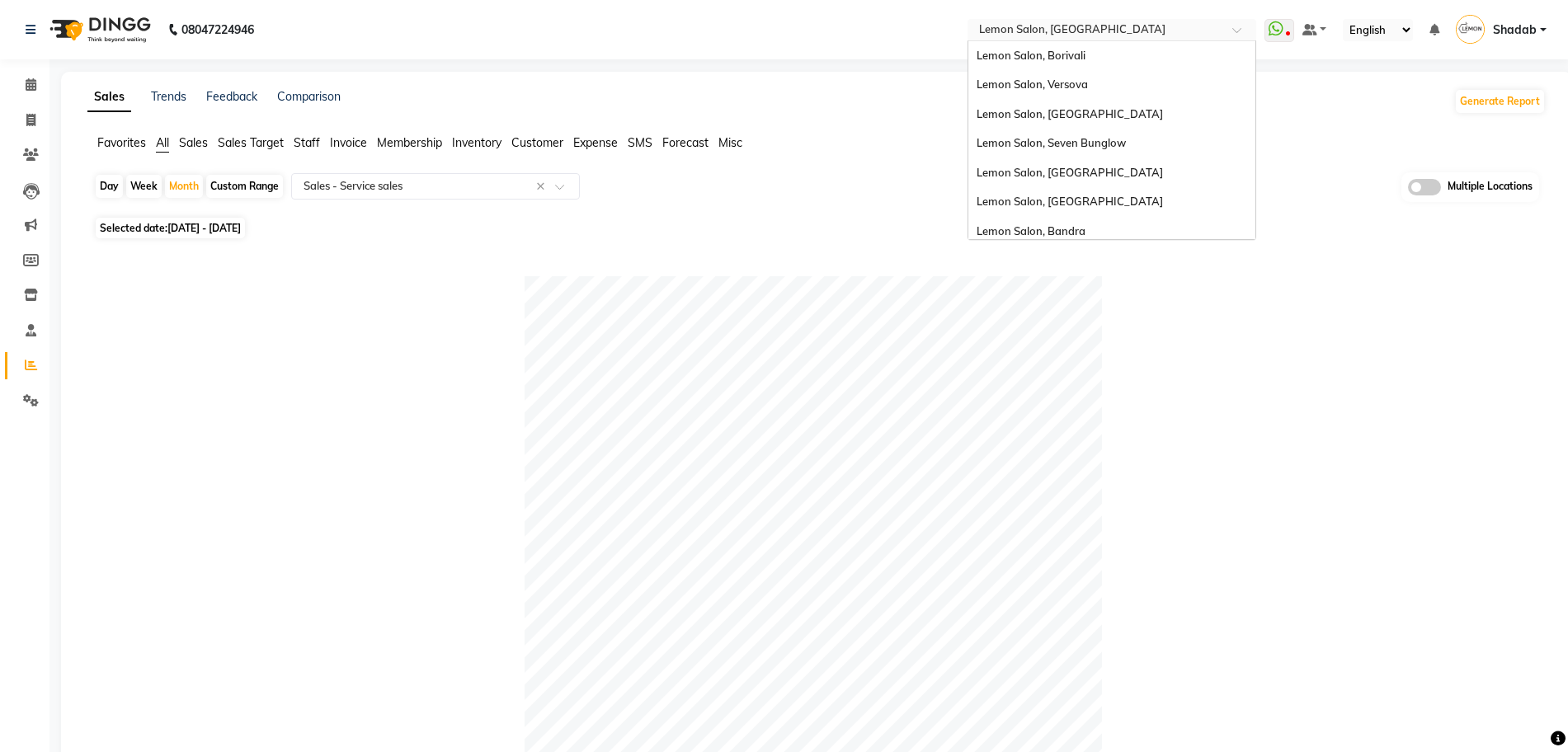
click at [1060, 29] on input "text" at bounding box center [1095, 32] width 239 height 16
click at [1084, 176] on div "Lemon Salon, [GEOGRAPHIC_DATA]" at bounding box center [1112, 173] width 287 height 30
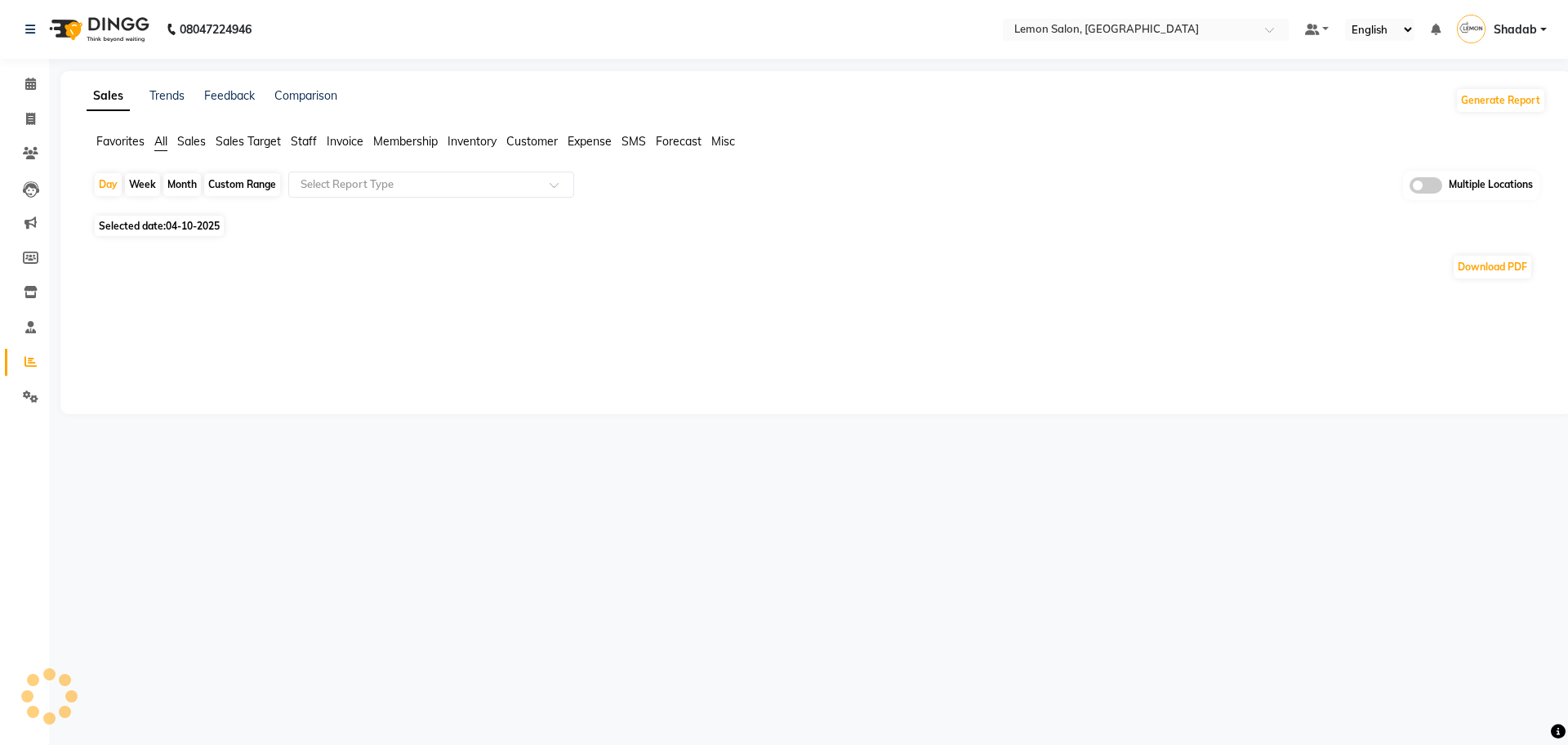
click at [179, 187] on div "Month" at bounding box center [182, 185] width 38 height 23
select select "10"
select select "2025"
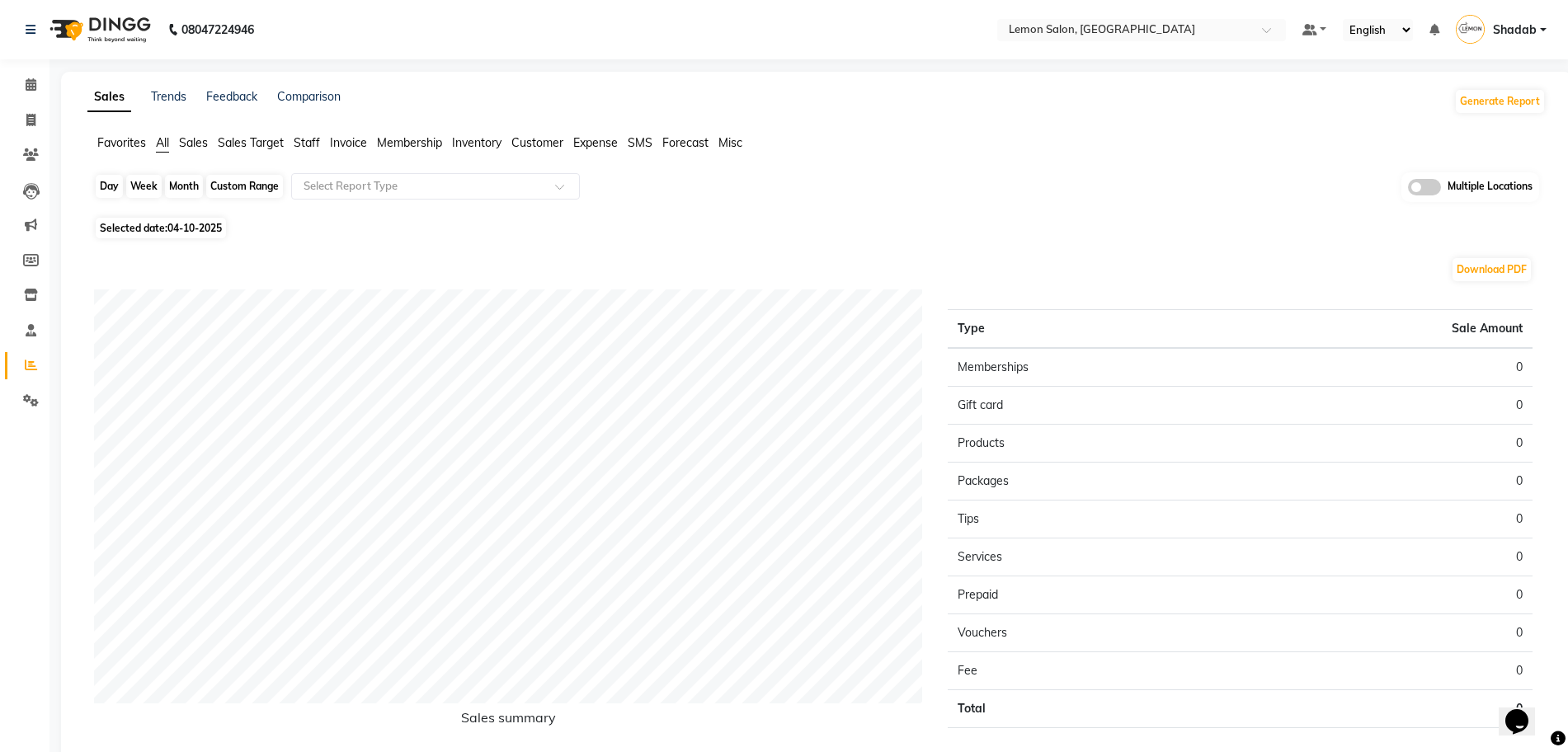
click at [188, 188] on div "Month" at bounding box center [184, 187] width 38 height 23
select select "10"
select select "2025"
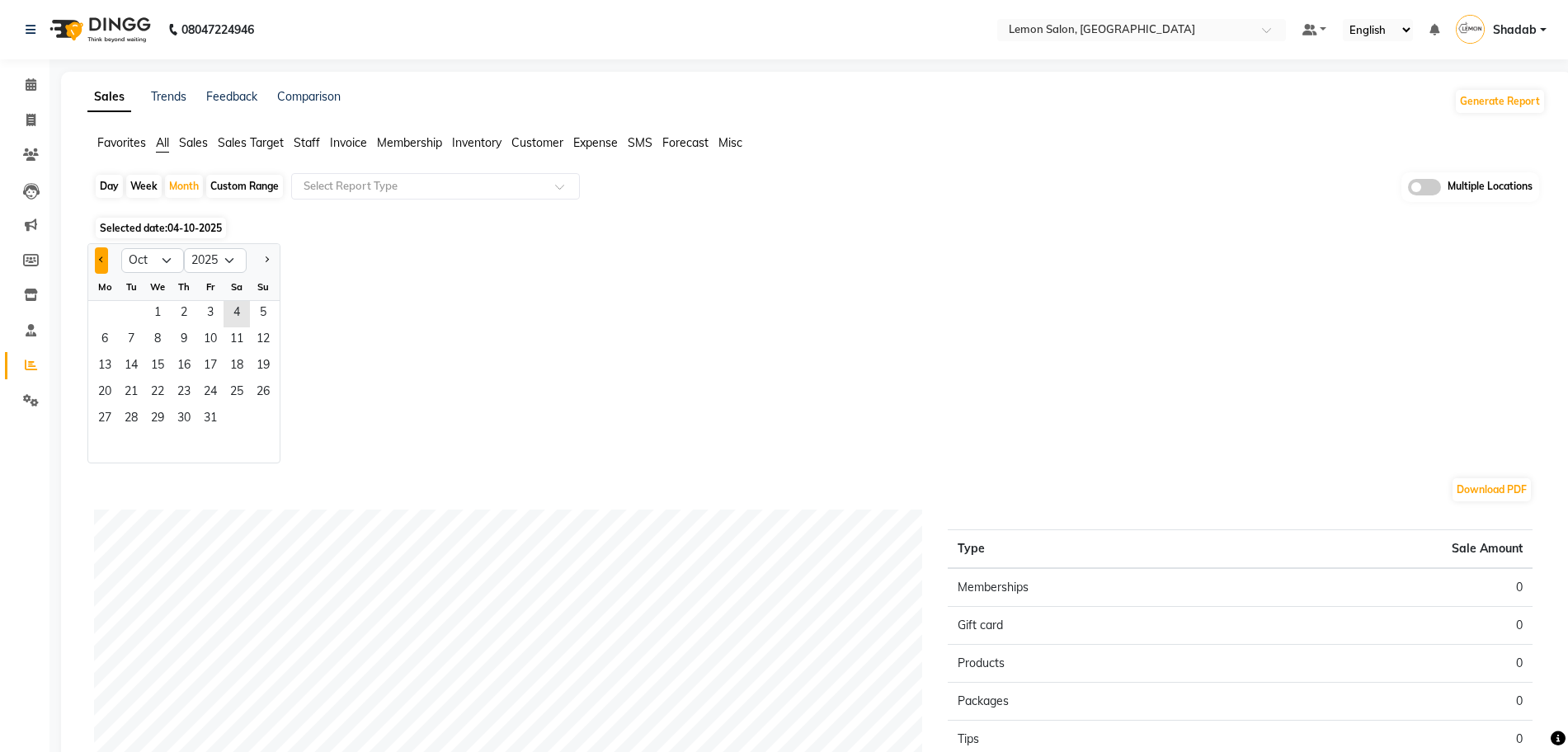
click at [108, 257] on button "Previous month" at bounding box center [101, 260] width 14 height 26
select select "9"
click at [106, 307] on span "1" at bounding box center [105, 314] width 26 height 26
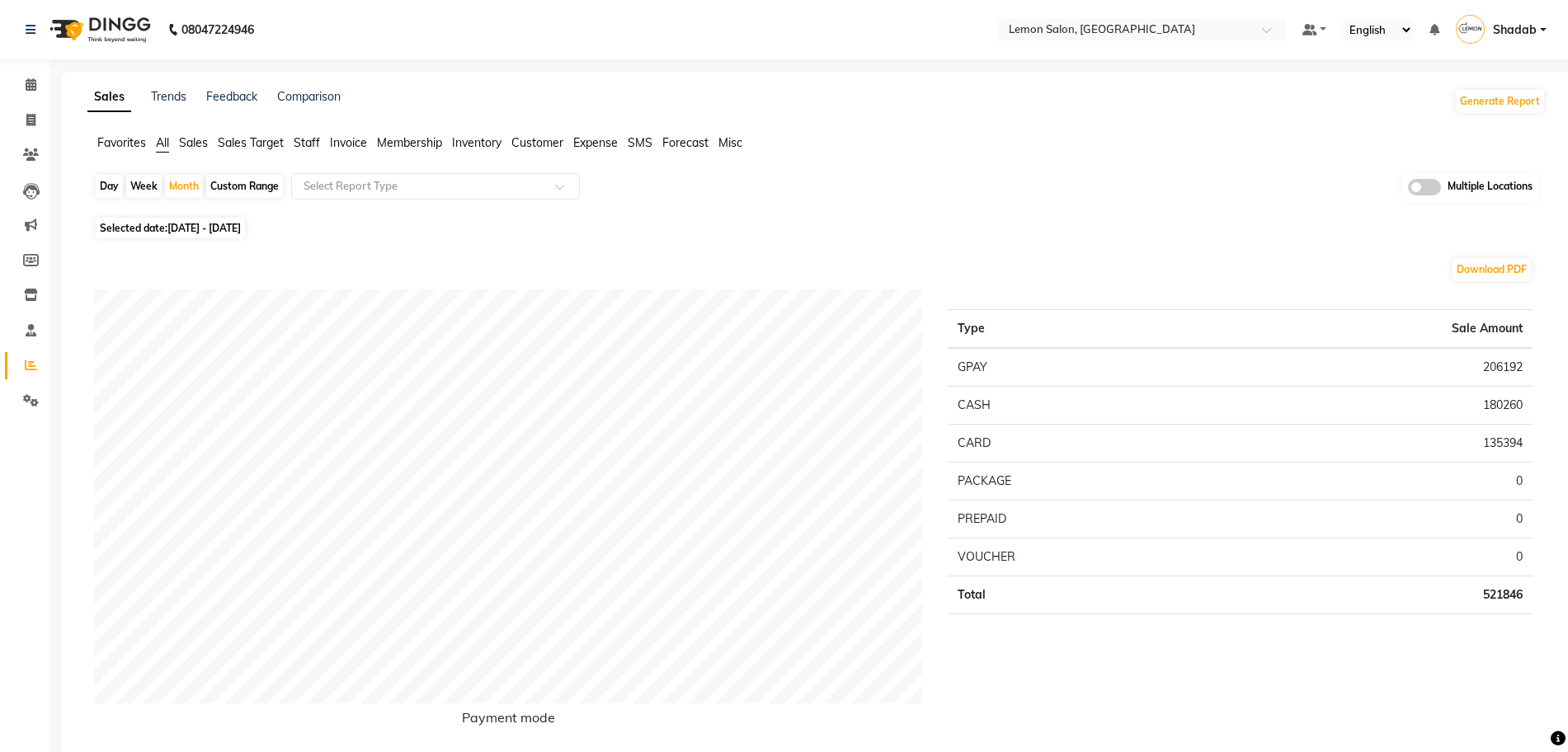
scroll to position [206, 0]
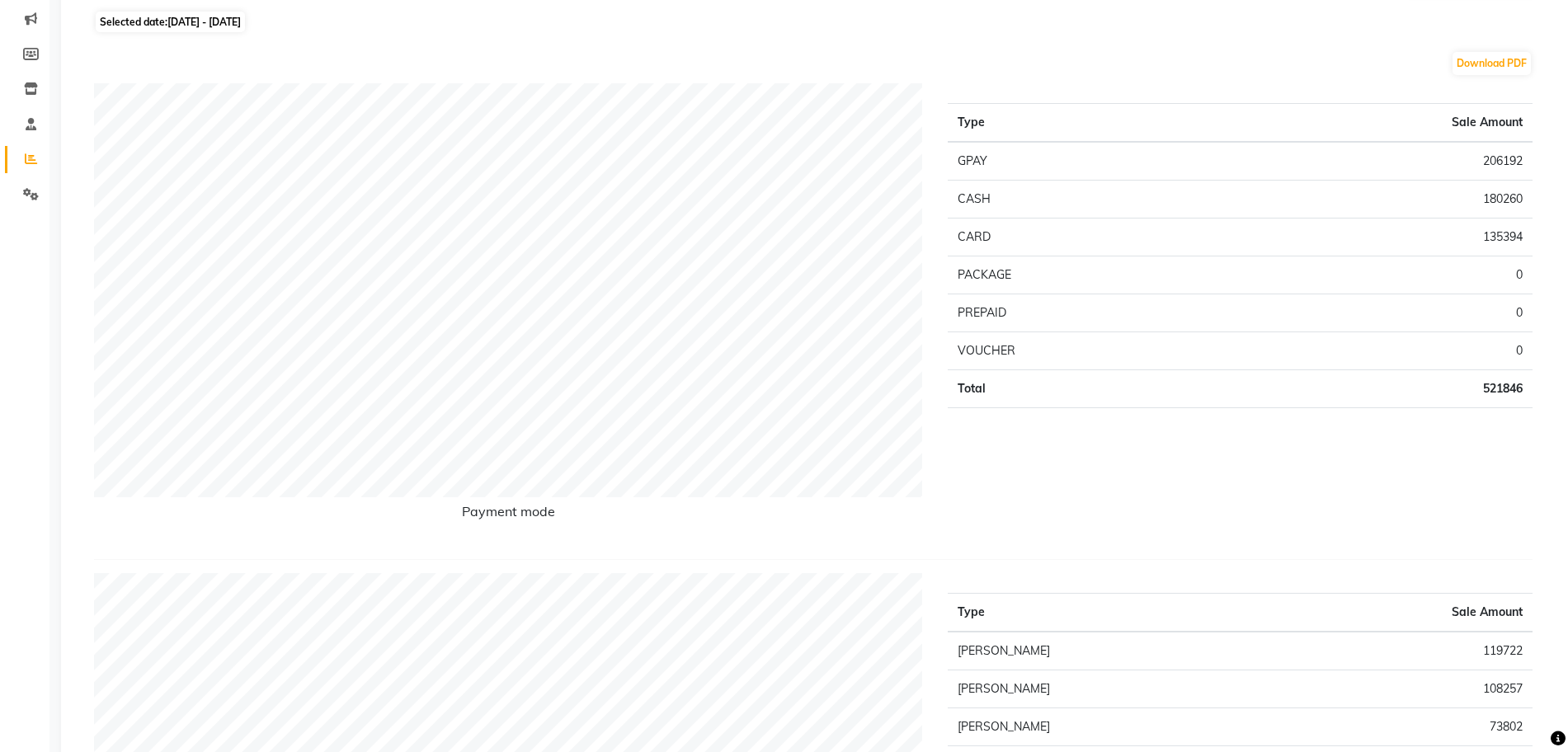
click at [1497, 388] on td "521846" at bounding box center [1374, 389] width 315 height 38
copy td "521846"
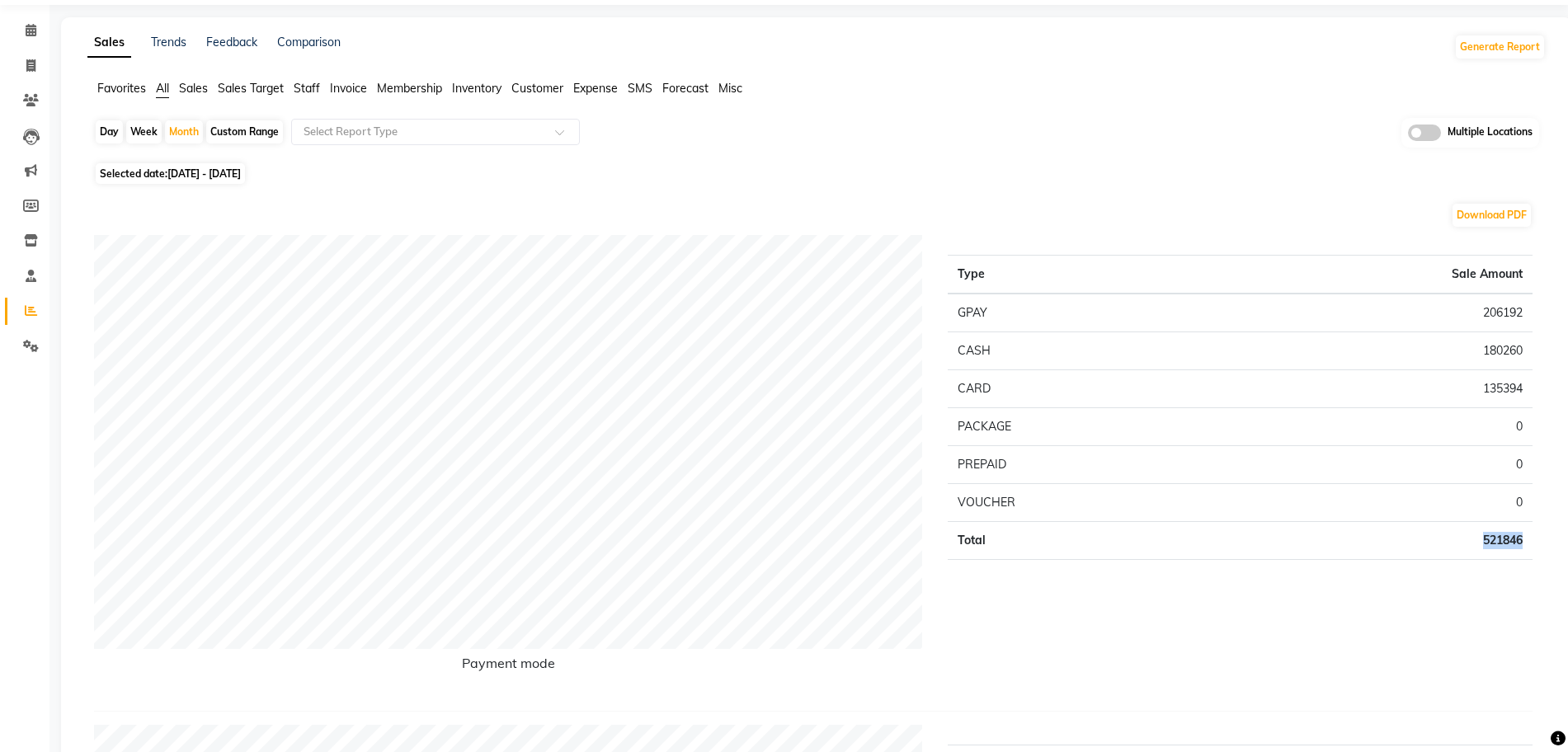
scroll to position [0, 0]
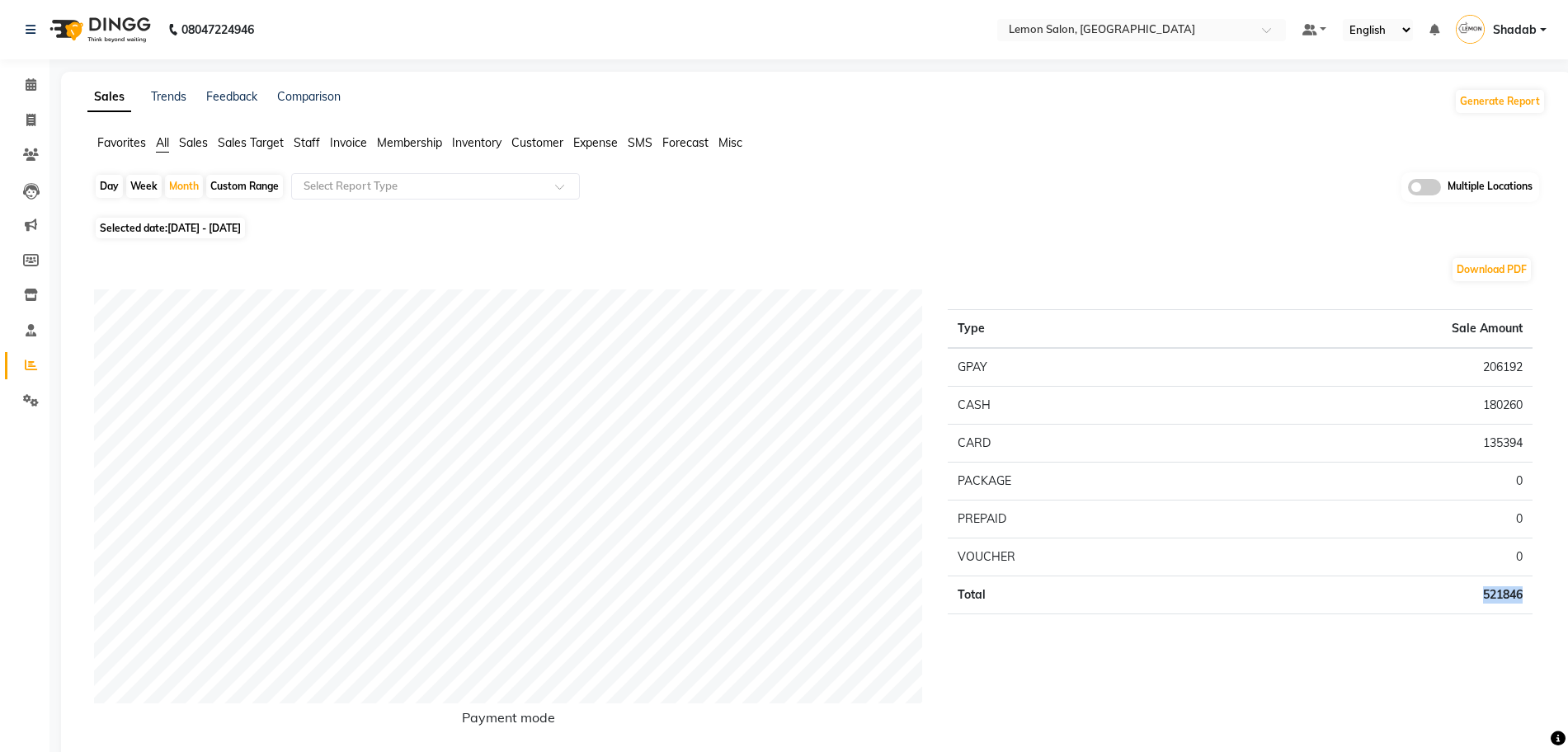
click at [506, 197] on div "Select Report Type" at bounding box center [436, 186] width 289 height 26
click at [522, 179] on input "text" at bounding box center [418, 187] width 237 height 16
click at [522, 179] on input "text" at bounding box center [418, 187] width 237 height 16
click at [596, 267] on div "Download PDF" at bounding box center [812, 270] width 1438 height 26
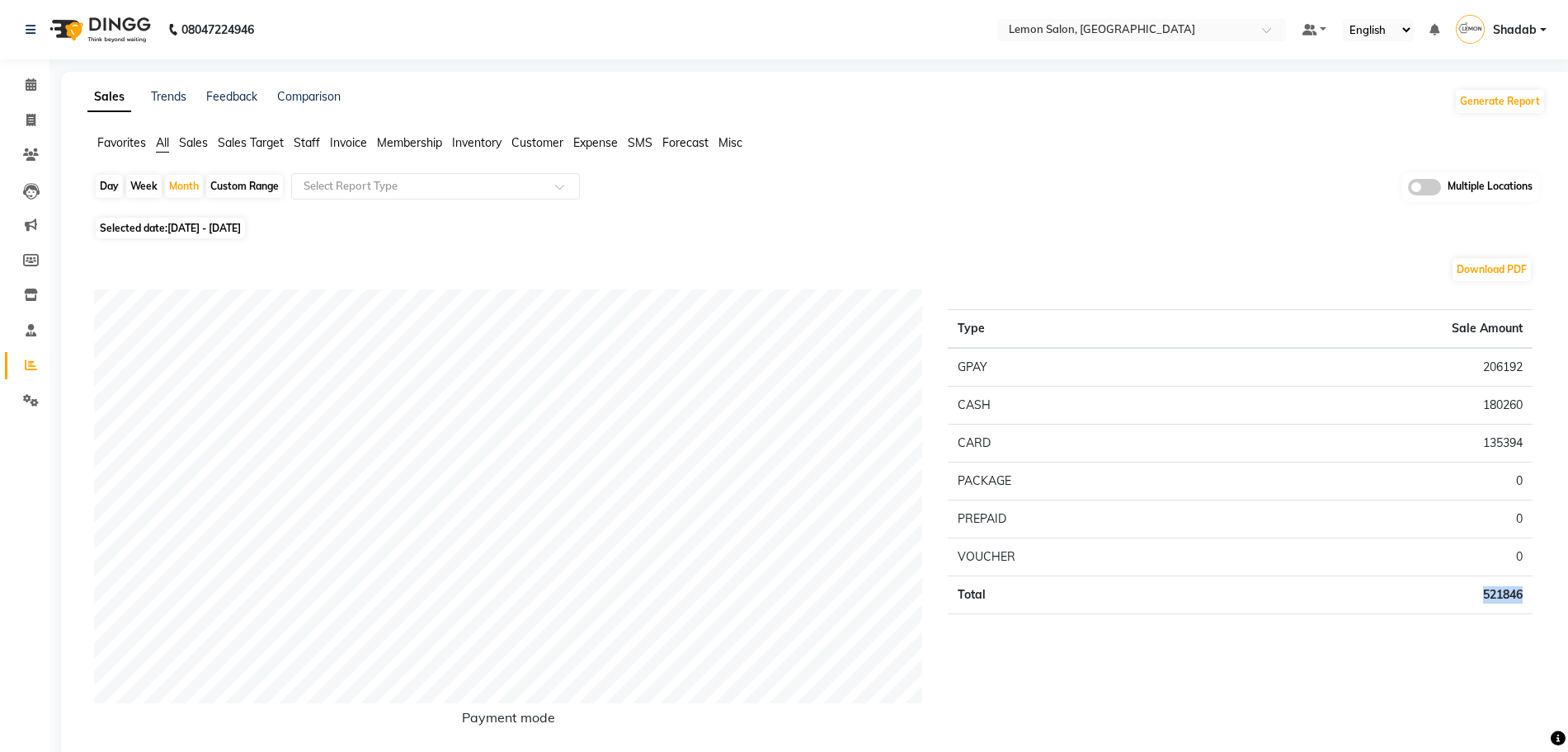
click at [362, 179] on input "text" at bounding box center [418, 187] width 237 height 16
click at [379, 174] on div "Select Report Type" at bounding box center [436, 186] width 289 height 26
click at [385, 175] on div "Select Report Type" at bounding box center [436, 186] width 289 height 26
click at [378, 188] on input "text" at bounding box center [418, 187] width 237 height 16
click at [382, 188] on input "text" at bounding box center [418, 187] width 237 height 16
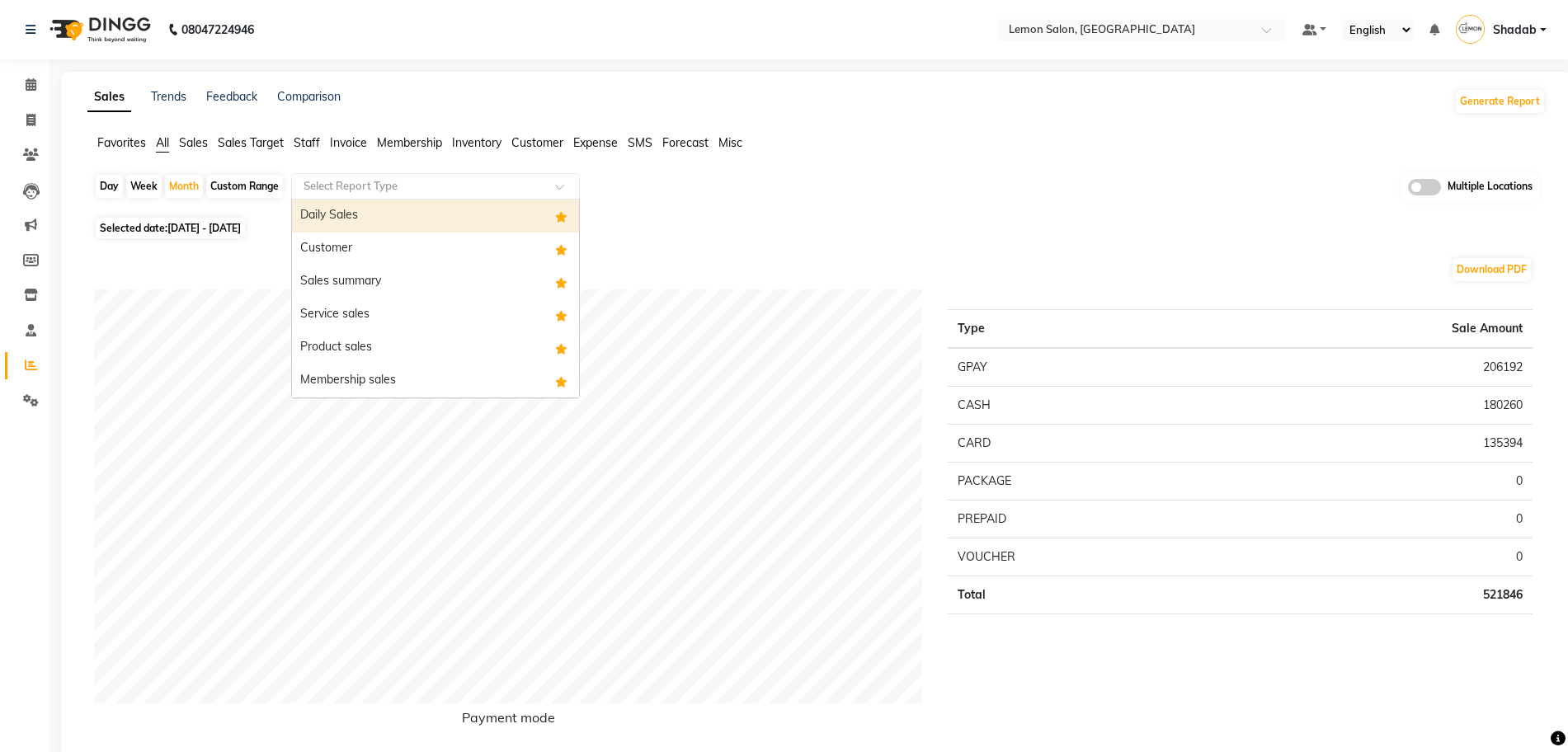
click at [383, 180] on input "text" at bounding box center [418, 187] width 237 height 16
type input "SERVICE"
click at [431, 213] on div "Service sales" at bounding box center [436, 219] width 287 height 33
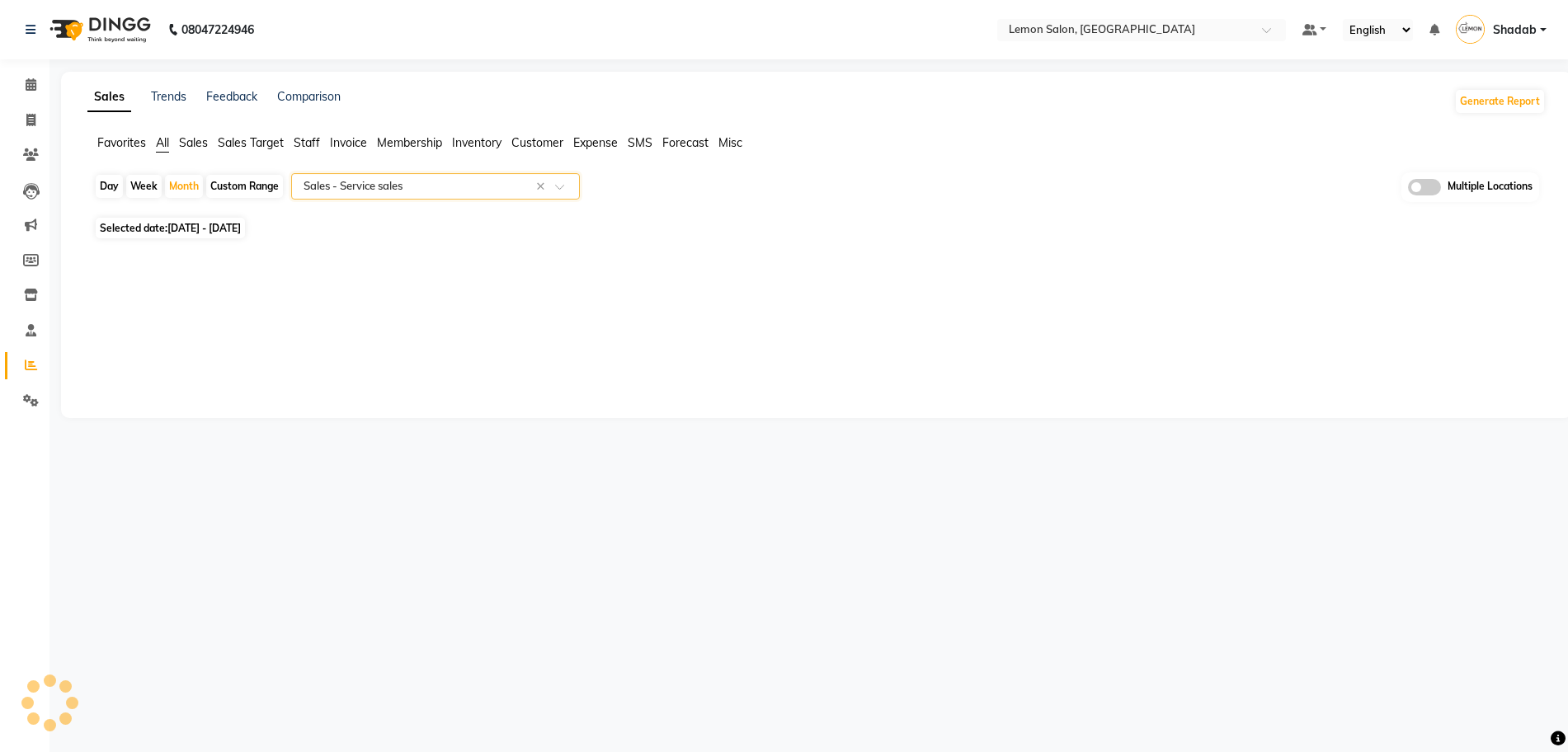
select select "full_report"
select select "csv"
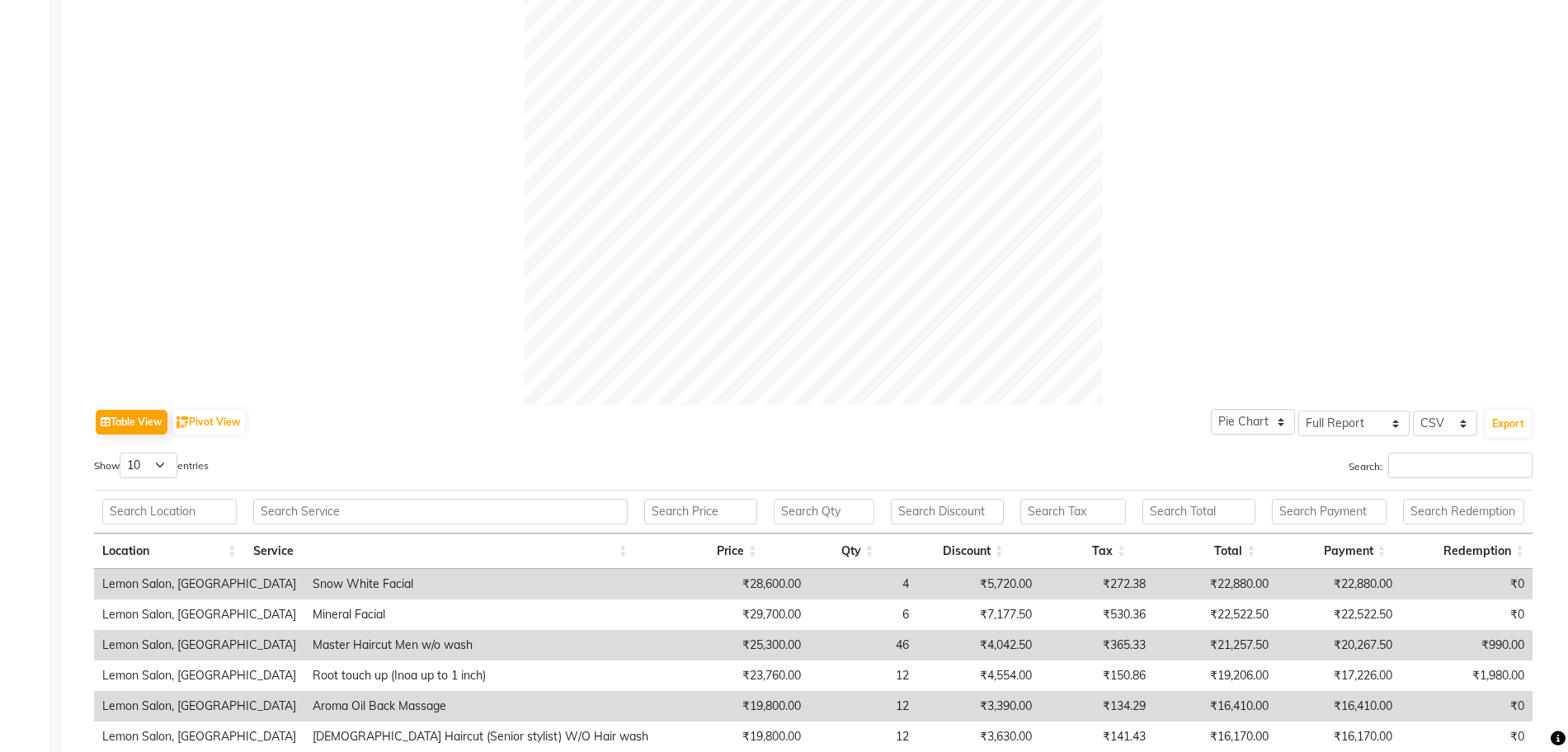
scroll to position [711, 0]
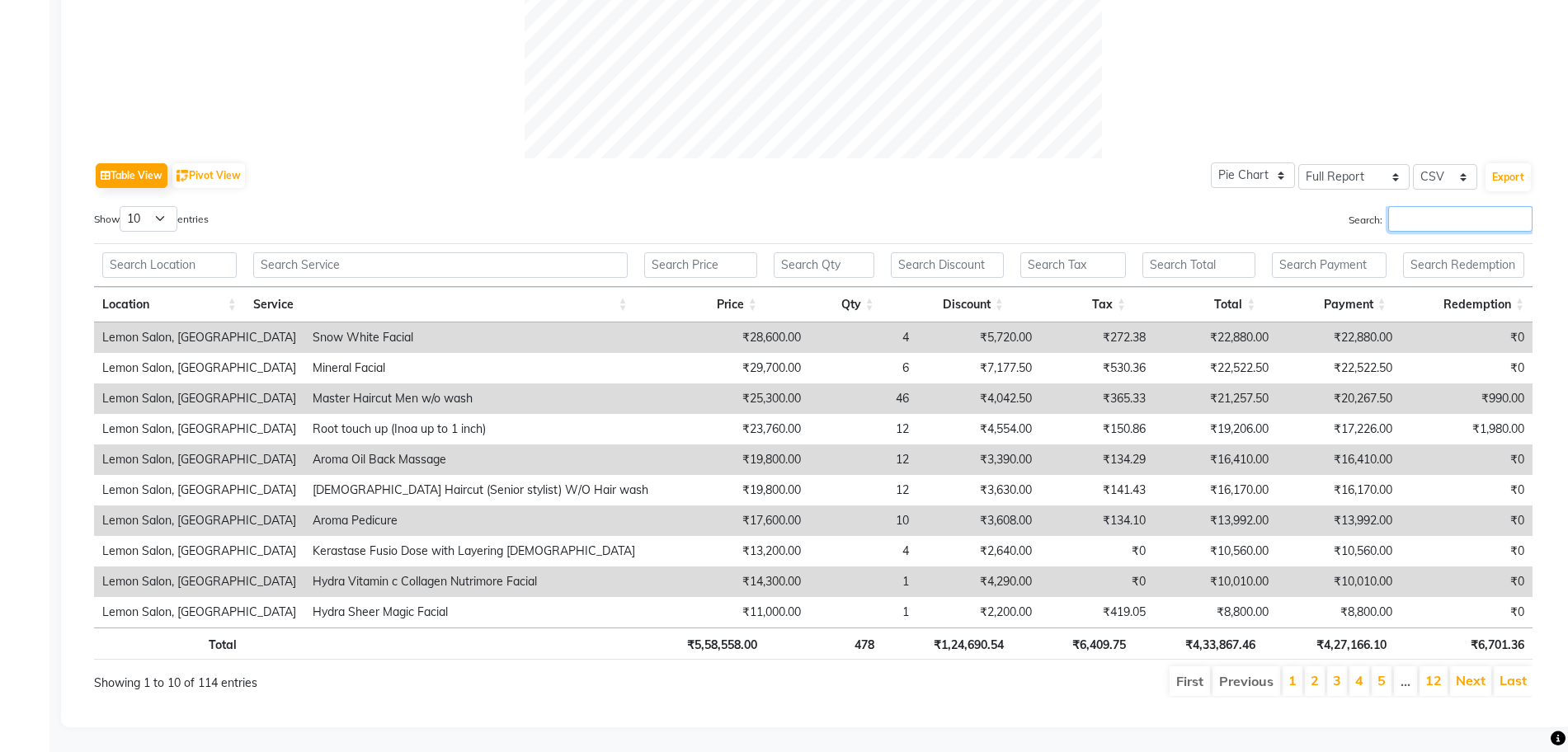
click at [1448, 209] on input "Search:" at bounding box center [1461, 219] width 144 height 25
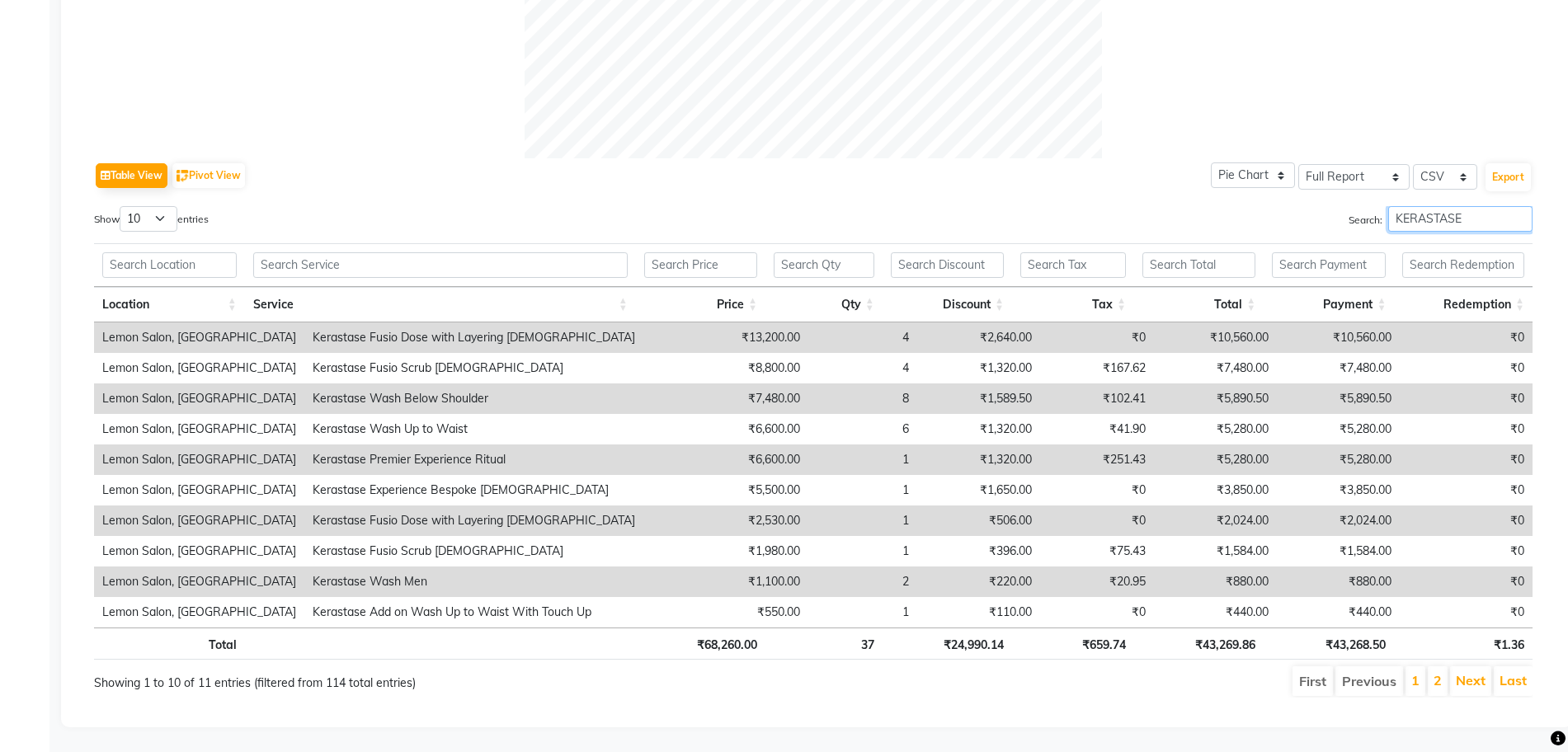
type input "KERASTASE"
drag, startPoint x: 1298, startPoint y: 698, endPoint x: 1358, endPoint y: 697, distance: 60.0
click at [1358, 697] on div "Table View Pivot View Pie Chart Bar Chart Select Full Report Filtered Report Se…" at bounding box center [813, 130] width 1465 height 1163
click at [1235, 635] on th "₹43,269.86" at bounding box center [1199, 644] width 130 height 32
click at [1234, 634] on th "₹43,269.86" at bounding box center [1199, 644] width 130 height 32
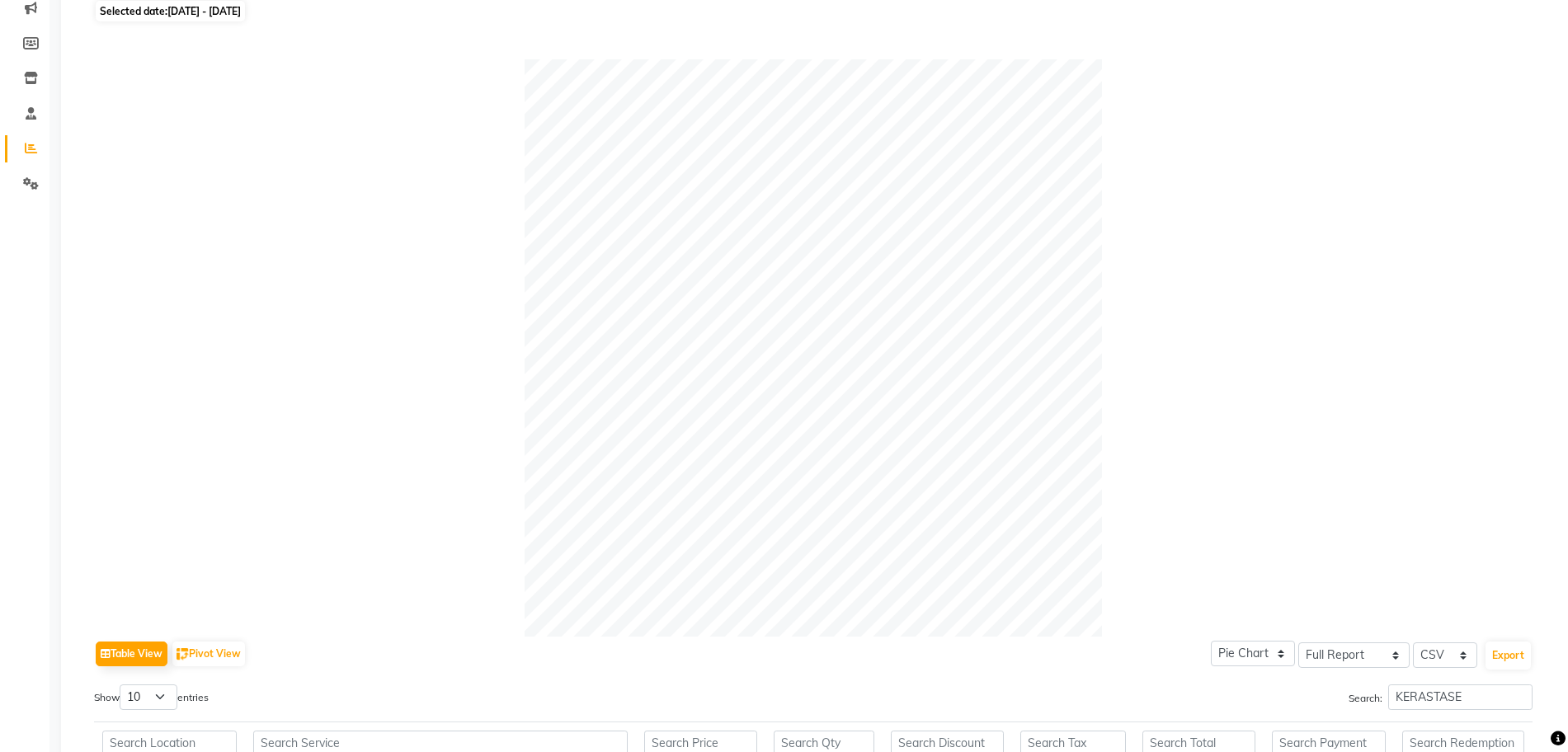
scroll to position [196, 0]
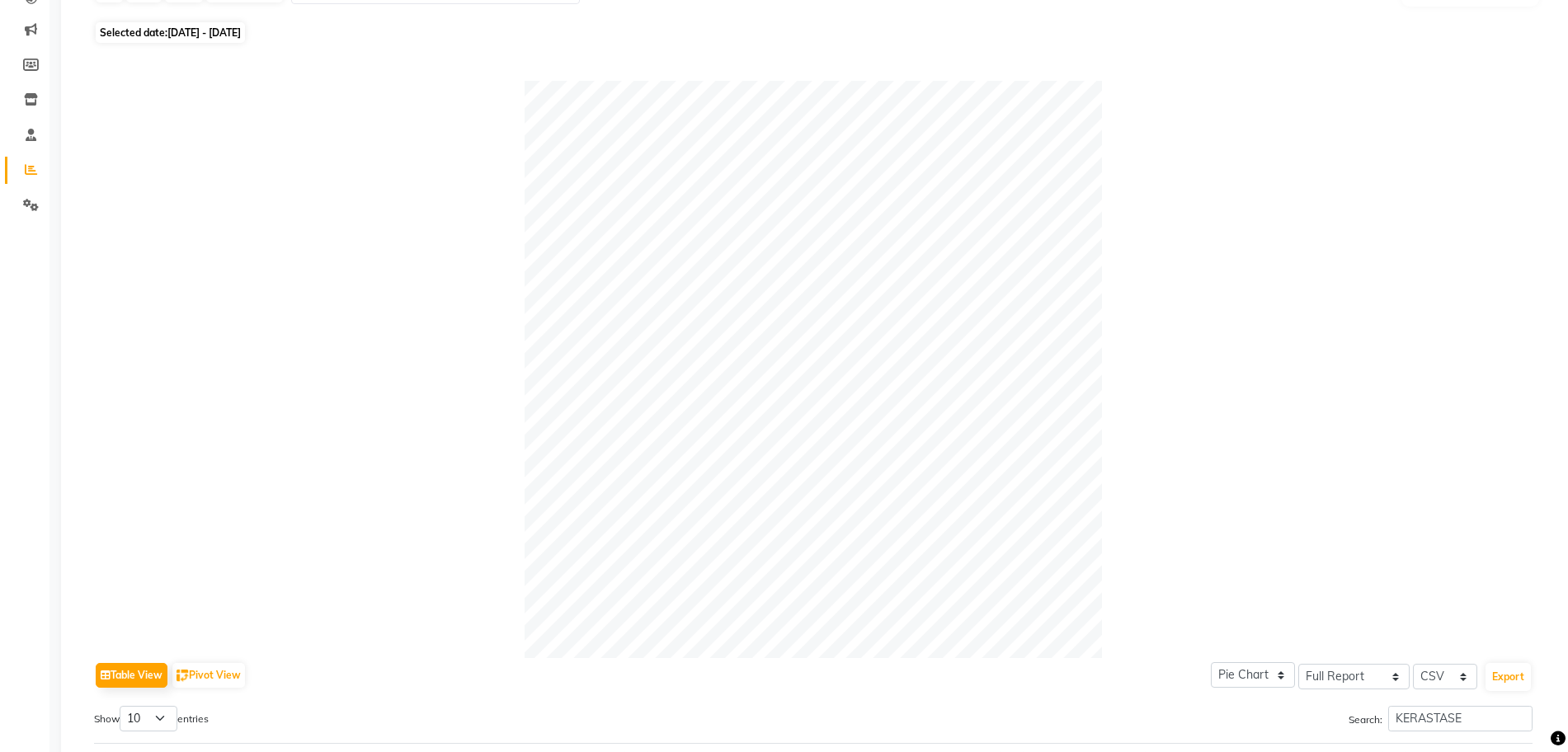
copy th "43,269.86"
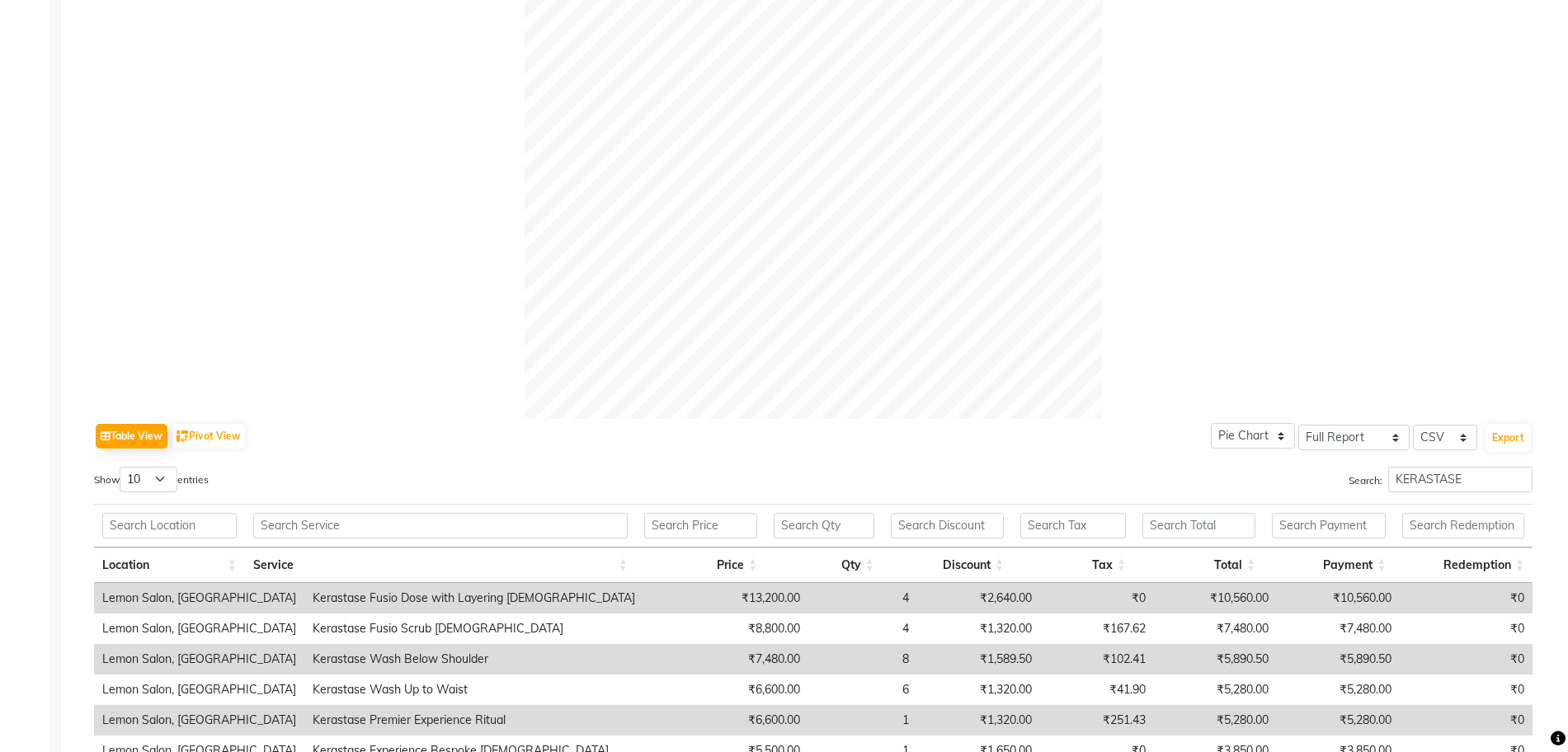
scroll to position [711, 0]
